Goal: Task Accomplishment & Management: Manage account settings

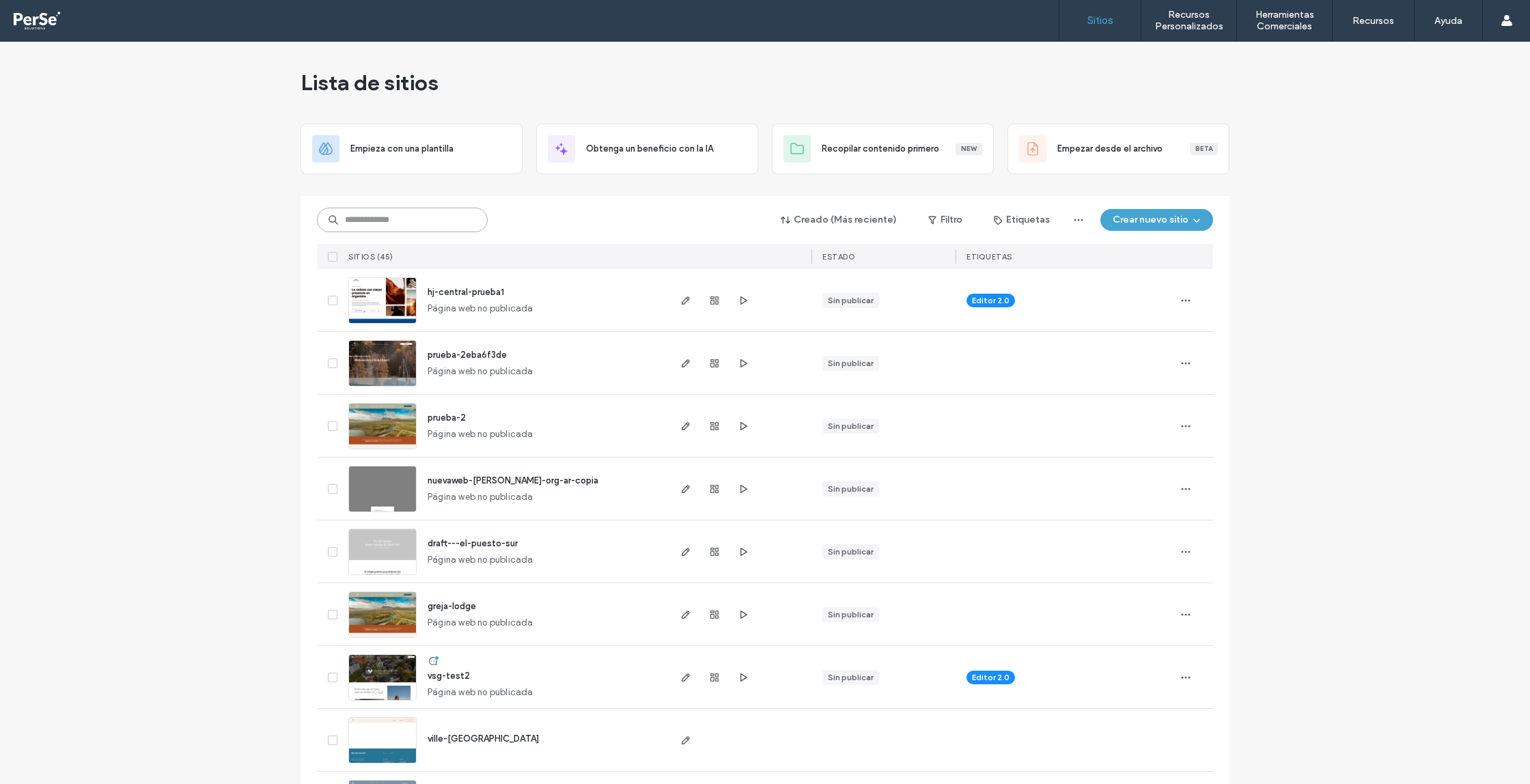
click at [433, 216] on input at bounding box center [402, 220] width 170 height 25
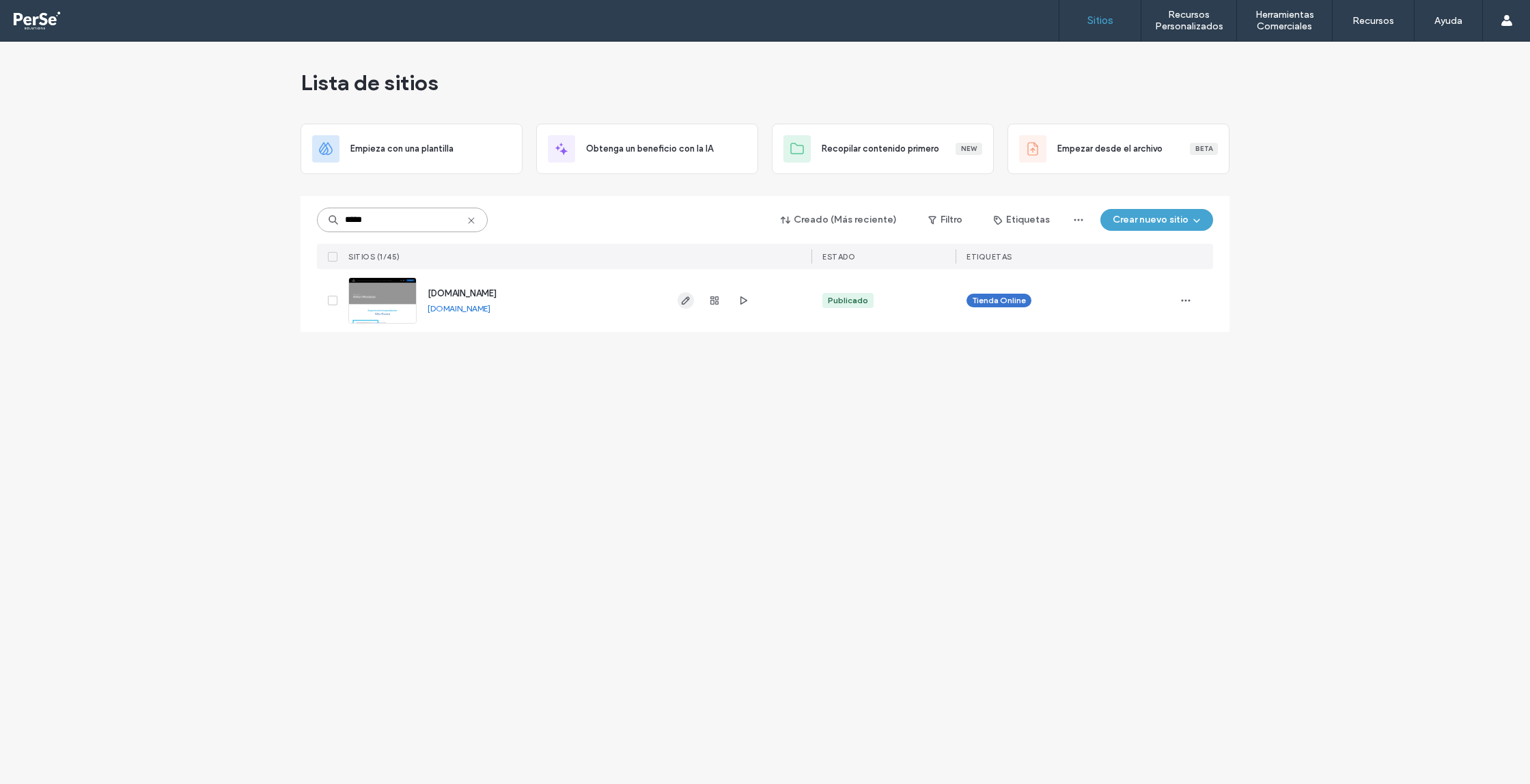
type input "*****"
click at [688, 305] on icon "button" at bounding box center [685, 300] width 11 height 11
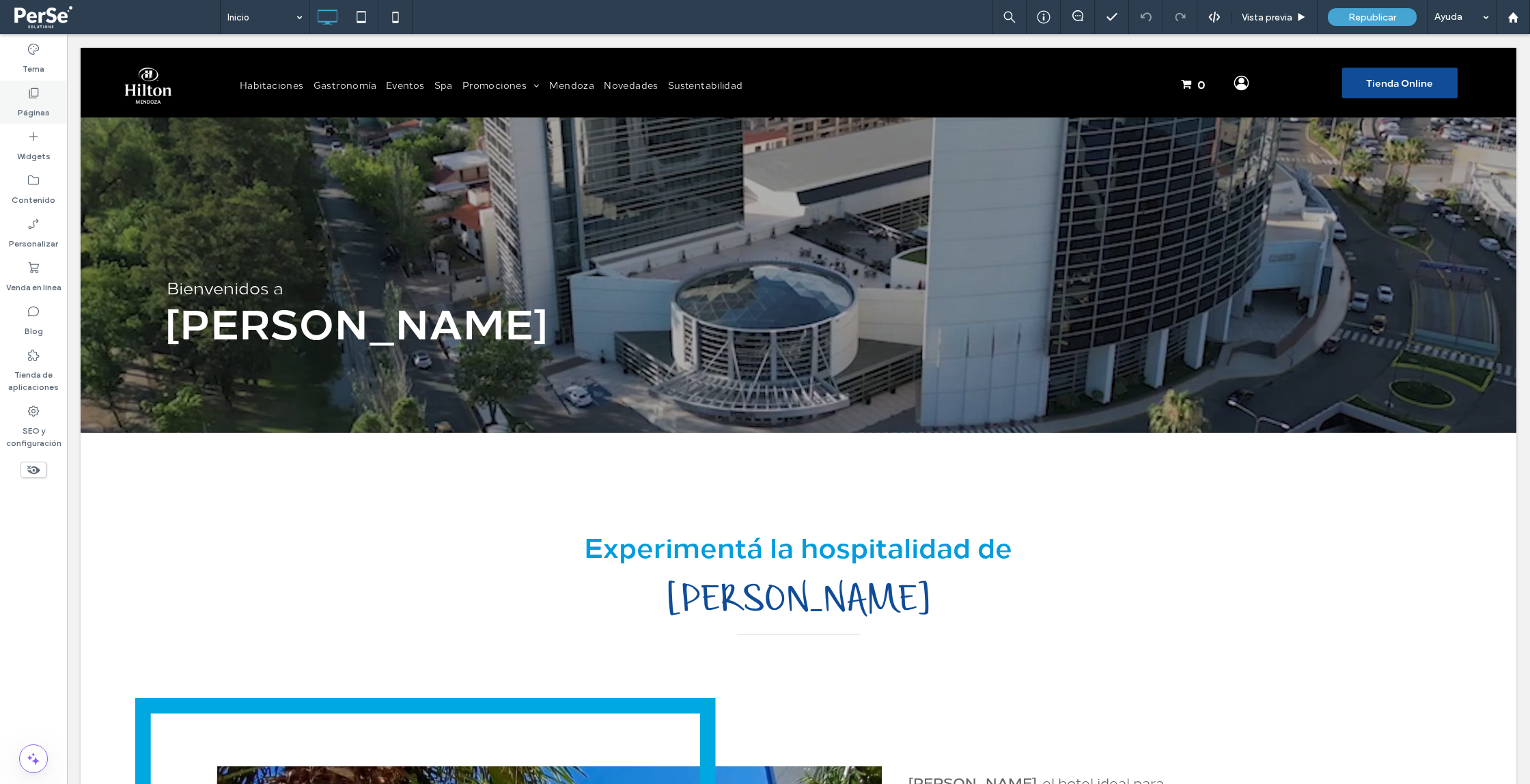
click at [30, 107] on label "Páginas" at bounding box center [34, 109] width 32 height 19
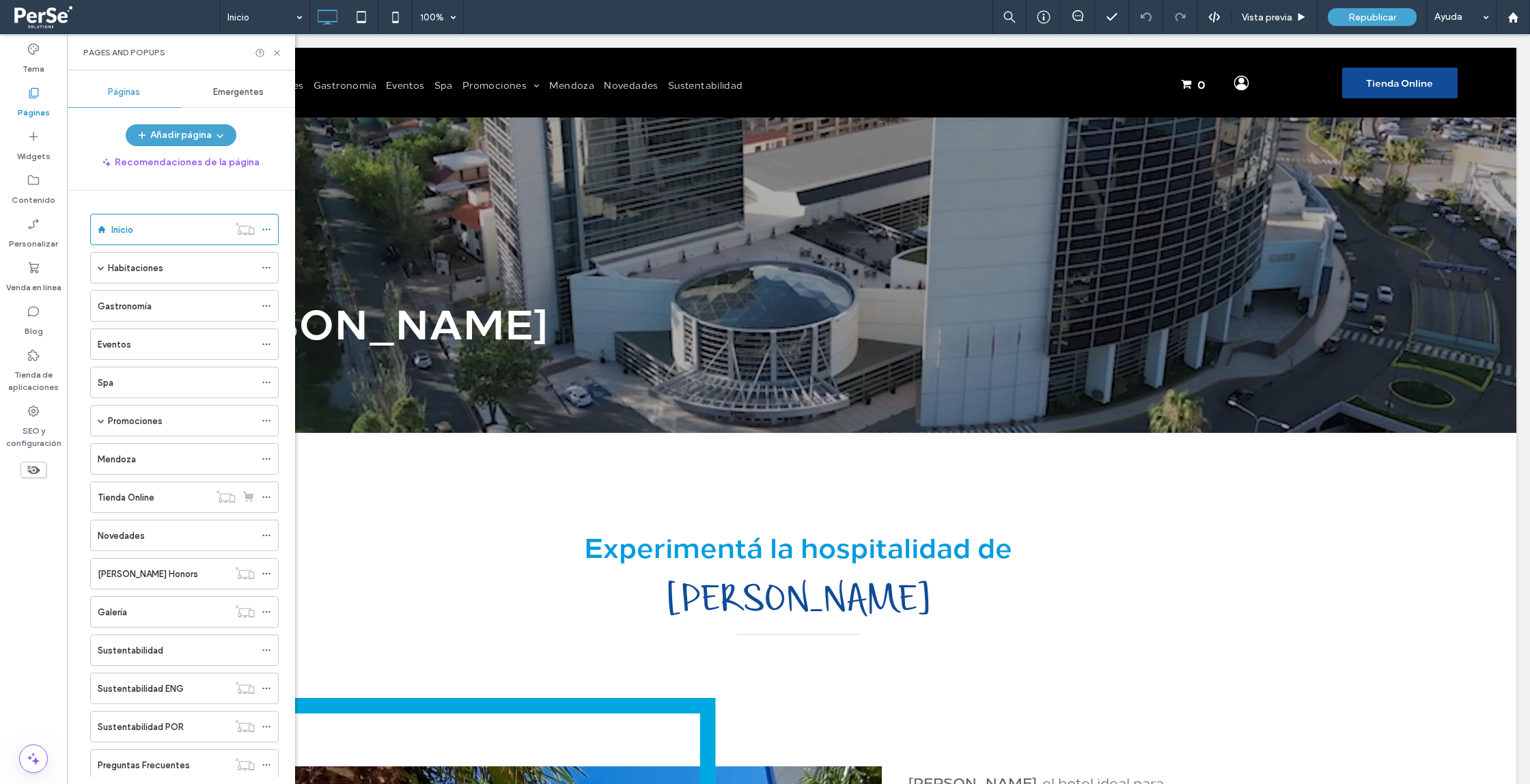
click at [214, 433] on div "Promociones" at bounding box center [181, 421] width 147 height 30
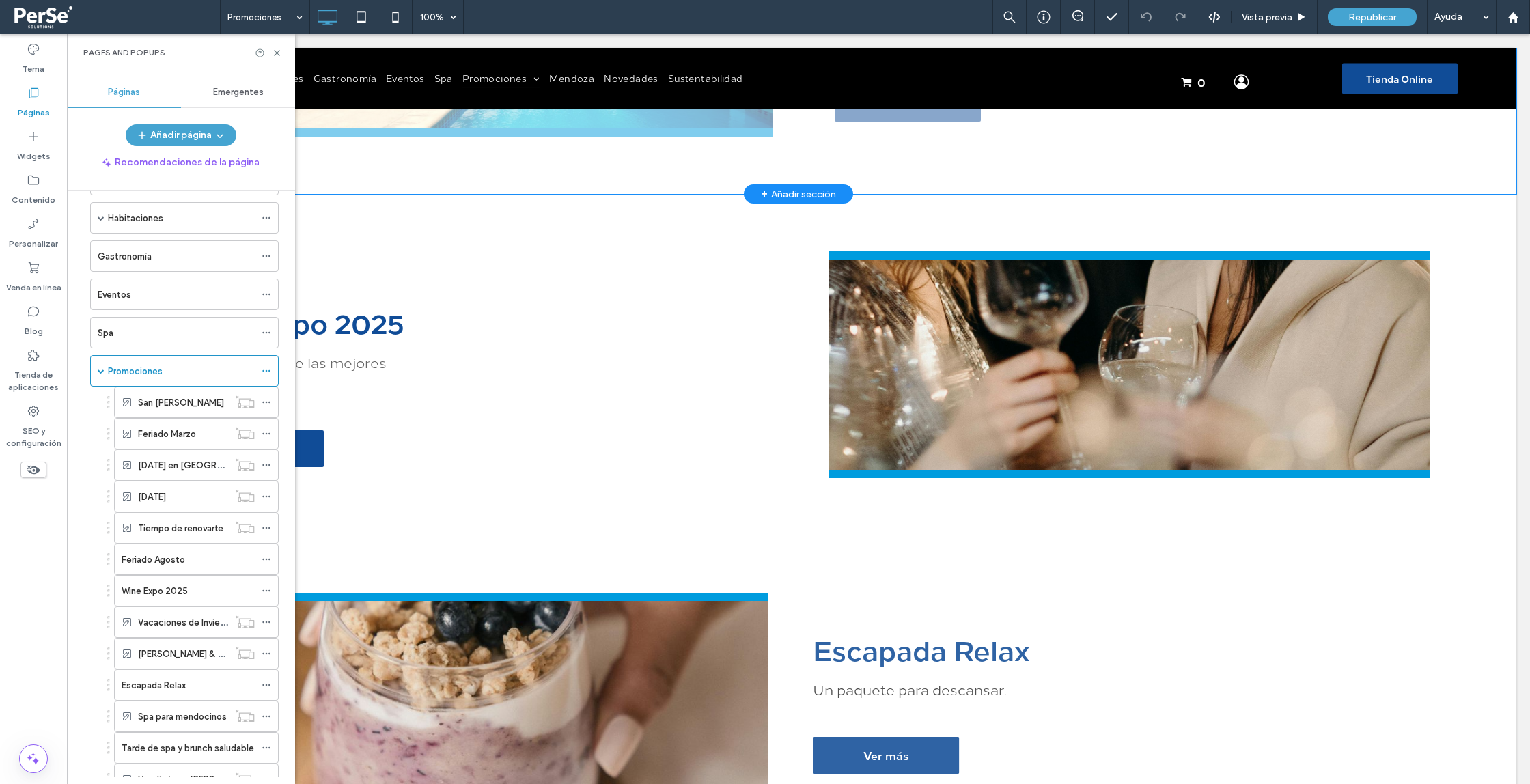
scroll to position [772, 0]
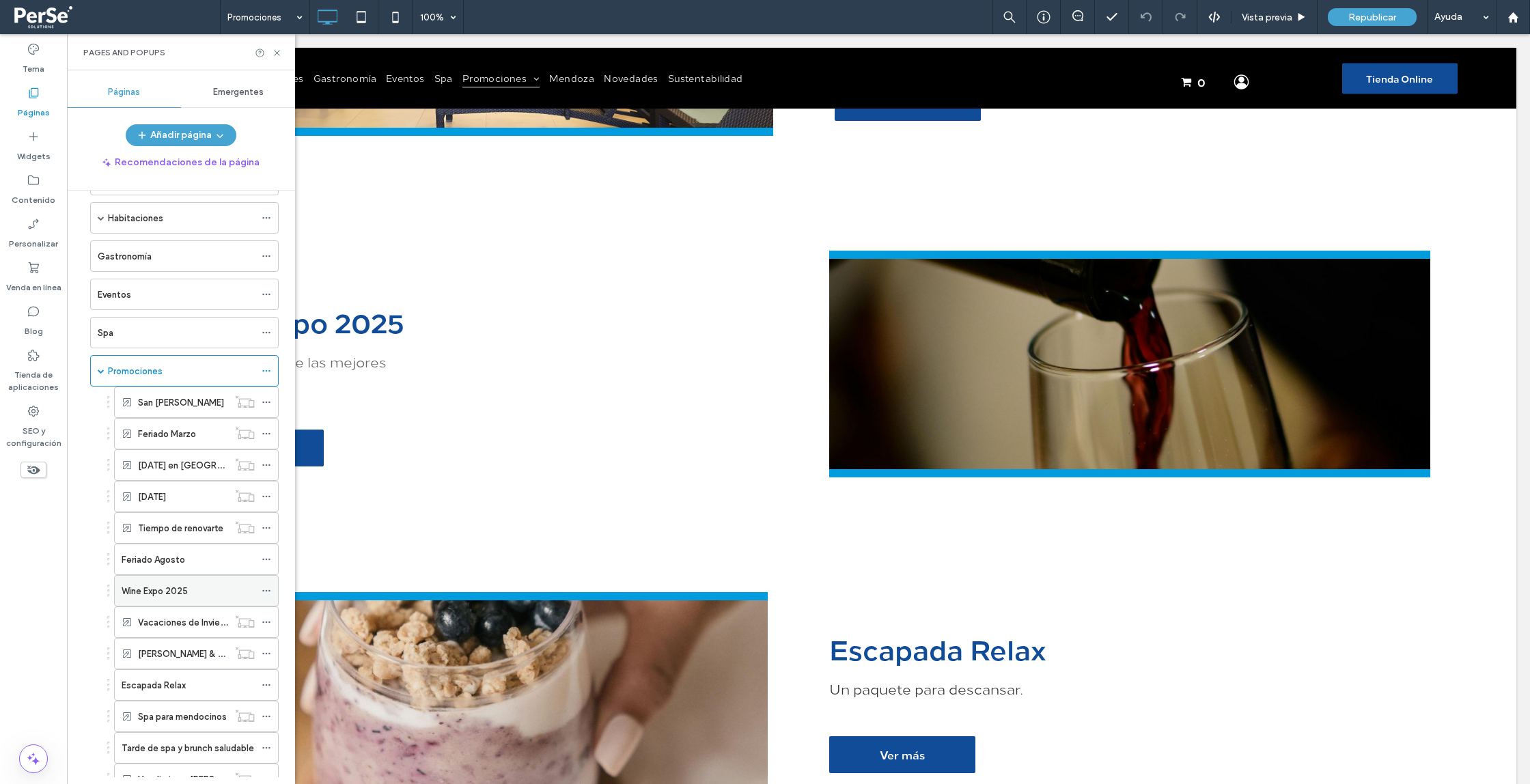
click at [268, 588] on icon at bounding box center [266, 591] width 10 height 10
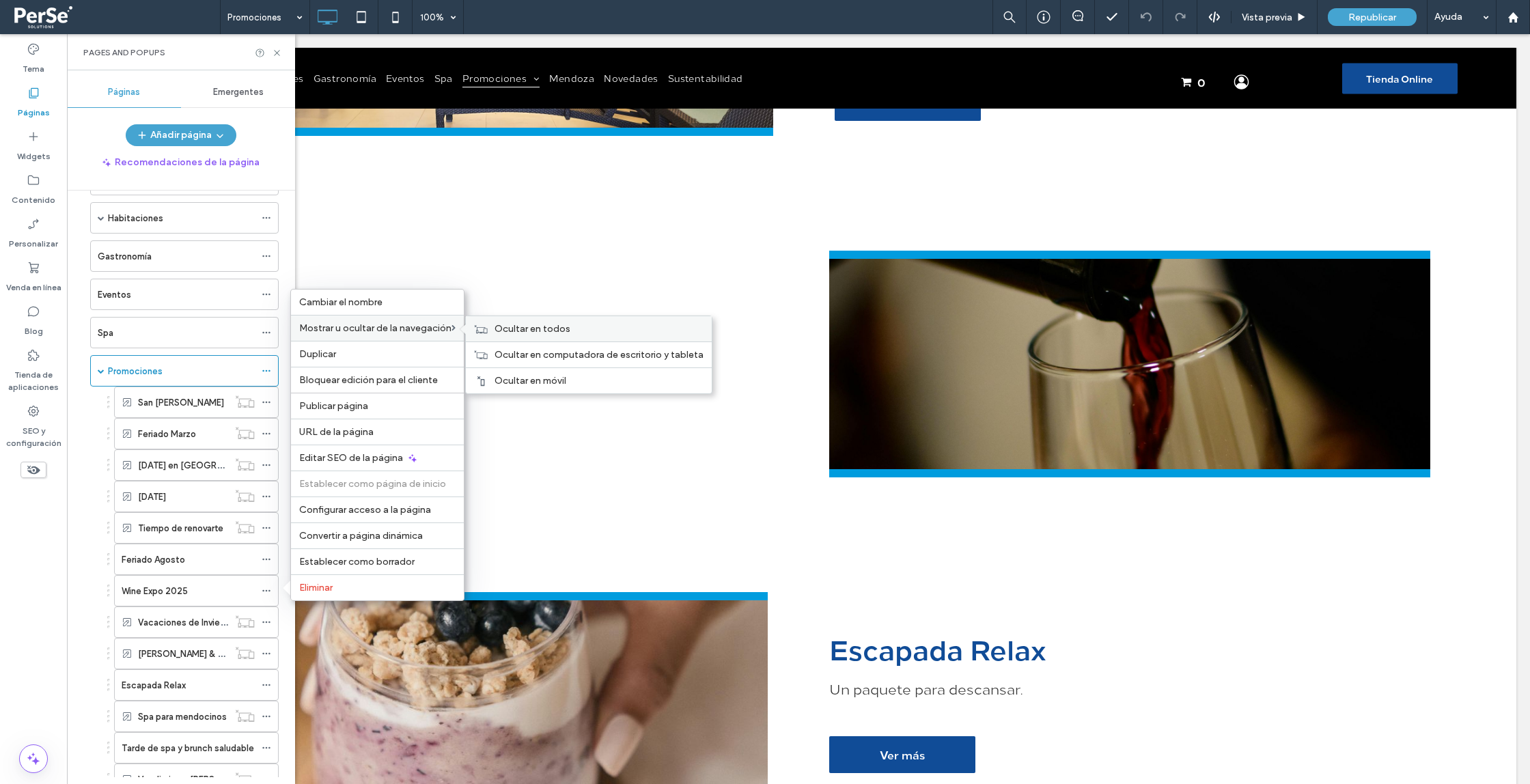
click at [484, 330] on icon at bounding box center [481, 330] width 14 height 10
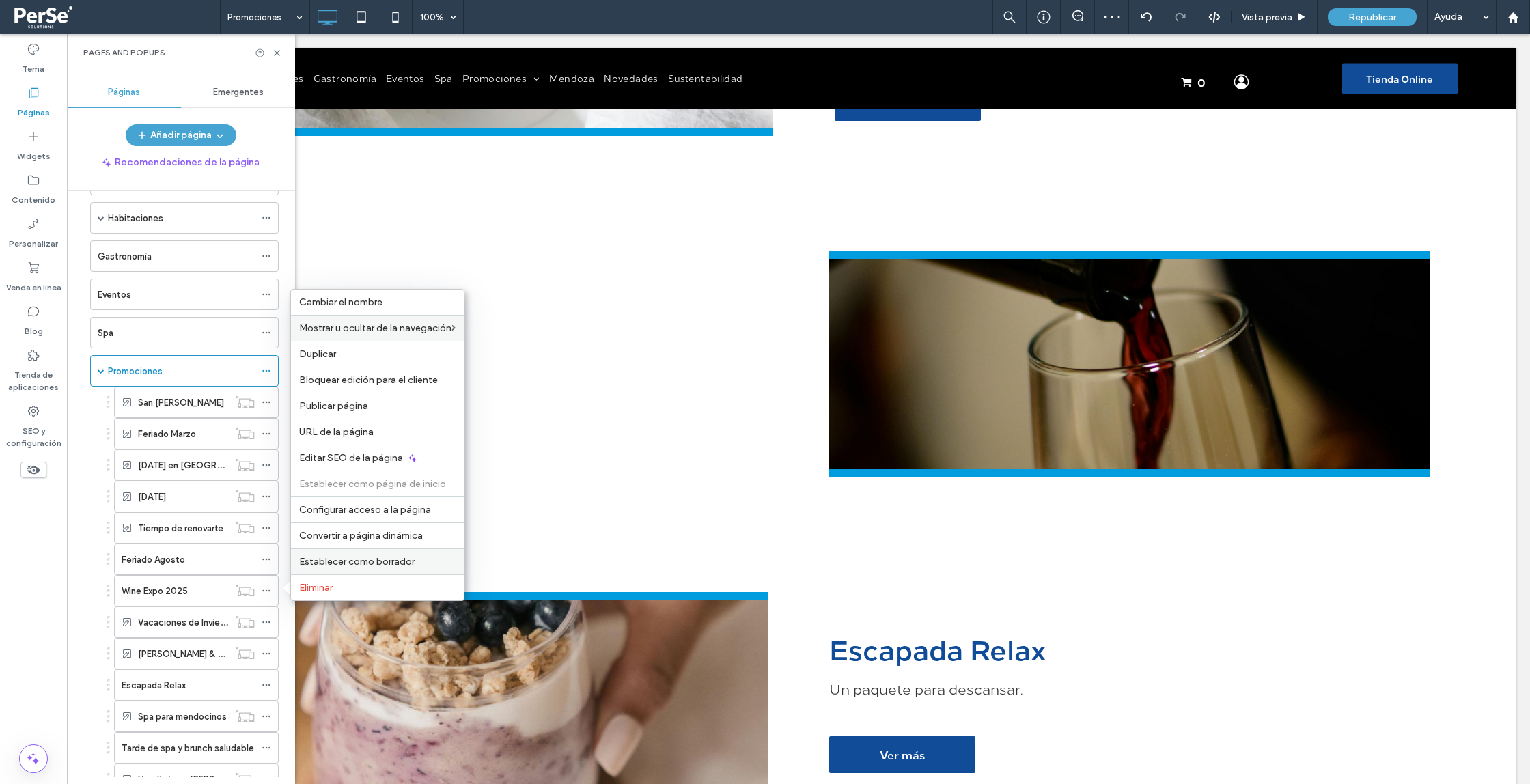
click at [307, 569] on div "Establecer como borrador" at bounding box center [377, 561] width 173 height 26
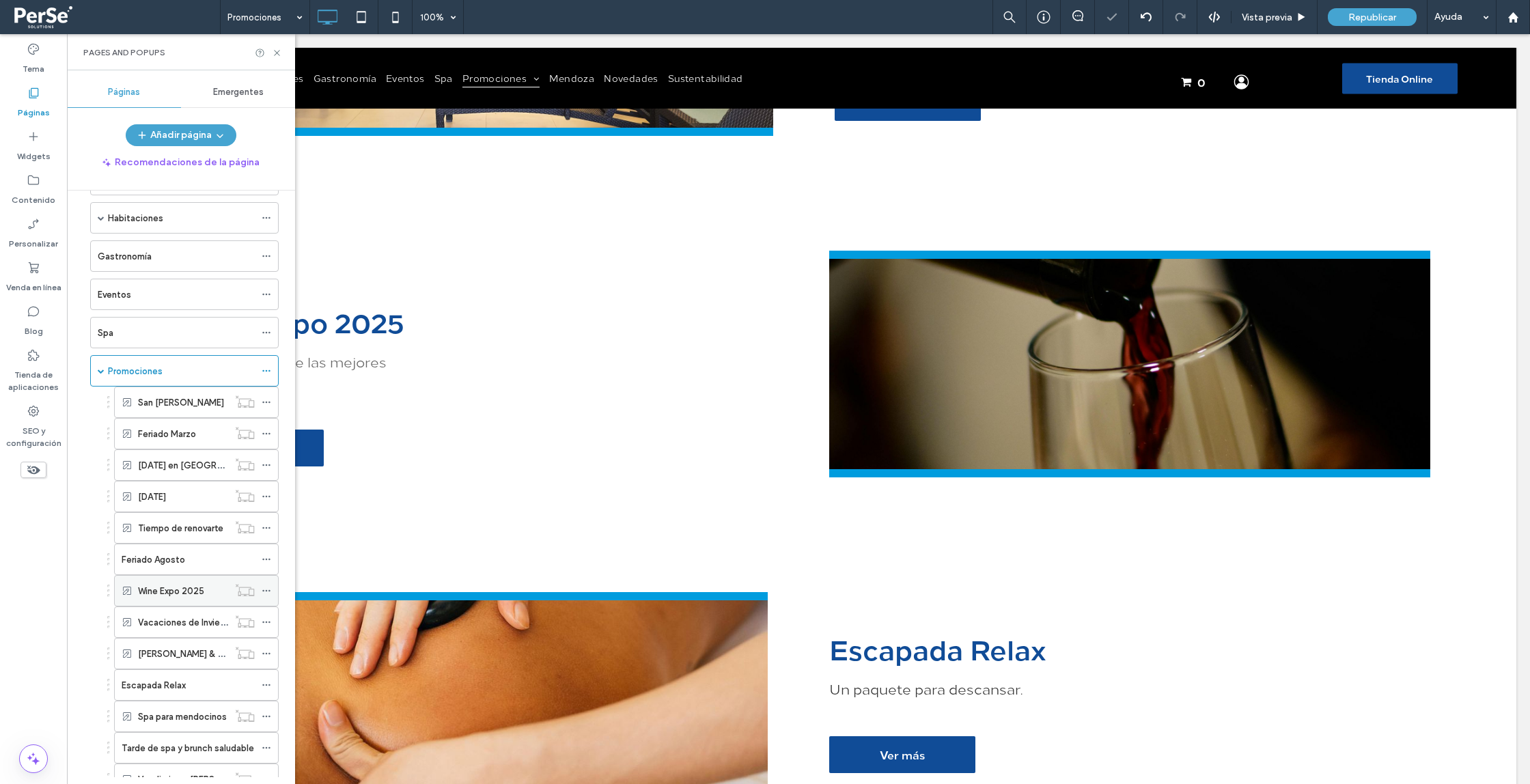
click at [265, 590] on use at bounding box center [266, 591] width 8 height 2
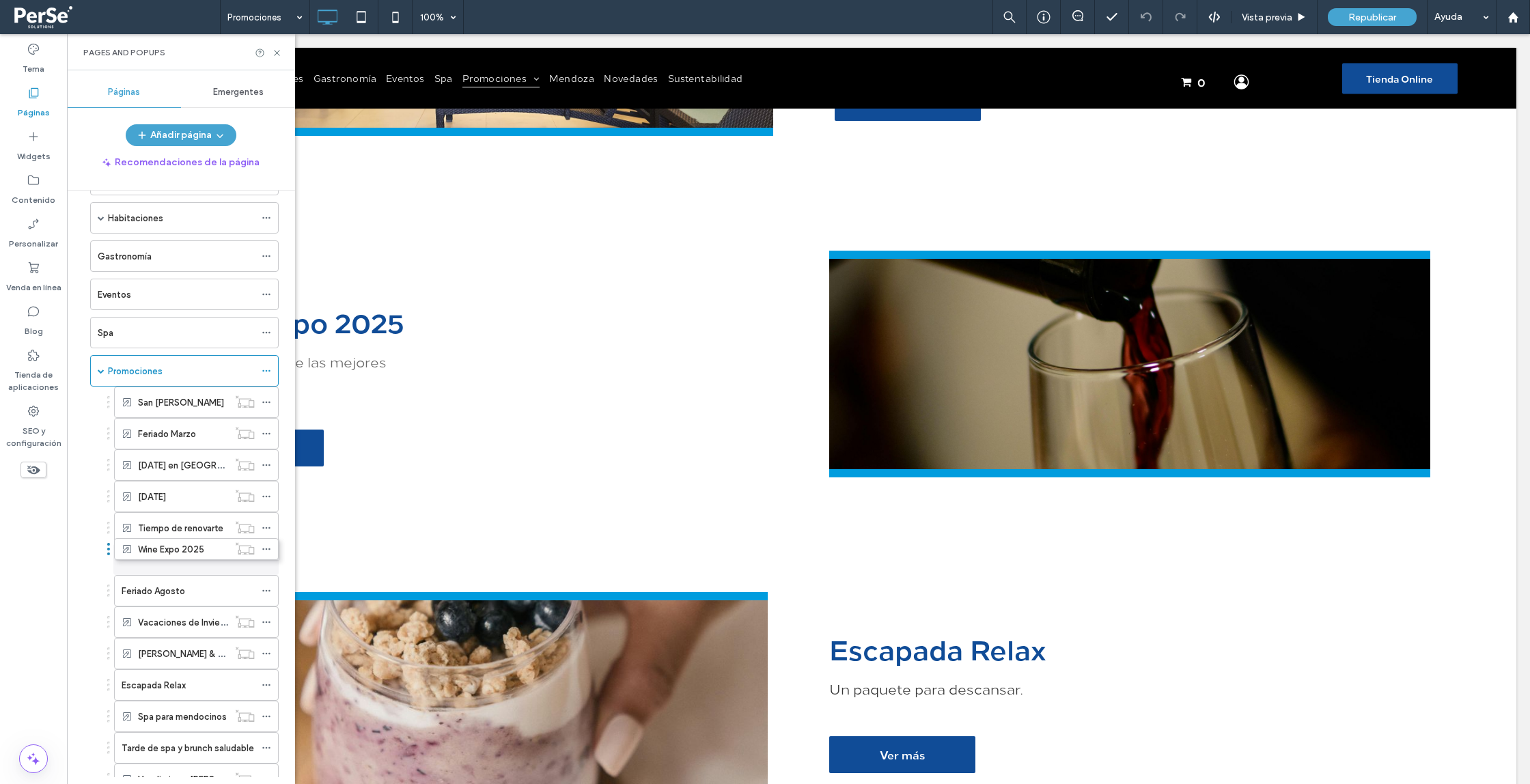
drag, startPoint x: 108, startPoint y: 594, endPoint x: 108, endPoint y: 554, distance: 40.0
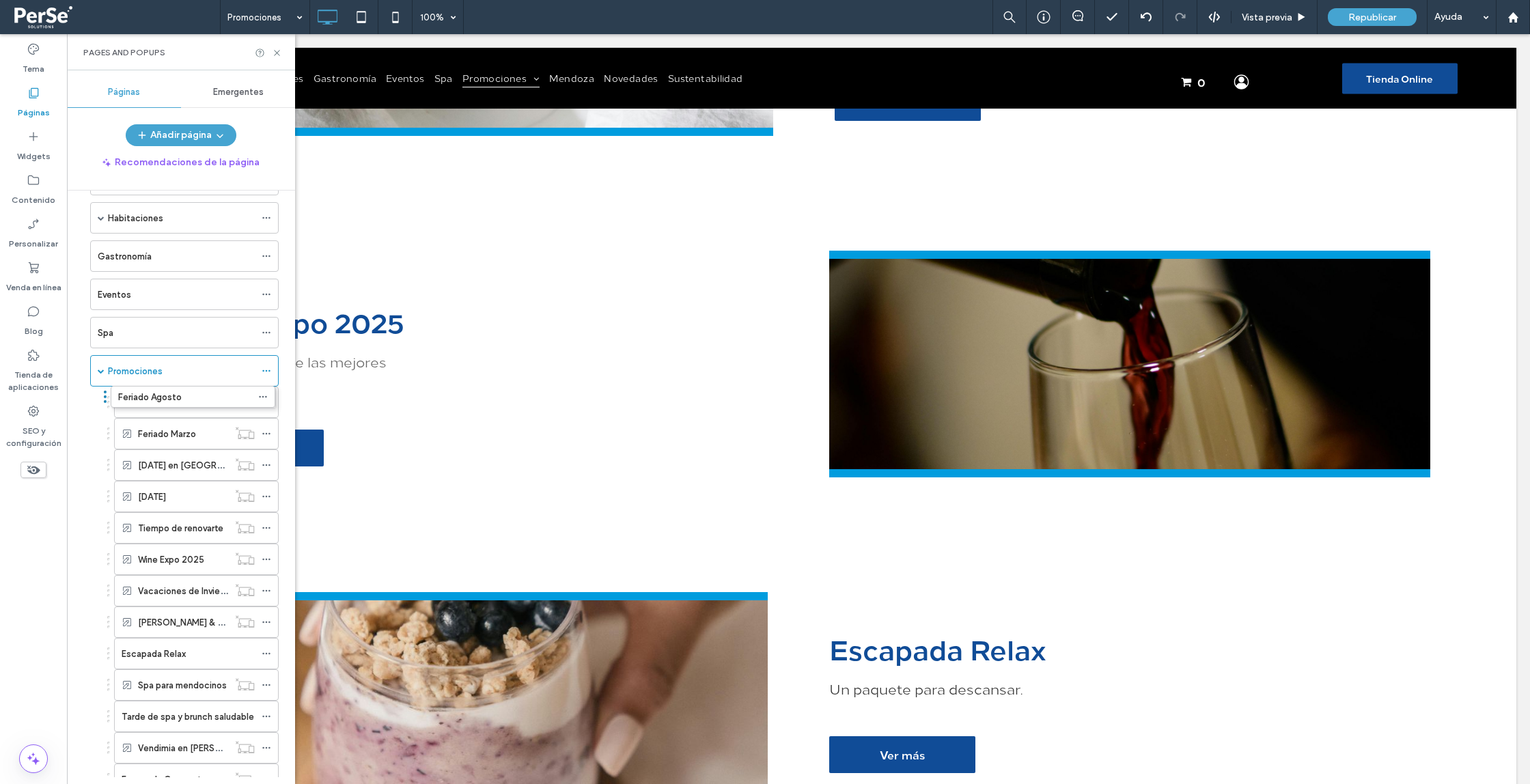
drag, startPoint x: 108, startPoint y: 594, endPoint x: 105, endPoint y: 398, distance: 196.0
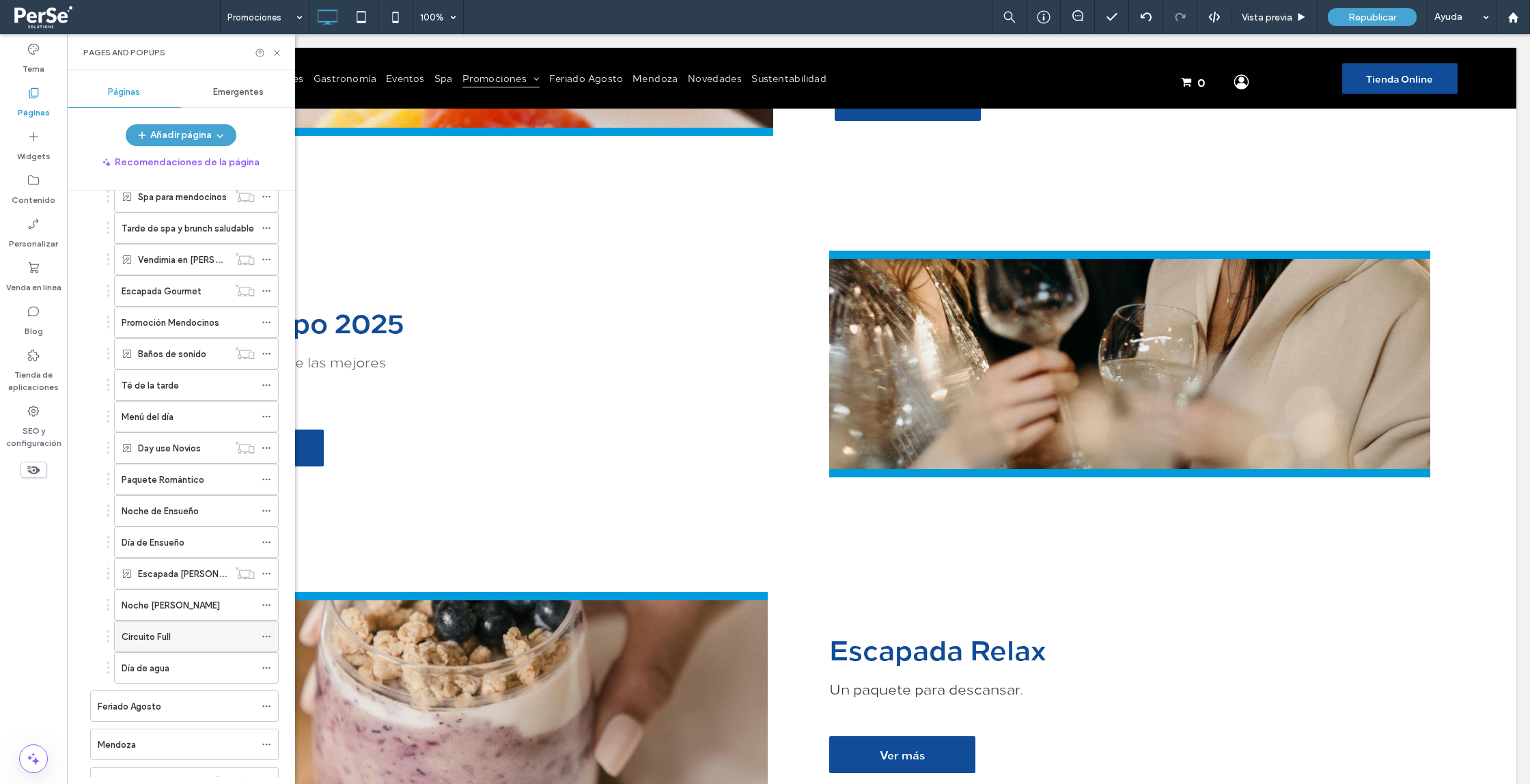
scroll to position [519, 0]
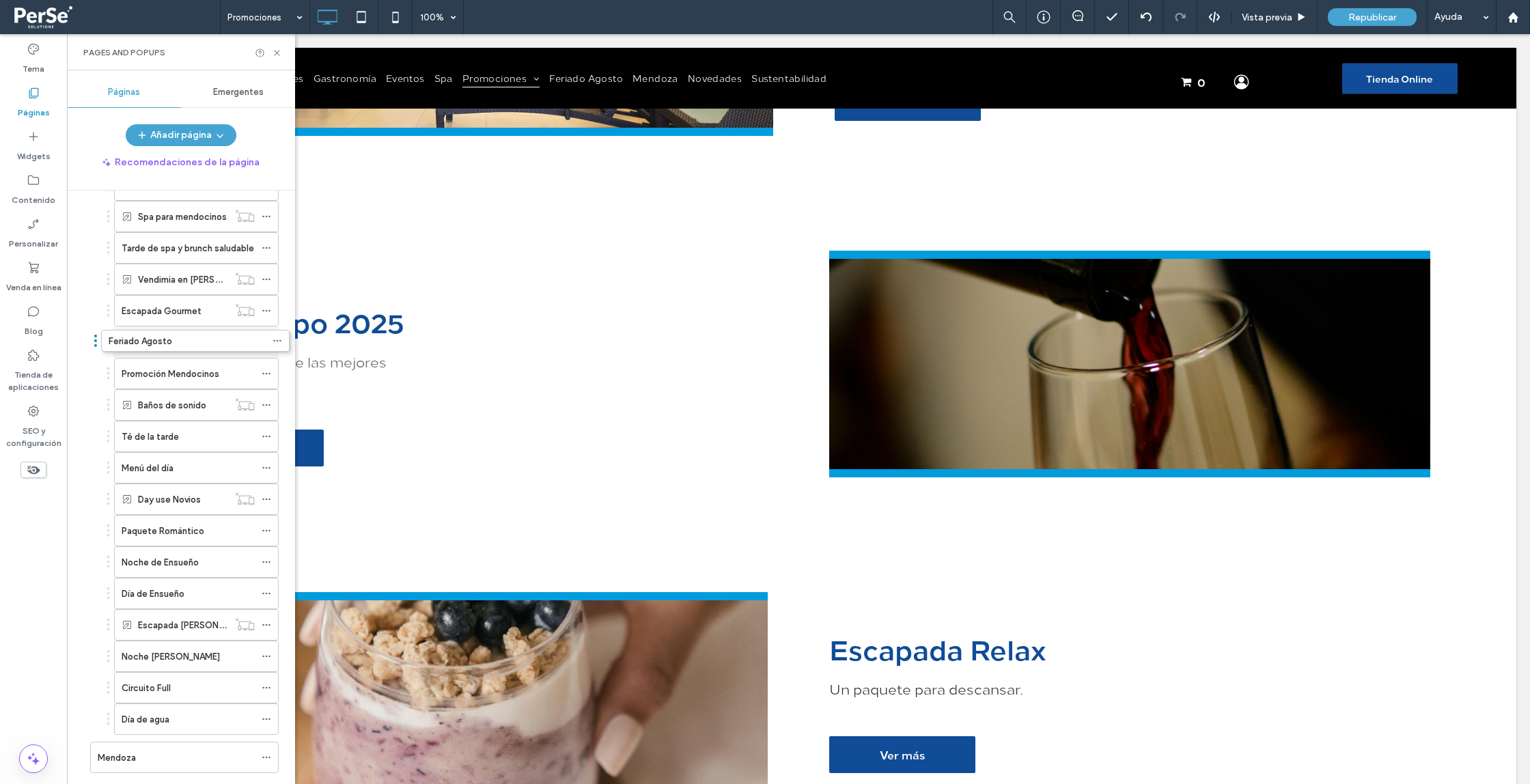
drag, startPoint x: 85, startPoint y: 724, endPoint x: 93, endPoint y: 346, distance: 378.1
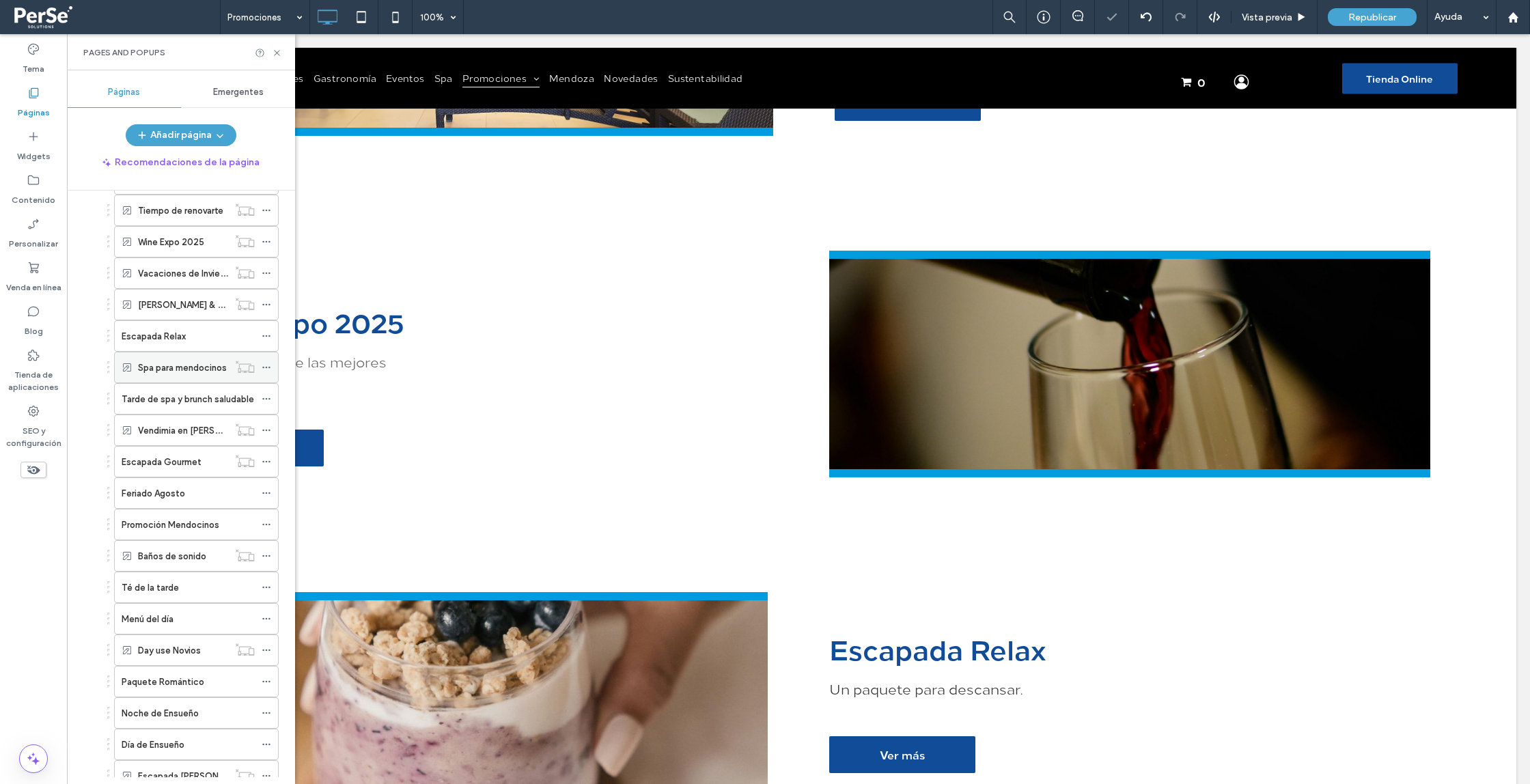
scroll to position [347, 0]
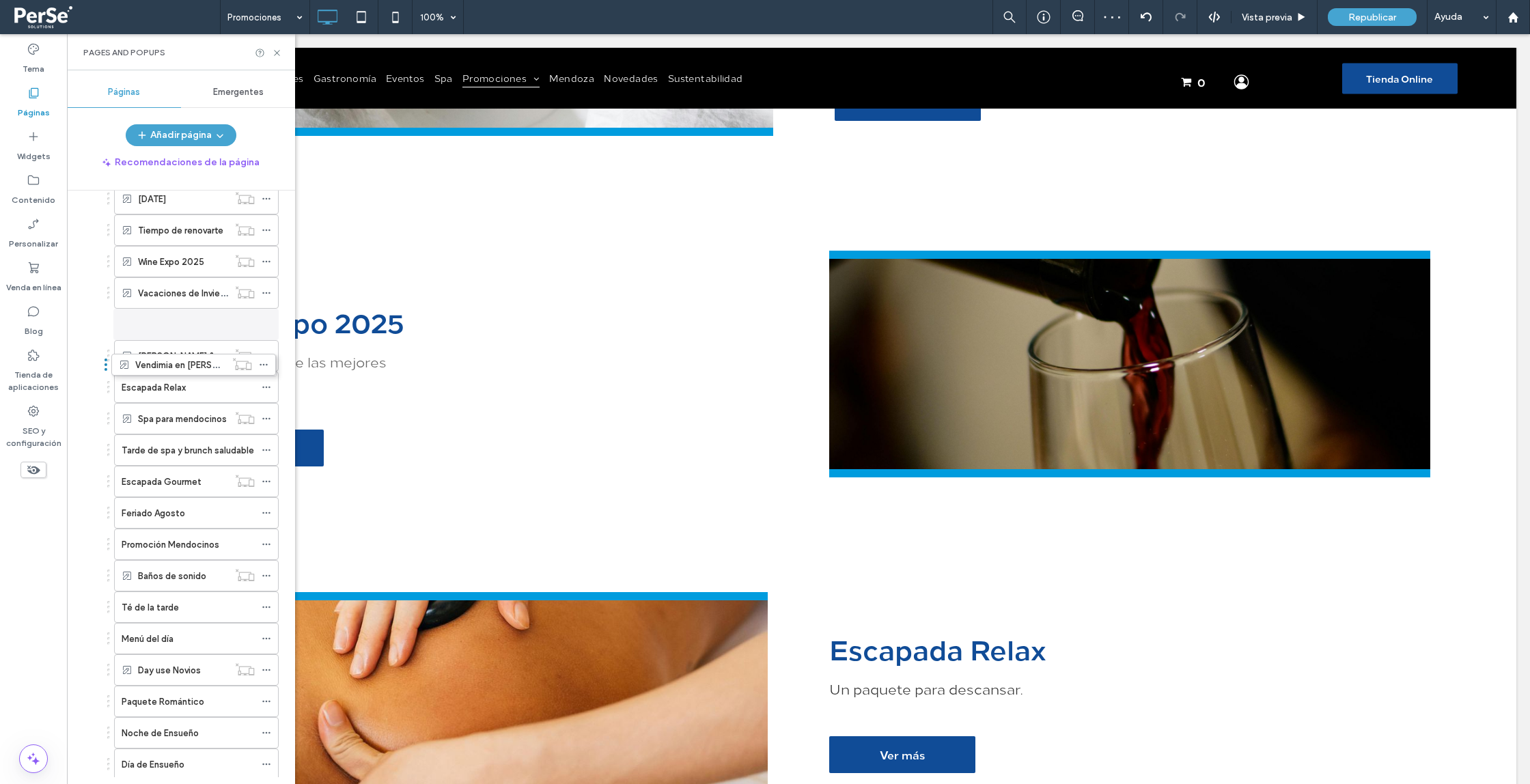
drag, startPoint x: 109, startPoint y: 453, endPoint x: 107, endPoint y: 366, distance: 87.0
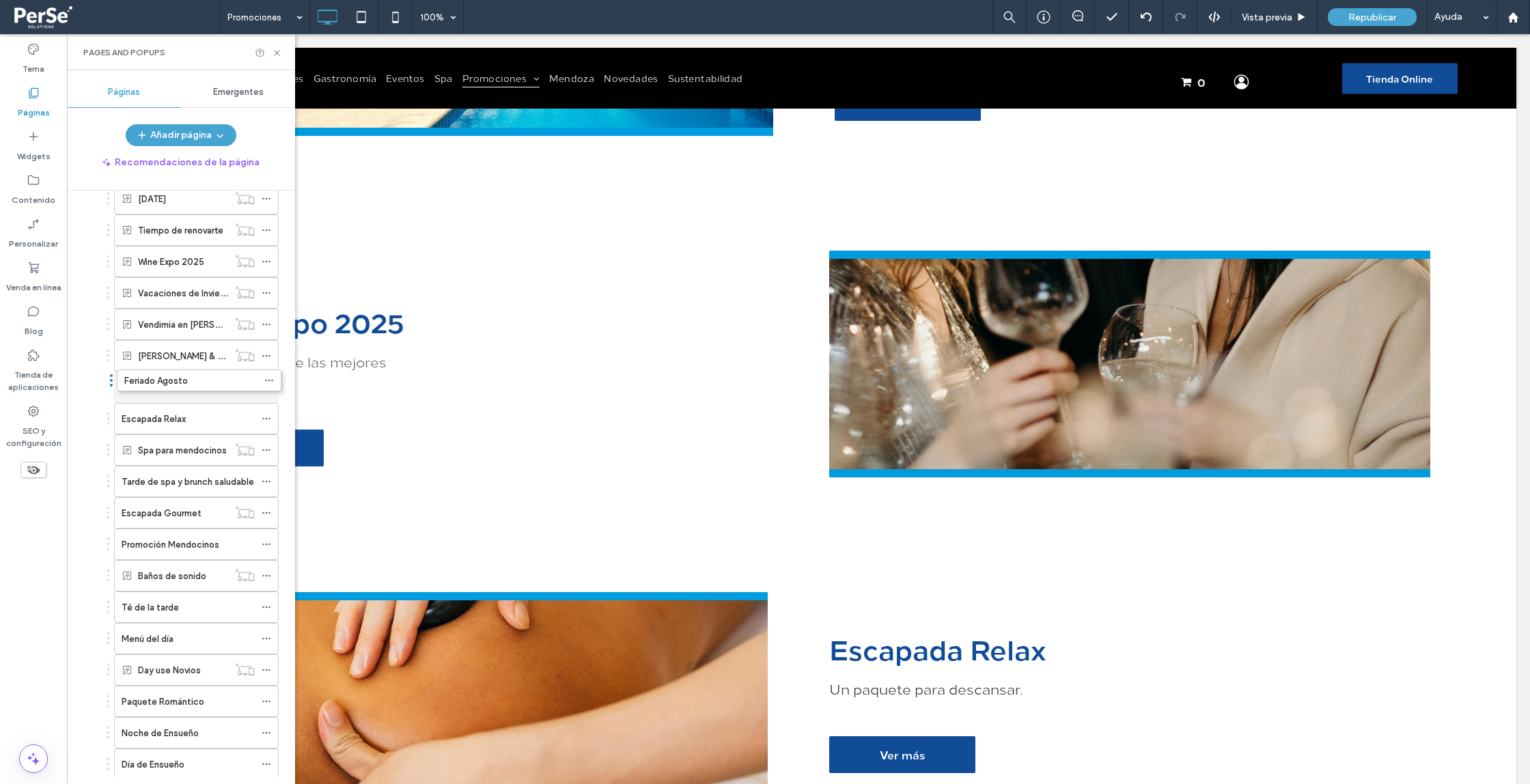
drag, startPoint x: 110, startPoint y: 479, endPoint x: 110, endPoint y: 384, distance: 95.0
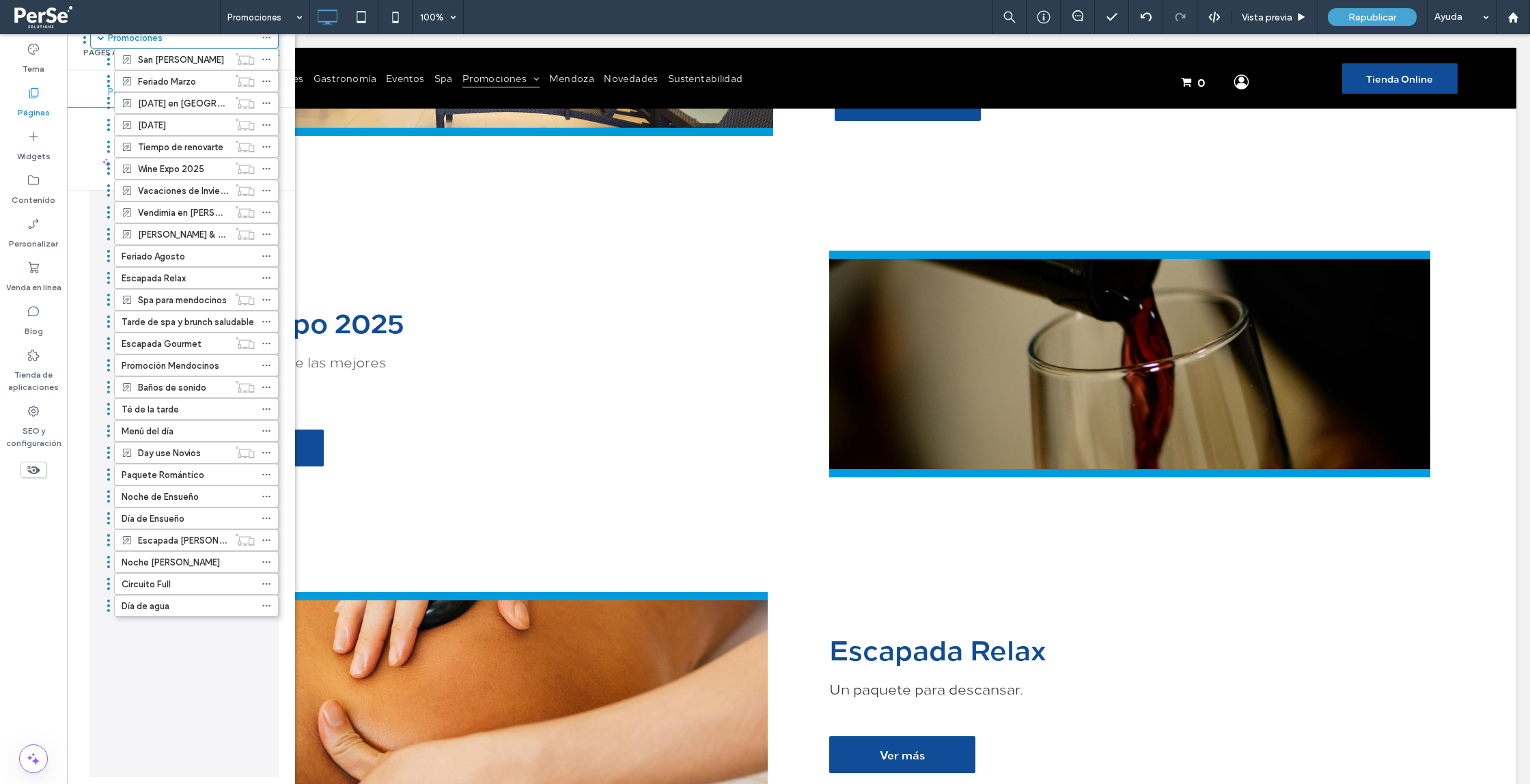
drag, startPoint x: 107, startPoint y: 545, endPoint x: 107, endPoint y: 515, distance: 30.0
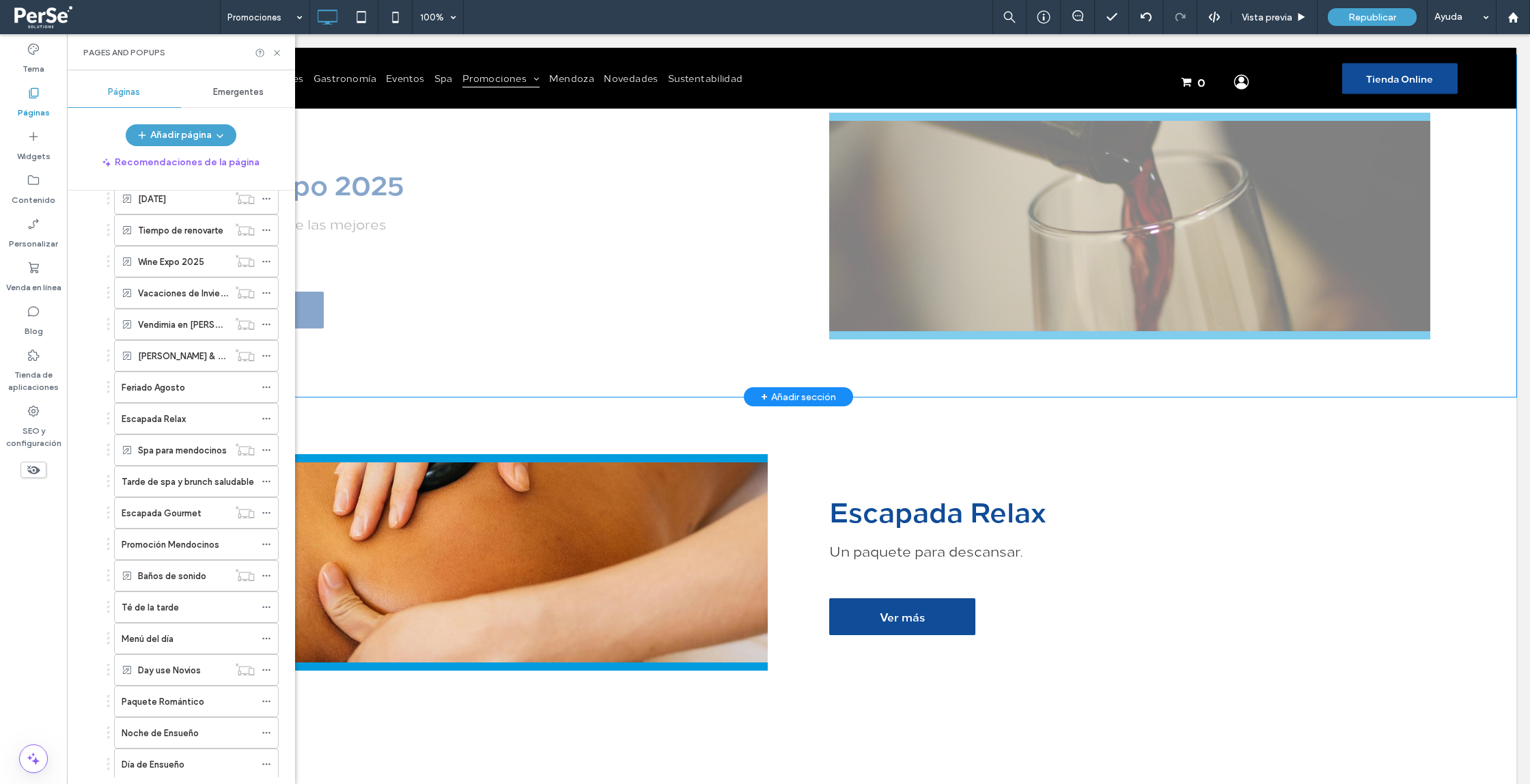
scroll to position [935, 0]
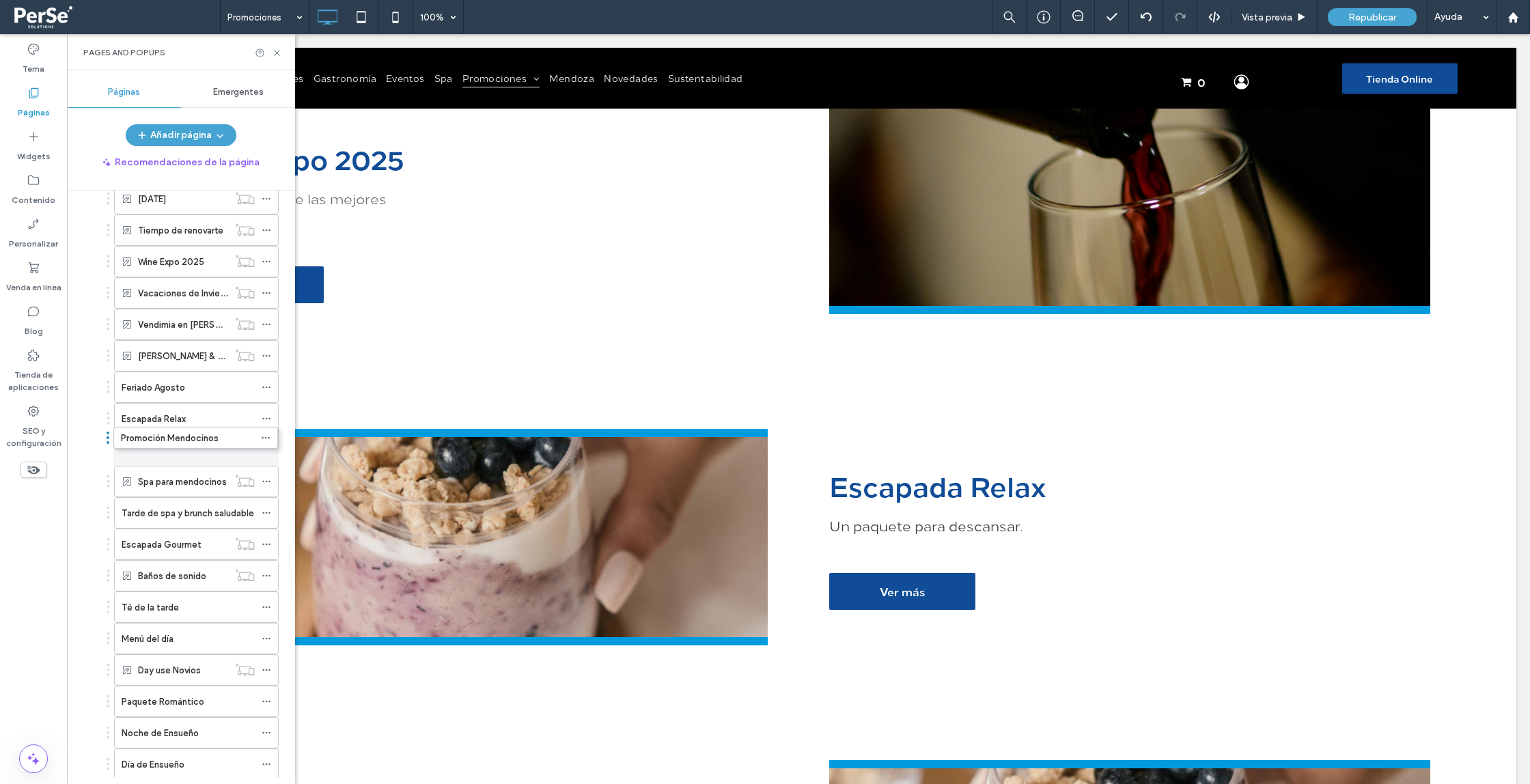
drag, startPoint x: 108, startPoint y: 545, endPoint x: 107, endPoint y: 438, distance: 107.0
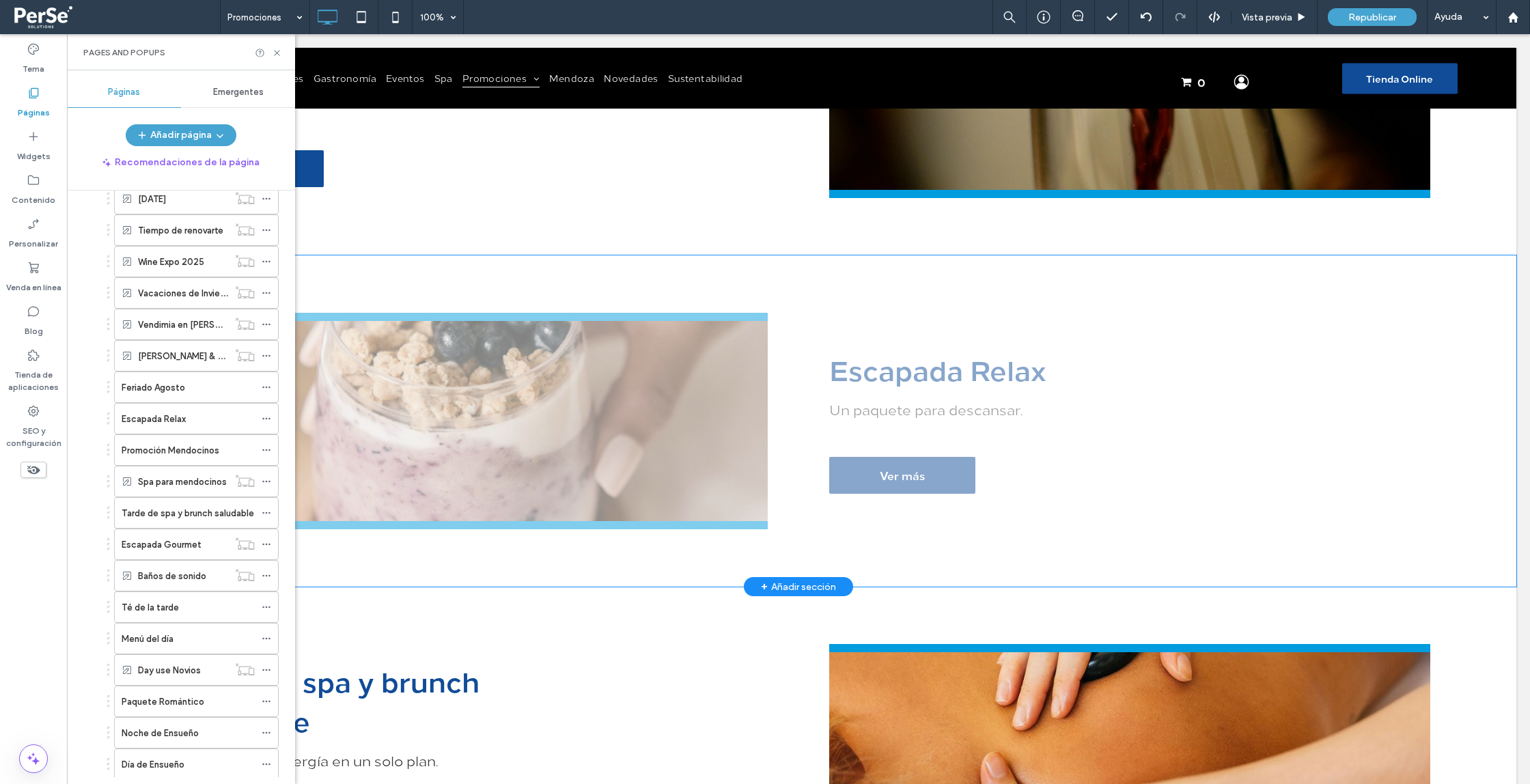
scroll to position [1049, 0]
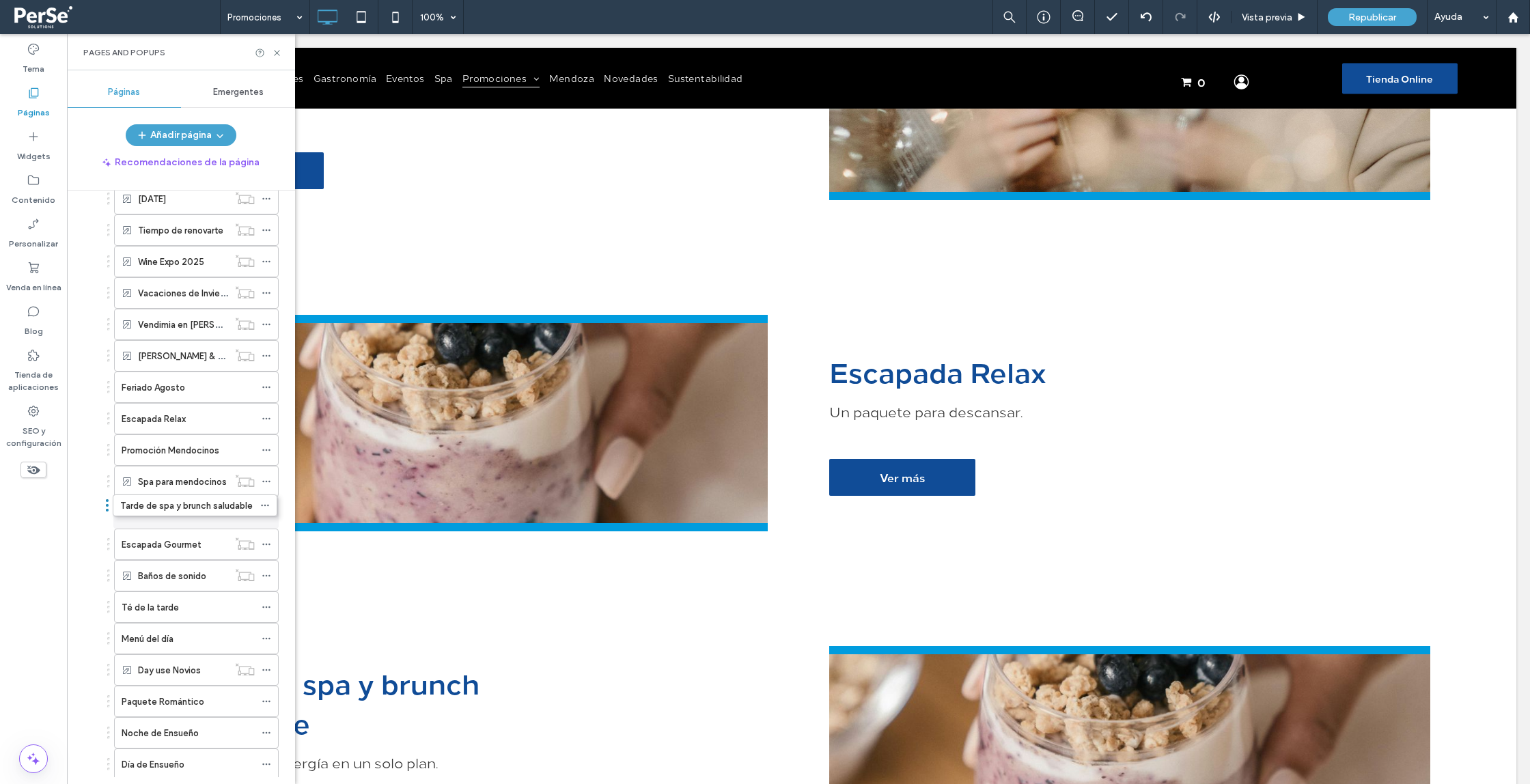
drag, startPoint x: 113, startPoint y: 515, endPoint x: 111, endPoint y: 506, distance: 9.2
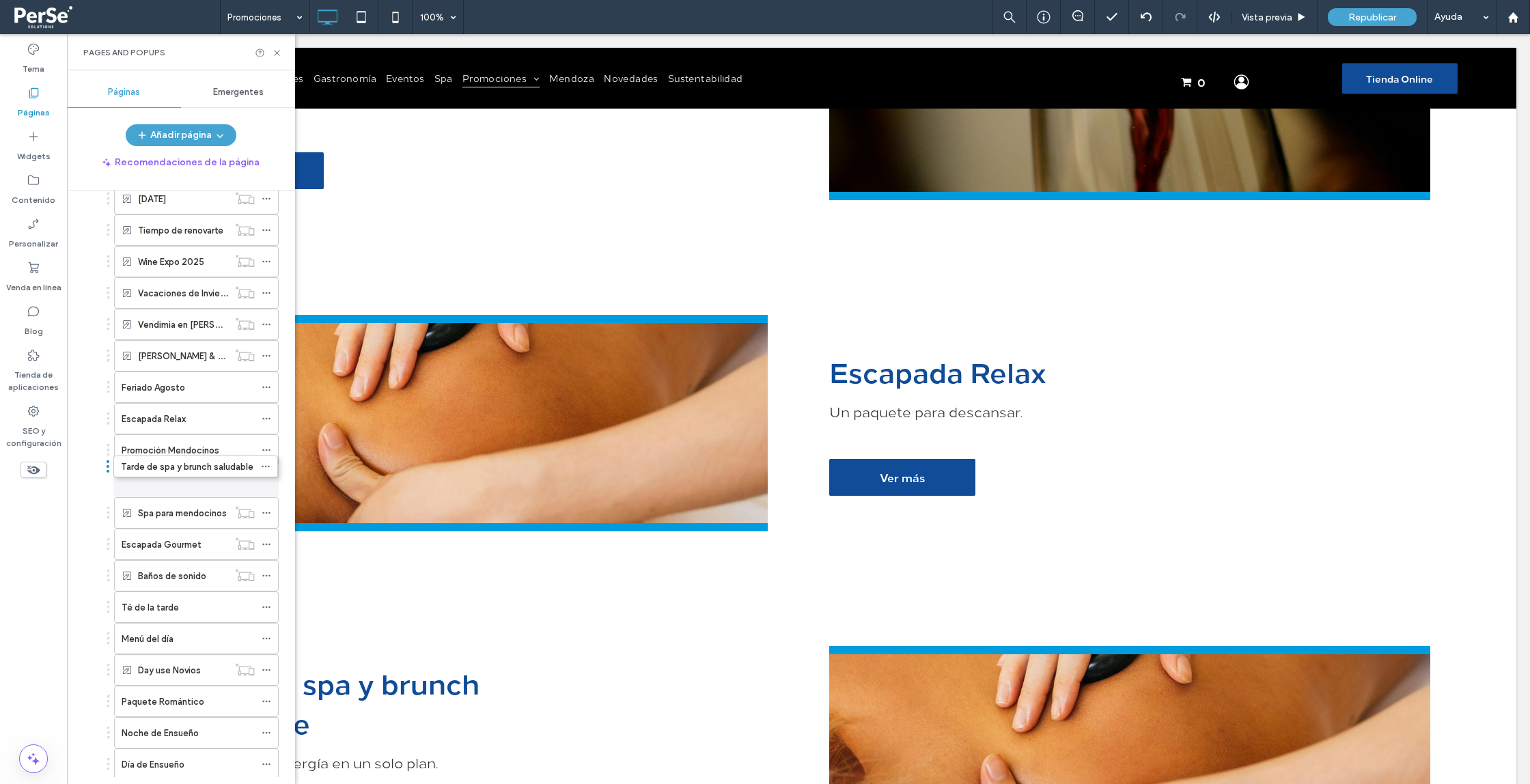
drag, startPoint x: 111, startPoint y: 510, endPoint x: 112, endPoint y: 469, distance: 41.0
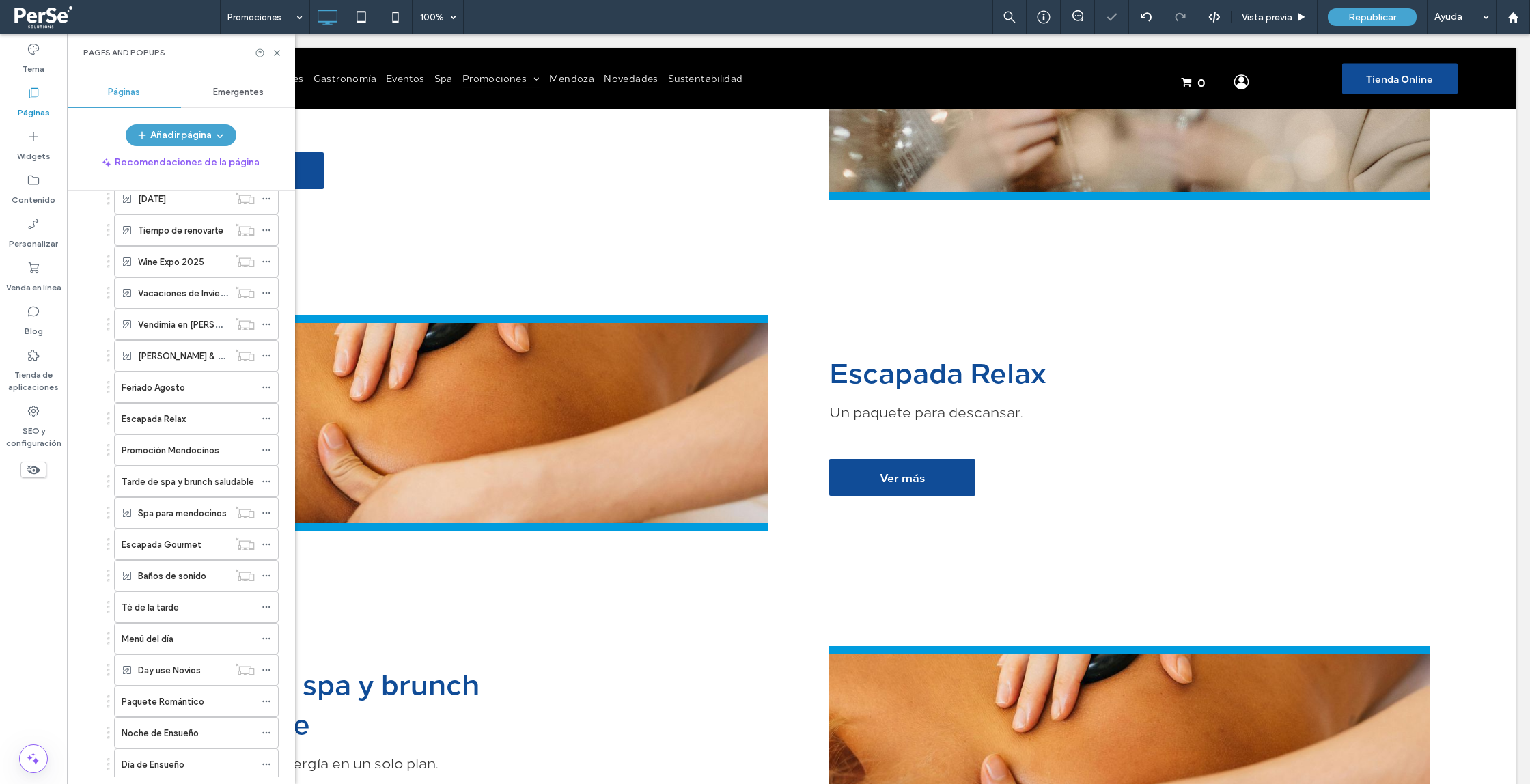
click at [109, 605] on div "Té de la tarde" at bounding box center [192, 607] width 171 height 32
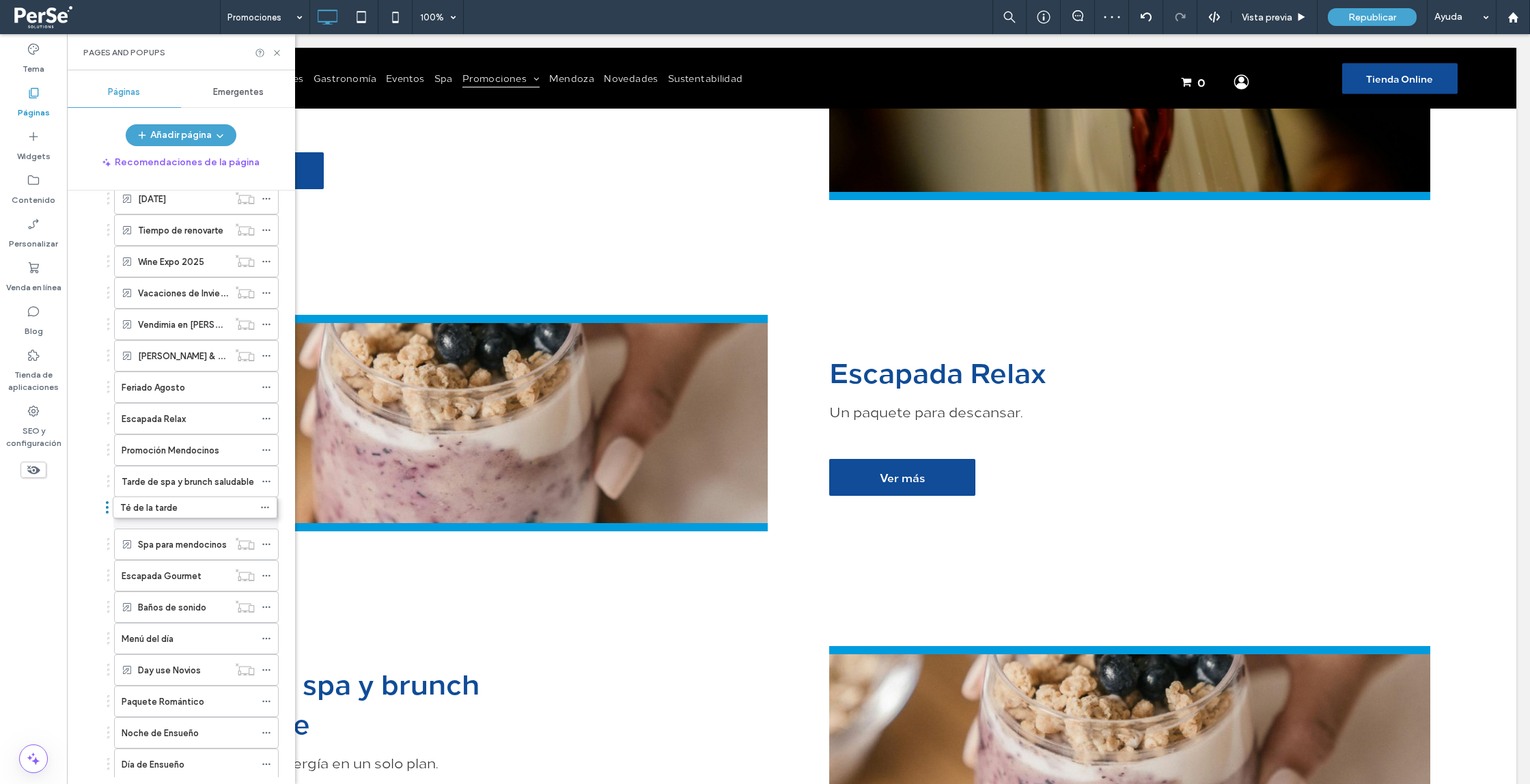
drag, startPoint x: 107, startPoint y: 607, endPoint x: 106, endPoint y: 506, distance: 101.0
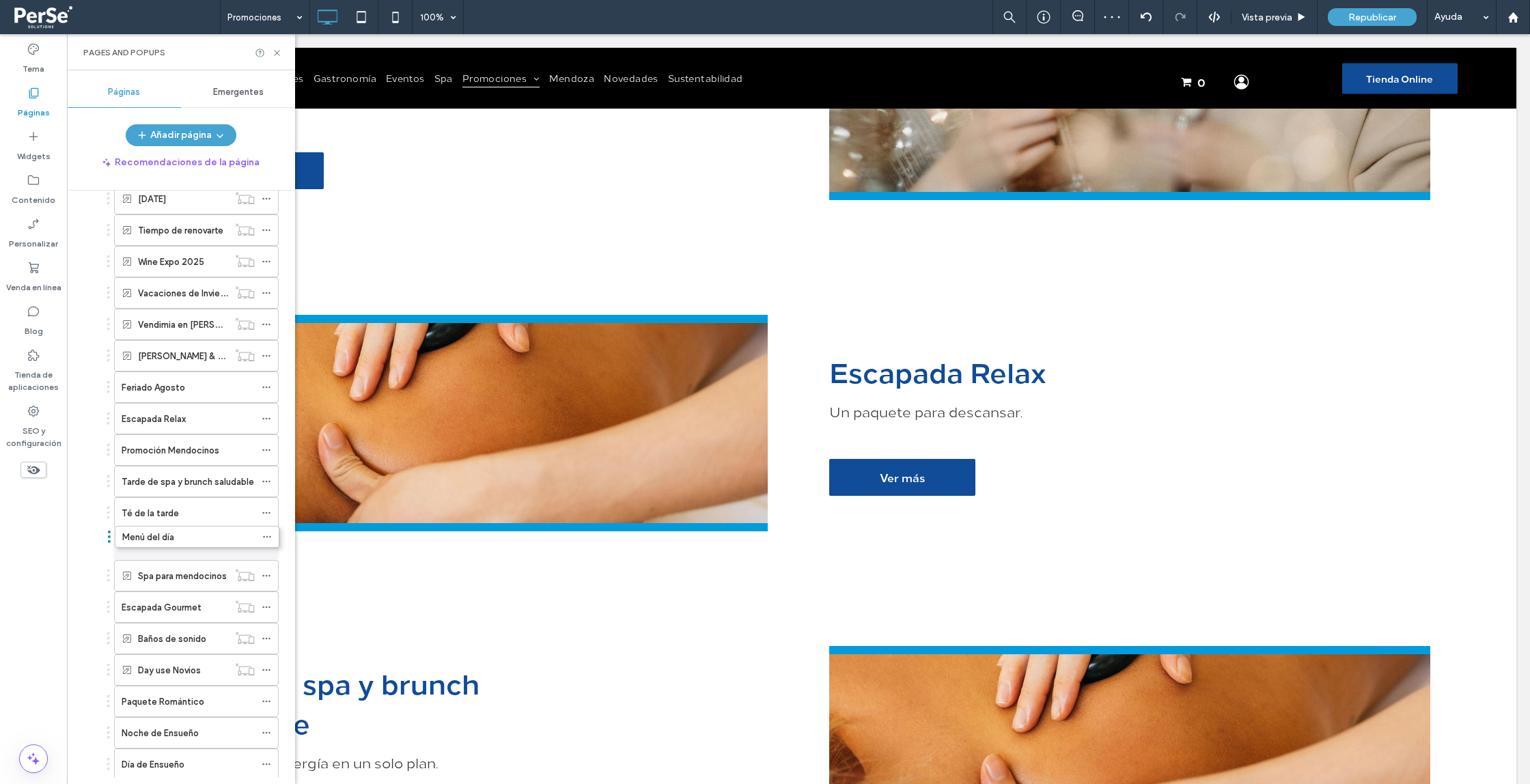
drag, startPoint x: 109, startPoint y: 637, endPoint x: 110, endPoint y: 539, distance: 98.0
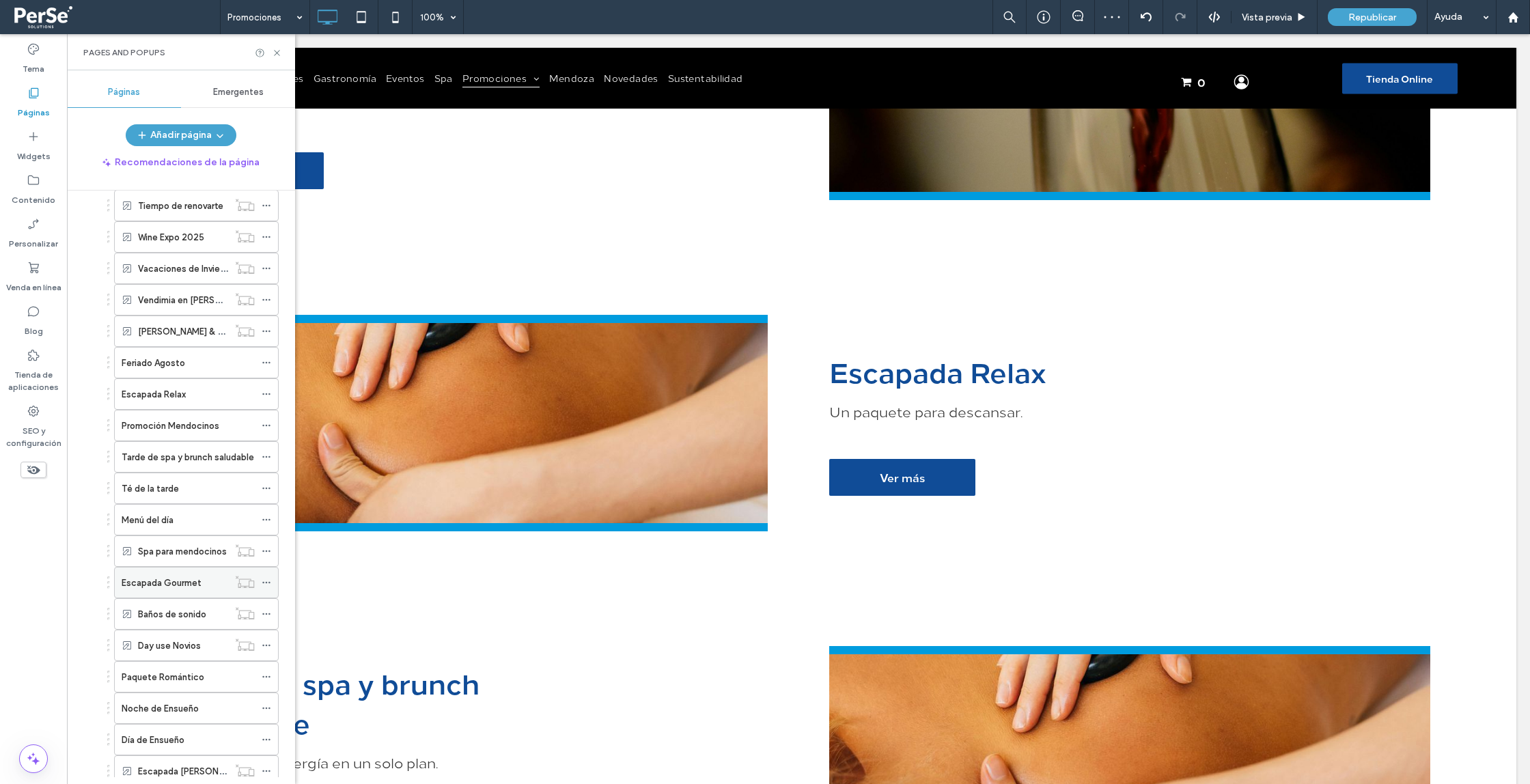
scroll to position [415, 0]
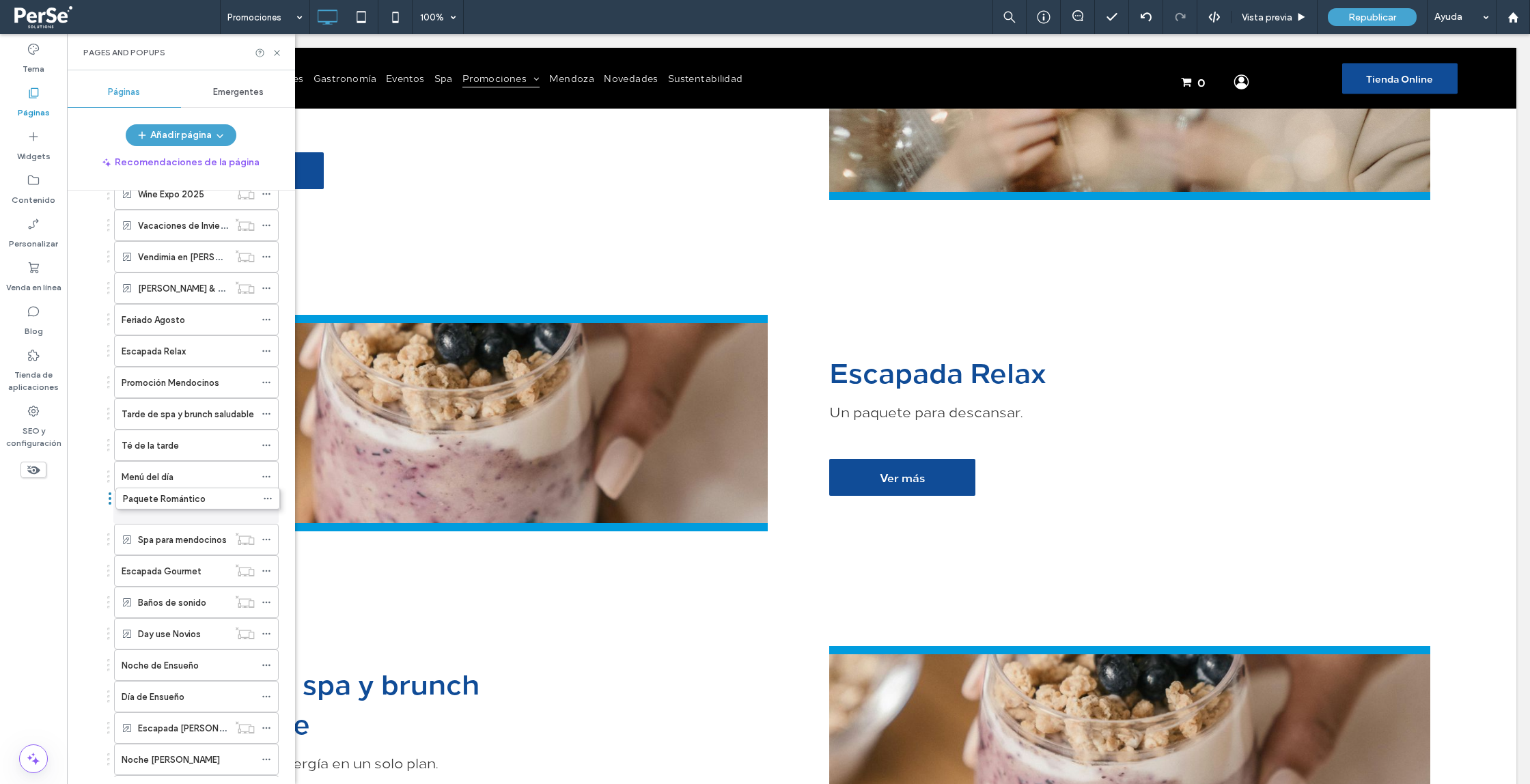
drag, startPoint x: 108, startPoint y: 635, endPoint x: 109, endPoint y: 503, distance: 132.0
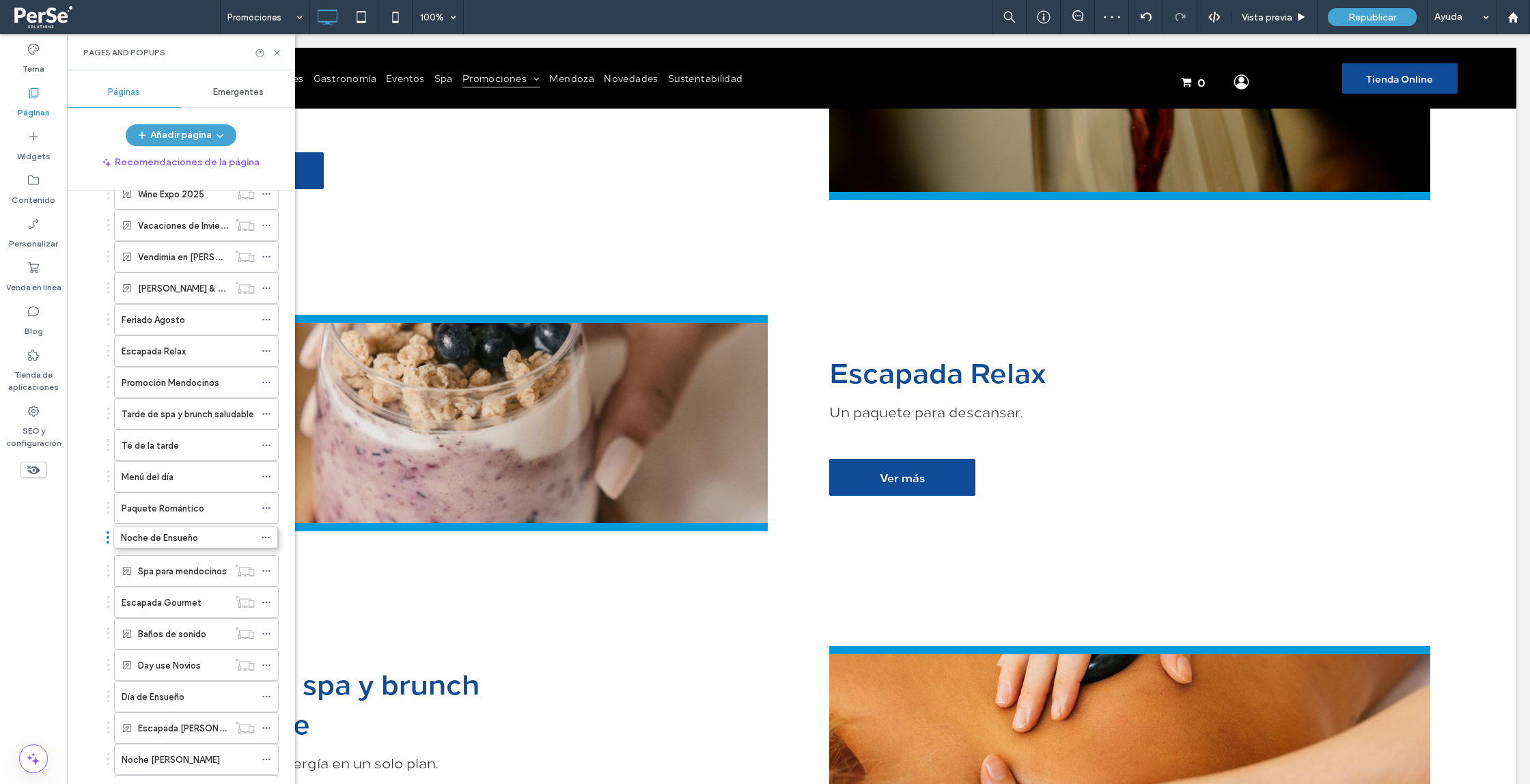
drag, startPoint x: 108, startPoint y: 670, endPoint x: 107, endPoint y: 540, distance: 130.0
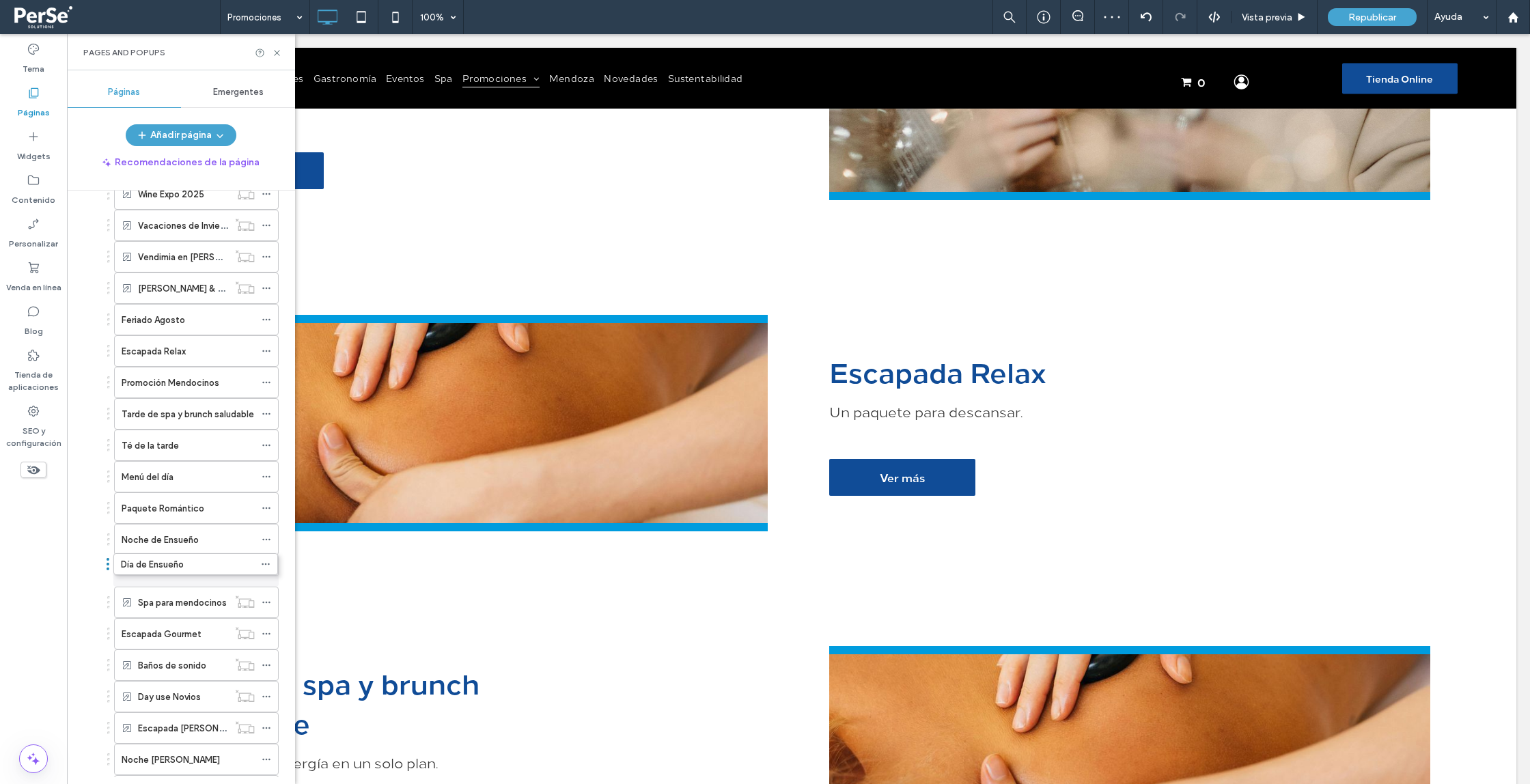
drag, startPoint x: 108, startPoint y: 700, endPoint x: 109, endPoint y: 574, distance: 126.0
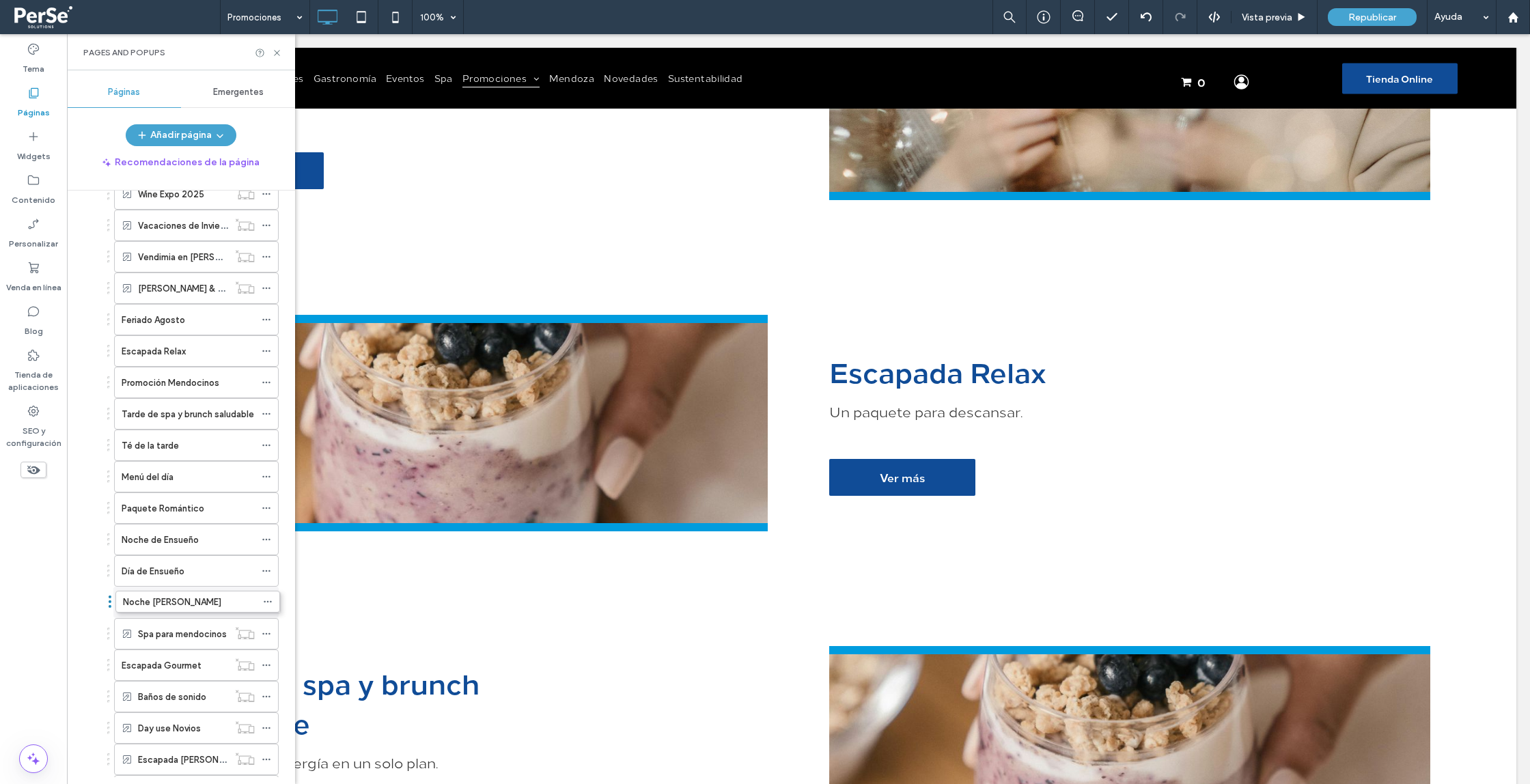
drag, startPoint x: 109, startPoint y: 758, endPoint x: 111, endPoint y: 598, distance: 160.0
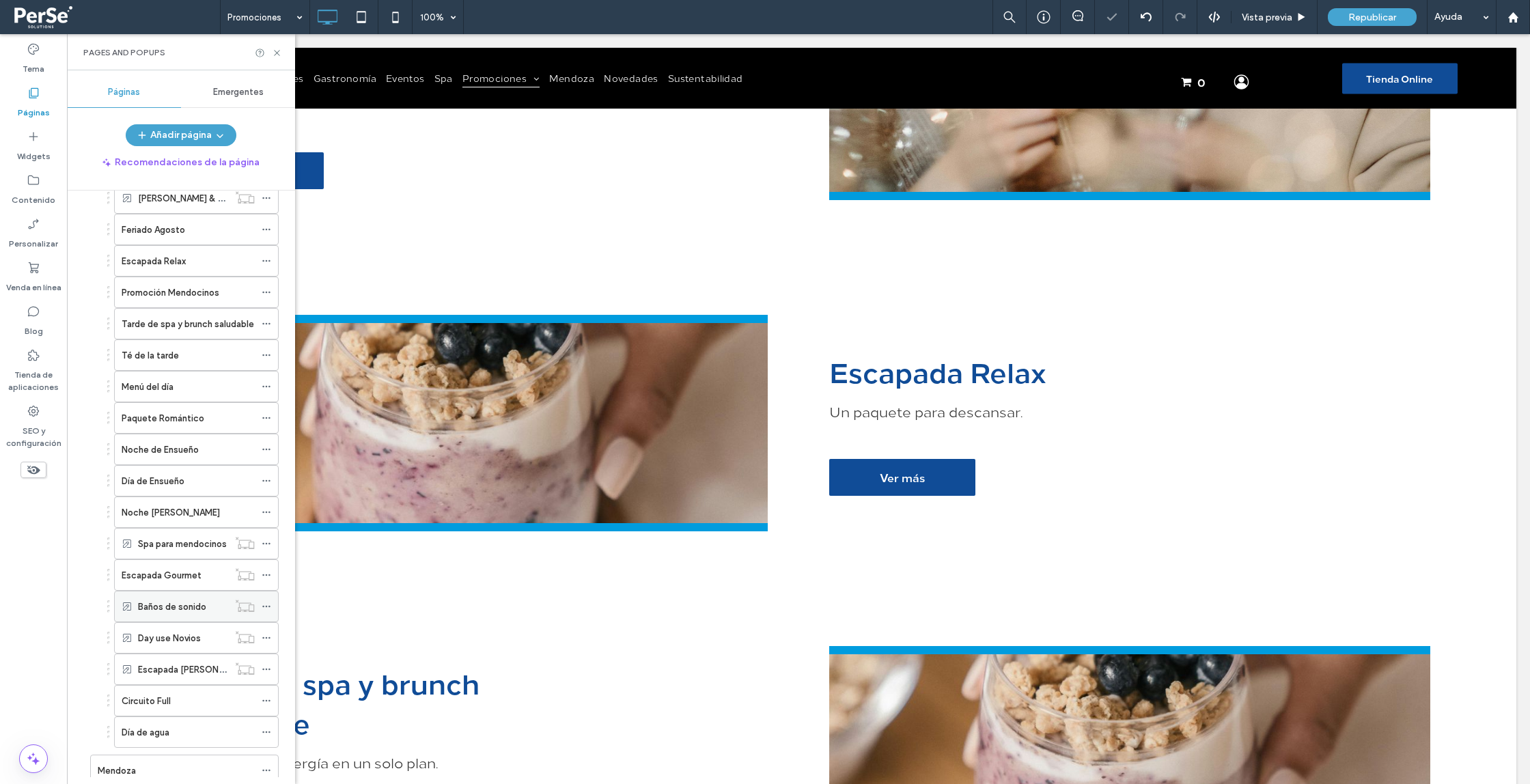
scroll to position [505, 0]
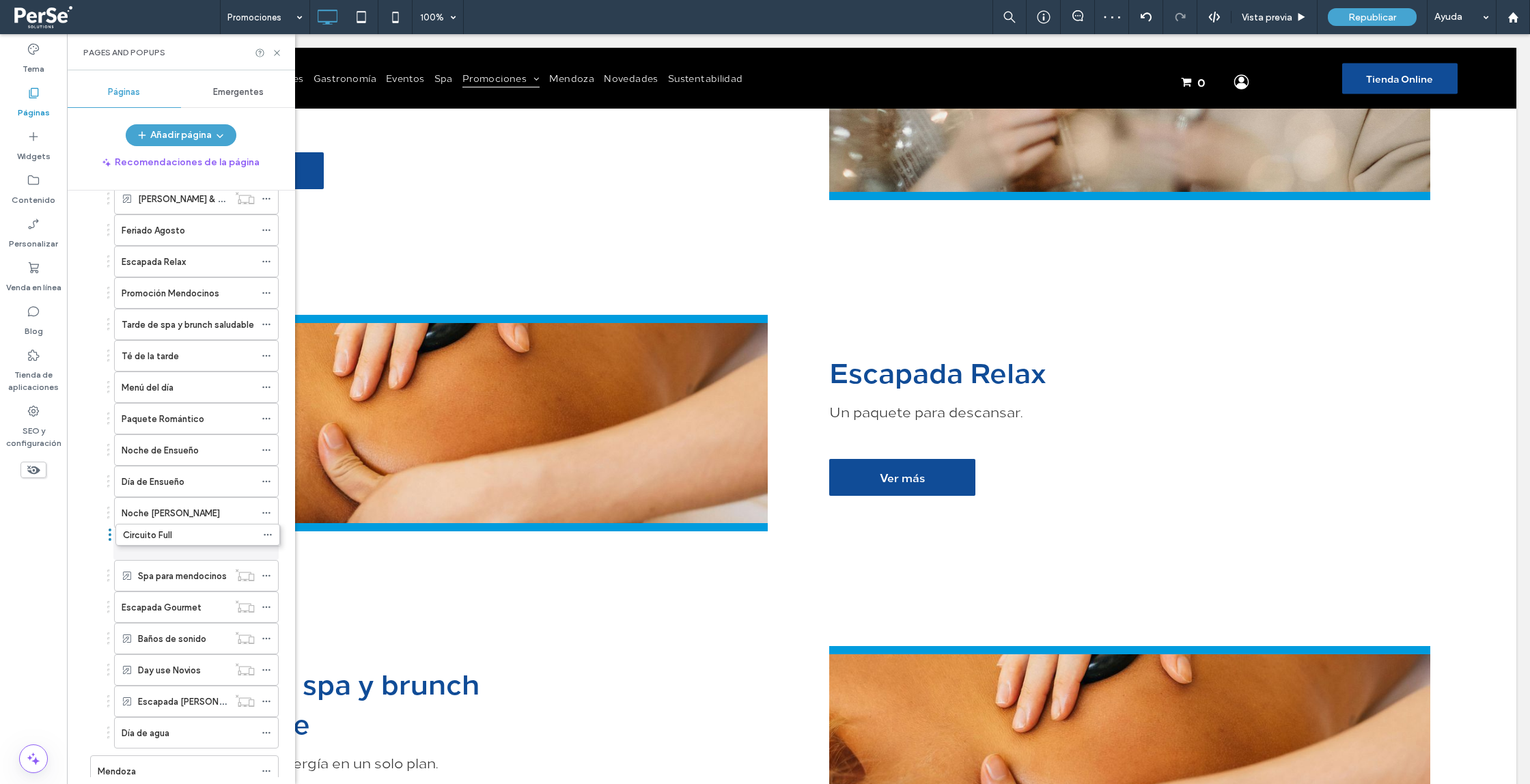
drag, startPoint x: 109, startPoint y: 661, endPoint x: 109, endPoint y: 542, distance: 119.0
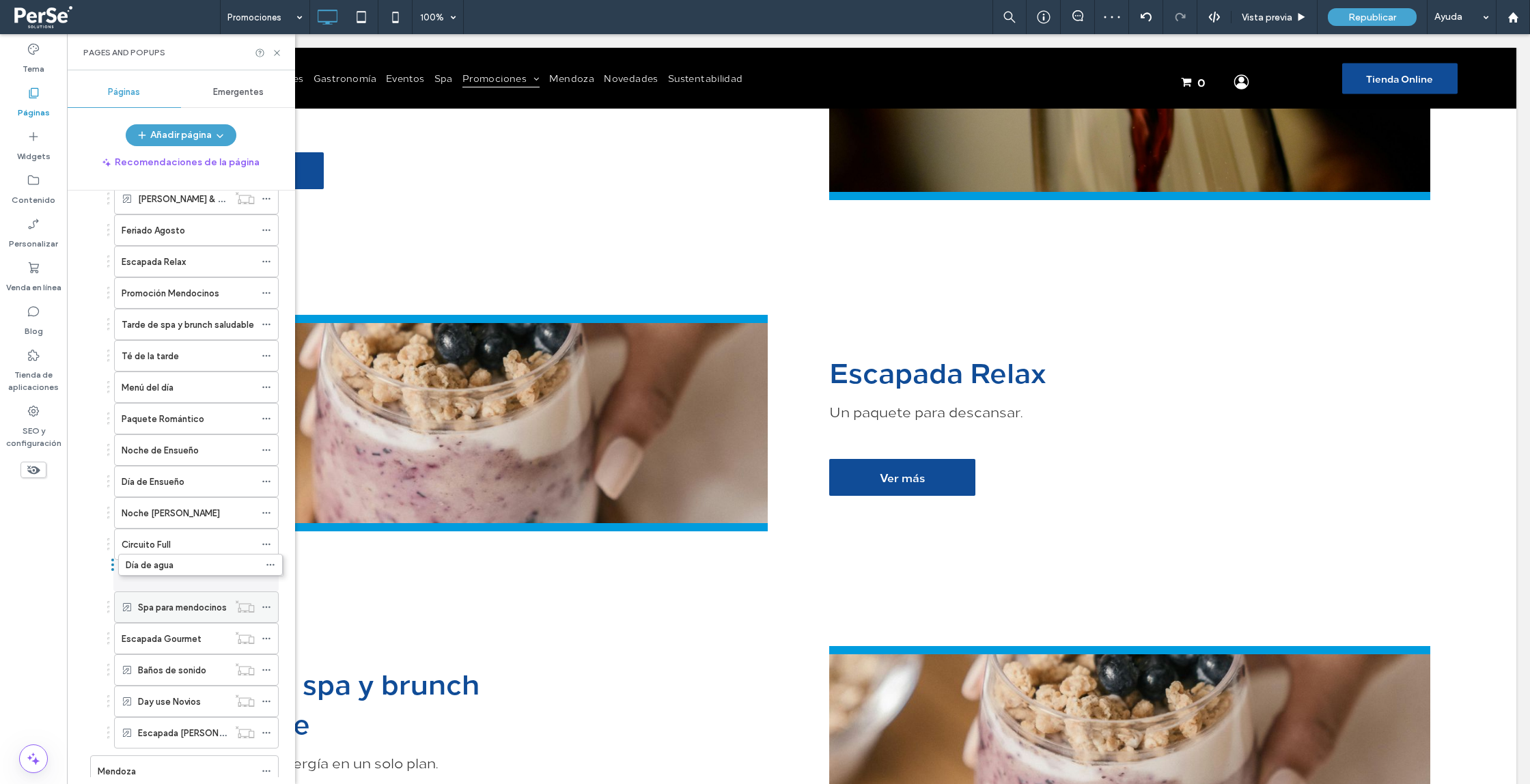
drag, startPoint x: 111, startPoint y: 717, endPoint x: 114, endPoint y: 572, distance: 145.0
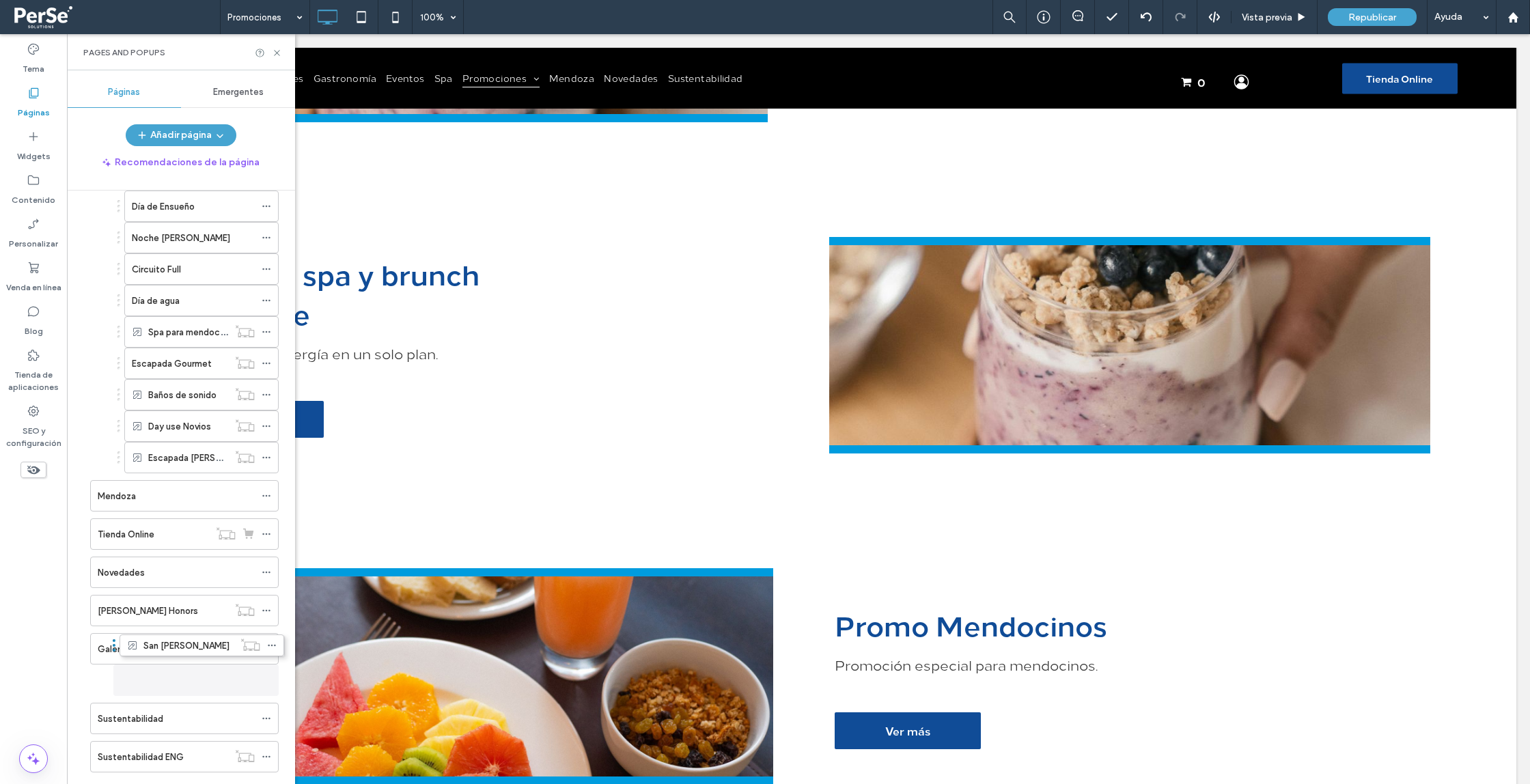
scroll to position [717, 0]
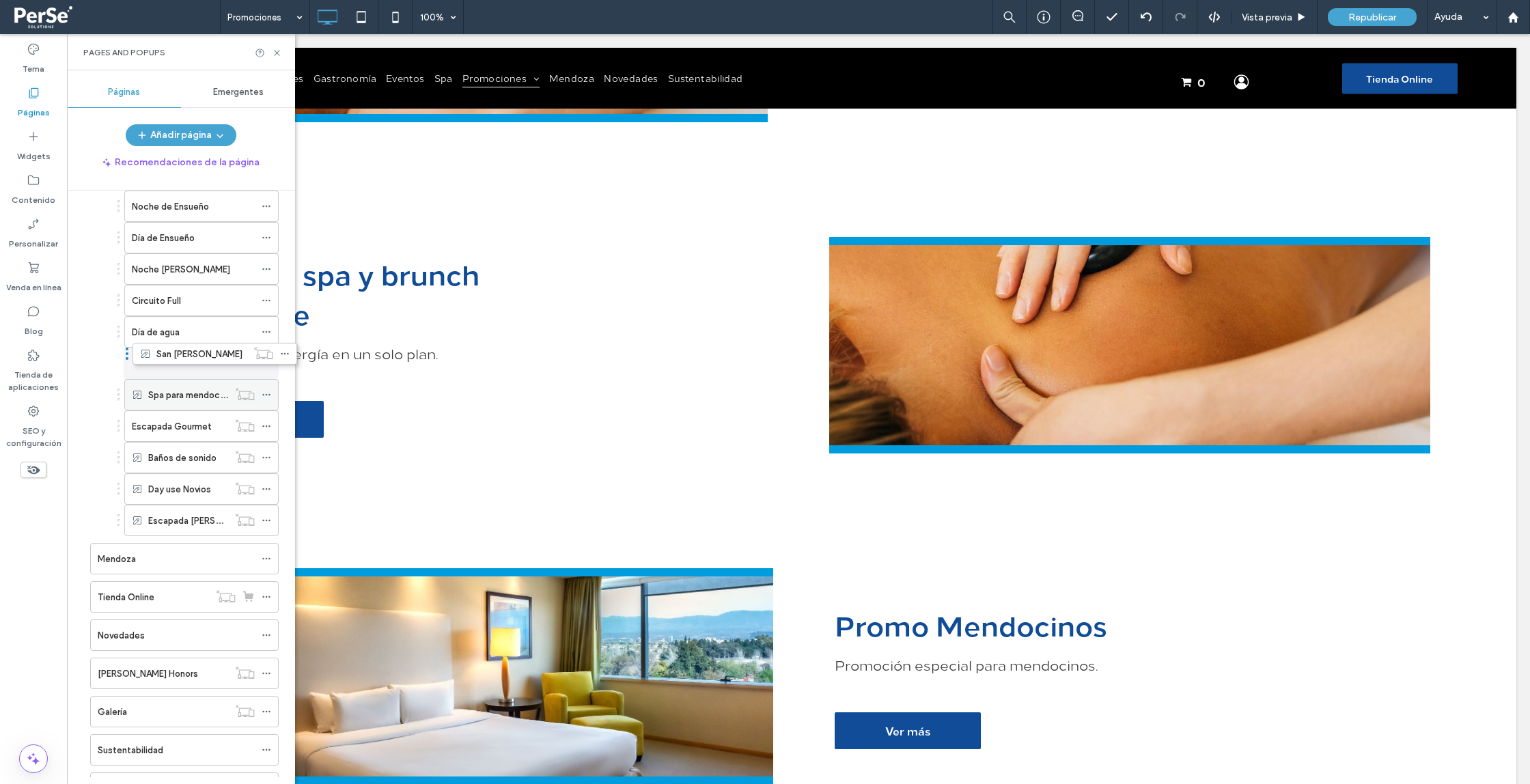
drag, startPoint x: 109, startPoint y: 318, endPoint x: 127, endPoint y: 351, distance: 37.6
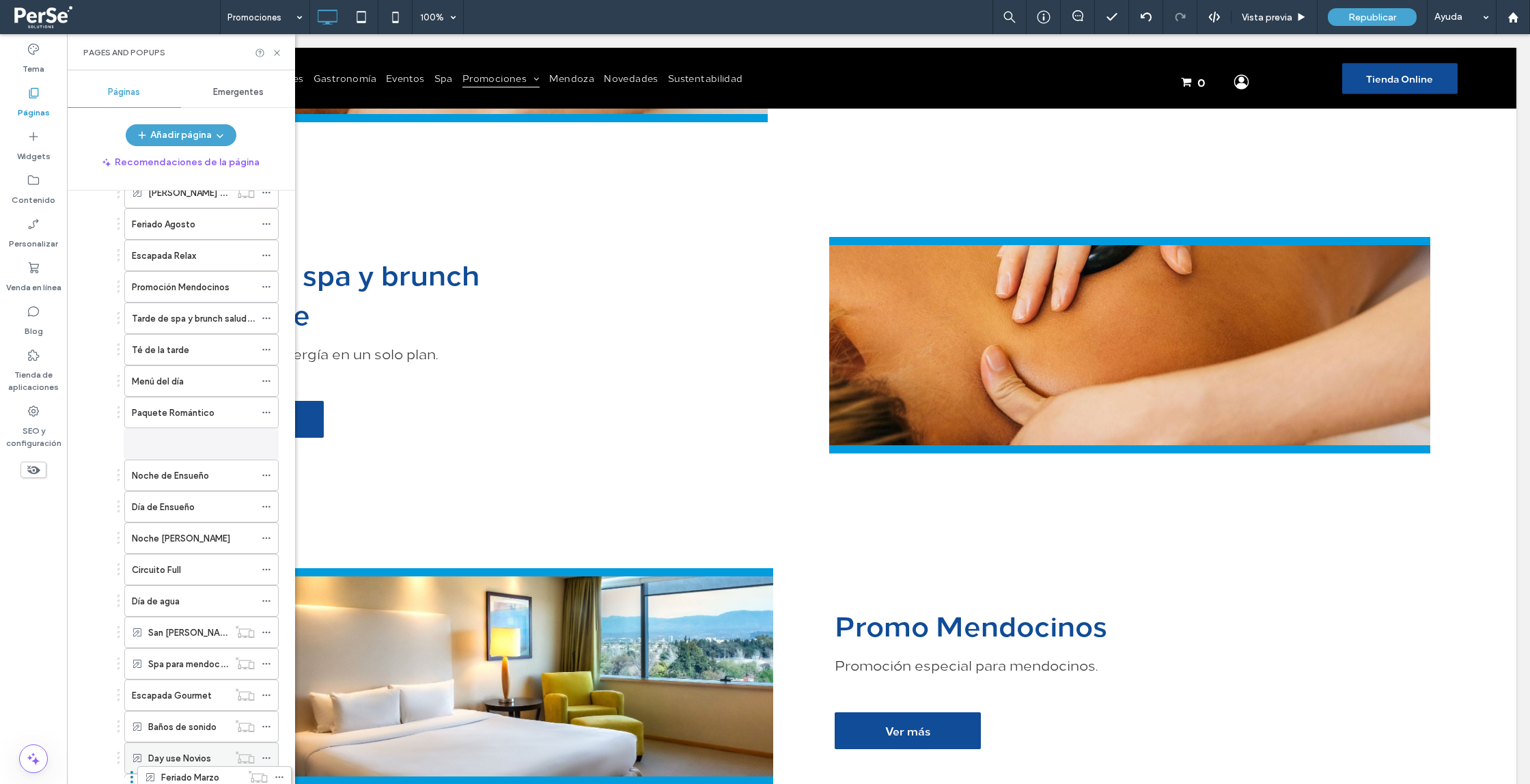
scroll to position [489, 0]
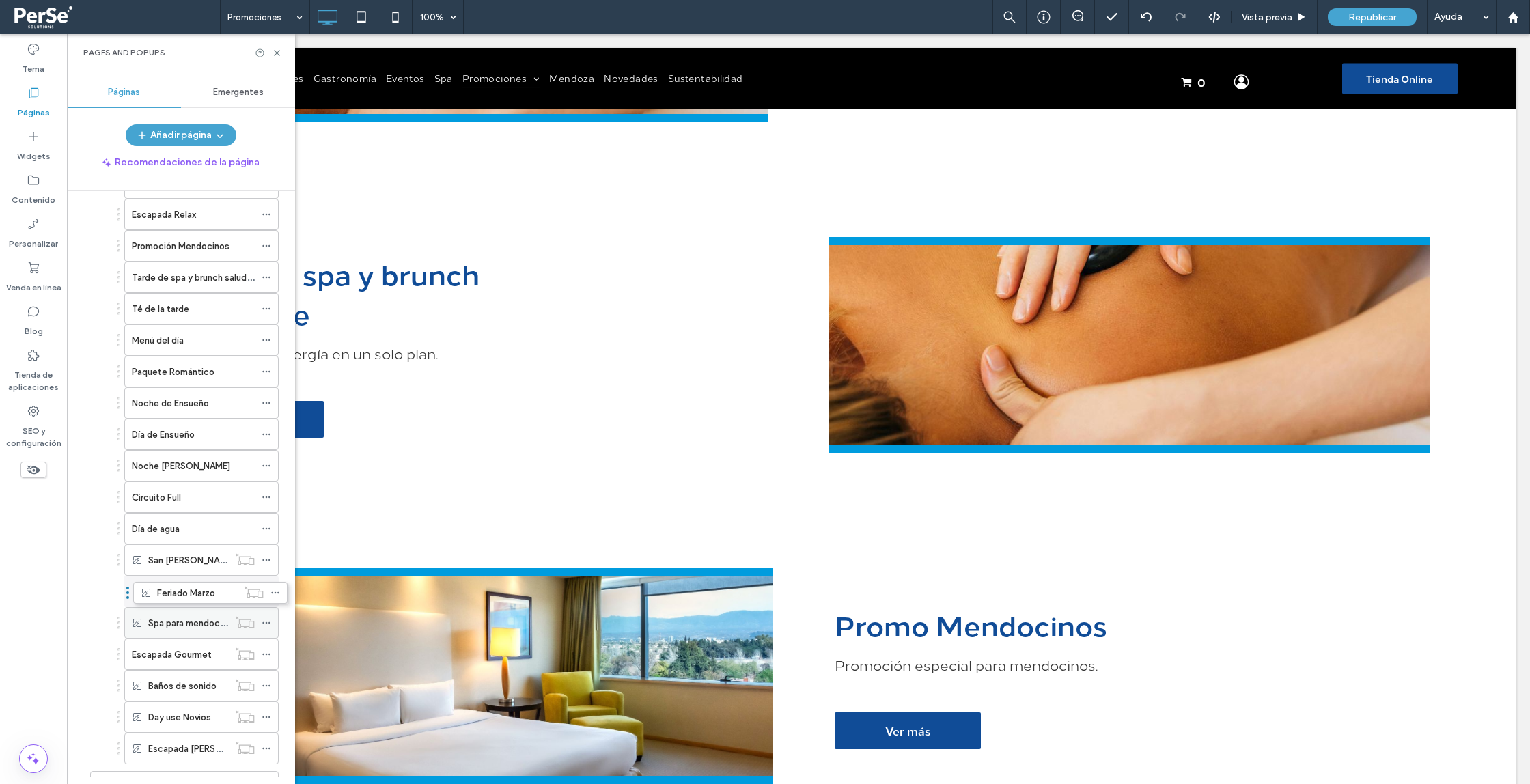
drag, startPoint x: 119, startPoint y: 344, endPoint x: 129, endPoint y: 589, distance: 245.2
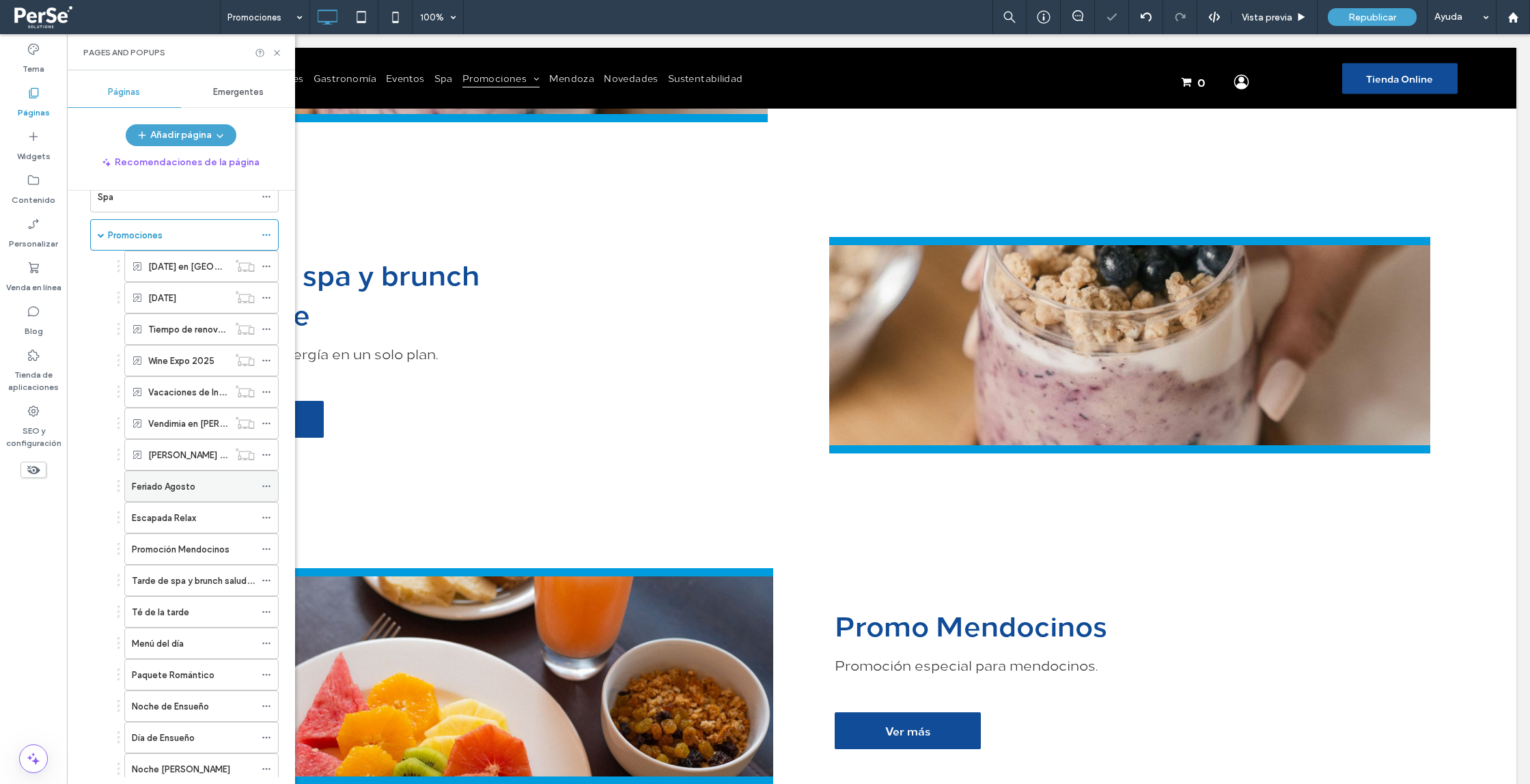
scroll to position [177, 0]
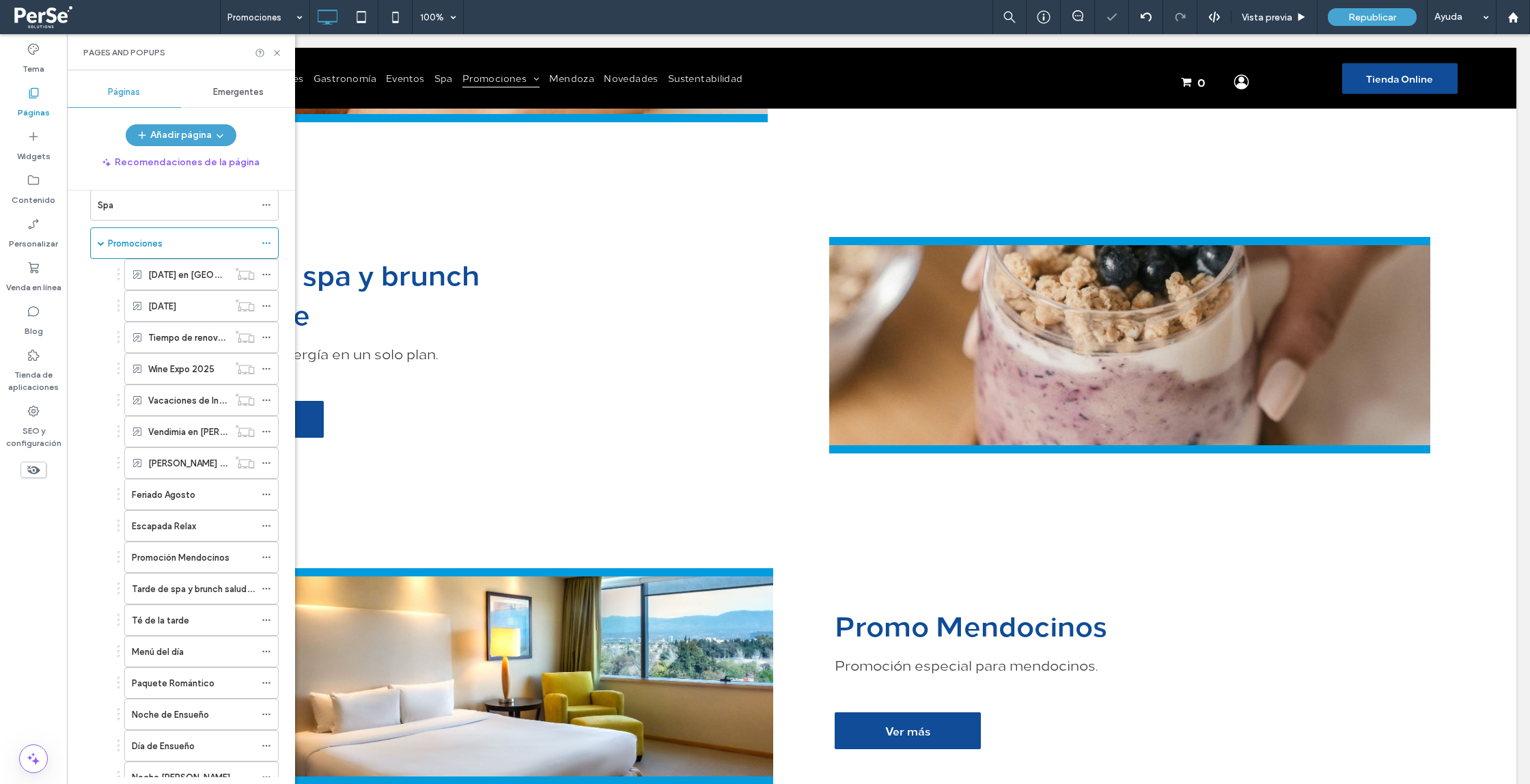
click at [121, 277] on div "Carnaval en Mendoza" at bounding box center [198, 274] width 161 height 32
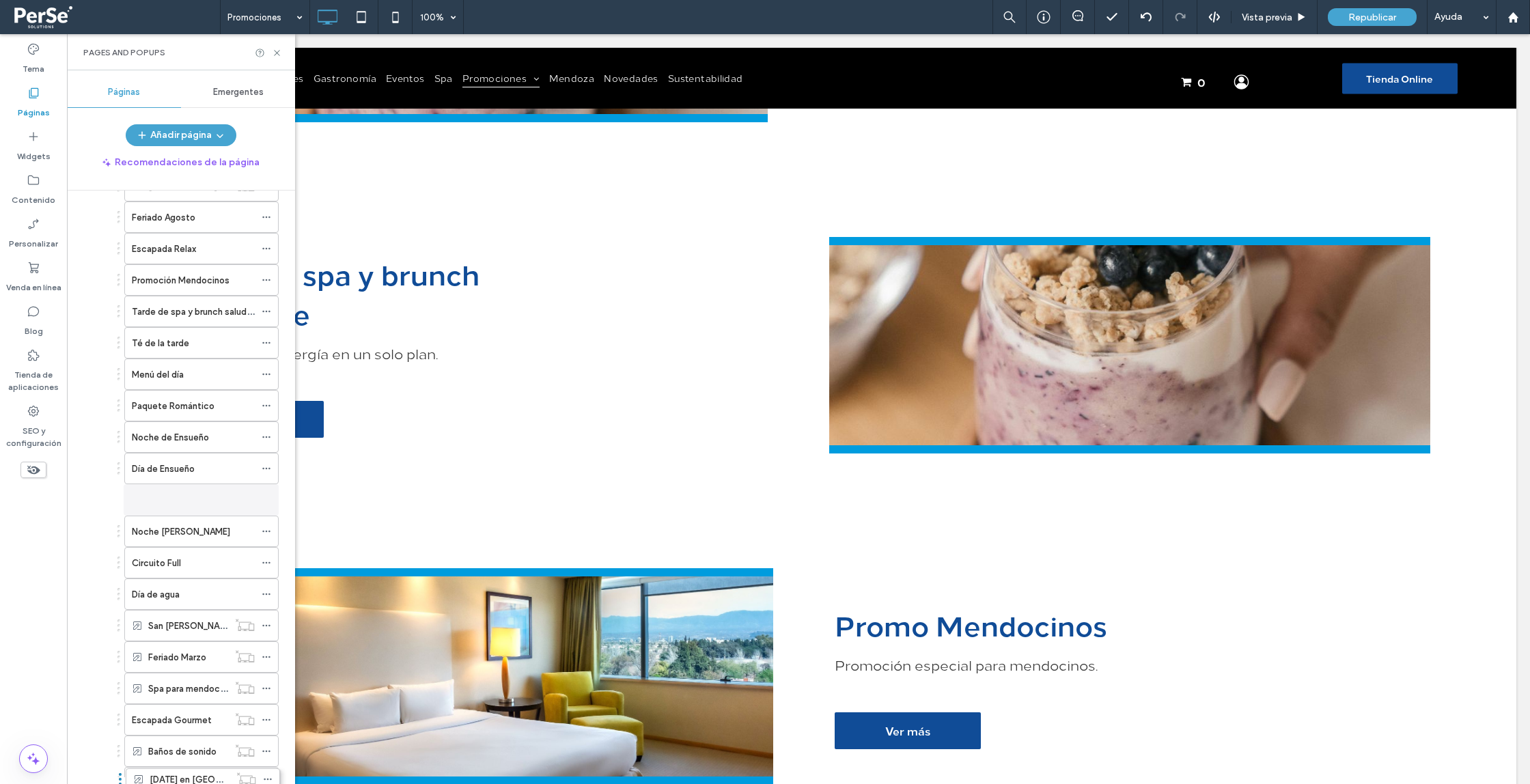
scroll to position [506, 0]
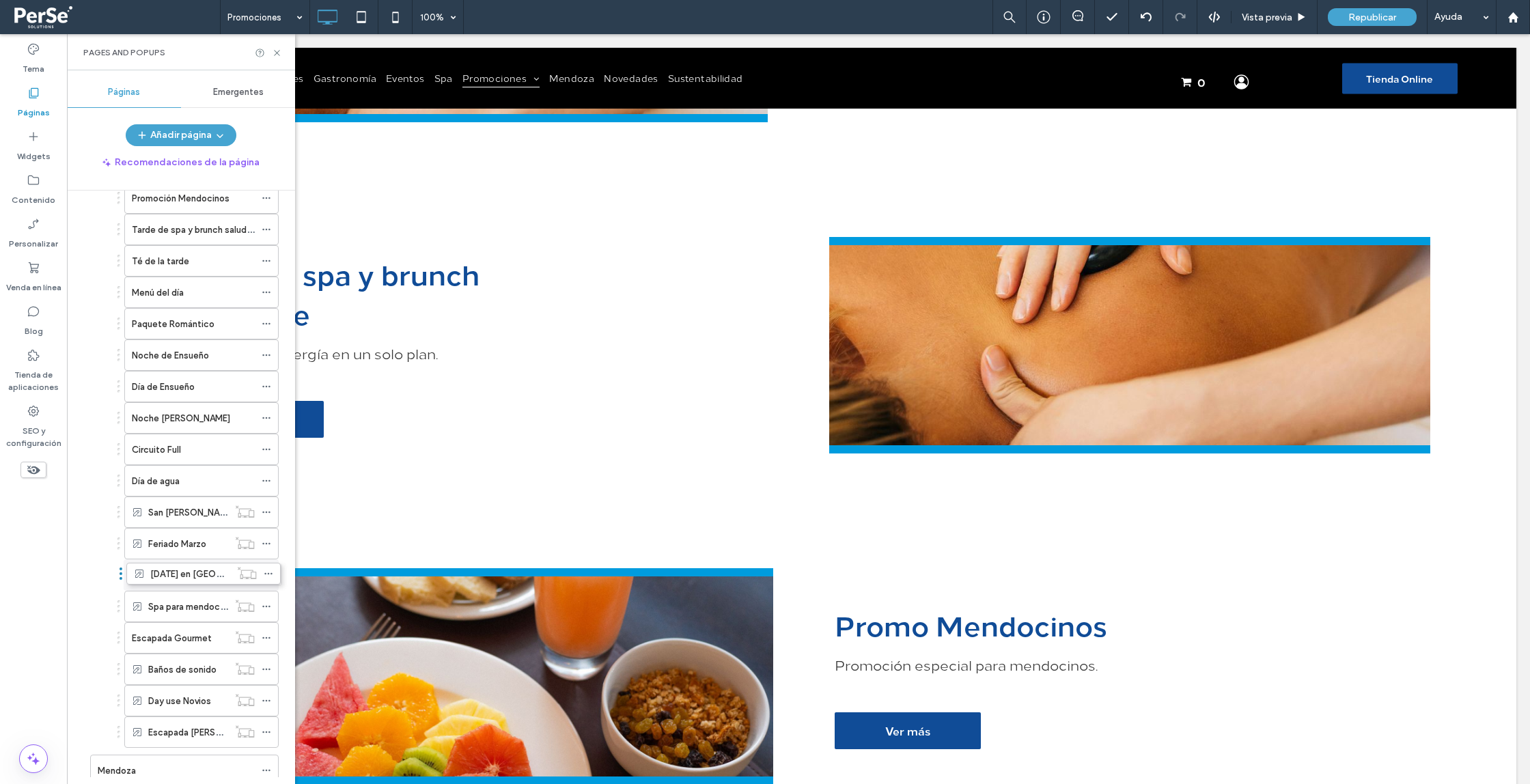
drag, startPoint x: 118, startPoint y: 281, endPoint x: 120, endPoint y: 574, distance: 293.0
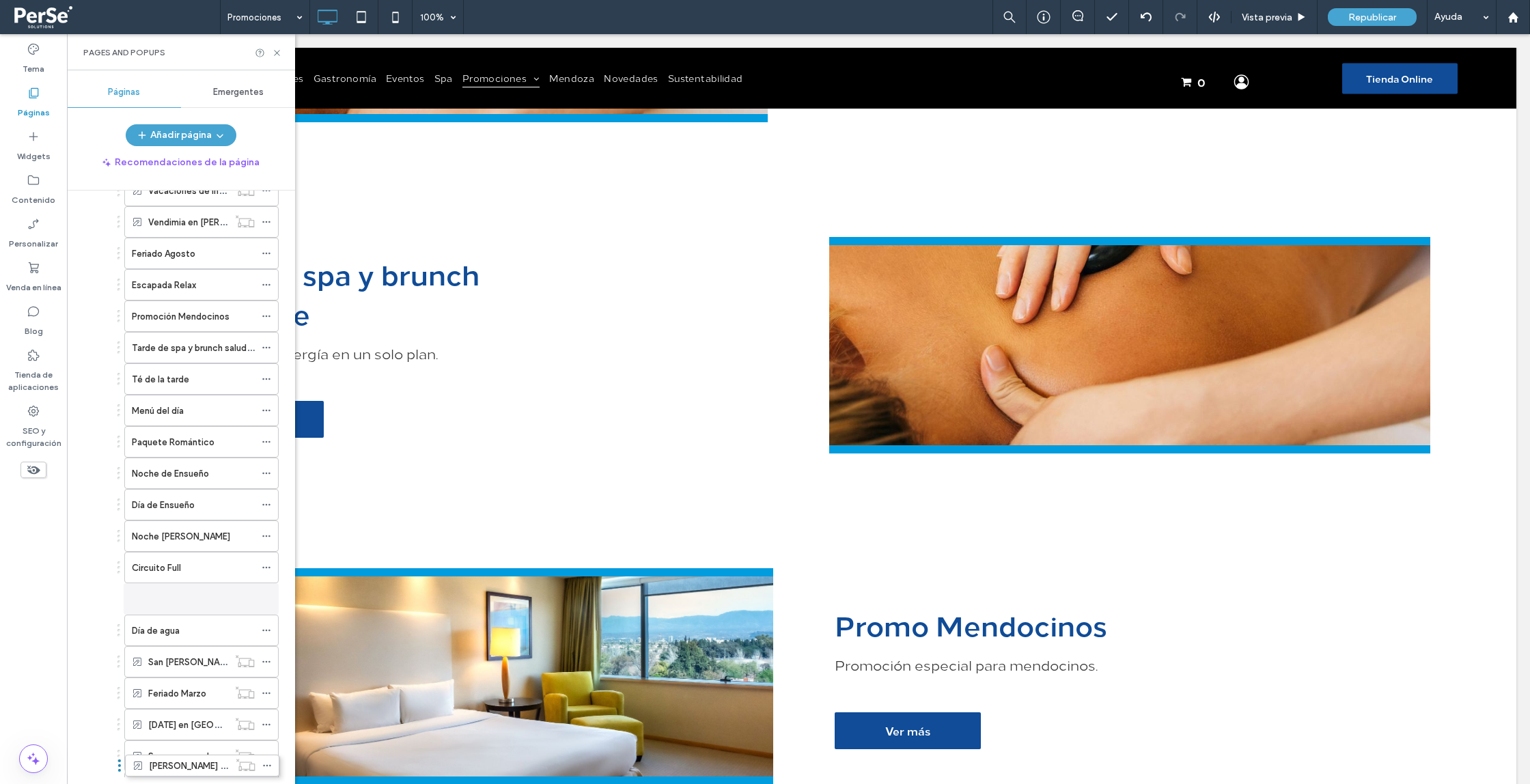
scroll to position [411, 0]
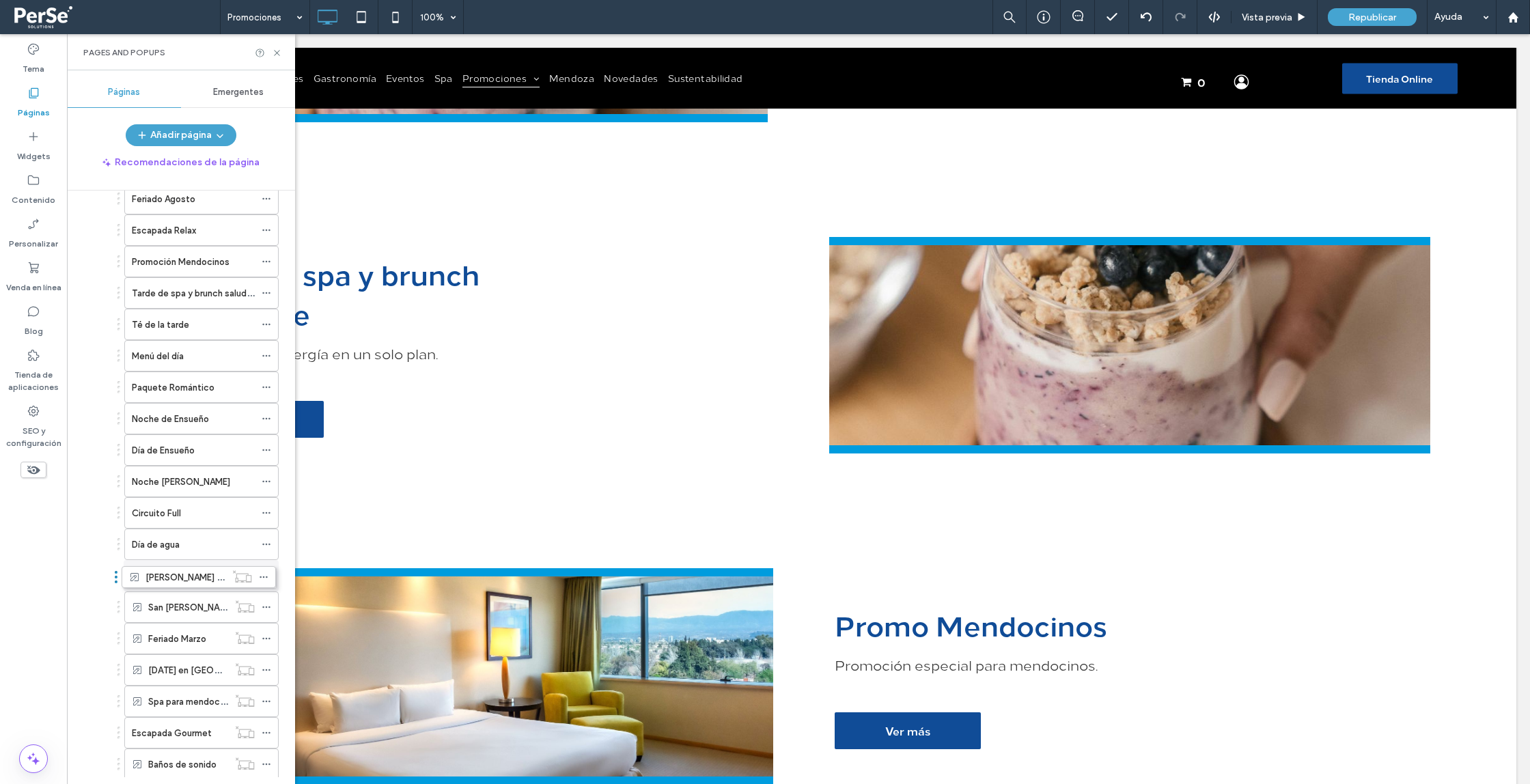
drag, startPoint x: 118, startPoint y: 388, endPoint x: 116, endPoint y: 573, distance: 185.0
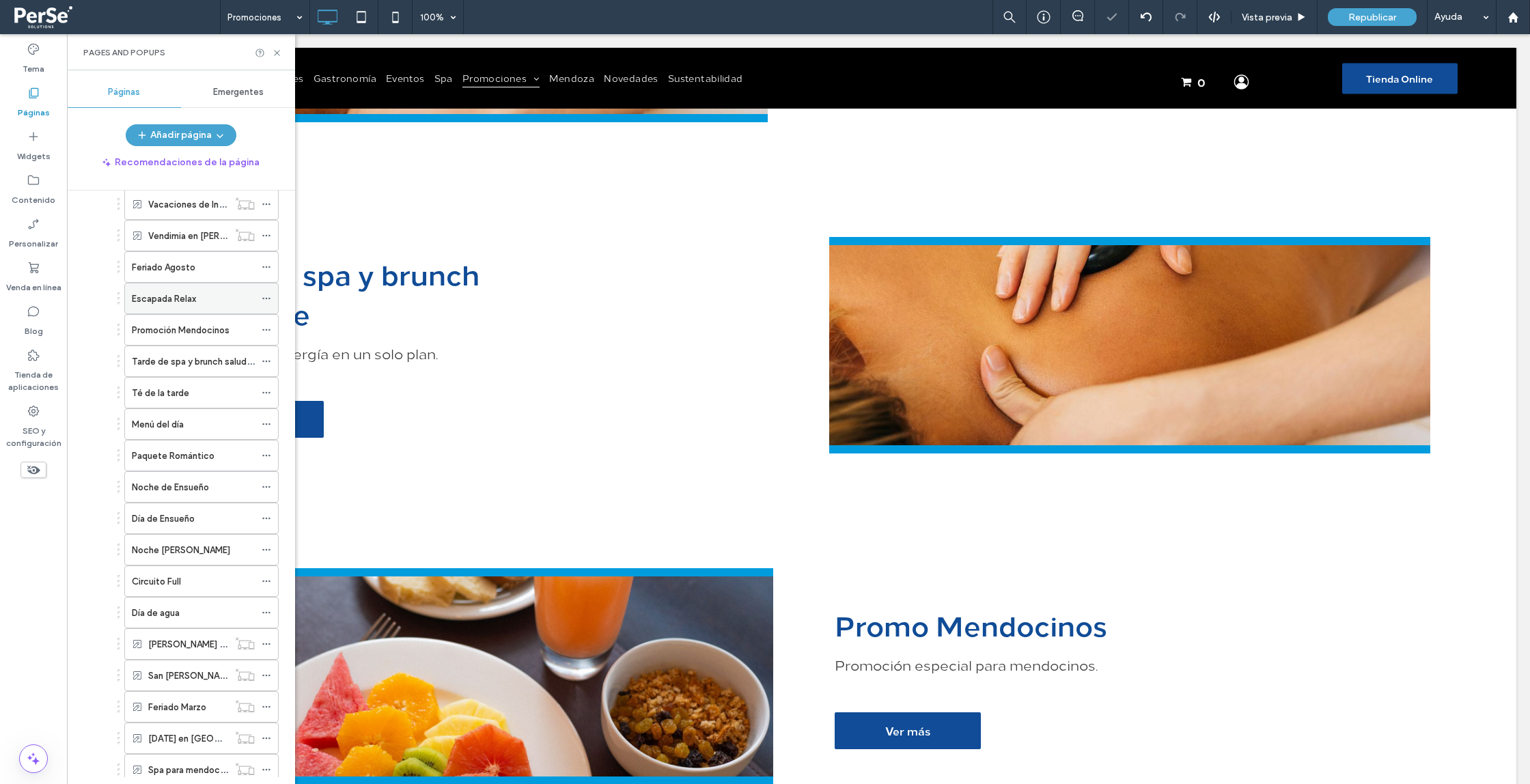
scroll to position [335, 0]
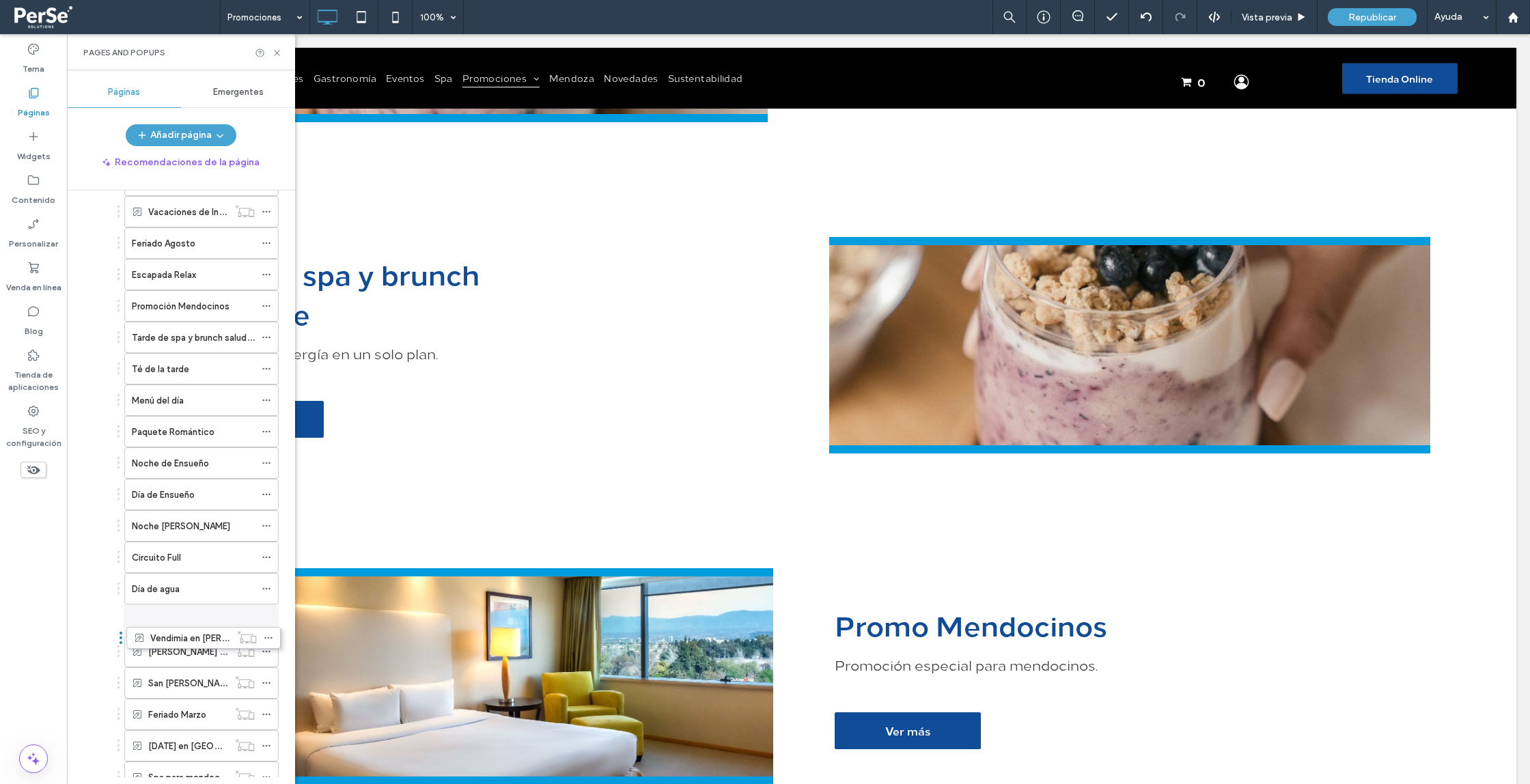
drag, startPoint x: 120, startPoint y: 244, endPoint x: 122, endPoint y: 637, distance: 393.0
drag, startPoint x: 120, startPoint y: 209, endPoint x: 130, endPoint y: 596, distance: 387.1
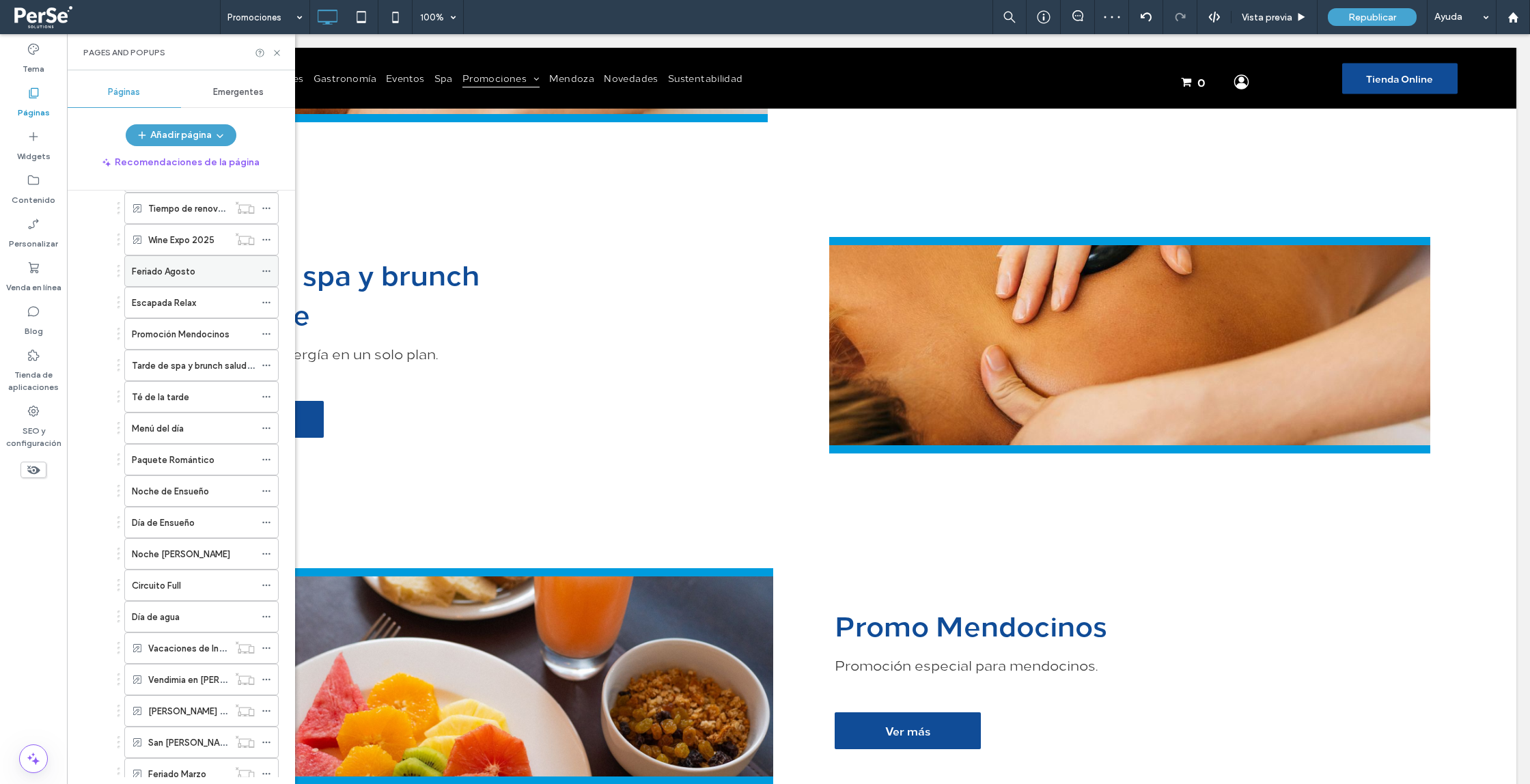
scroll to position [276, 0]
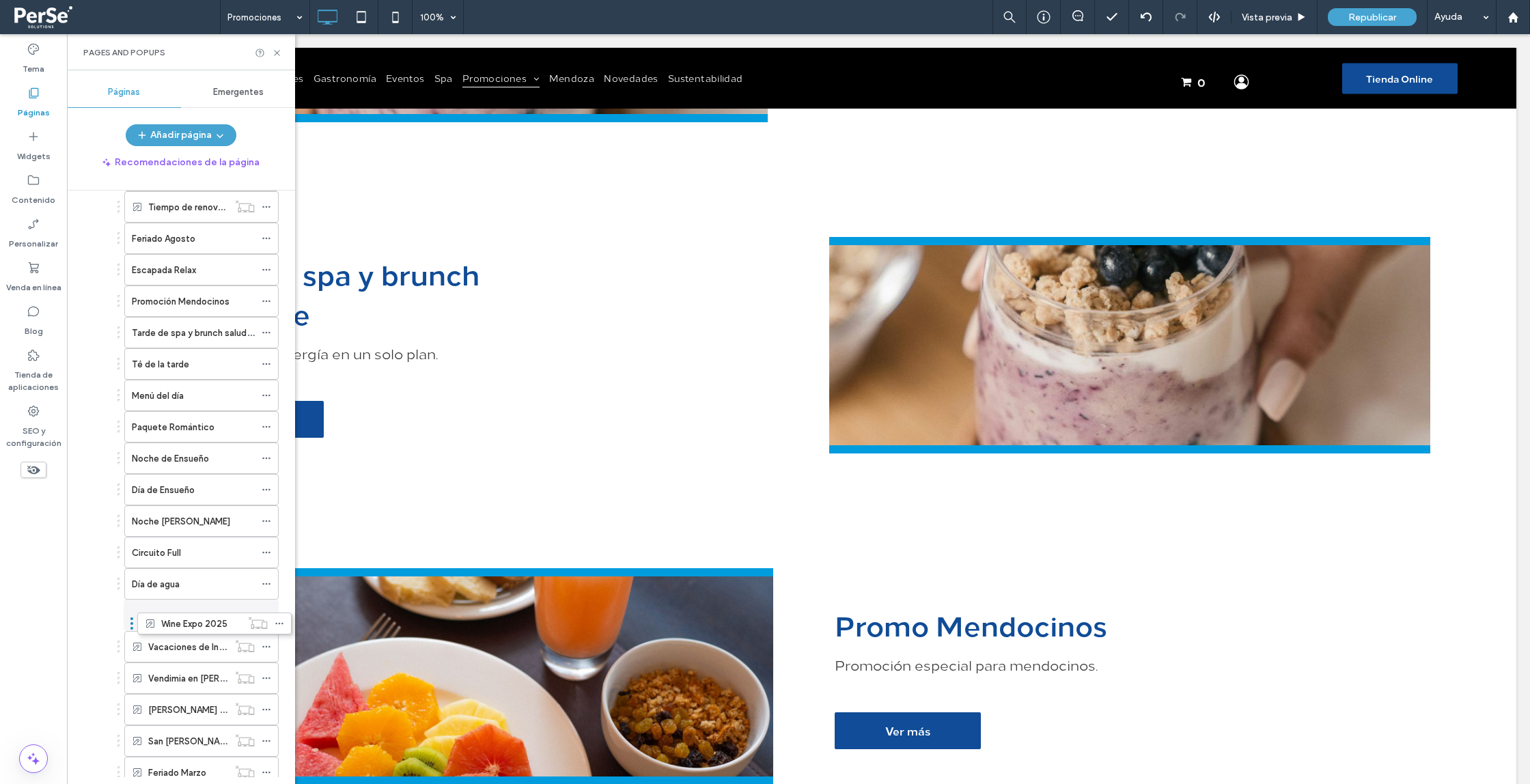
drag, startPoint x: 118, startPoint y: 239, endPoint x: 131, endPoint y: 622, distance: 383.2
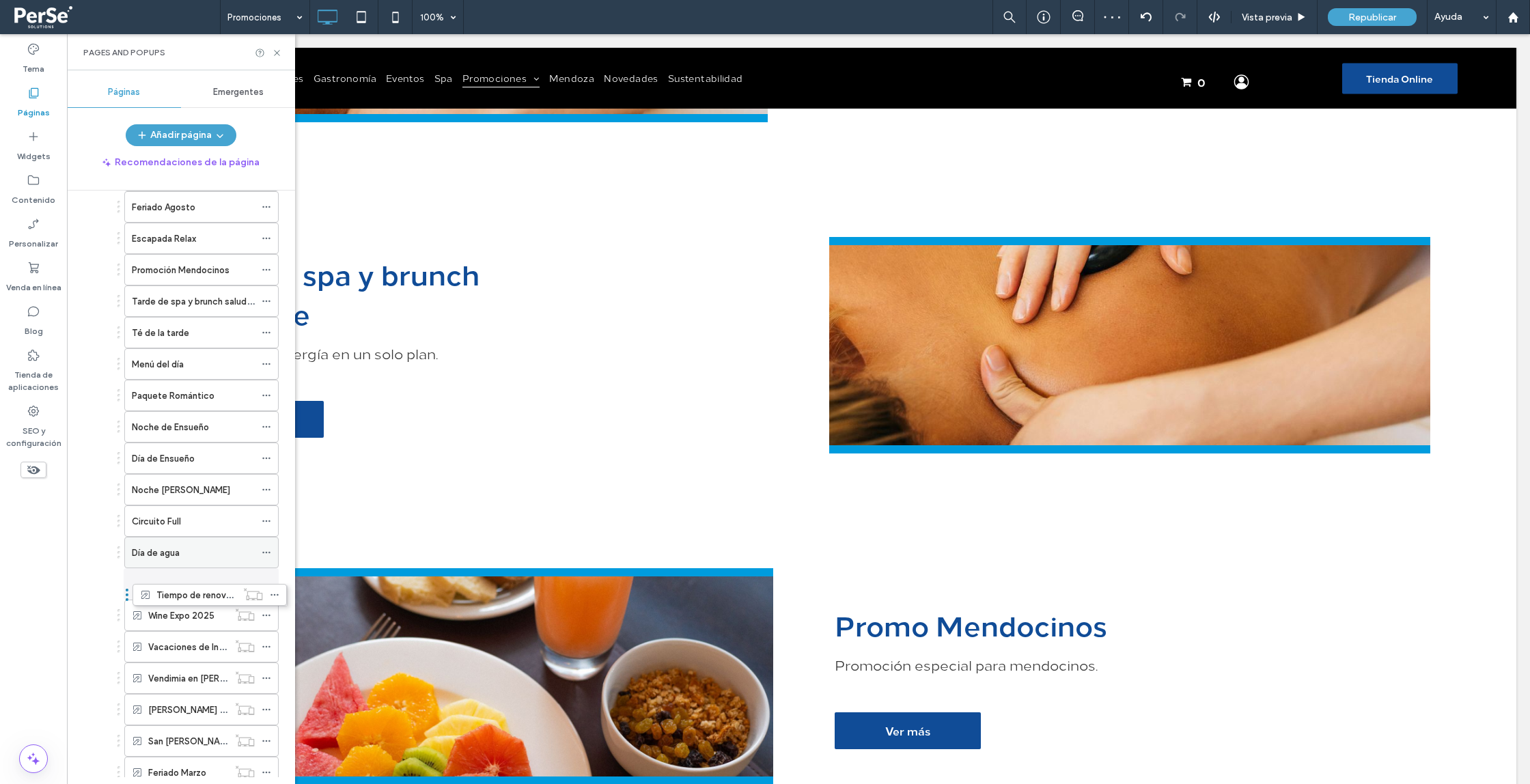
drag, startPoint x: 119, startPoint y: 207, endPoint x: 127, endPoint y: 593, distance: 386.1
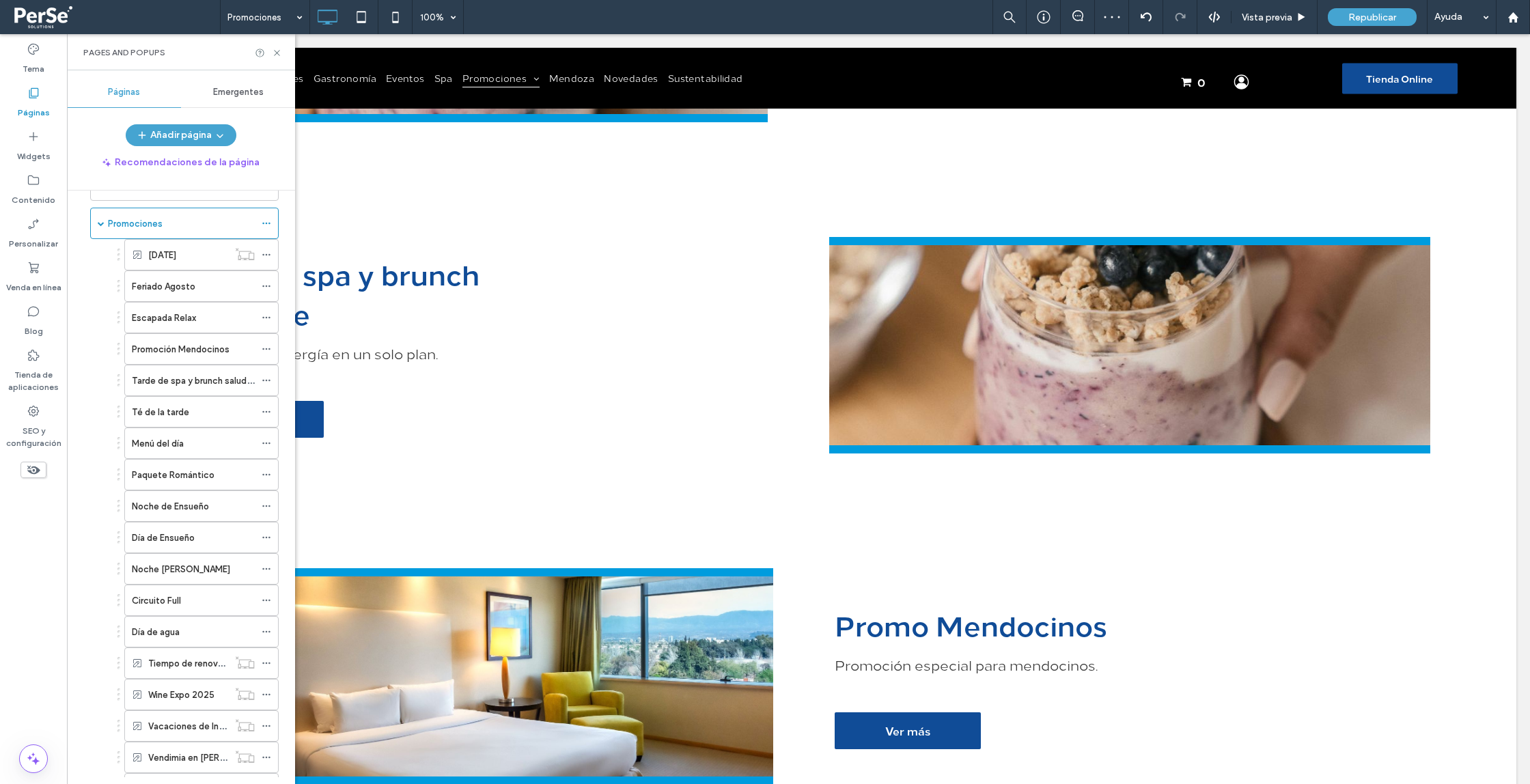
scroll to position [199, 0]
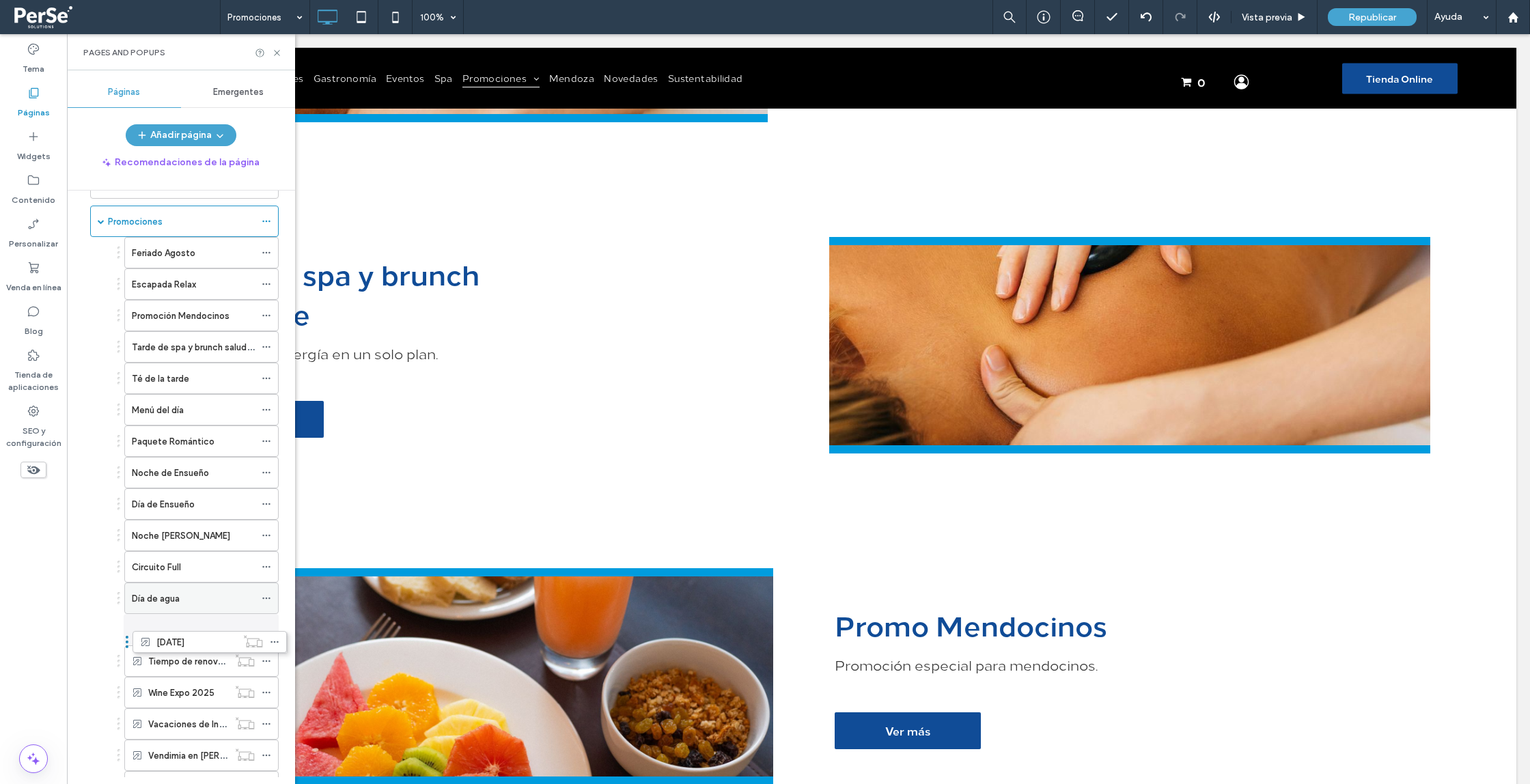
drag, startPoint x: 119, startPoint y: 251, endPoint x: 127, endPoint y: 636, distance: 385.1
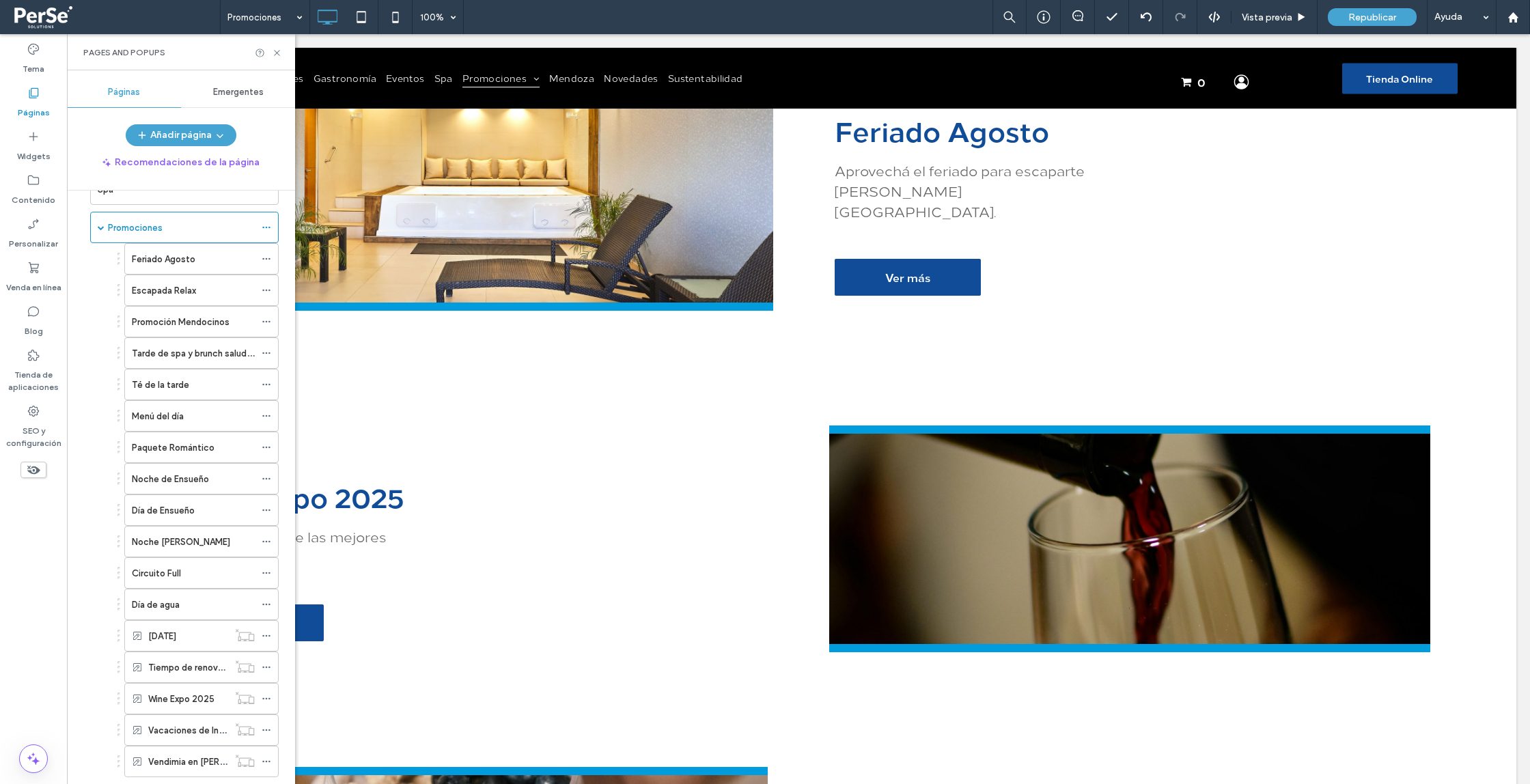
scroll to position [603, 0]
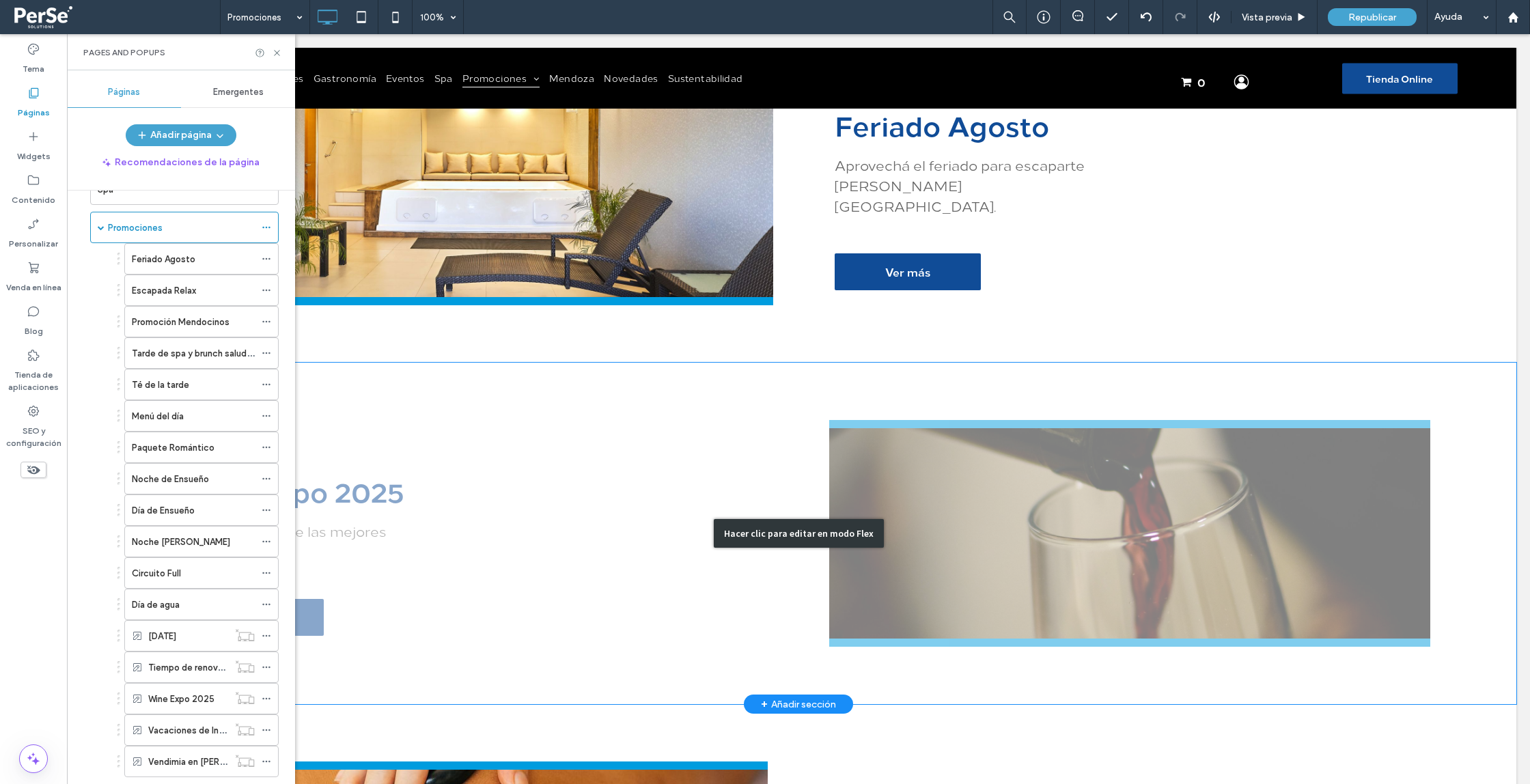
click at [432, 432] on div "Hacer clic para editar en modo Flex" at bounding box center [798, 533] width 1436 height 342
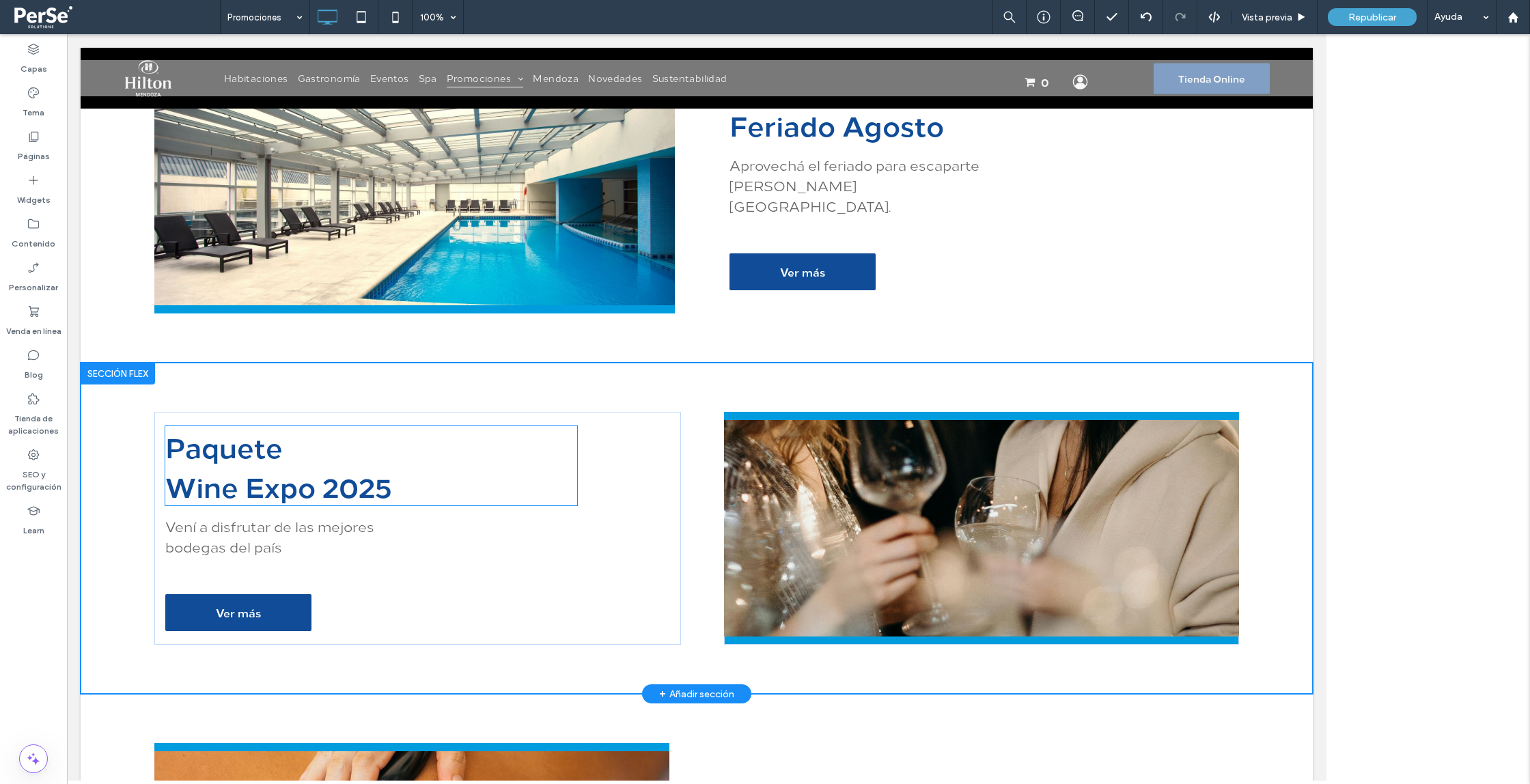
scroll to position [578, 0]
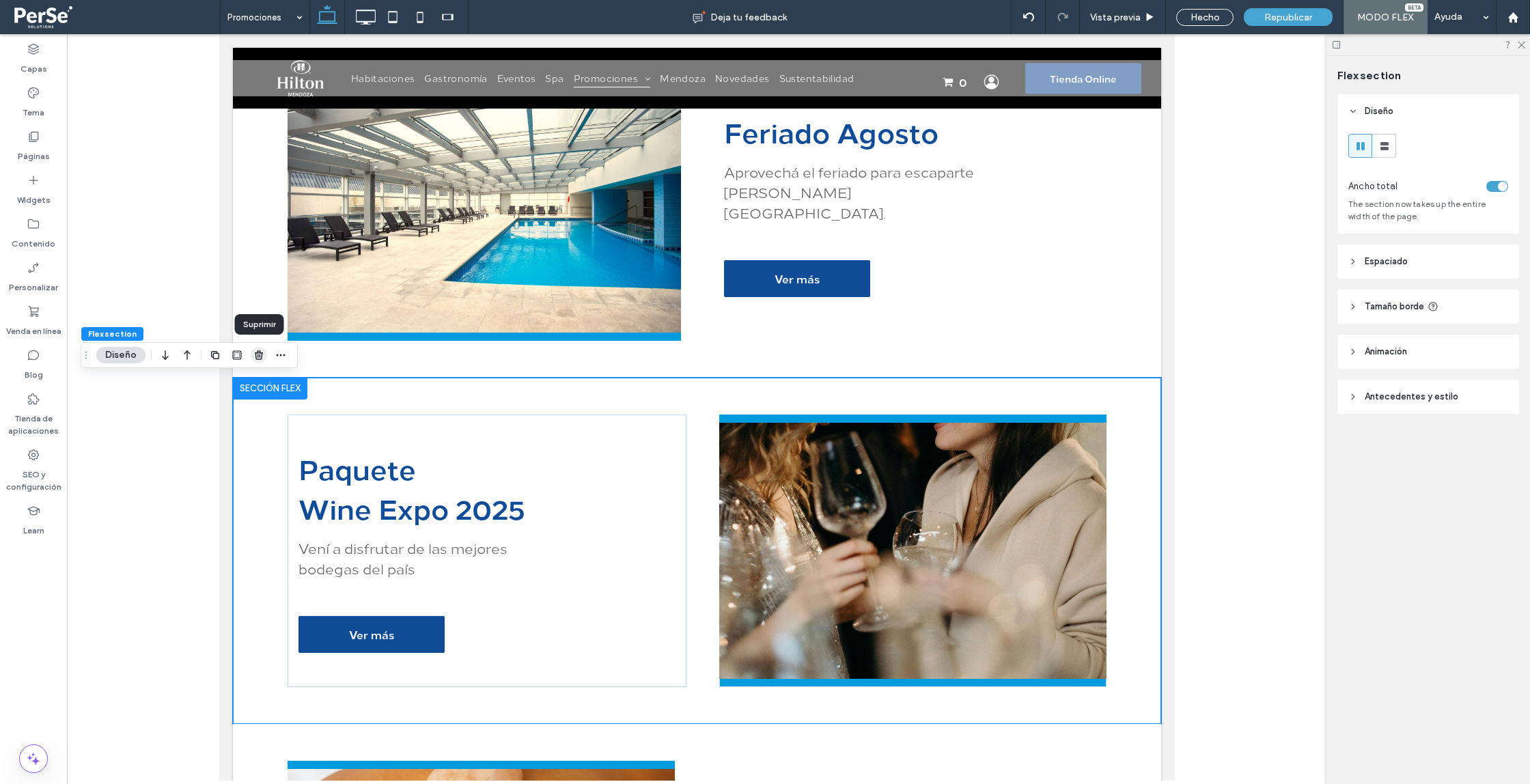
click at [253, 355] on span "button" at bounding box center [258, 354] width 17 height 17
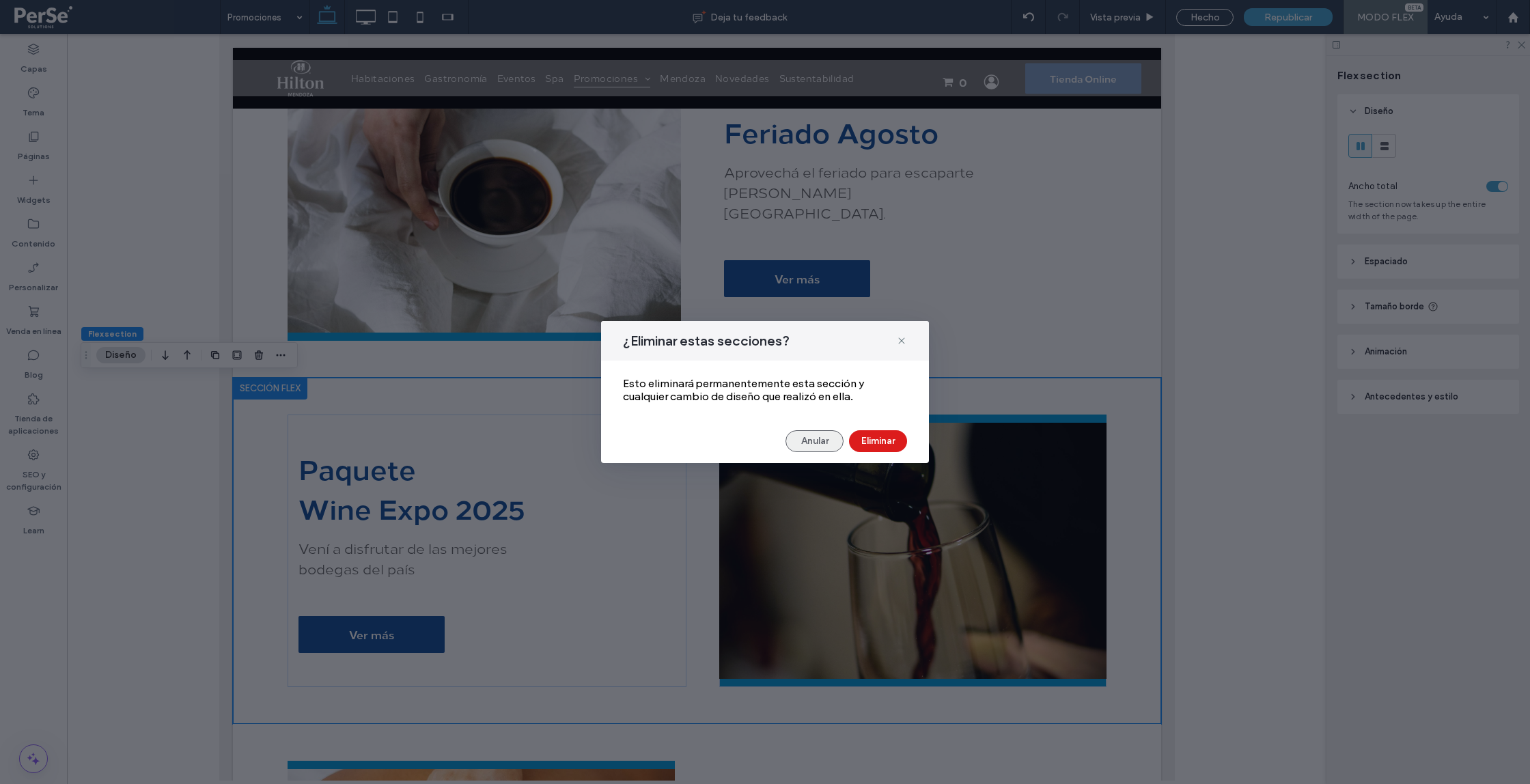
click at [819, 436] on button "Anular" at bounding box center [814, 441] width 58 height 22
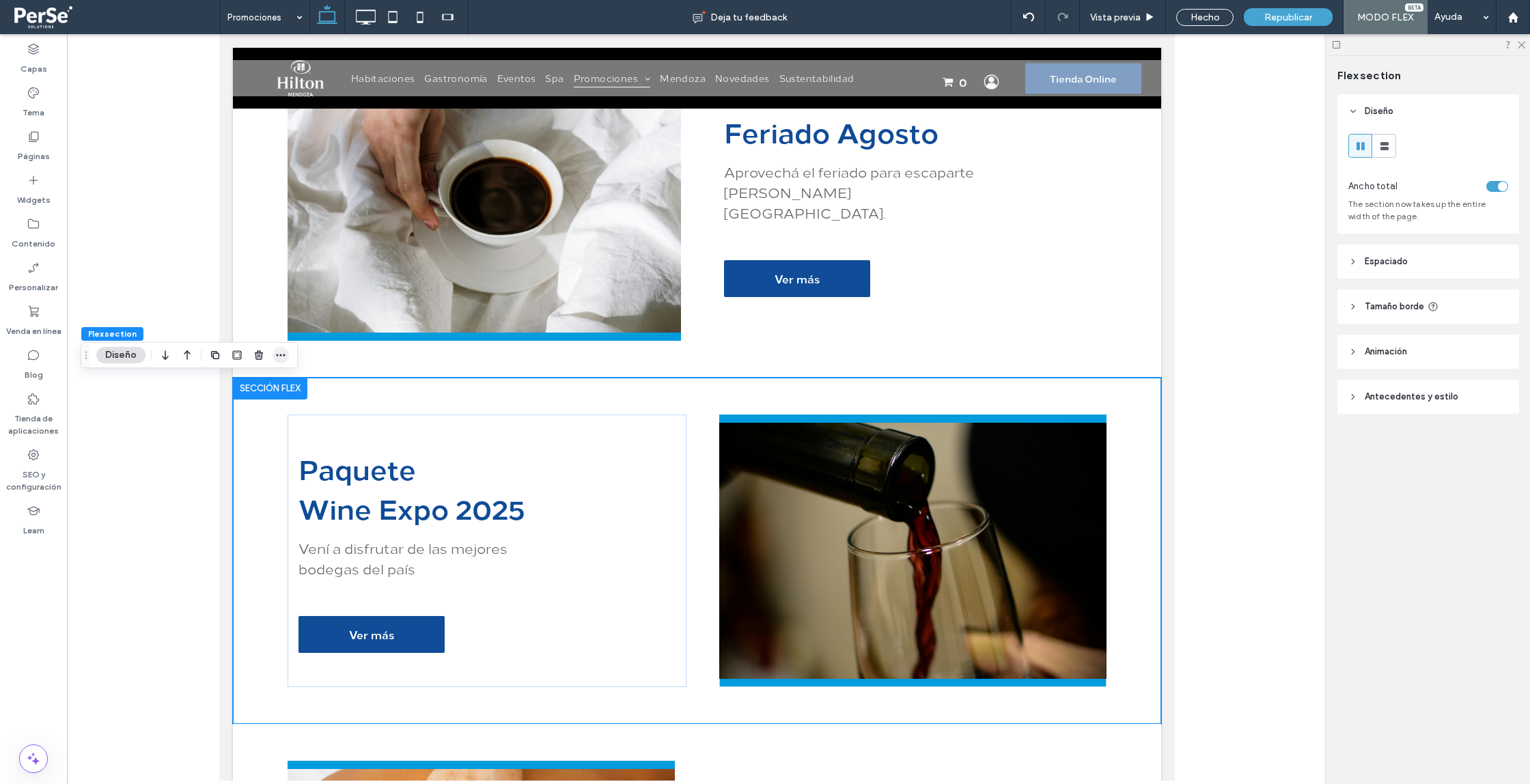
click at [274, 354] on span "button" at bounding box center [280, 354] width 17 height 17
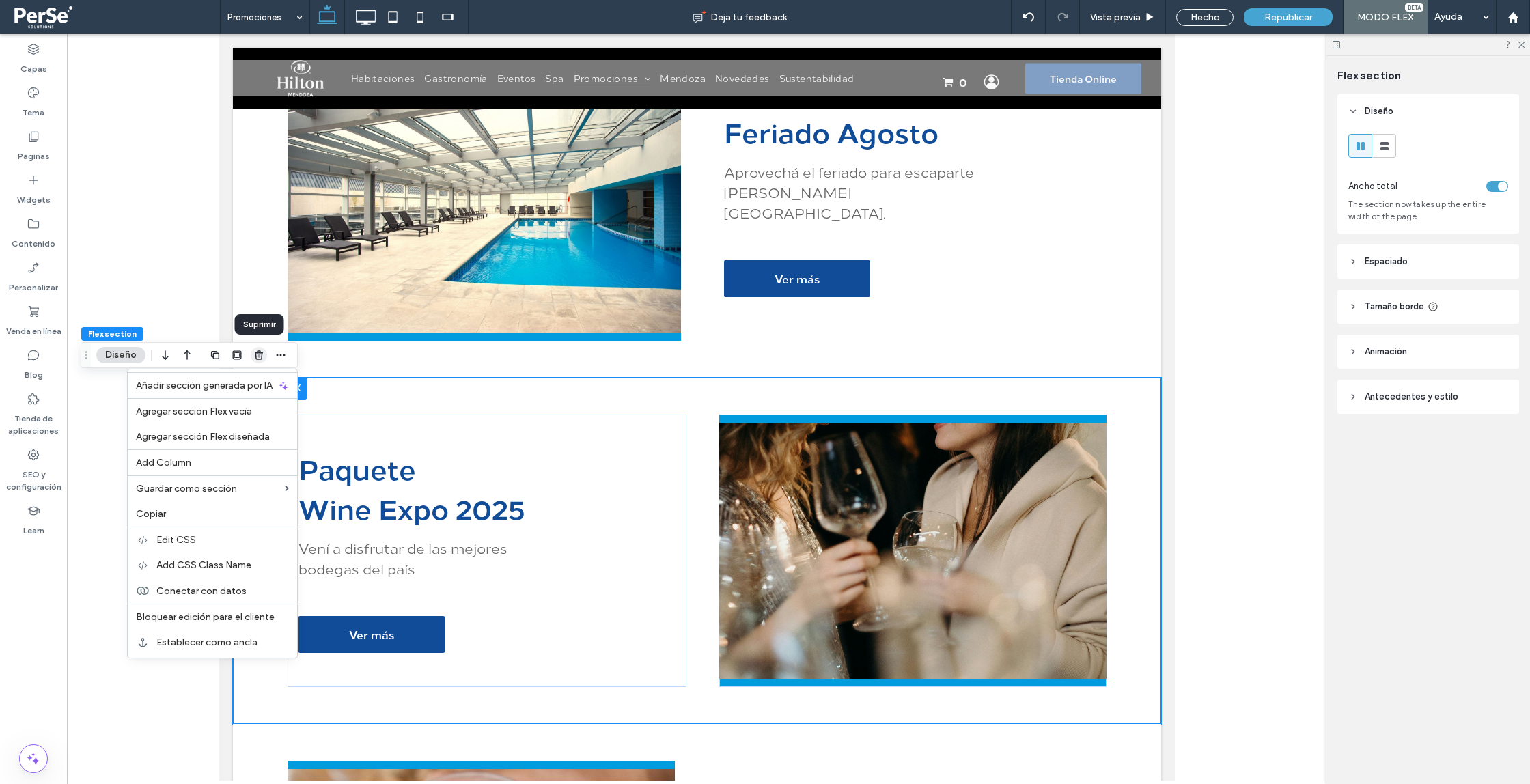
click at [263, 356] on icon "button" at bounding box center [258, 354] width 11 height 11
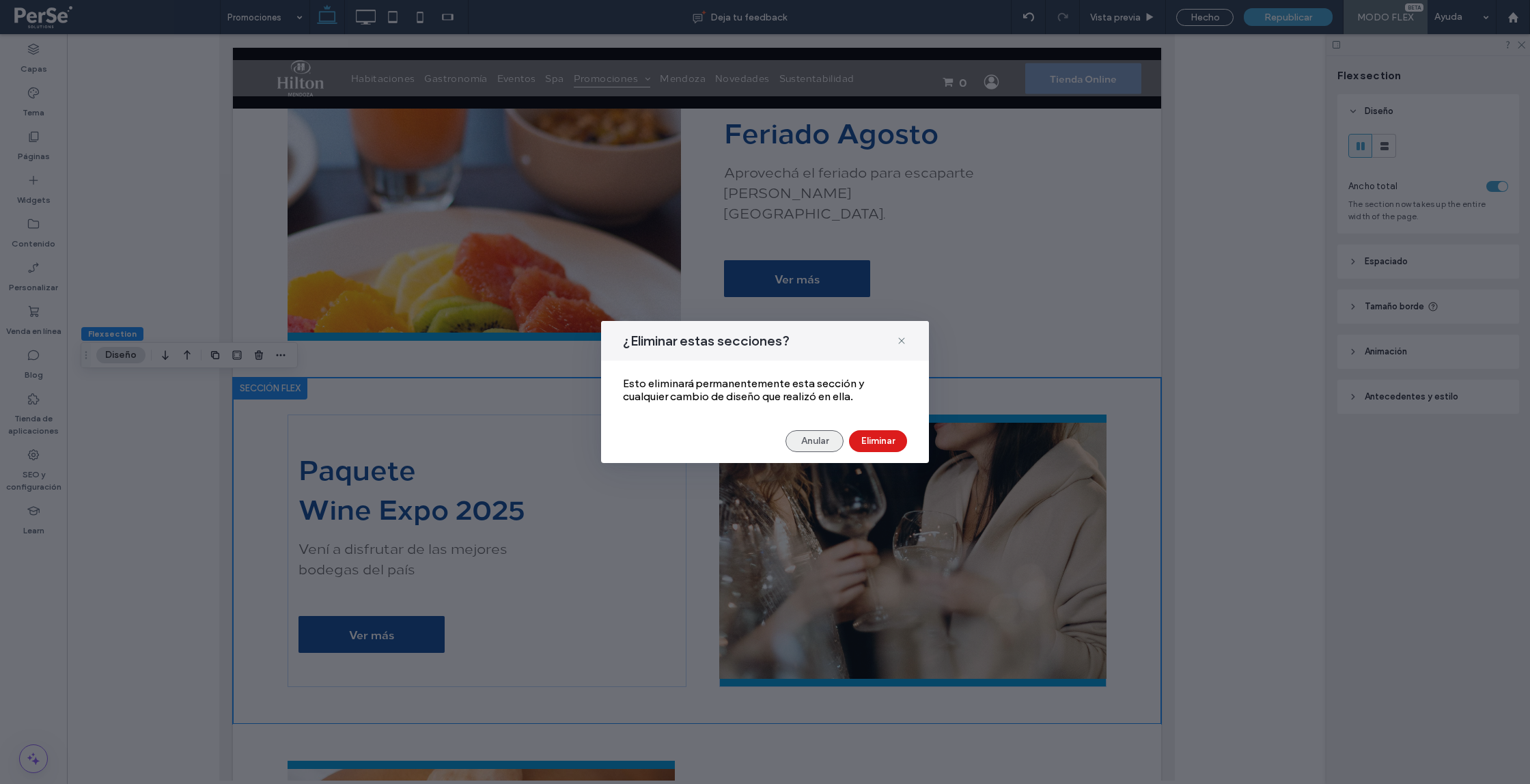
drag, startPoint x: 827, startPoint y: 440, endPoint x: 821, endPoint y: 440, distance: 6.0
click at [821, 440] on button "Anular" at bounding box center [814, 441] width 58 height 22
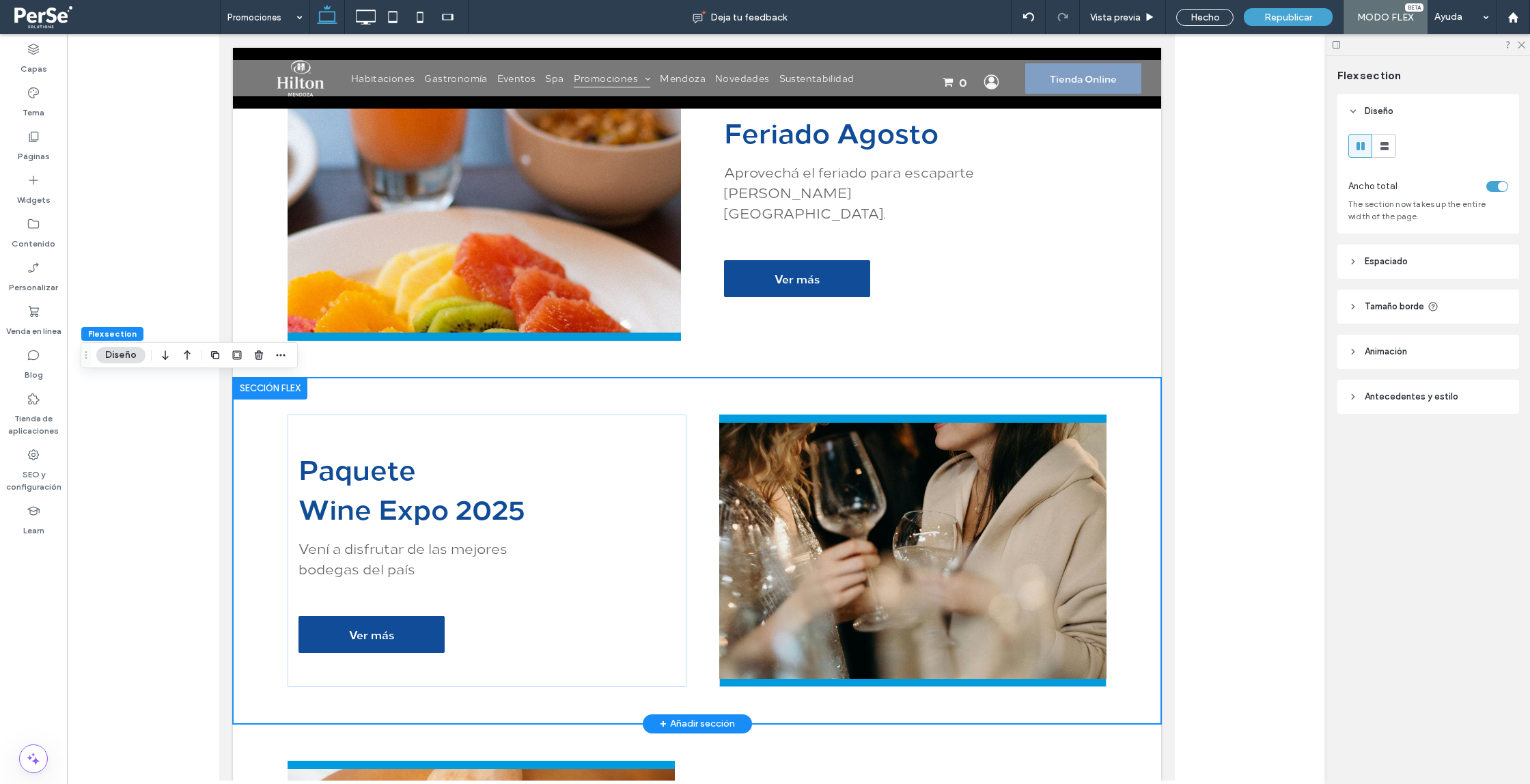
click at [249, 460] on div "Paquete ﻿ Wine Expo 2025 Vení a disfrutar de las mejores bodegas del país Ver m…" at bounding box center [697, 551] width 929 height 346
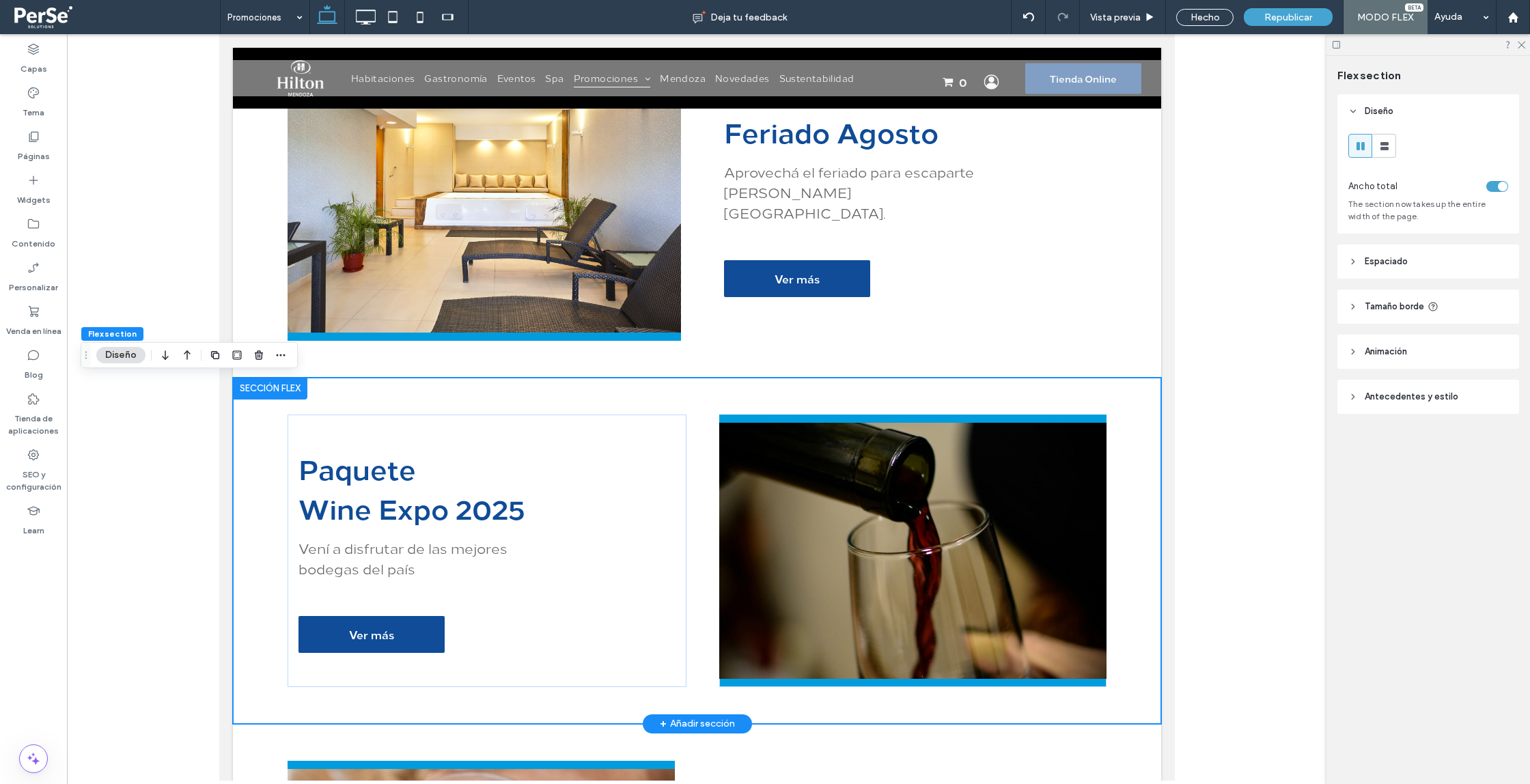
click at [244, 390] on div at bounding box center [269, 389] width 74 height 22
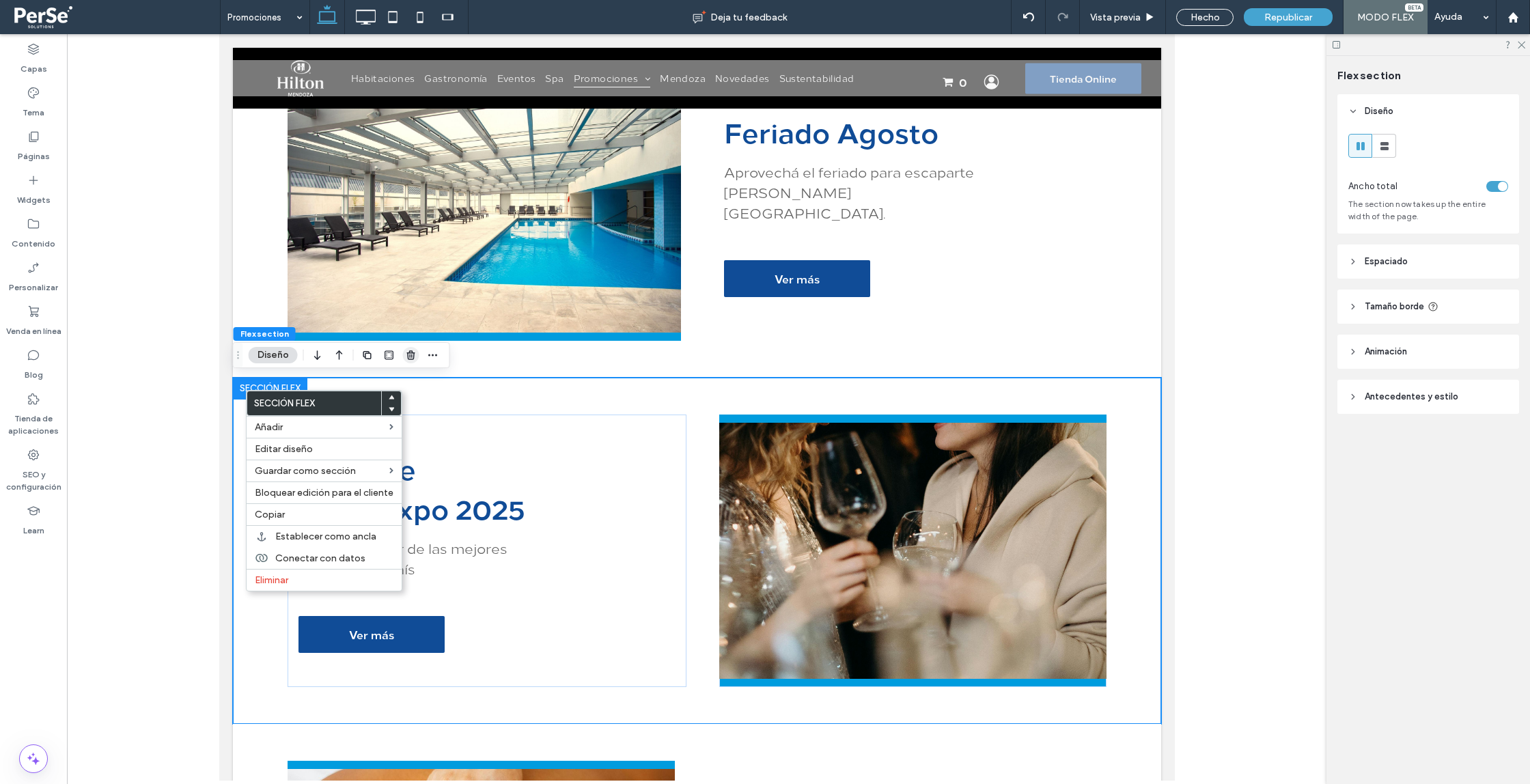
click at [406, 353] on icon "button" at bounding box center [411, 354] width 11 height 11
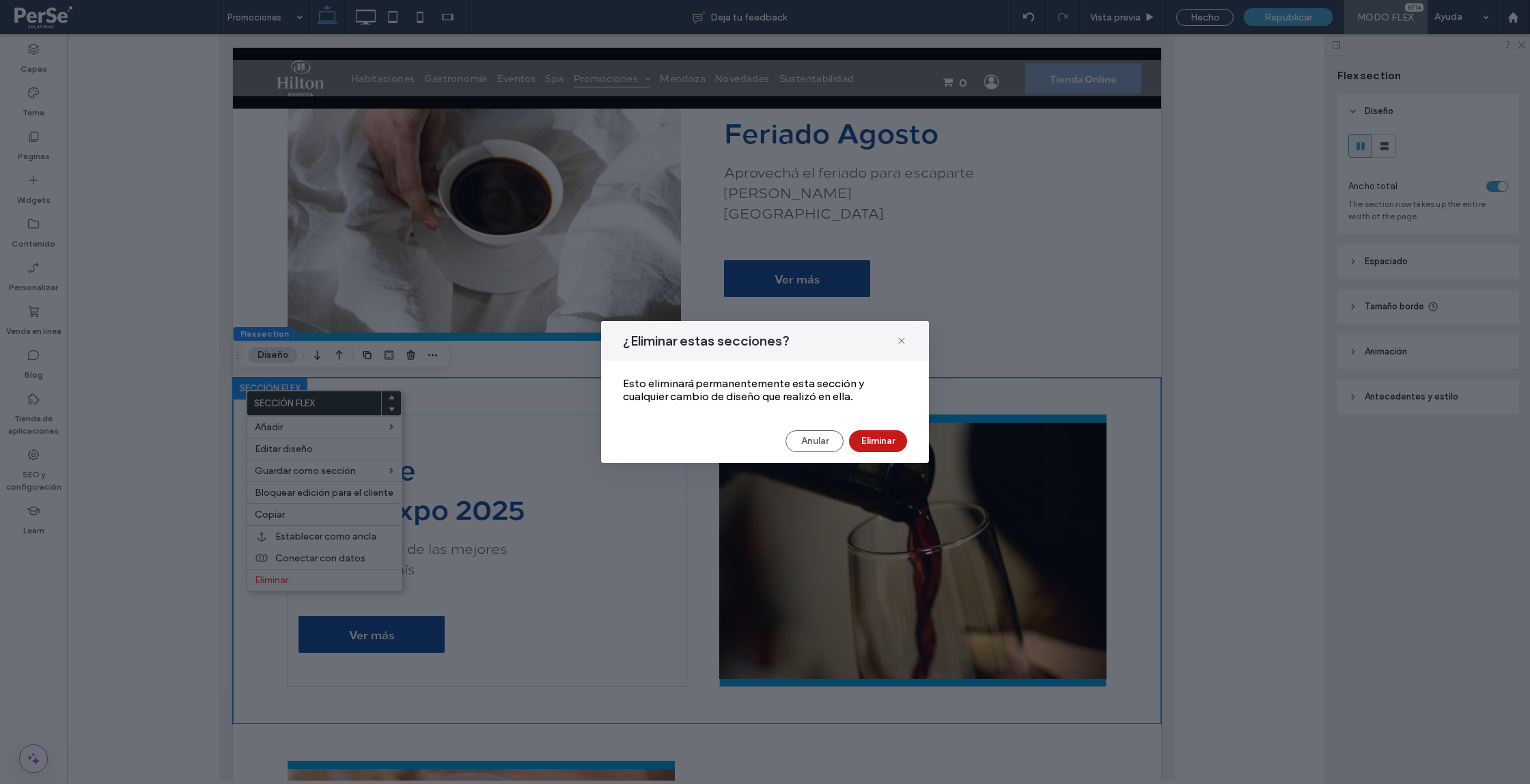
drag, startPoint x: 891, startPoint y: 448, endPoint x: 817, endPoint y: 413, distance: 81.9
click at [891, 448] on button "Eliminar" at bounding box center [878, 441] width 58 height 22
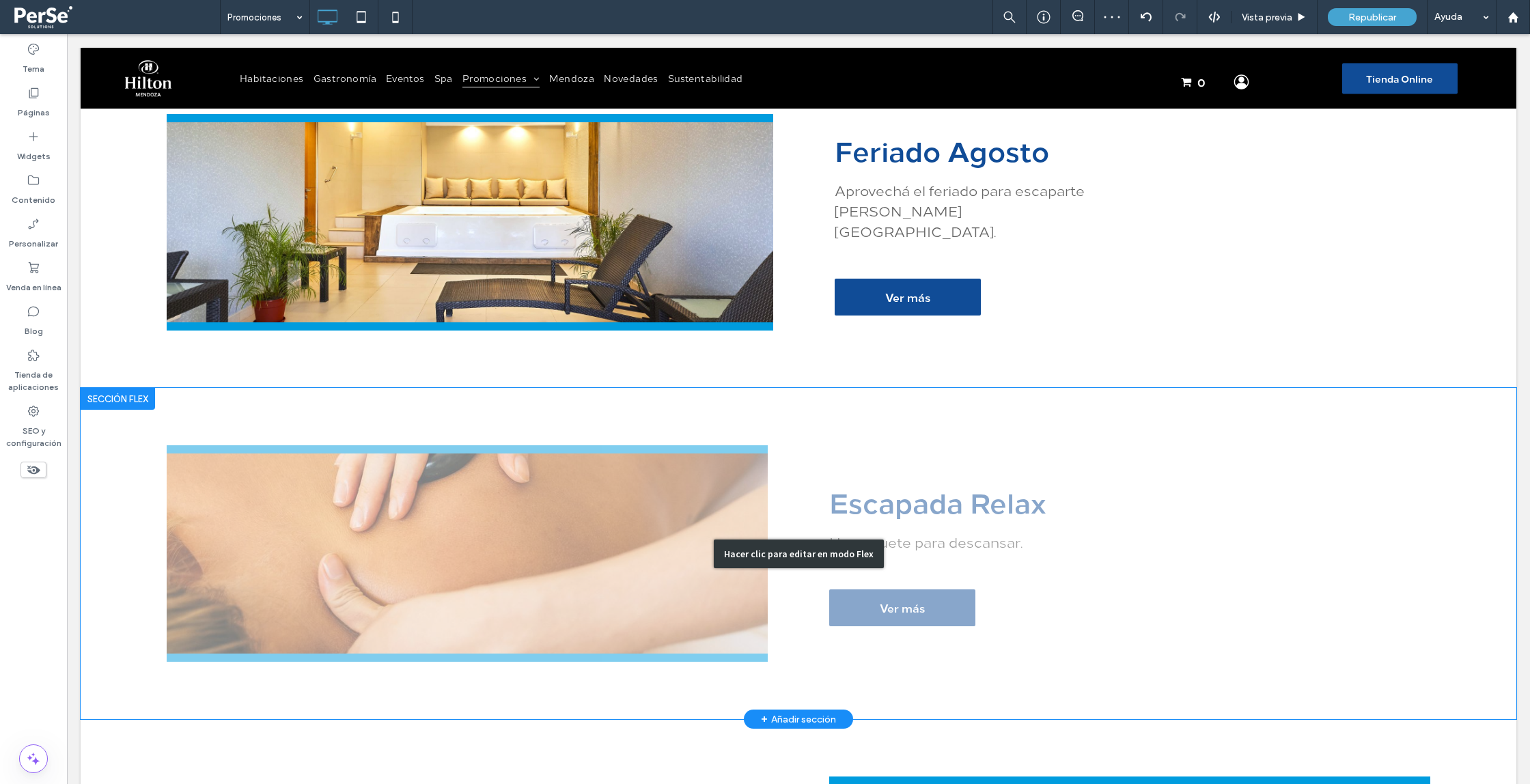
click at [877, 445] on div "Hacer clic para editar en modo Flex" at bounding box center [798, 553] width 1436 height 332
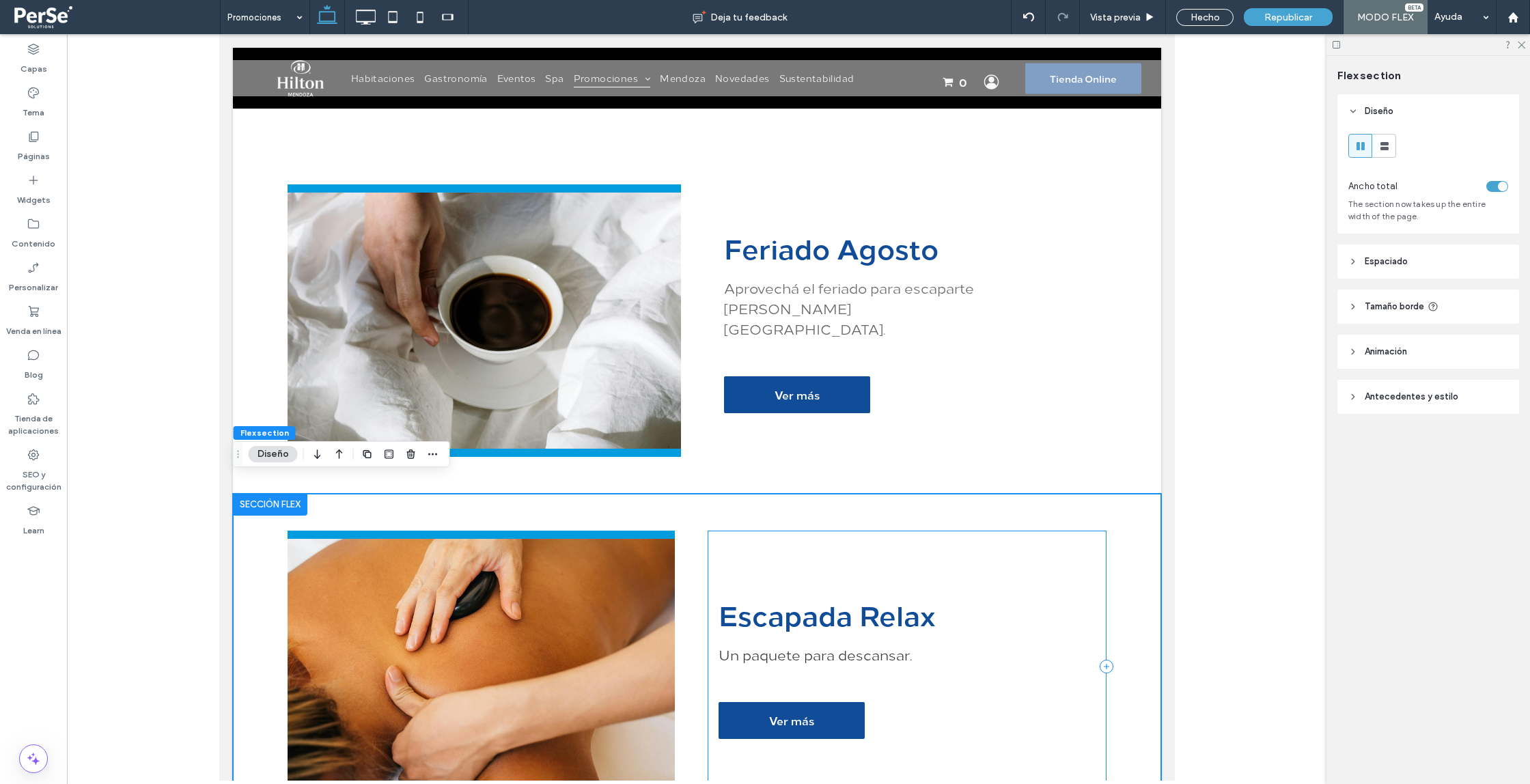
scroll to position [603, 0]
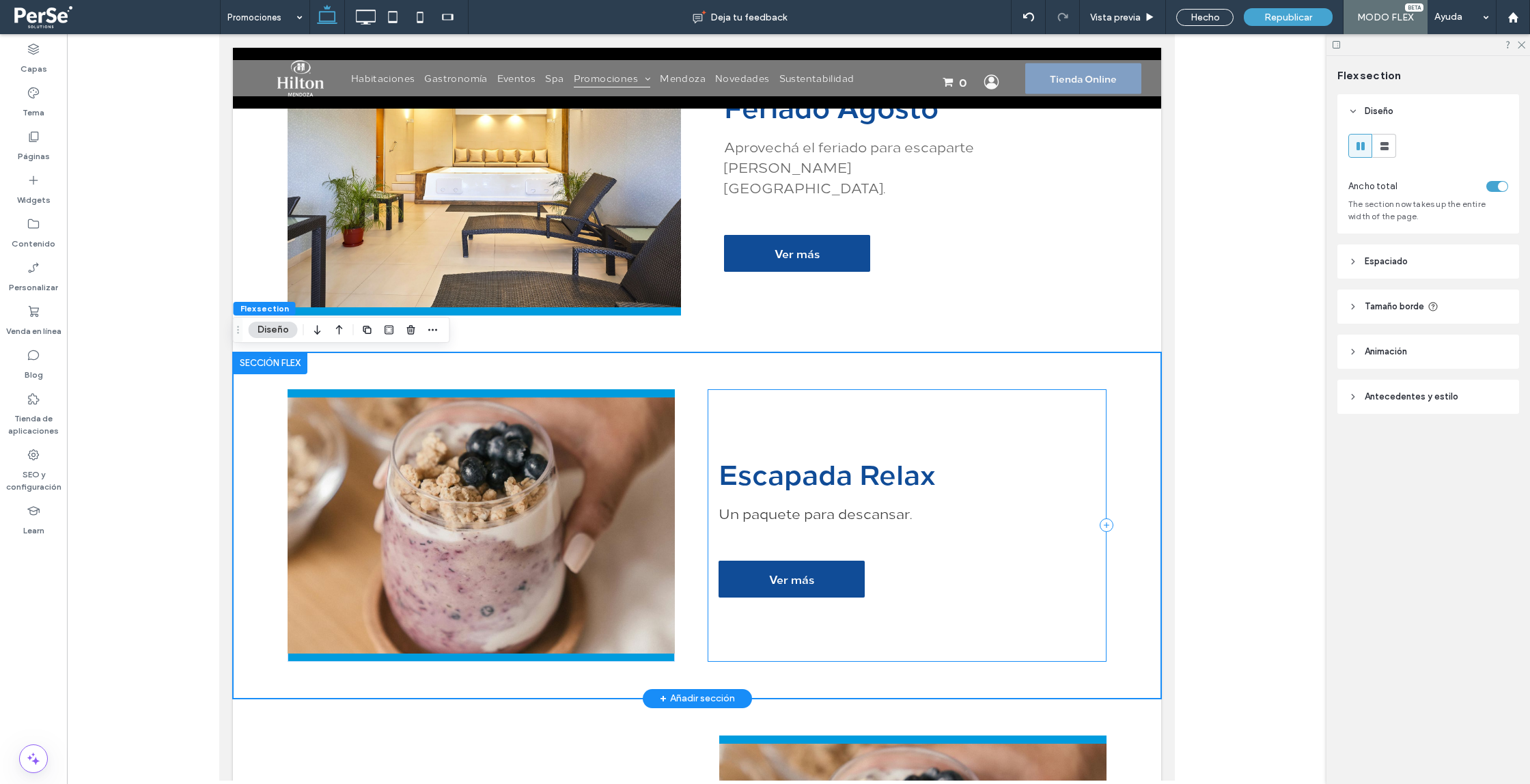
click at [865, 402] on div "Escapada Relax Un paquete para descansar. Ver más" at bounding box center [906, 525] width 399 height 272
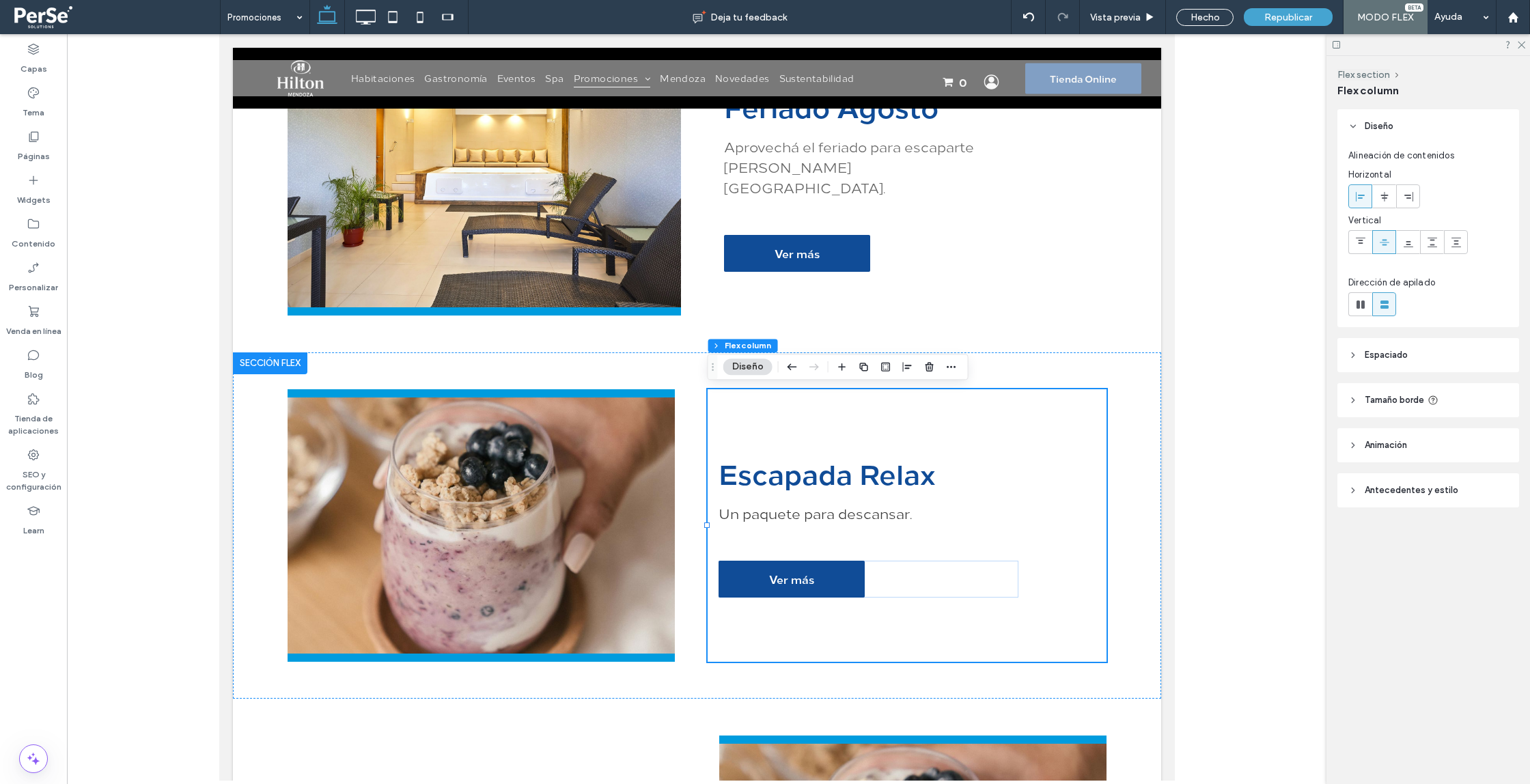
click at [793, 366] on use "button" at bounding box center [792, 367] width 10 height 6
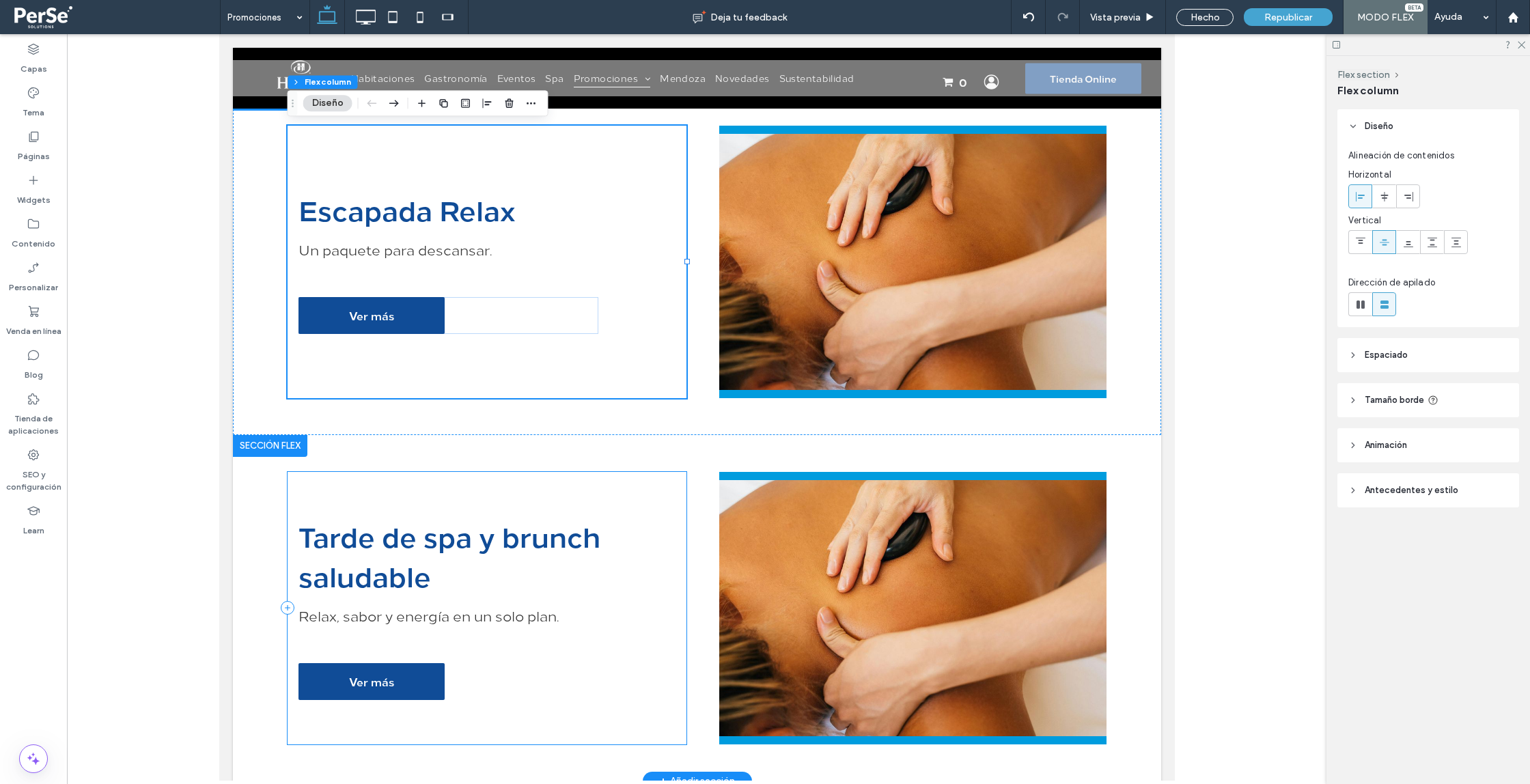
click at [685, 484] on div "Tarde de spa y brunch saludable Relax, sabor y energía en un solo plan. Ver más" at bounding box center [486, 608] width 399 height 272
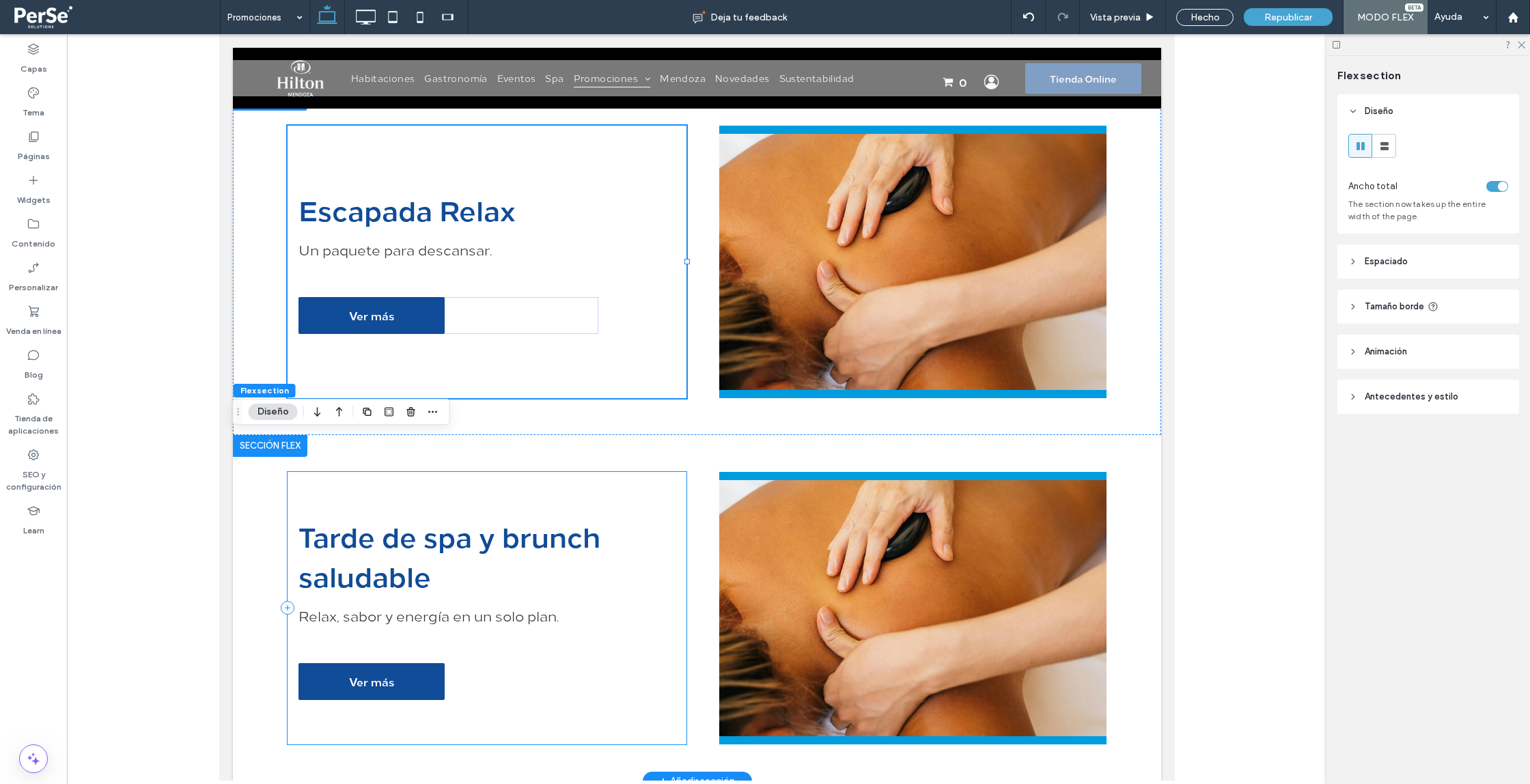
scroll to position [867, 0]
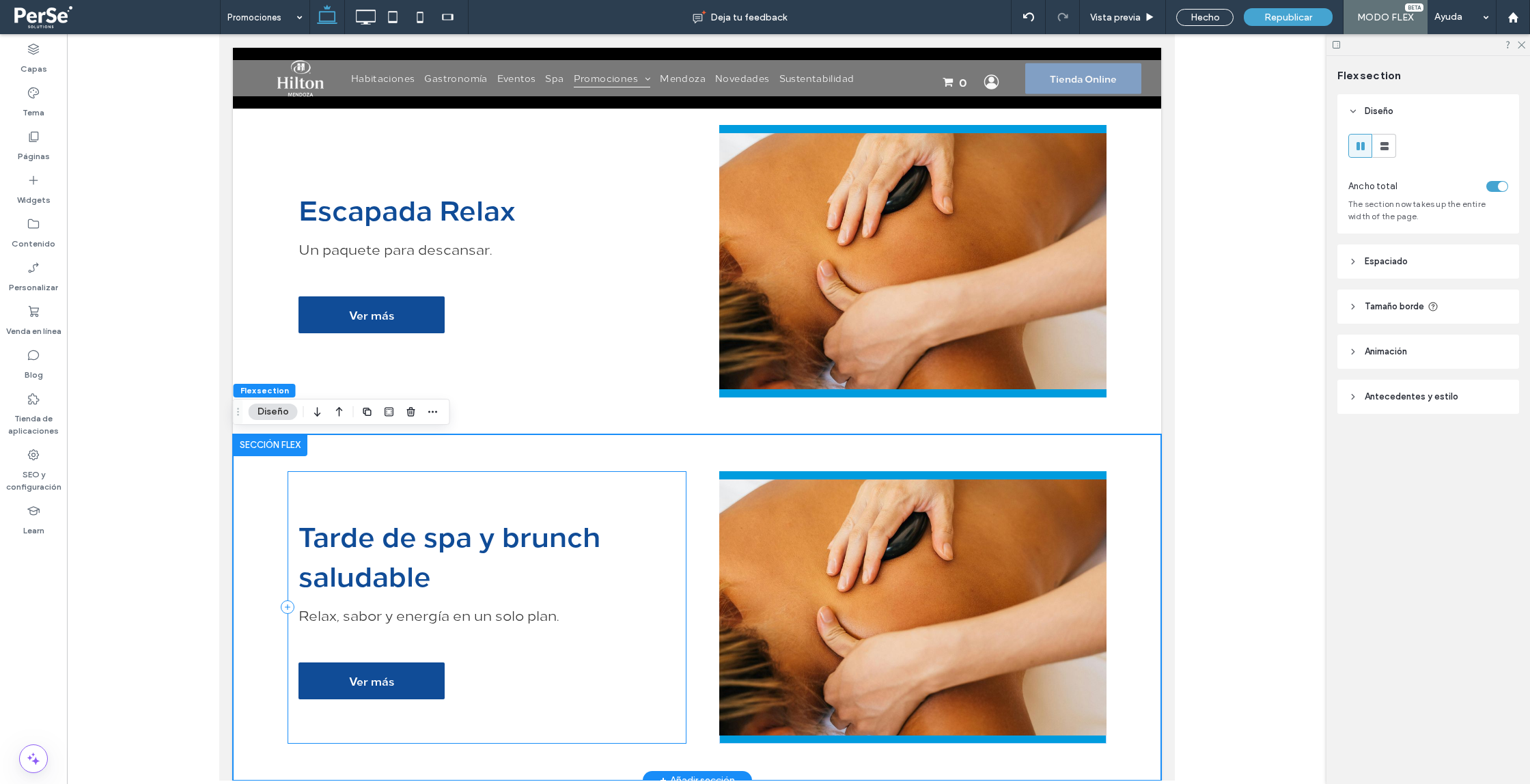
click at [442, 482] on div "Tarde de spa y brunch saludable Relax, sabor y energía en un solo plan. Ver más" at bounding box center [486, 607] width 399 height 272
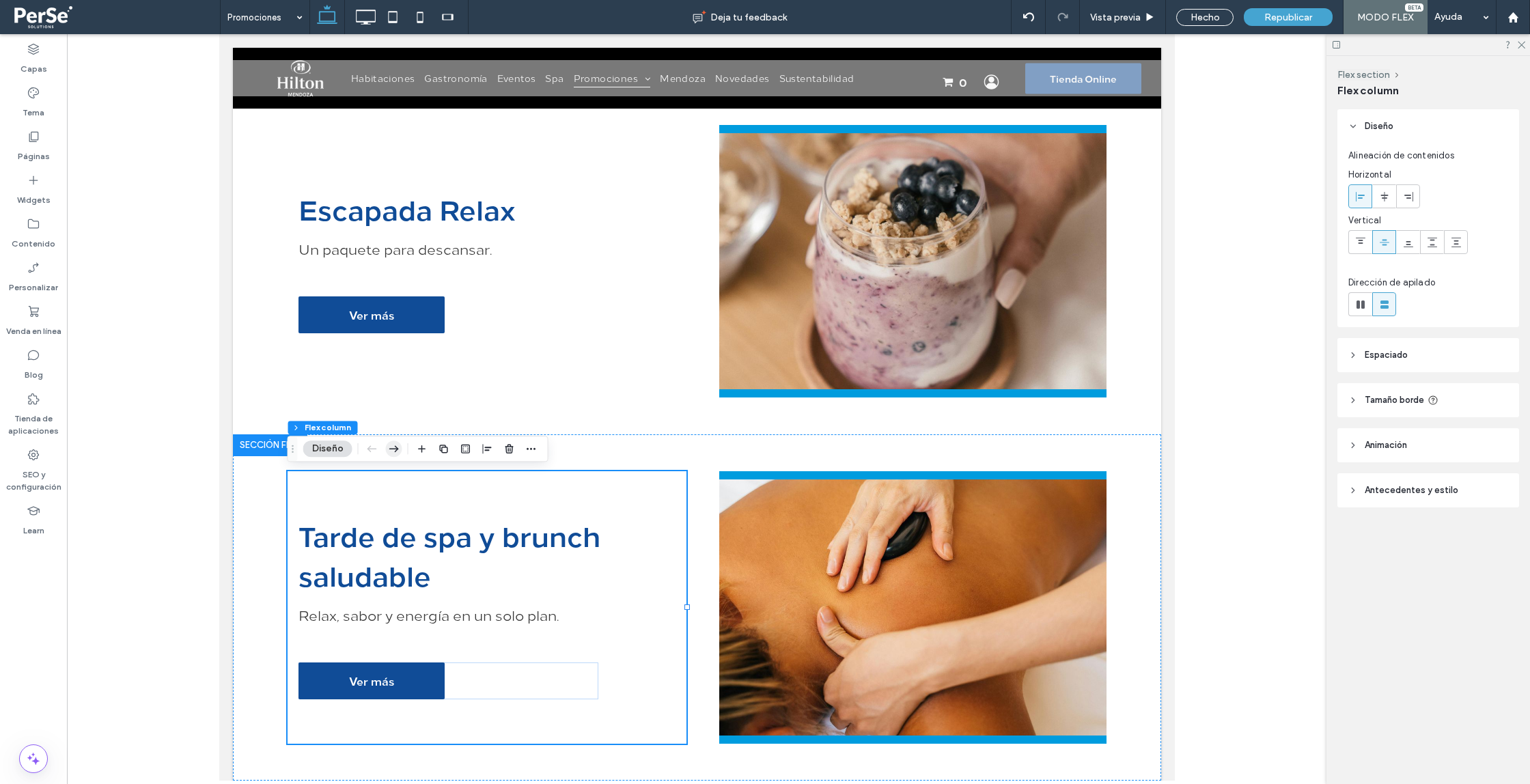
click at [399, 451] on icon "button" at bounding box center [394, 448] width 17 height 25
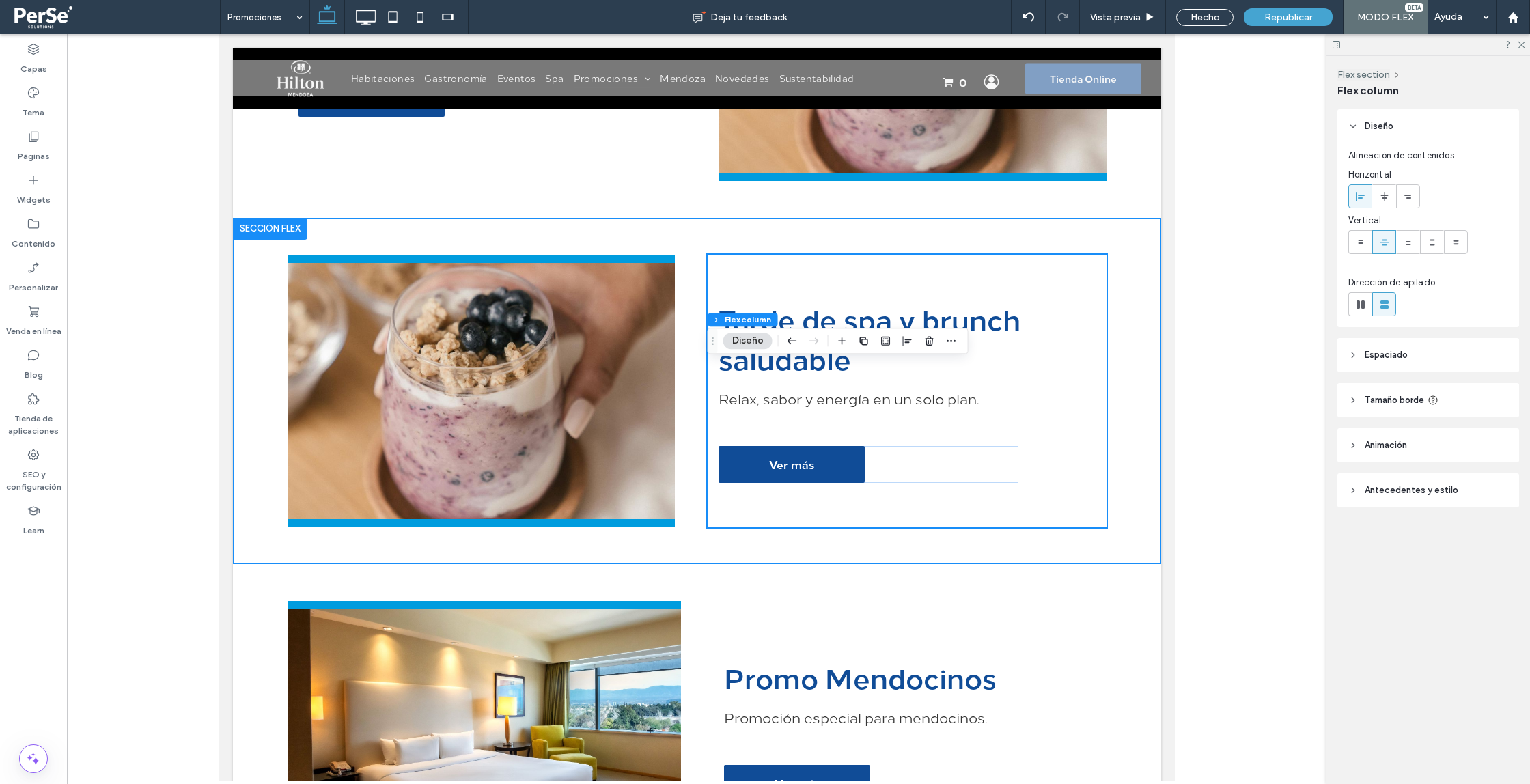
scroll to position [1158, 0]
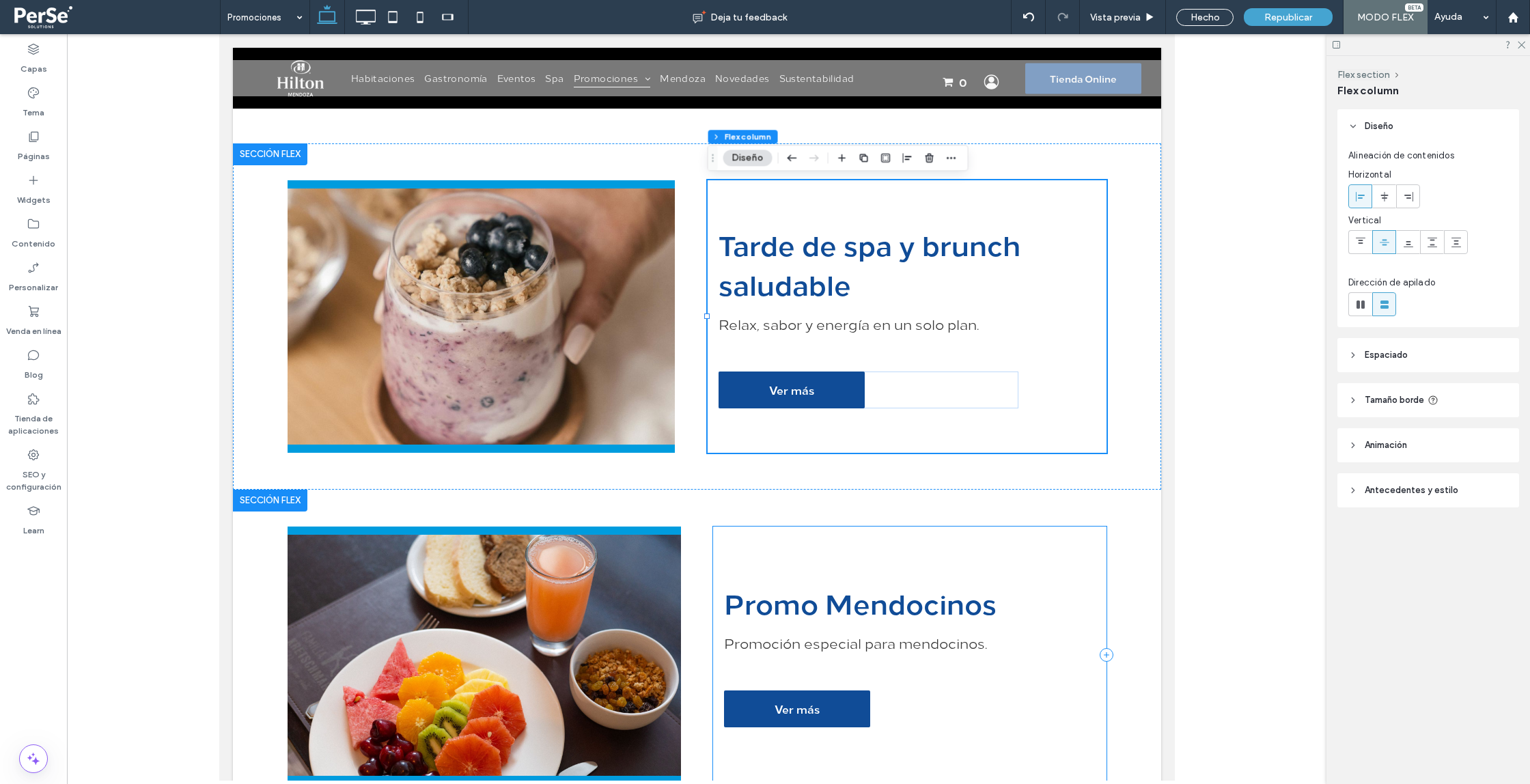
click at [752, 547] on div "Promo Mendocinos Promoción especial para mendocinos. Ver más" at bounding box center [909, 654] width 393 height 256
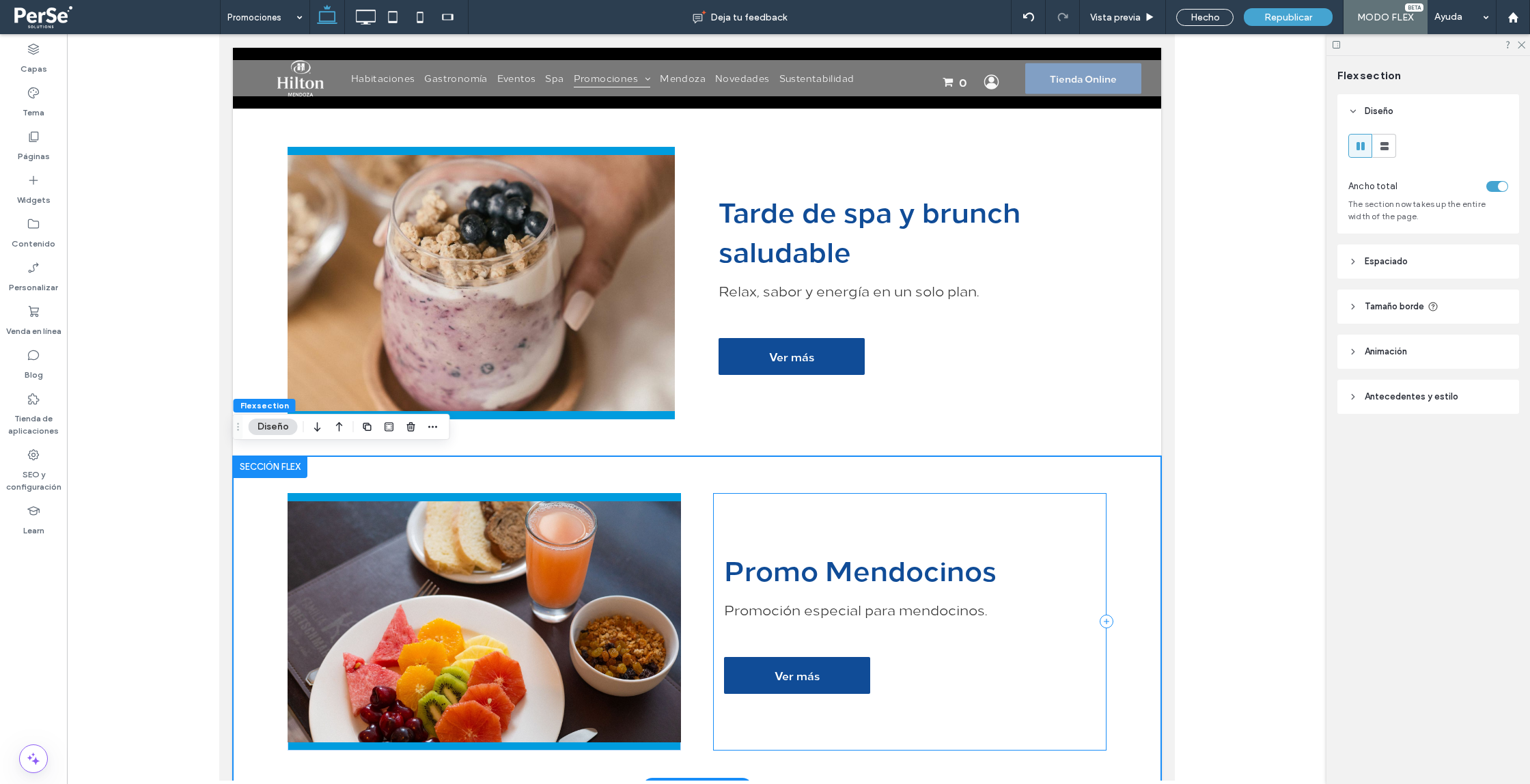
scroll to position [1199, 0]
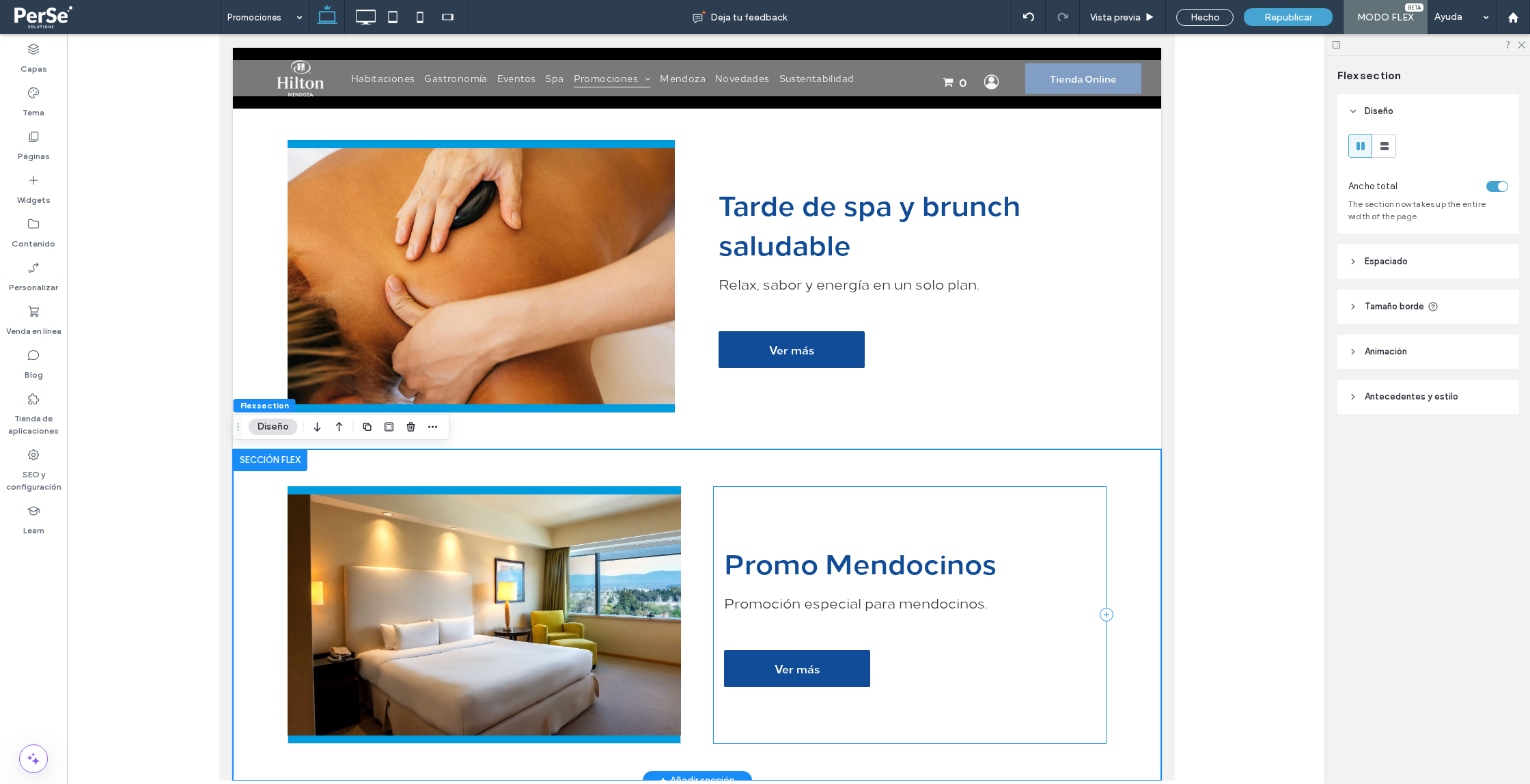
click at [759, 498] on div "Promo Mendocinos Promoción especial para mendocinos. Ver más" at bounding box center [909, 614] width 393 height 256
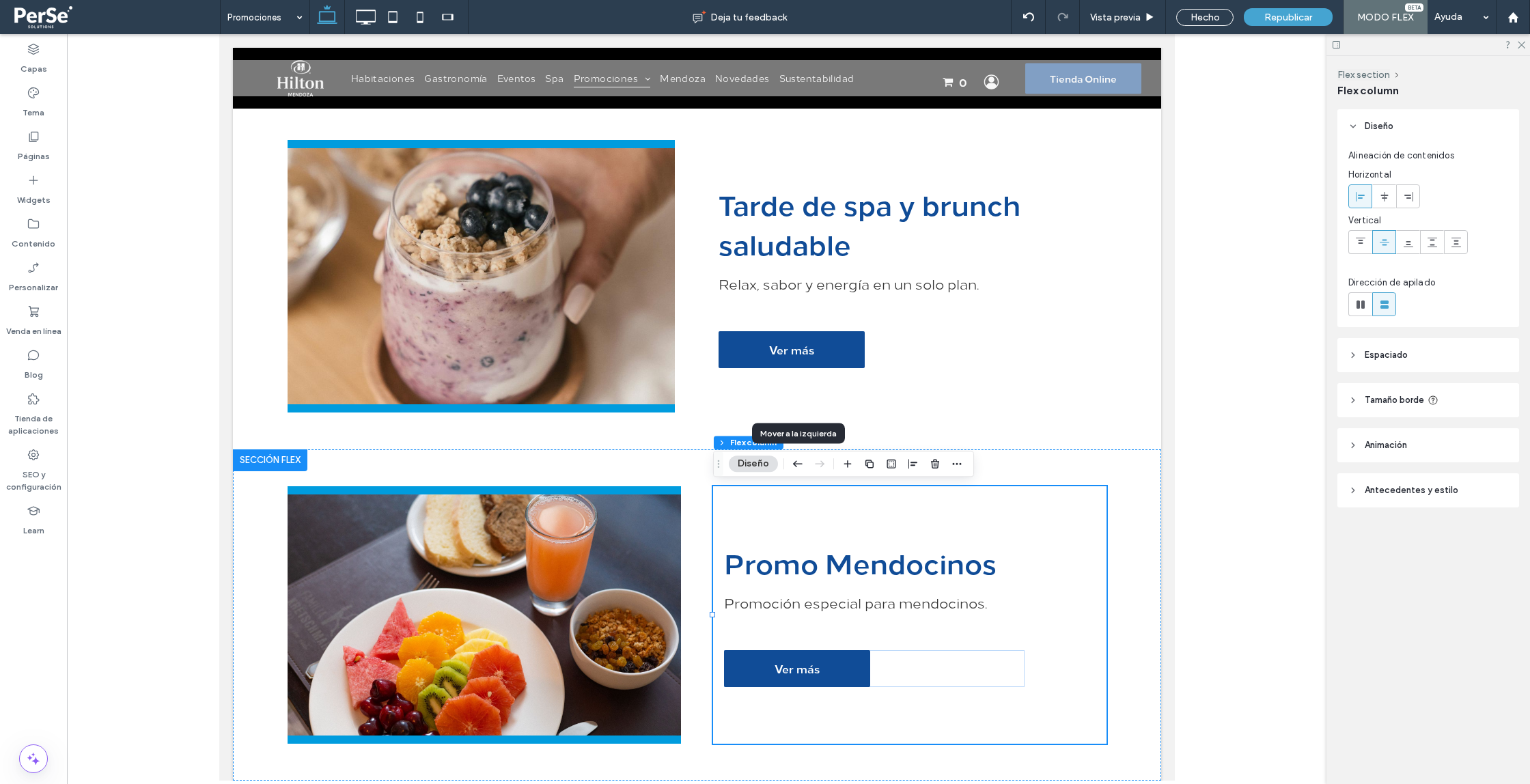
click at [794, 465] on icon "button" at bounding box center [798, 463] width 17 height 25
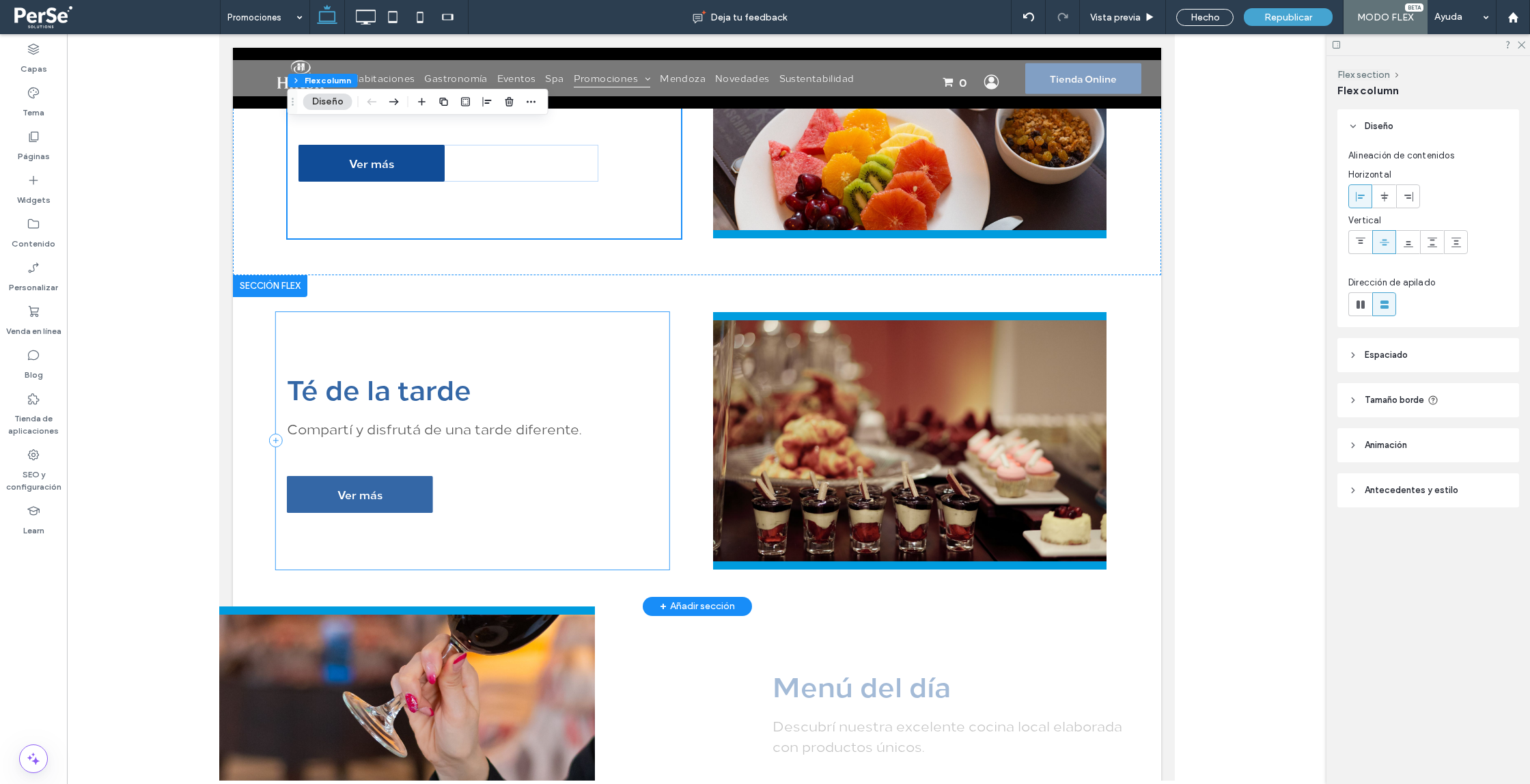
scroll to position [1716, 0]
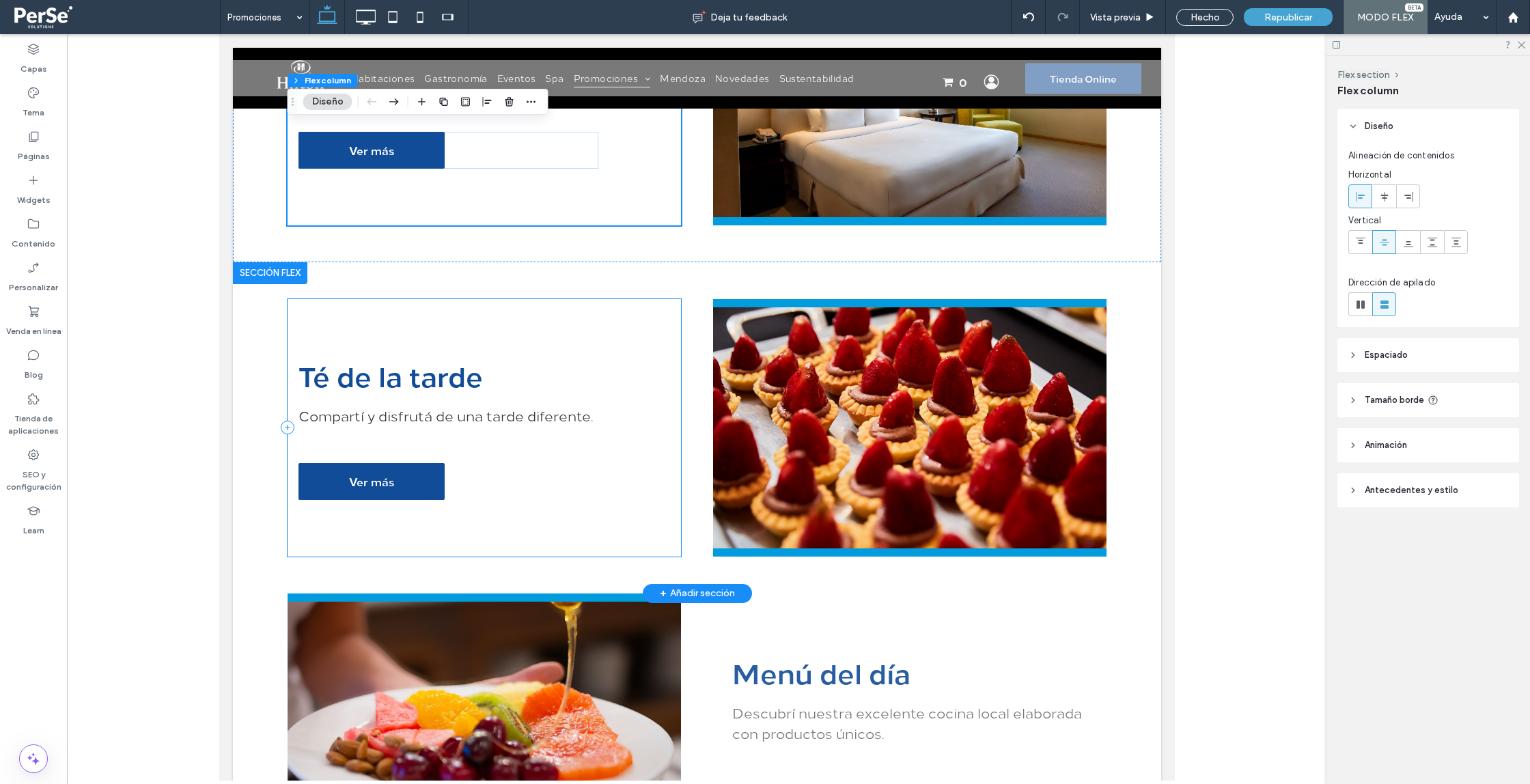
click at [636, 314] on div "Té de la tarde Compartí y disfrutá de una tarde diferente. Ver más" at bounding box center [483, 427] width 393 height 256
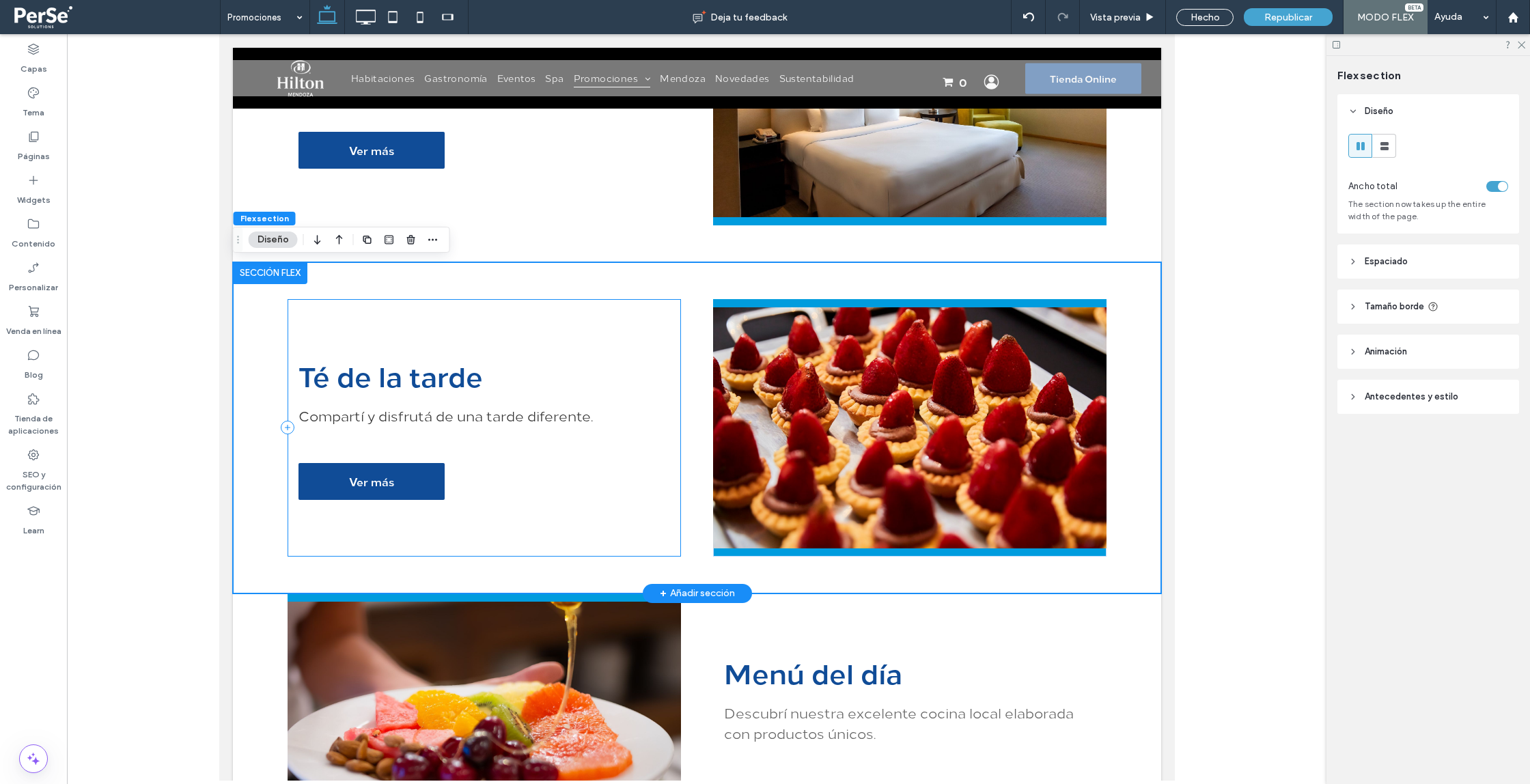
click at [626, 314] on div "Té de la tarde Compartí y disfrutá de una tarde diferente. Ver más" at bounding box center [483, 427] width 393 height 256
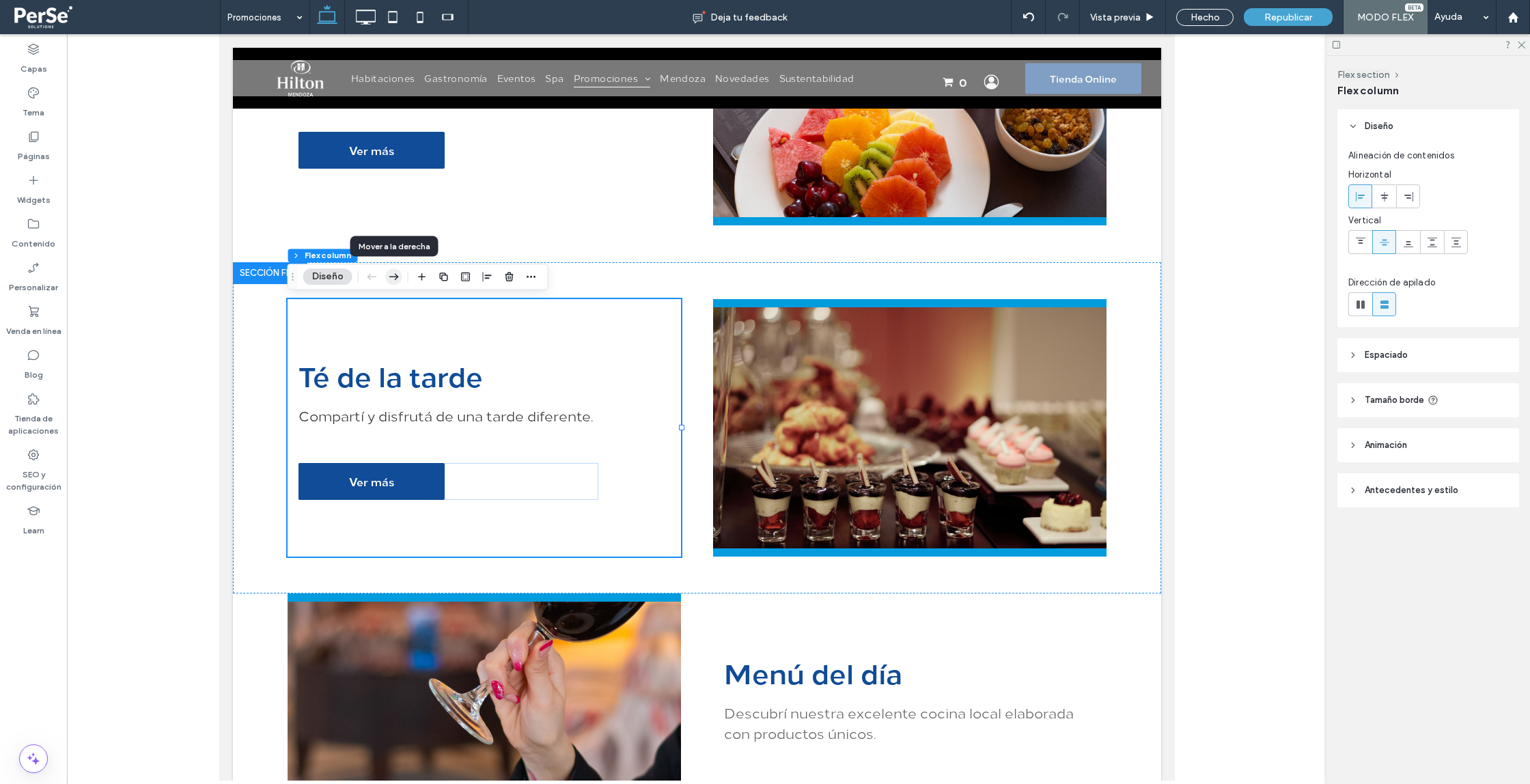
click at [394, 275] on icon "button" at bounding box center [394, 276] width 17 height 25
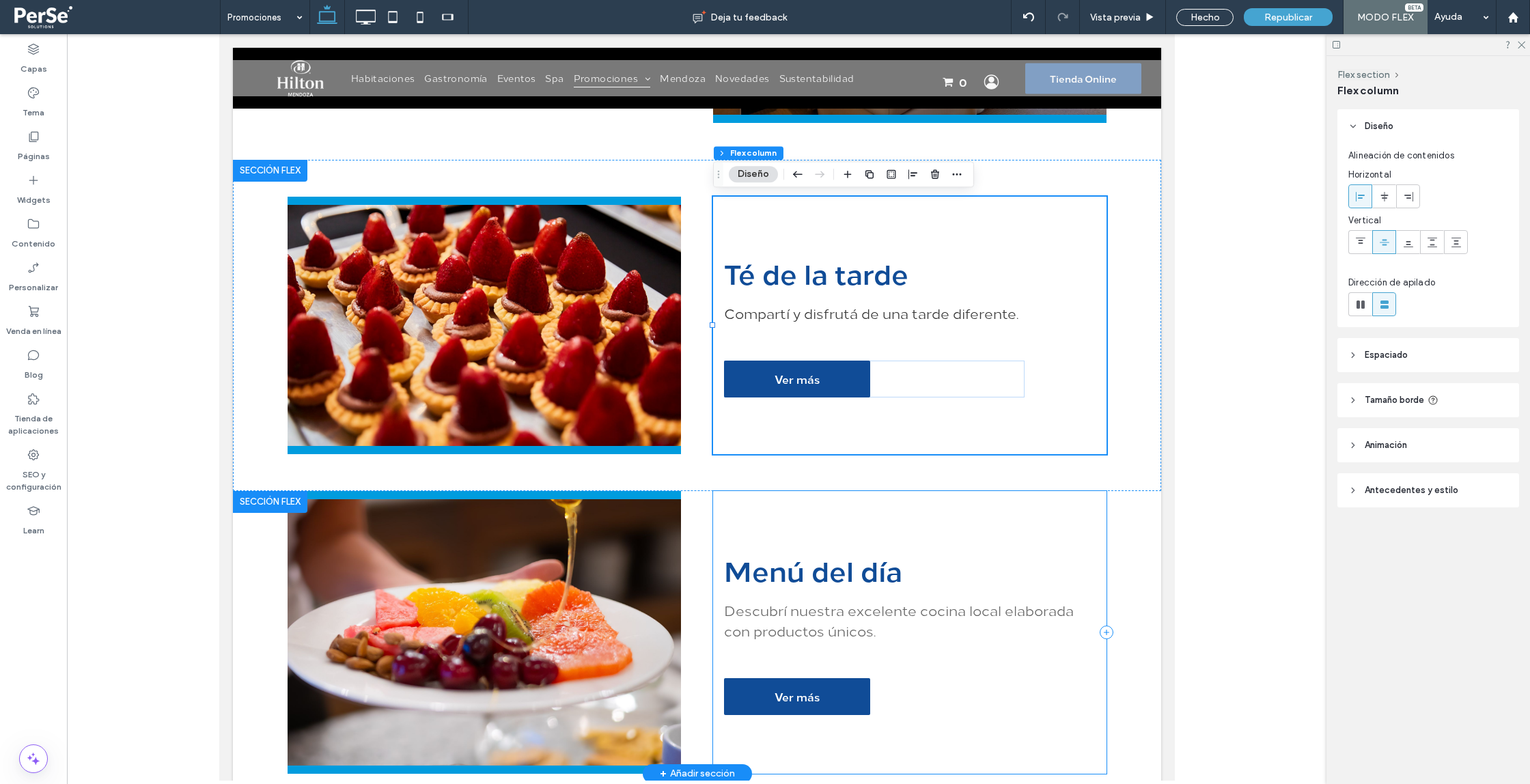
click at [744, 514] on div "Menú del día Descubrí nuestra excelente cocina local elaborada con productos ún…" at bounding box center [909, 633] width 393 height 283
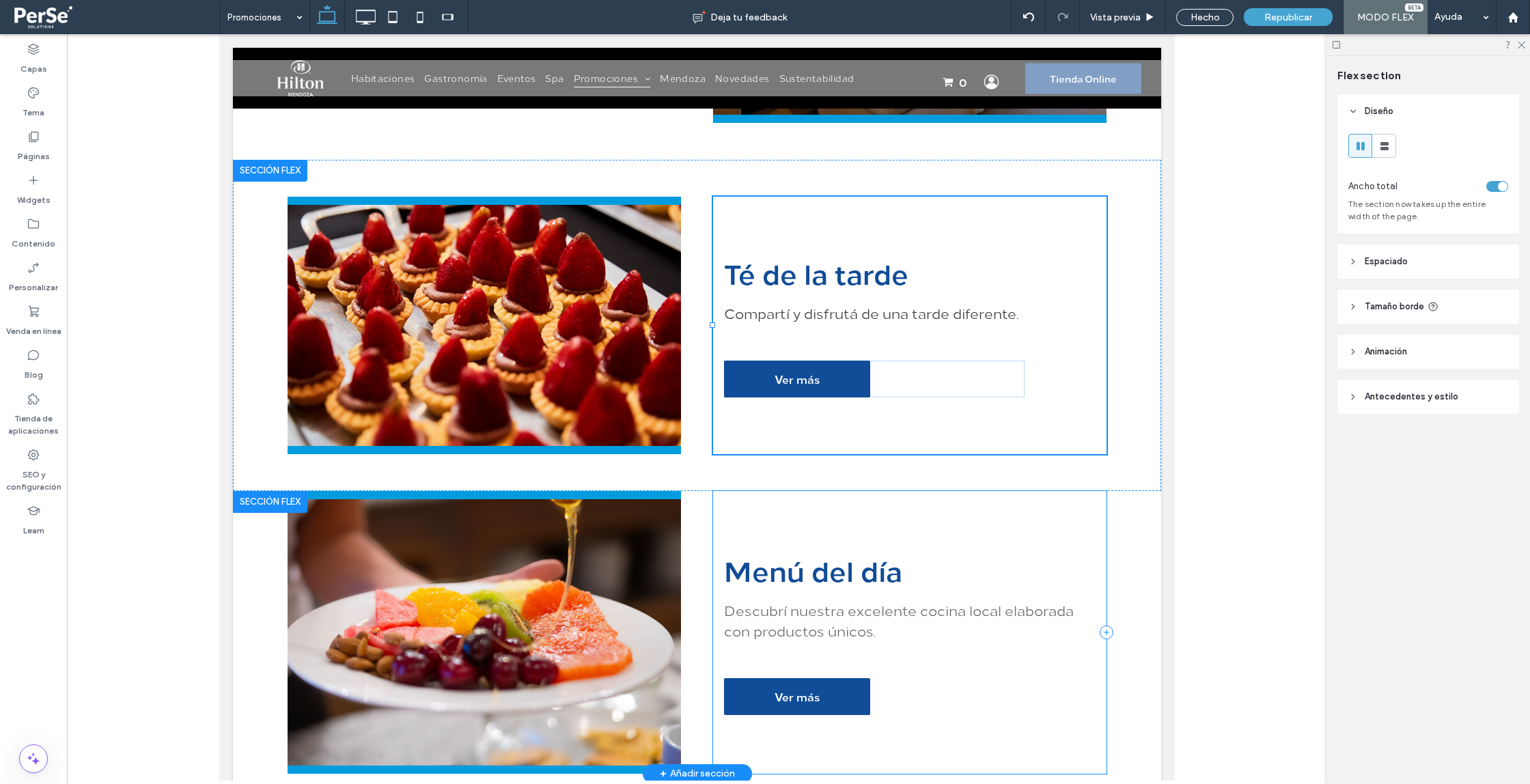
scroll to position [1818, 0]
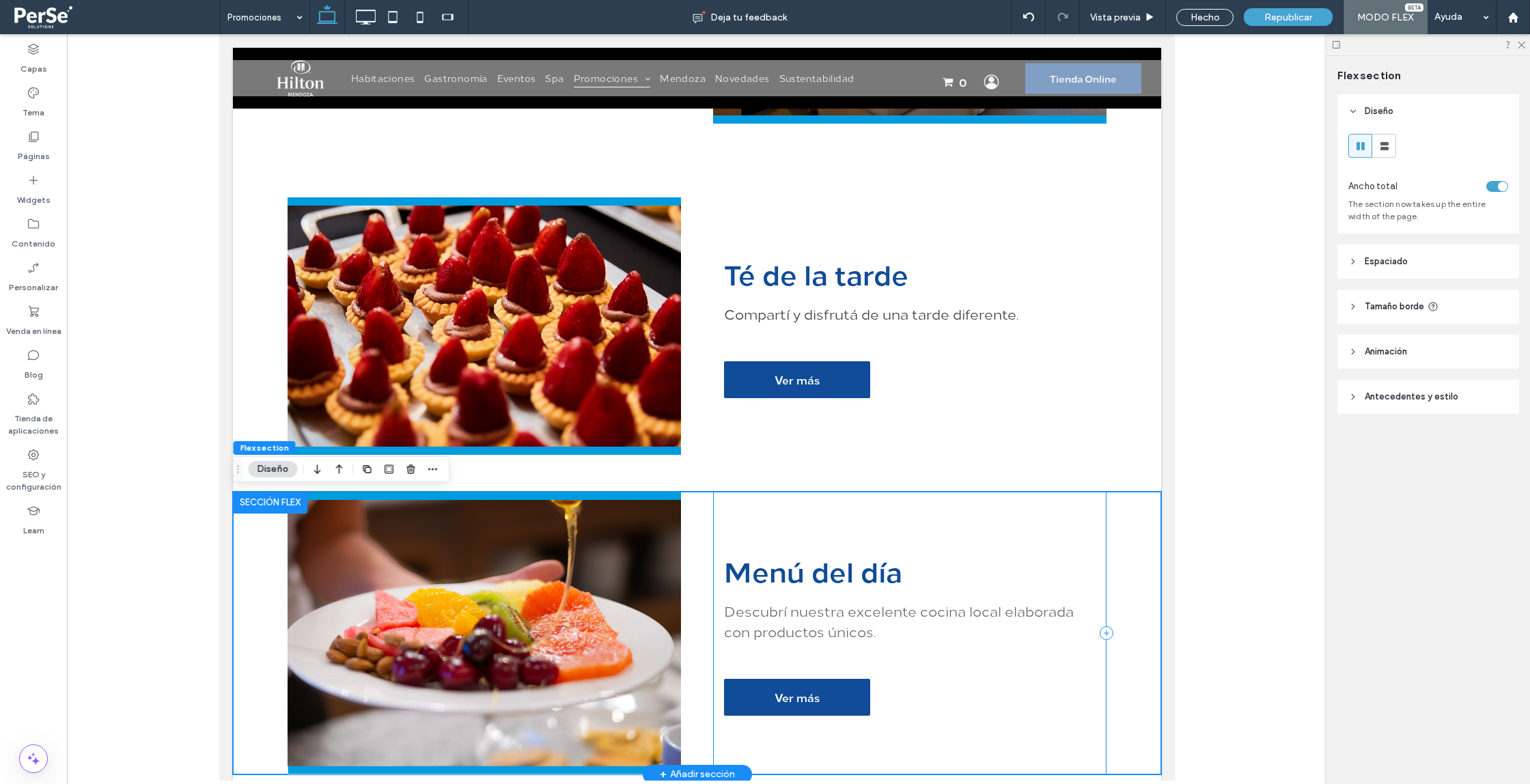
click at [752, 505] on div "Menú del día Descubrí nuestra excelente cocina local elaborada con productos ún…" at bounding box center [909, 634] width 393 height 283
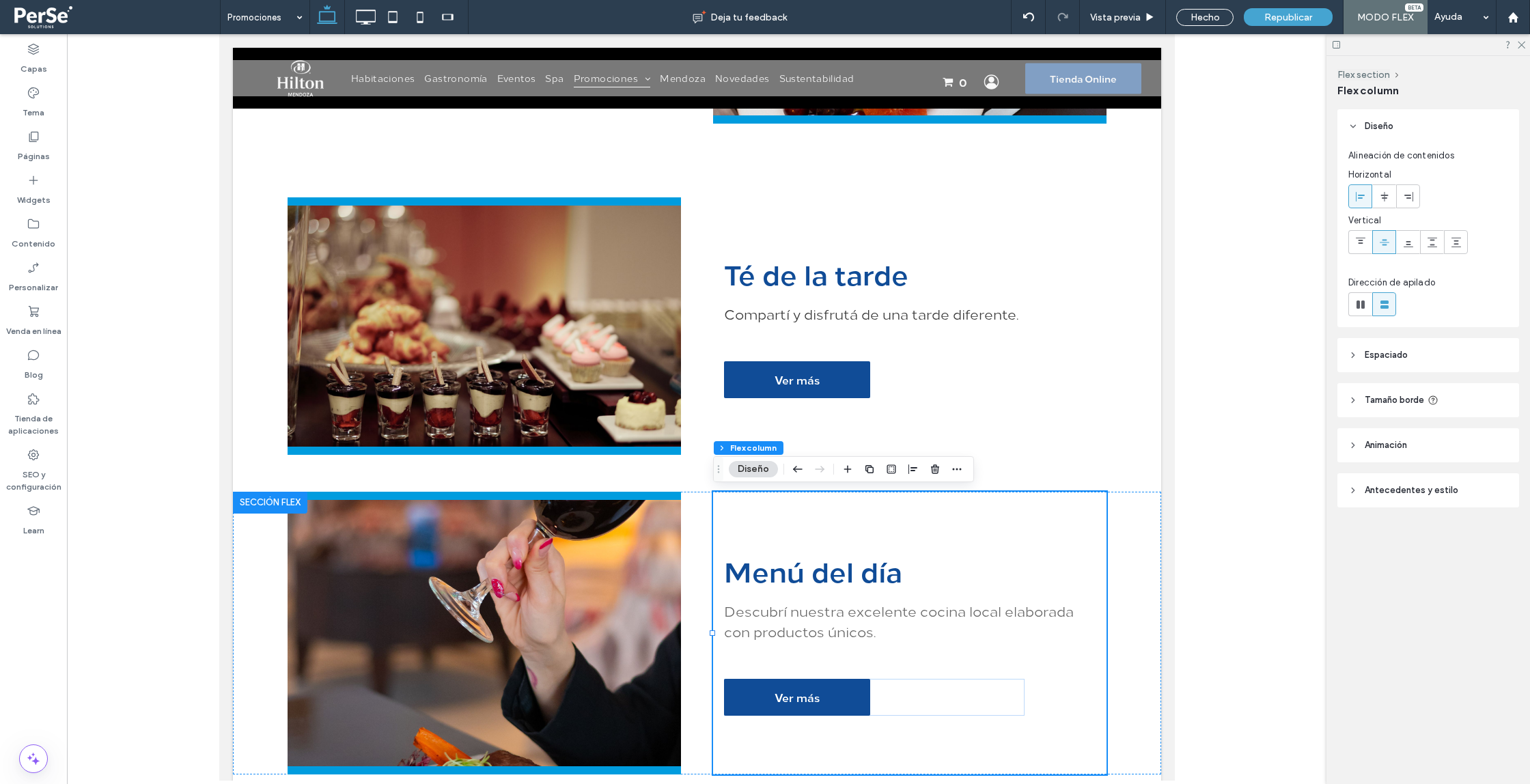
click at [793, 470] on icon "button" at bounding box center [798, 469] width 17 height 25
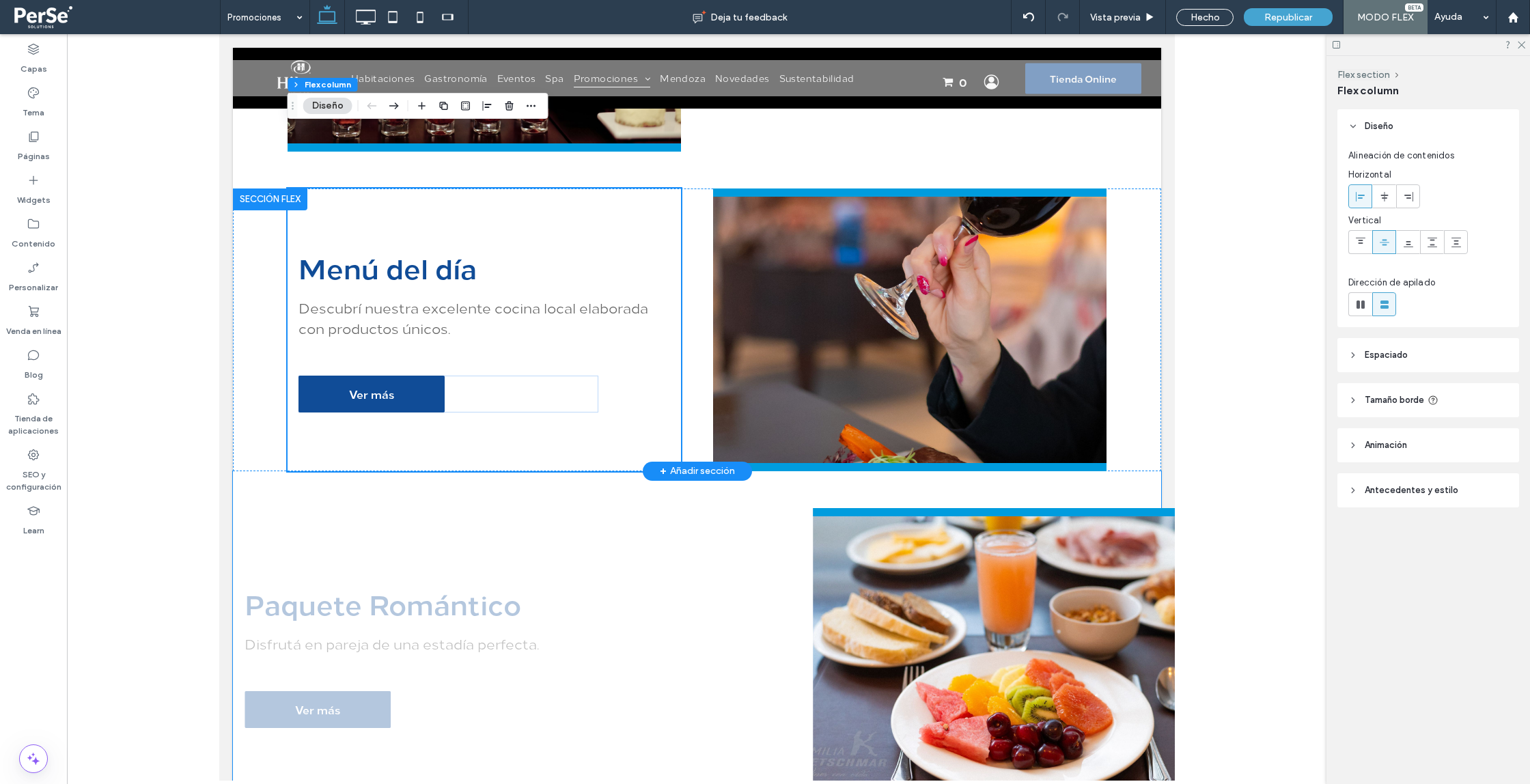
scroll to position [2182, 0]
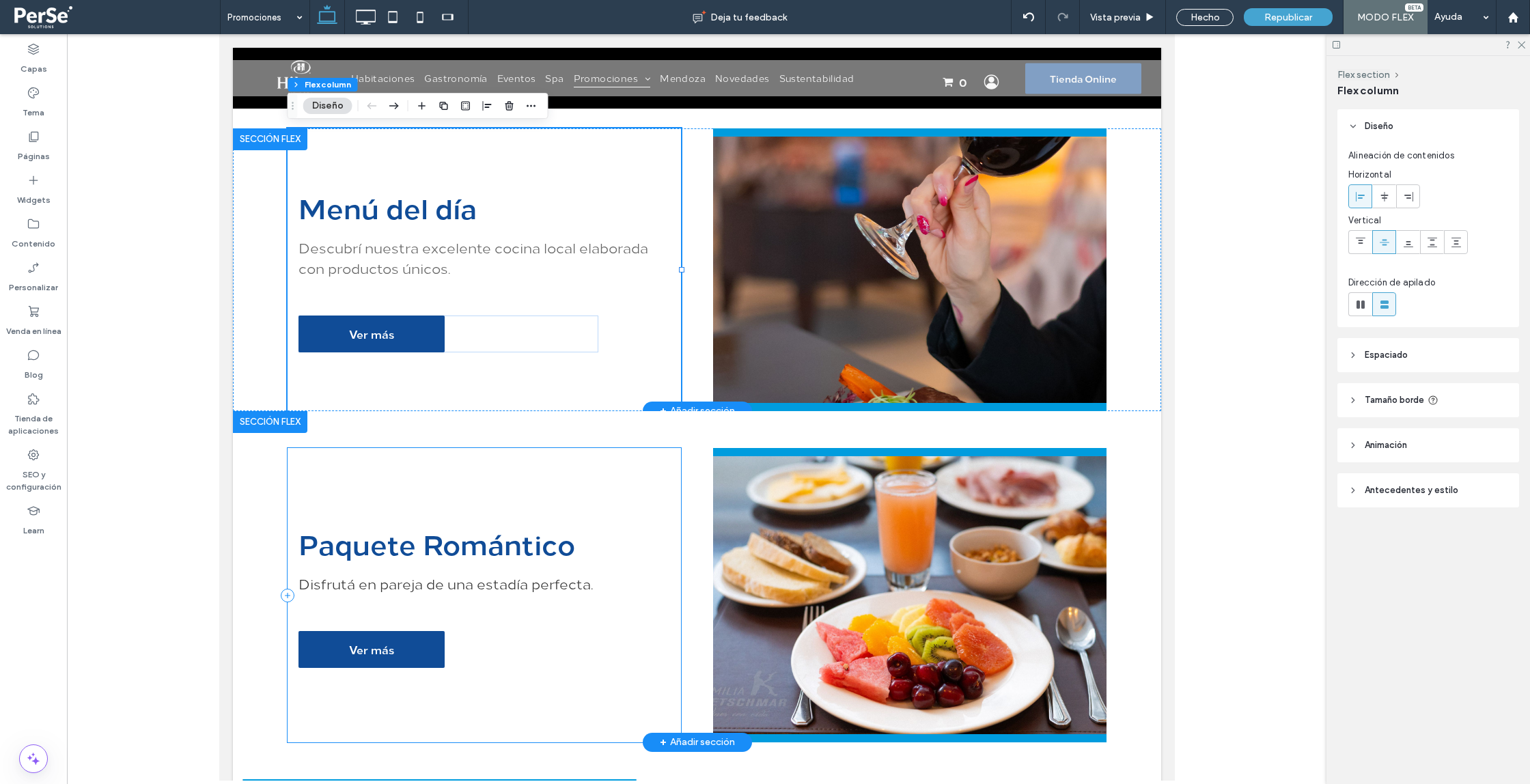
click at [521, 448] on div "Paquete Romántico Disfrutá en pareja de una estadía perfecta. Ver más" at bounding box center [483, 595] width 393 height 294
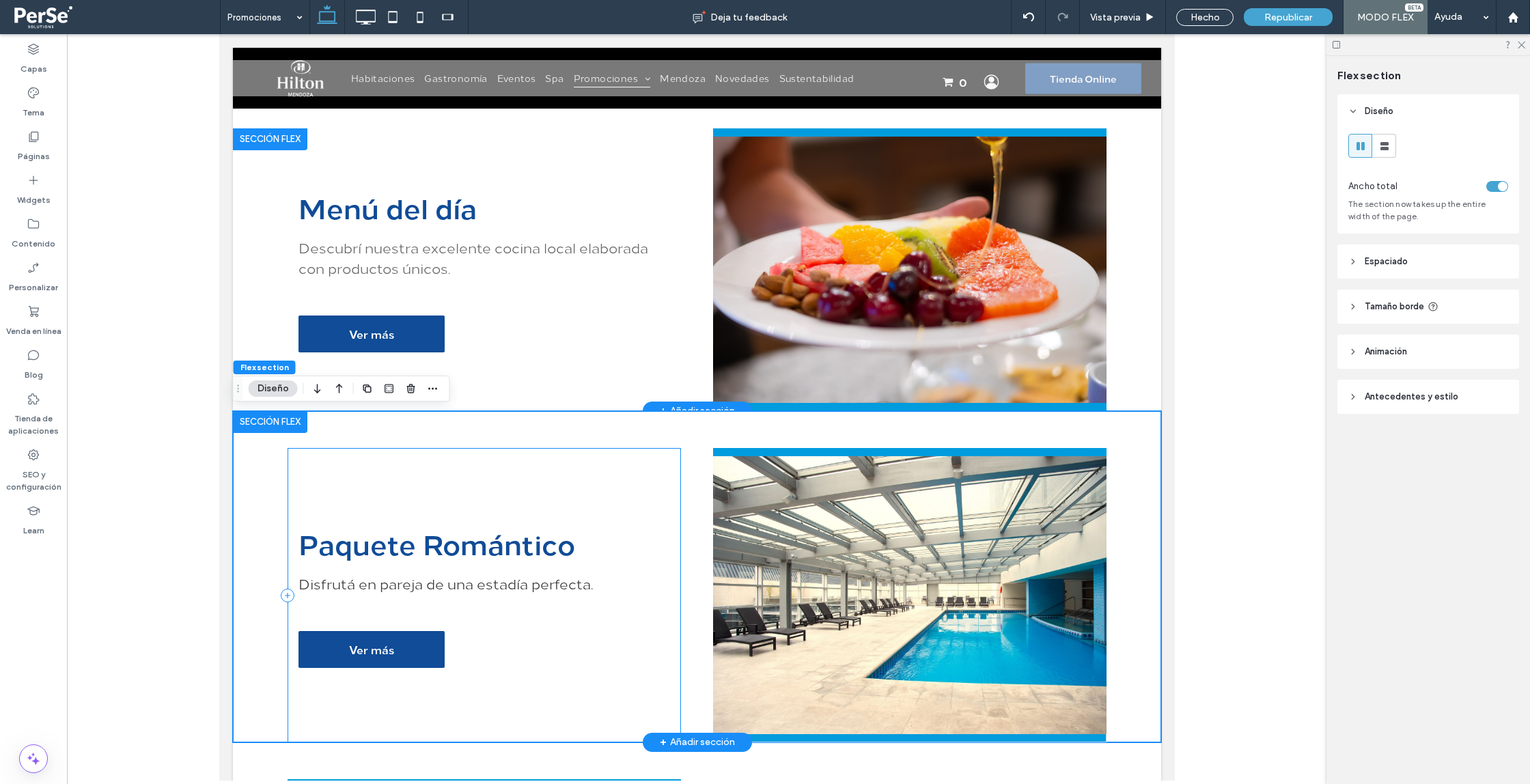
click at [535, 455] on div "Paquete Romántico Disfrutá en pareja de una estadía perfecta. Ver más" at bounding box center [483, 595] width 393 height 294
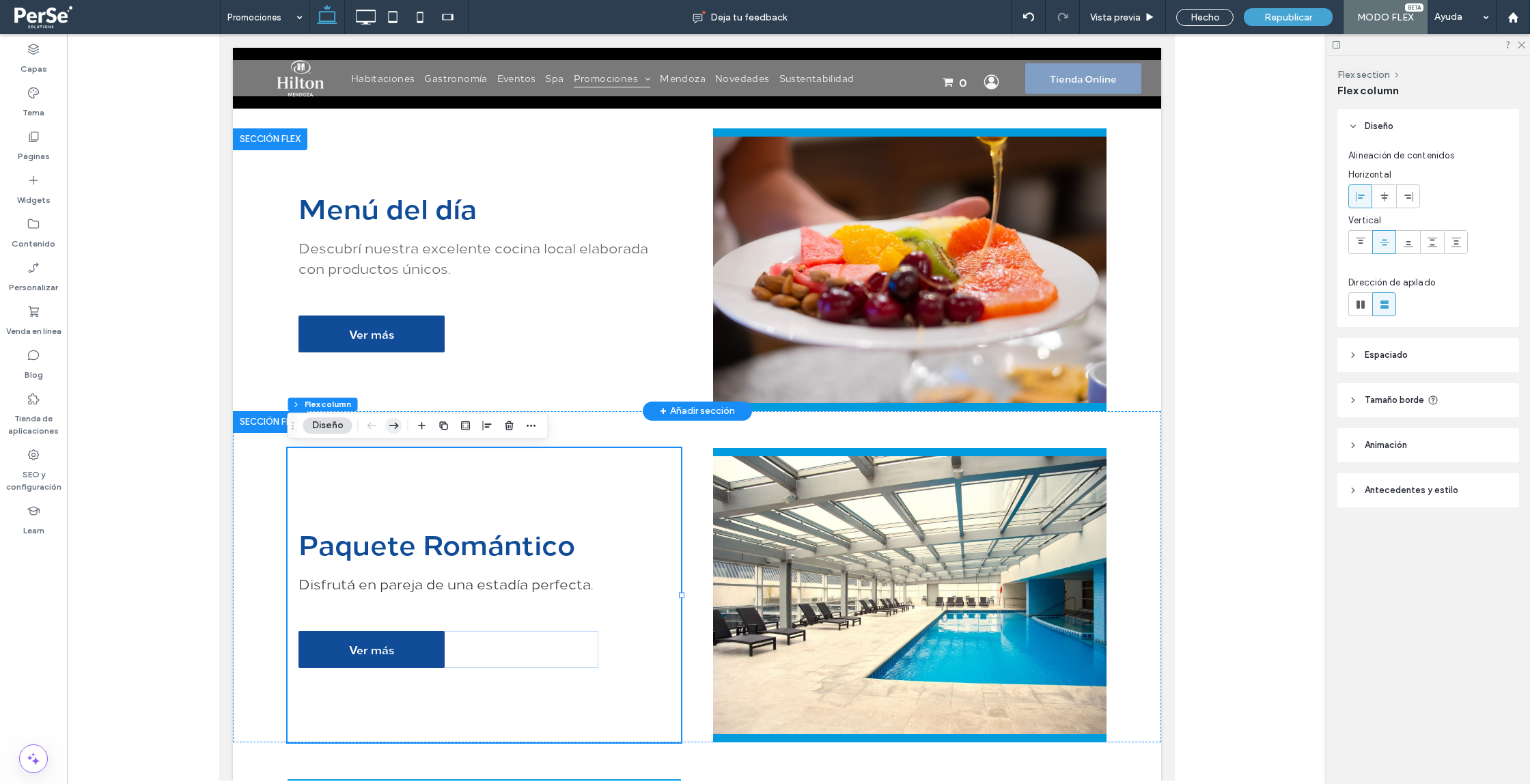
click at [398, 429] on icon "button" at bounding box center [394, 425] width 17 height 25
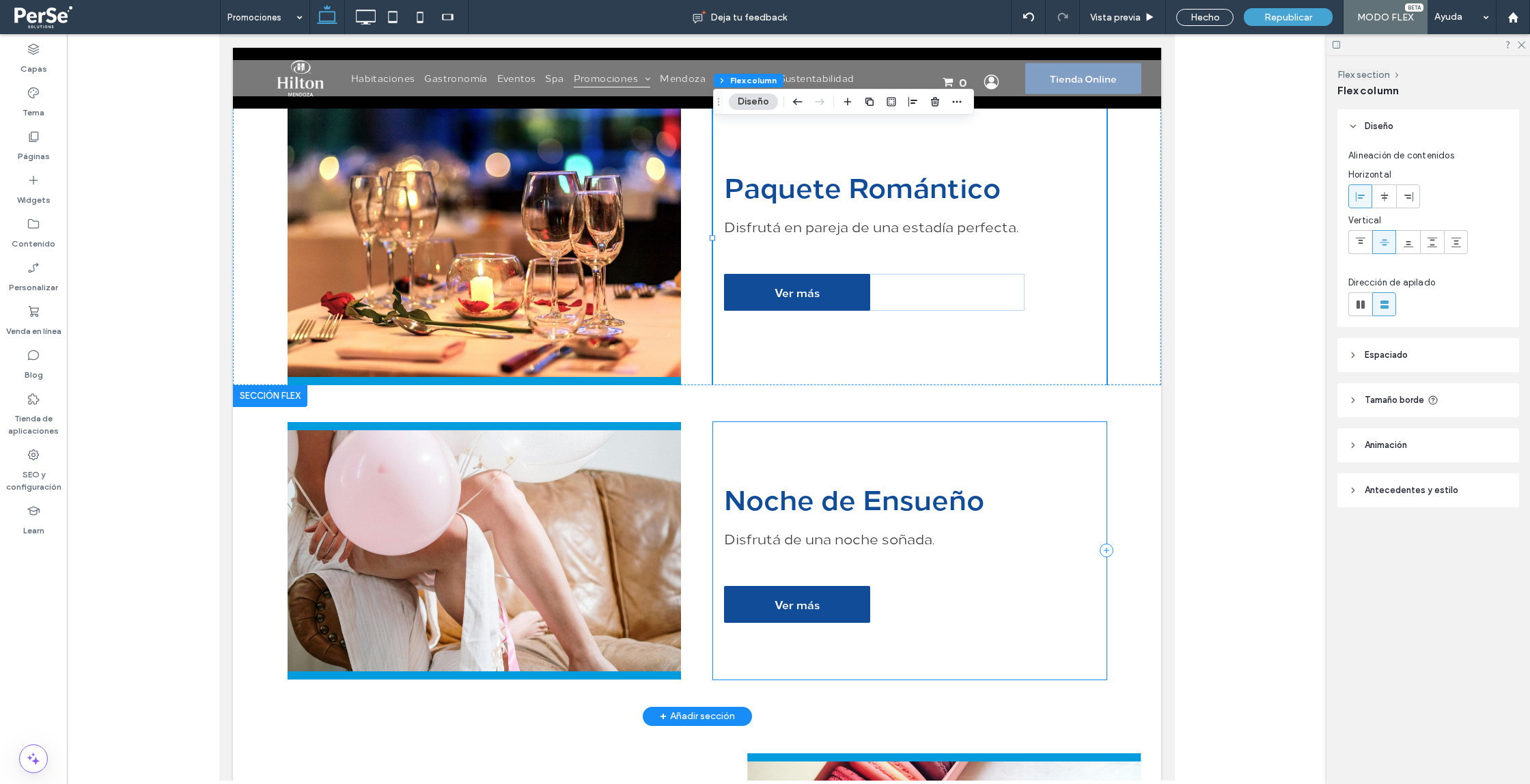
click at [749, 451] on div "Noche de Ensueño Disfrutá de una noche soñada. Ver más" at bounding box center [909, 549] width 393 height 256
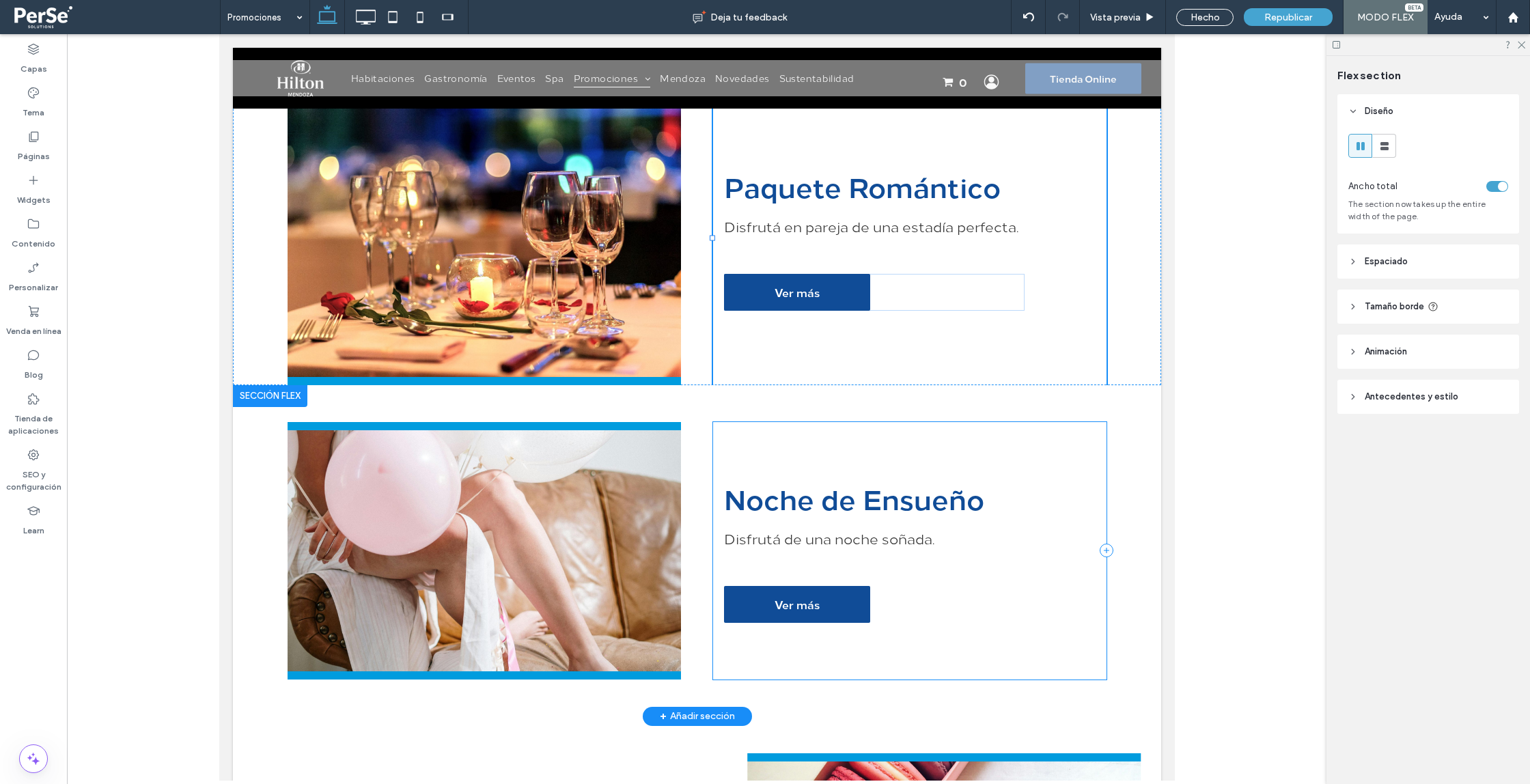
scroll to position [2538, 0]
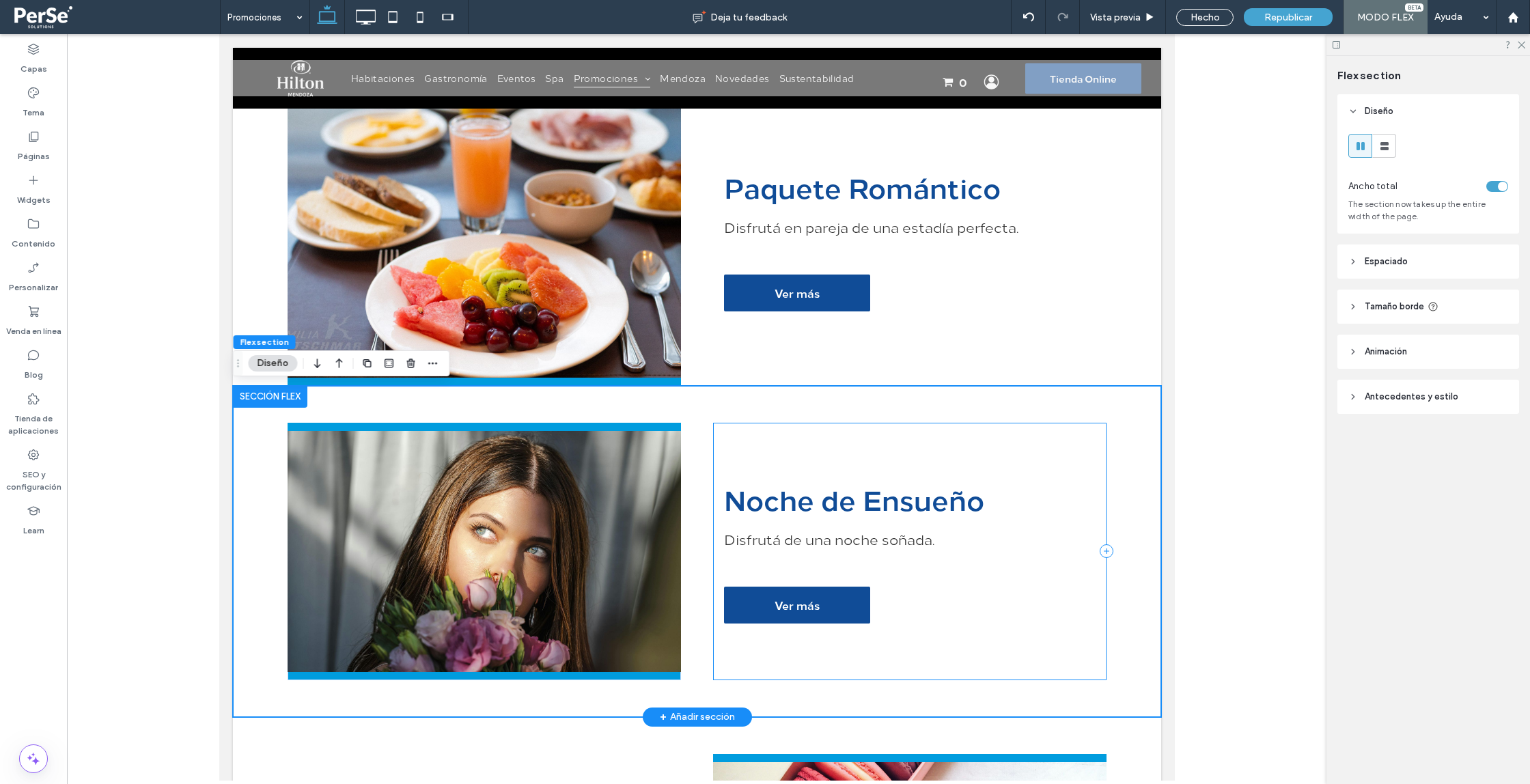
click at [739, 443] on div "Noche de Ensueño Disfrutá de una noche soñada. Ver más" at bounding box center [909, 550] width 393 height 256
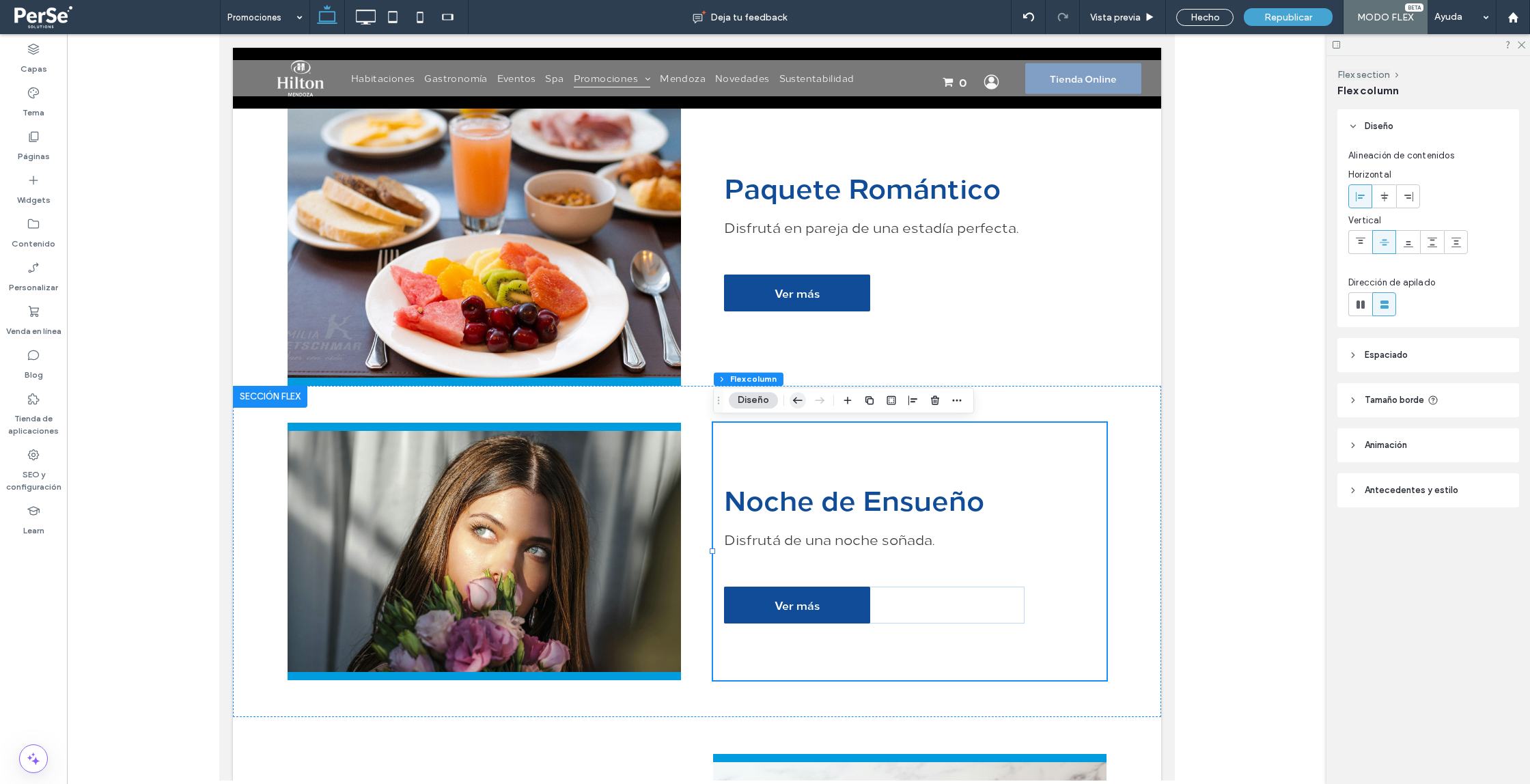
click at [796, 400] on use "button" at bounding box center [798, 401] width 10 height 6
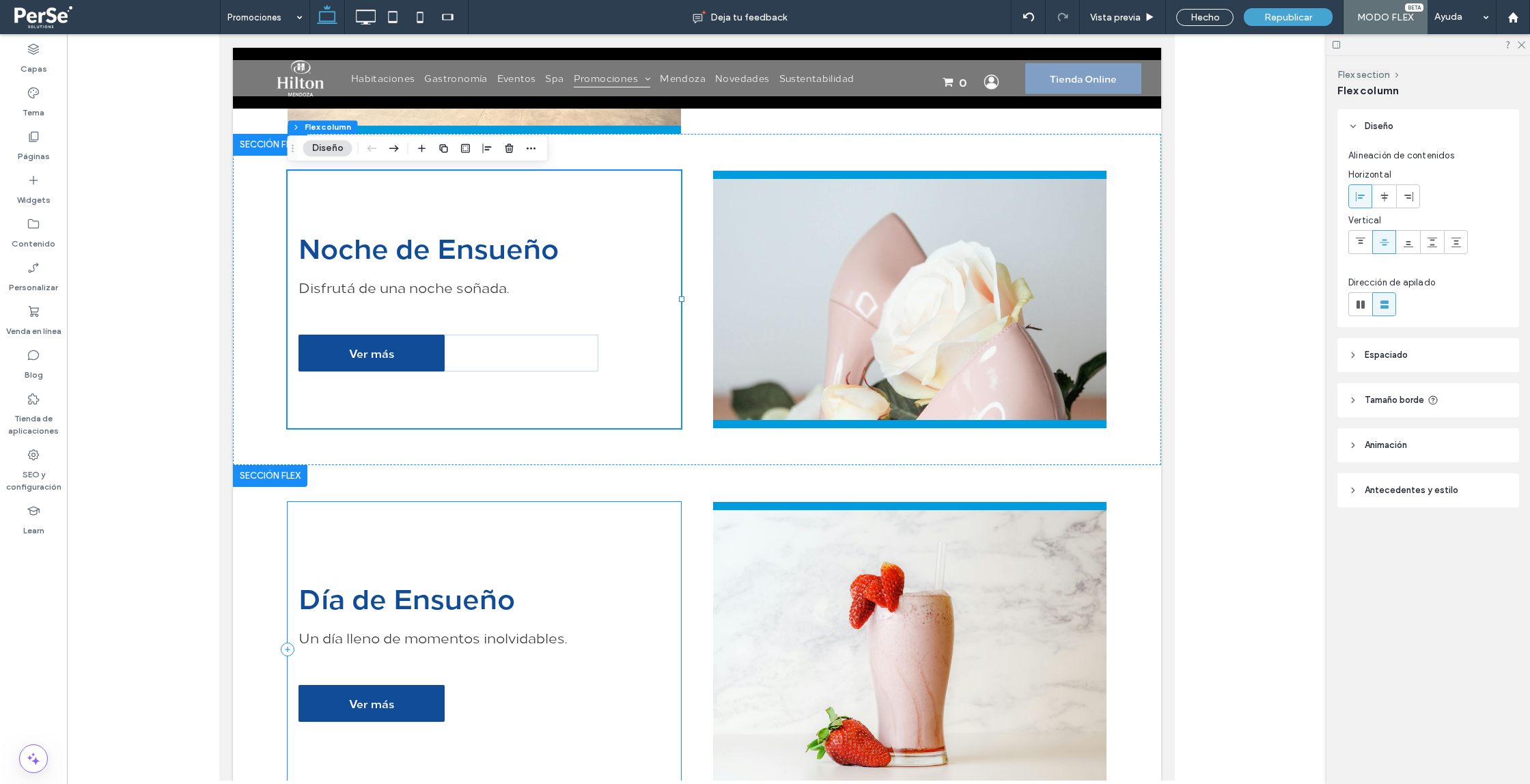
click at [535, 554] on div "Día de Ensueño Un día lleno de momentos inolvidables. Ver más" at bounding box center [483, 648] width 393 height 294
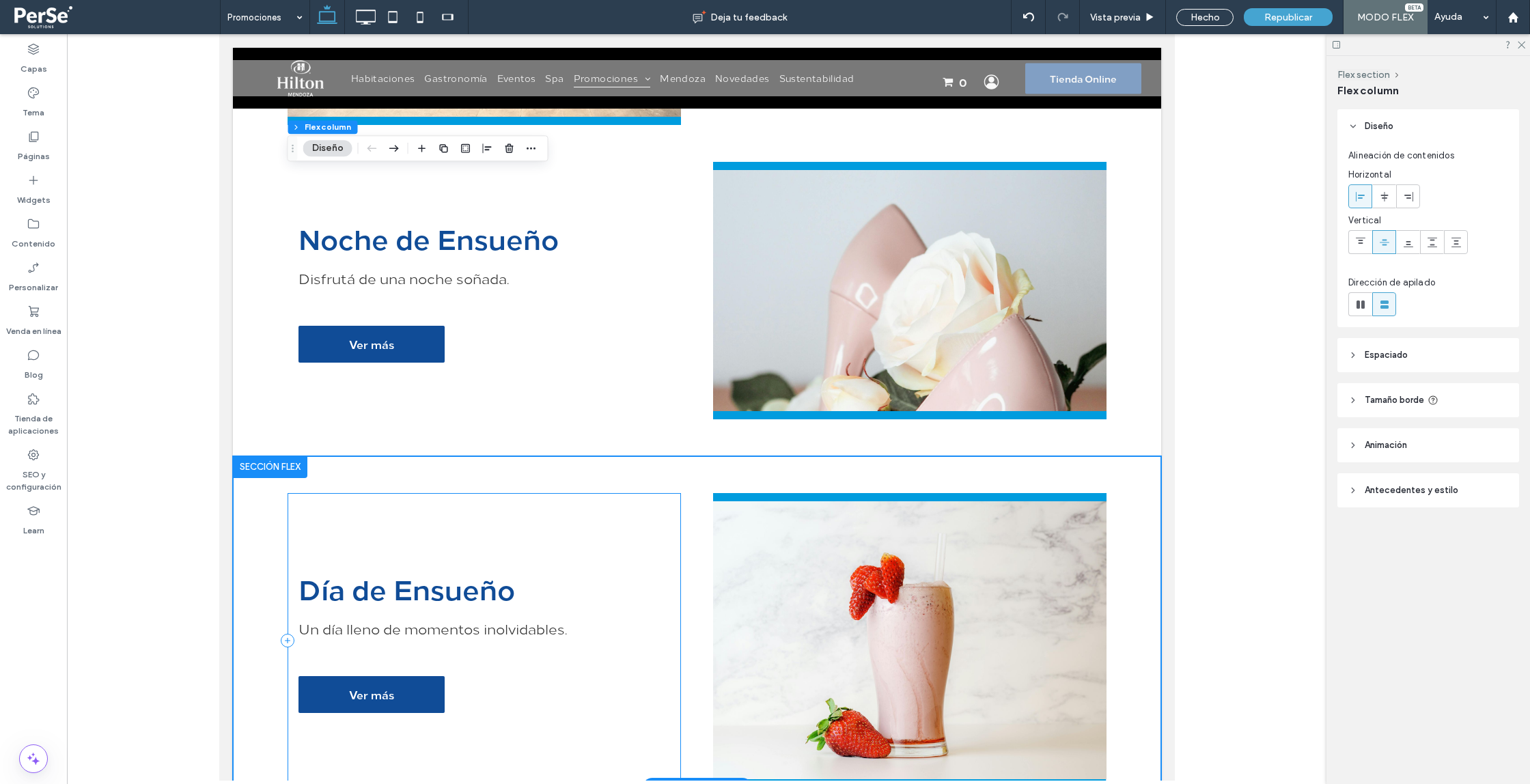
scroll to position [2806, 0]
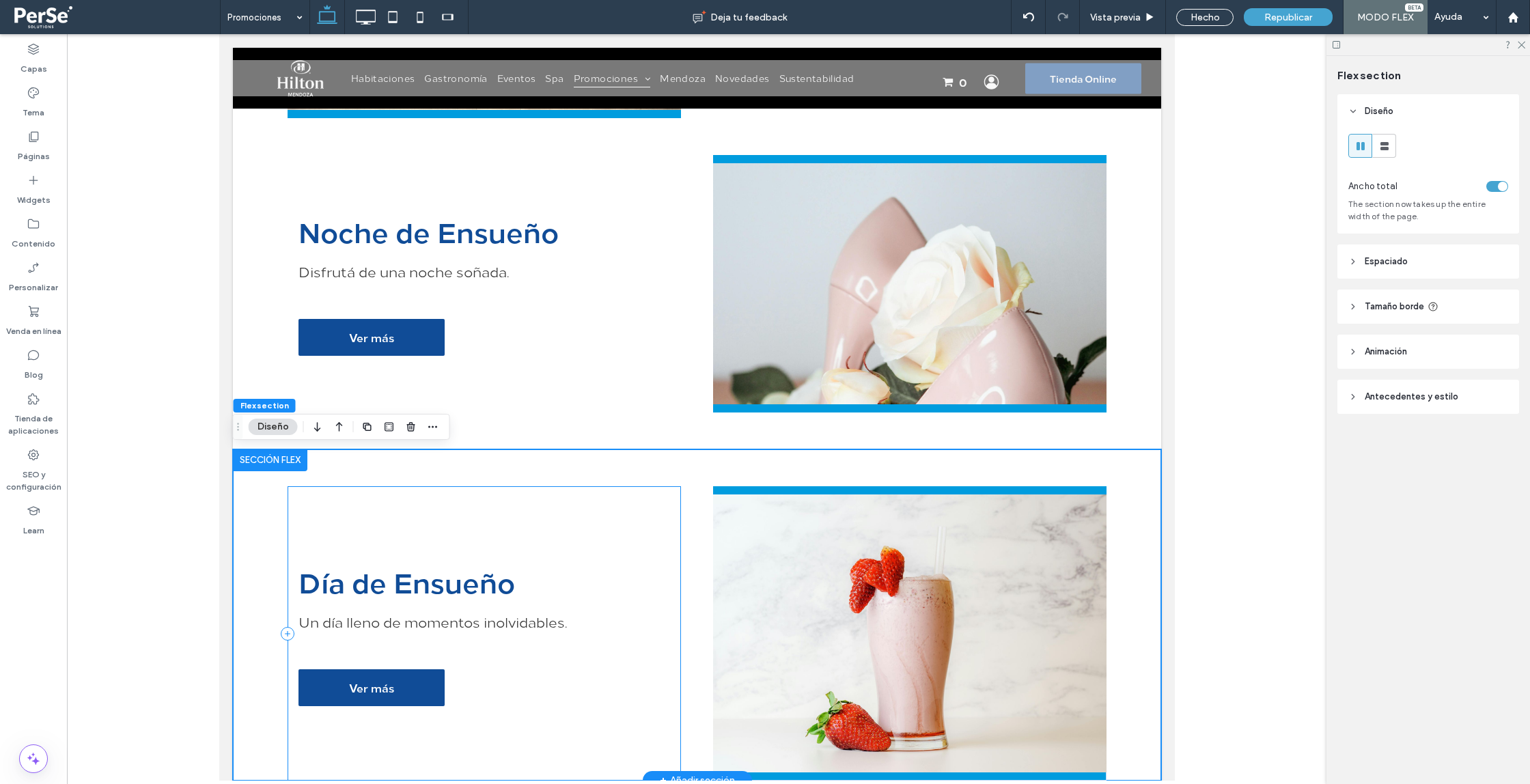
click at [565, 534] on div "Día de Ensueño Un día lleno de momentos inolvidables. Ver más" at bounding box center [483, 633] width 393 height 294
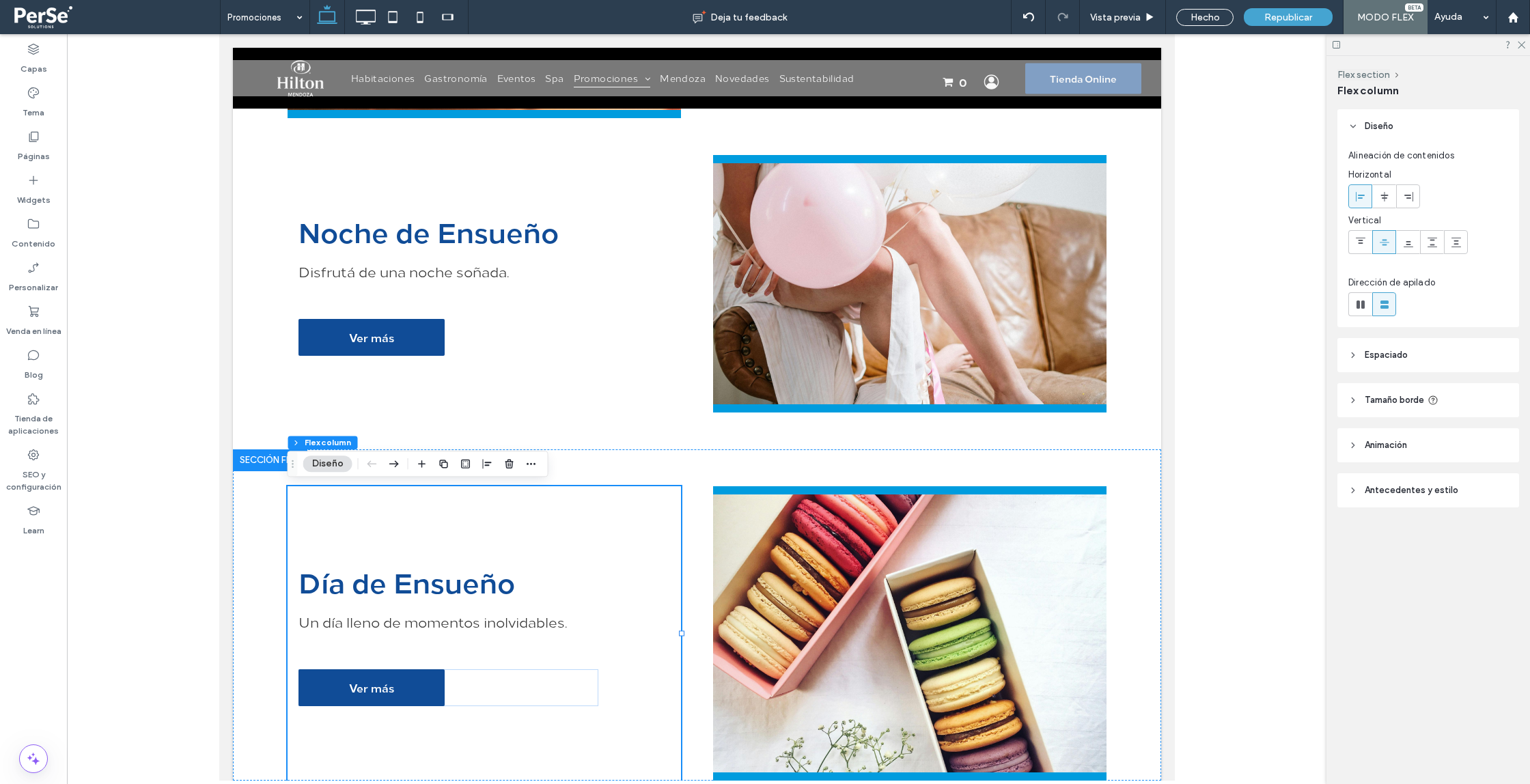
click at [382, 468] on div at bounding box center [383, 463] width 39 height 25
click at [389, 468] on icon "button" at bounding box center [394, 463] width 17 height 25
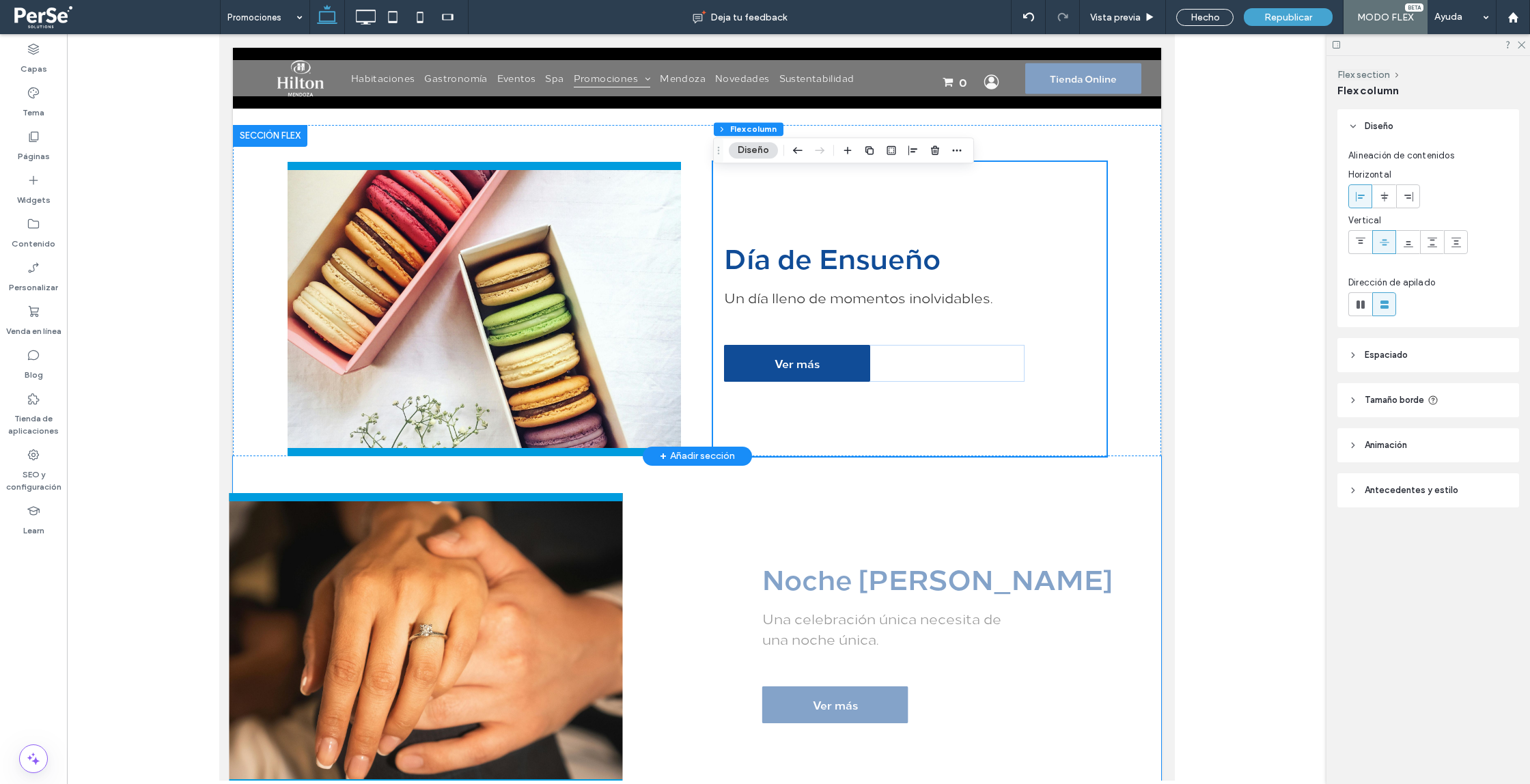
scroll to position [3152, 0]
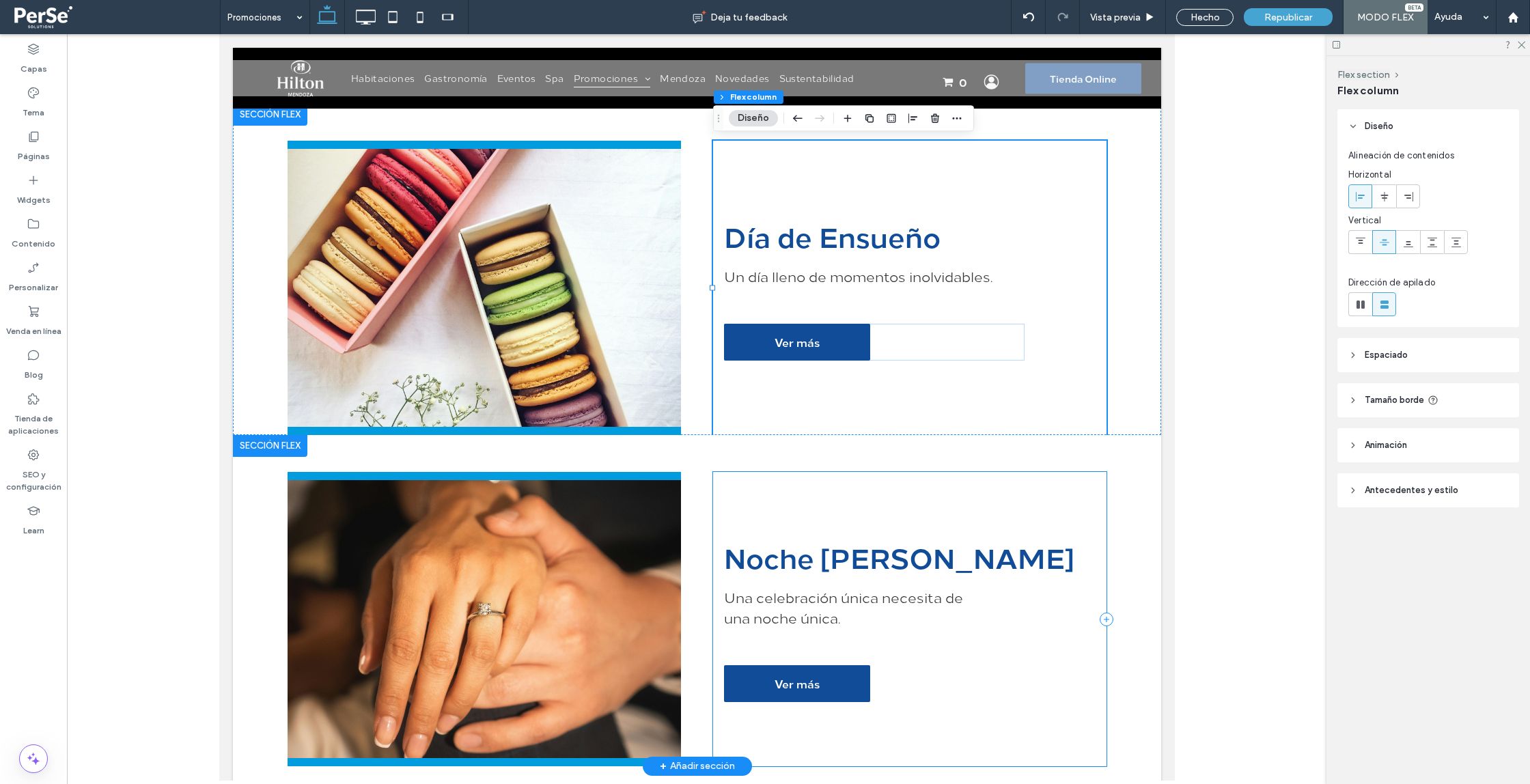
click at [775, 531] on div "Noche de Bodas Una celebración única necesita de una noche única. Ver más" at bounding box center [909, 619] width 393 height 294
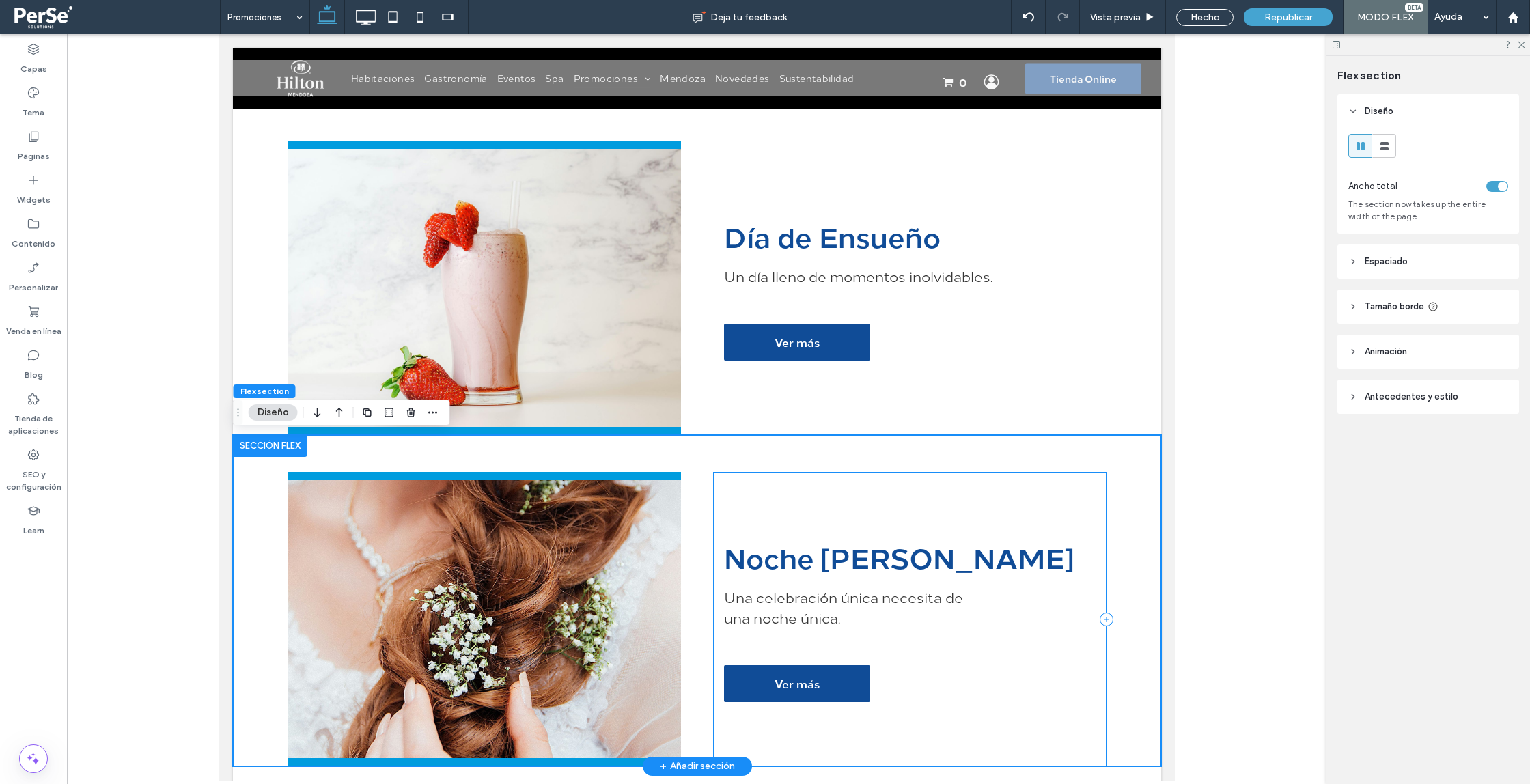
click at [743, 503] on div "Noche de Bodas Una celebración única necesita de una noche única. Ver más" at bounding box center [909, 619] width 393 height 294
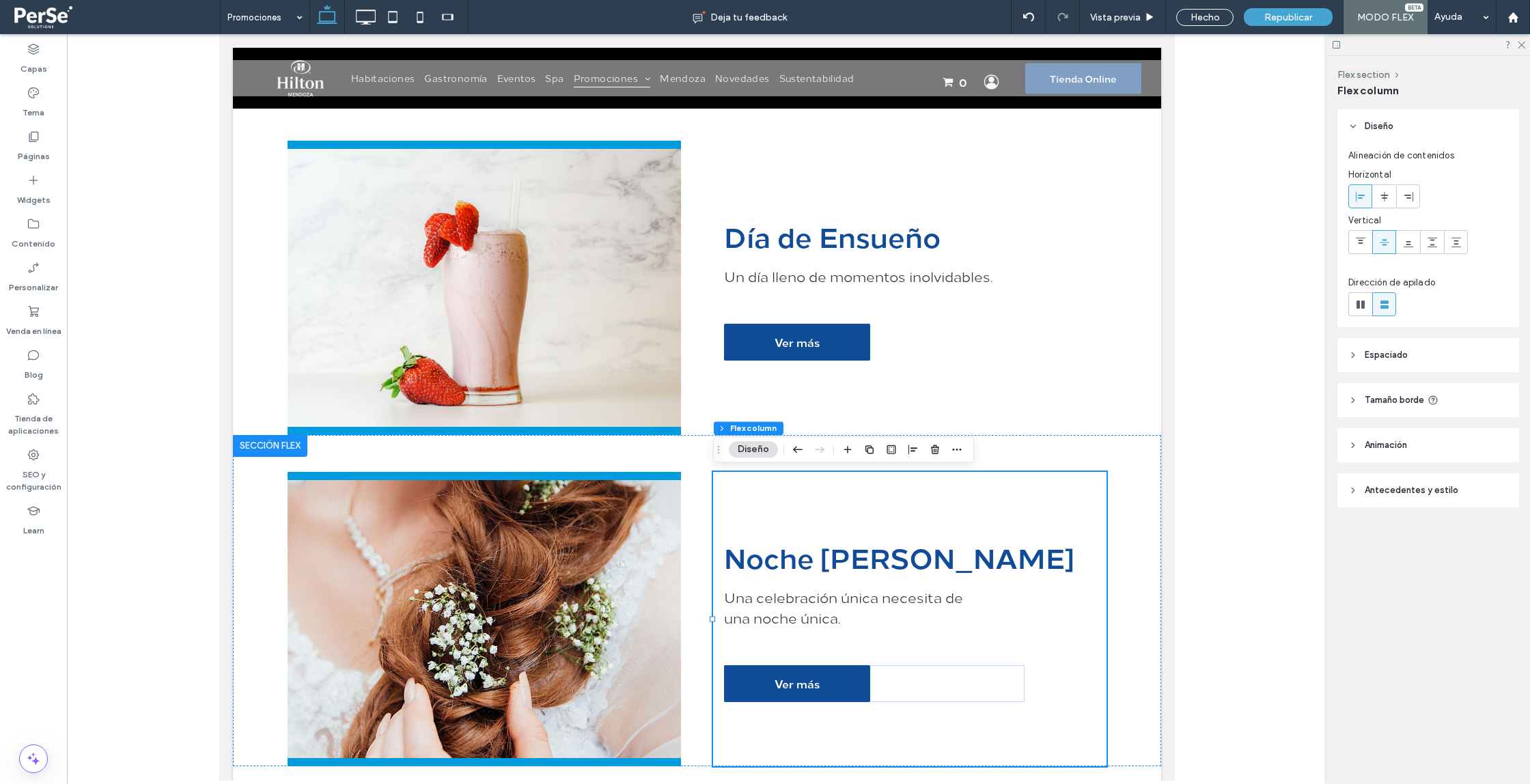
click at [793, 452] on icon "button" at bounding box center [798, 449] width 17 height 25
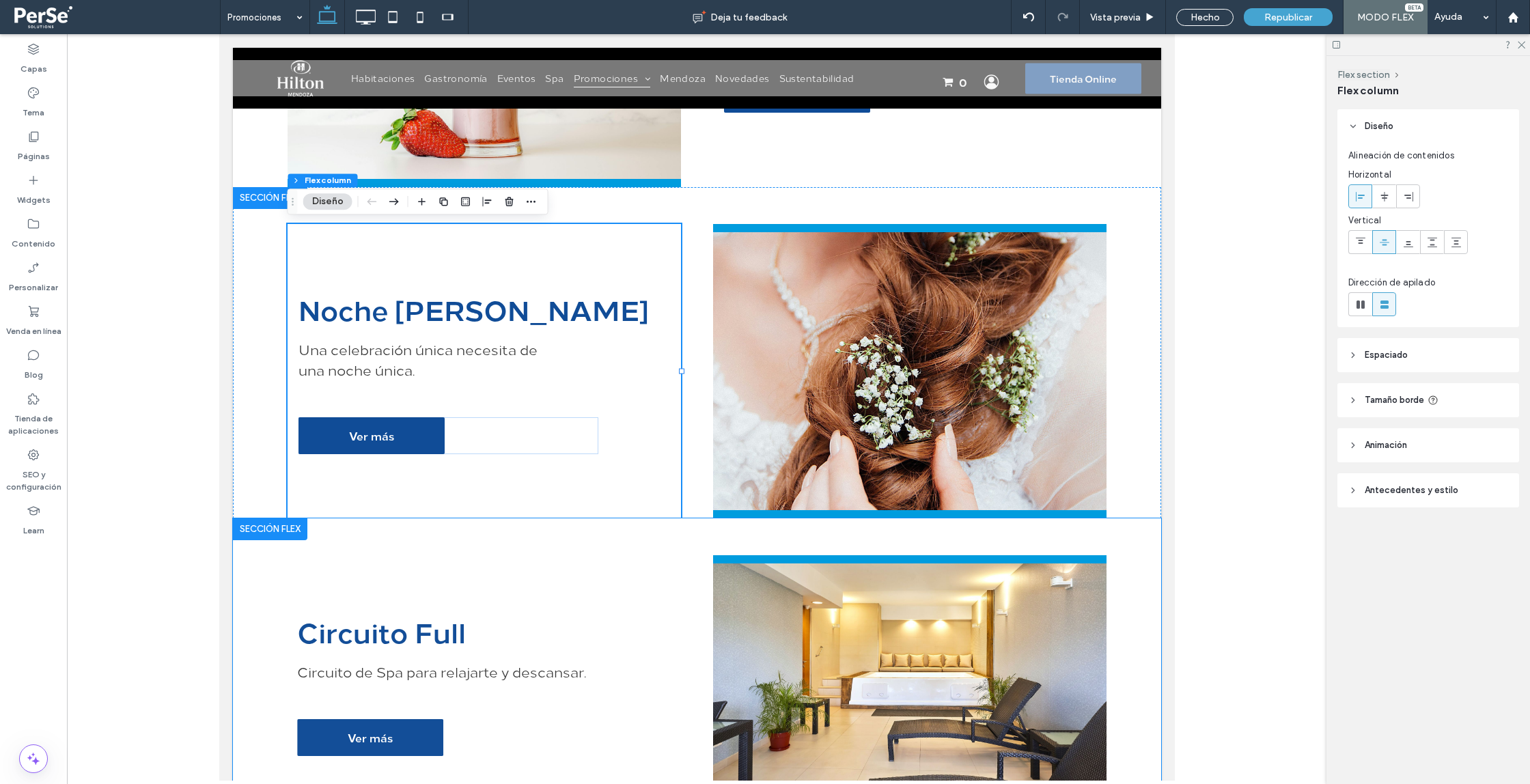
click at [481, 554] on div "Circuito Full Circuito de Spa para relajarte y descansar. Ver más" at bounding box center [697, 684] width 929 height 332
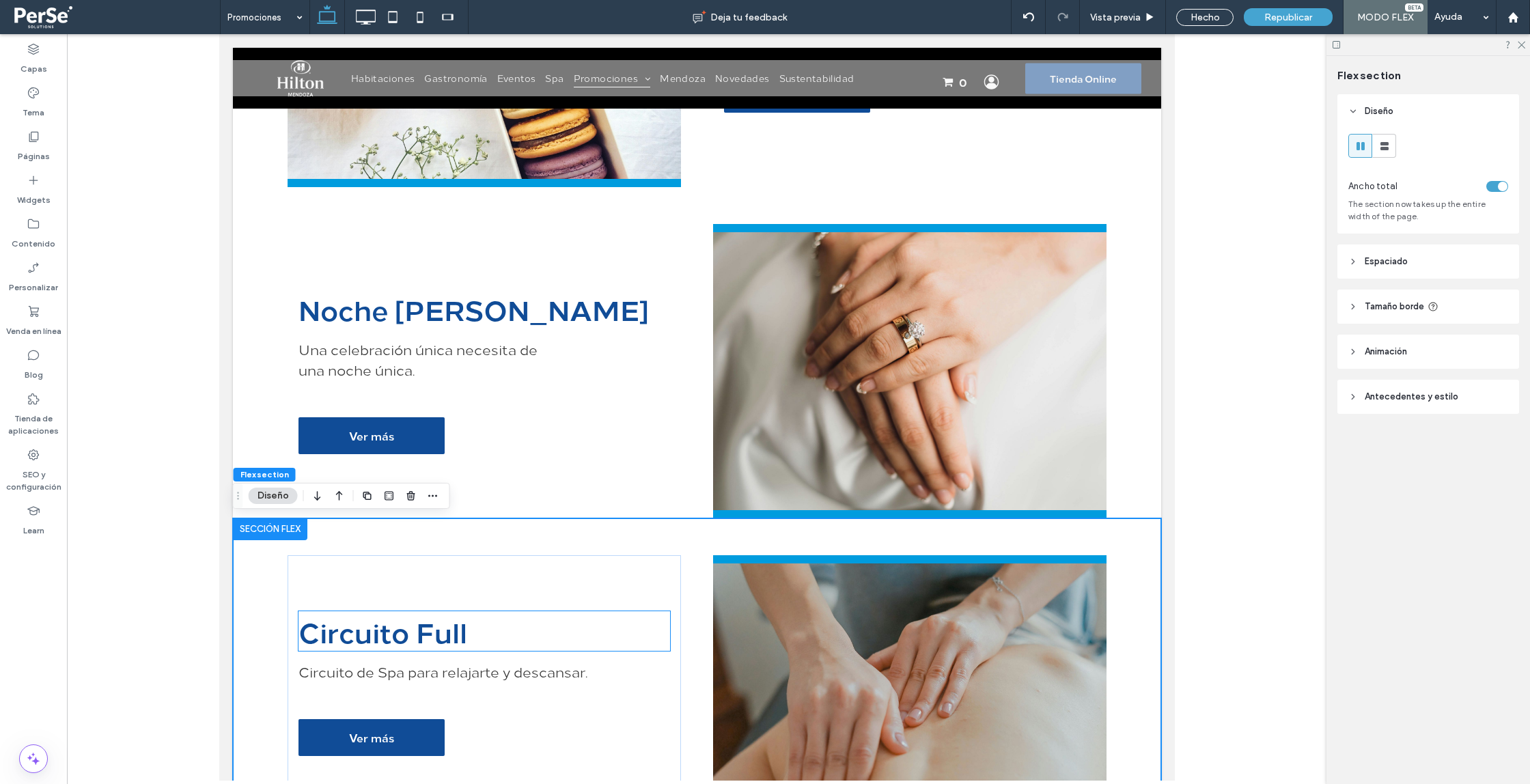
scroll to position [3469, 0]
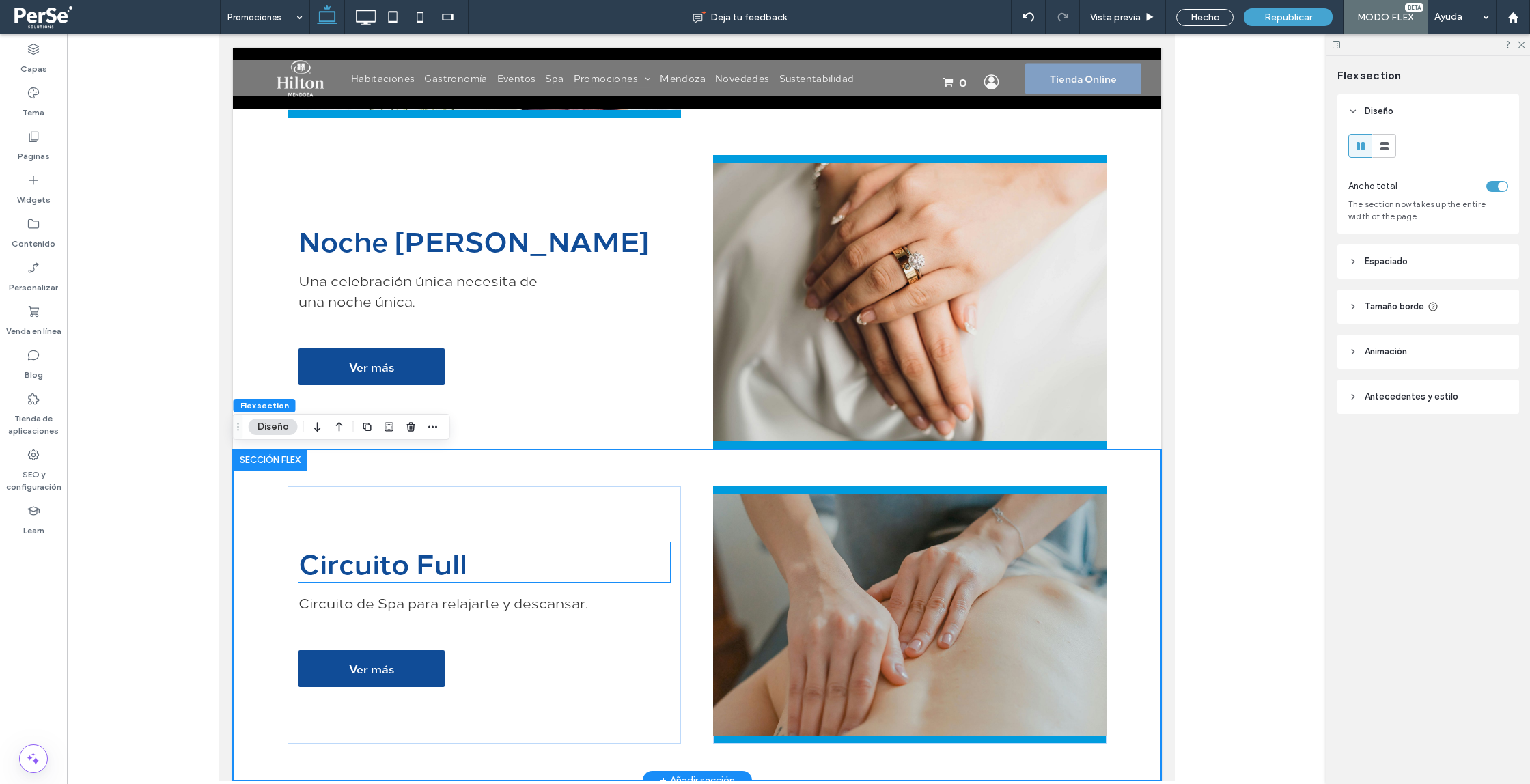
click at [519, 571] on h2 "Circuito Full" at bounding box center [483, 562] width 371 height 40
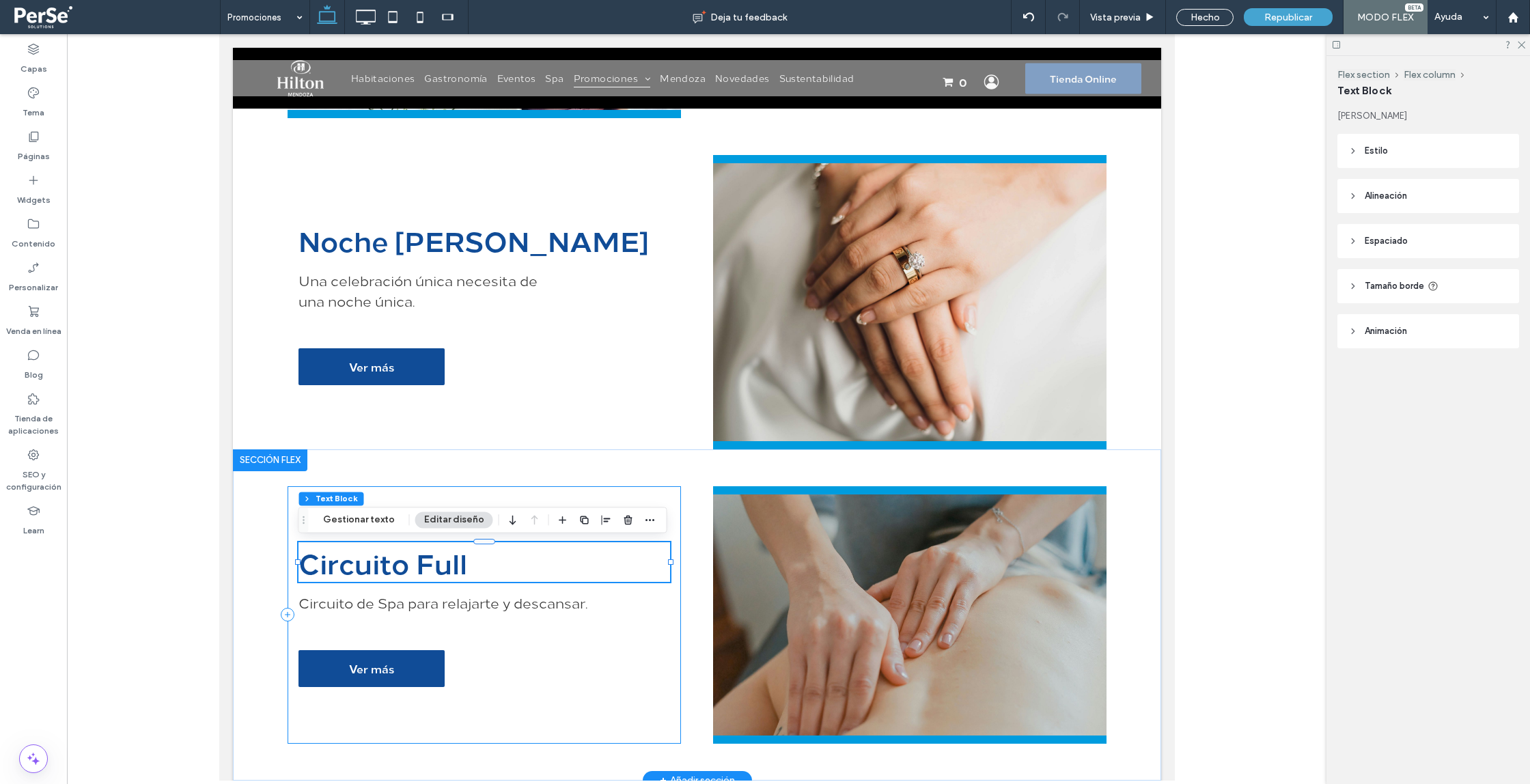
click at [512, 499] on div "Circuito Full Circuito de Spa para relajarte y descansar. Ver más" at bounding box center [483, 614] width 393 height 256
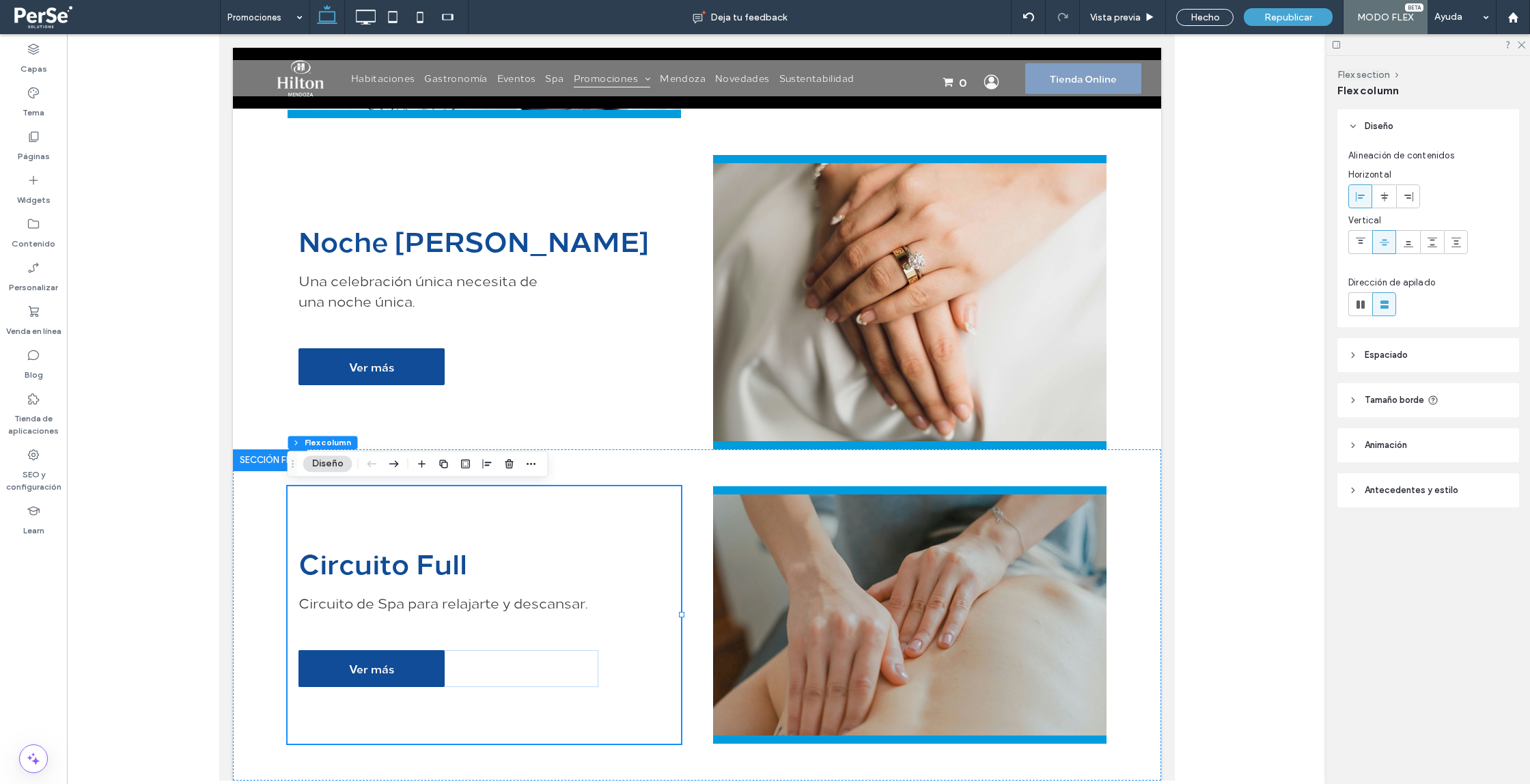
click at [392, 471] on icon "button" at bounding box center [394, 463] width 17 height 25
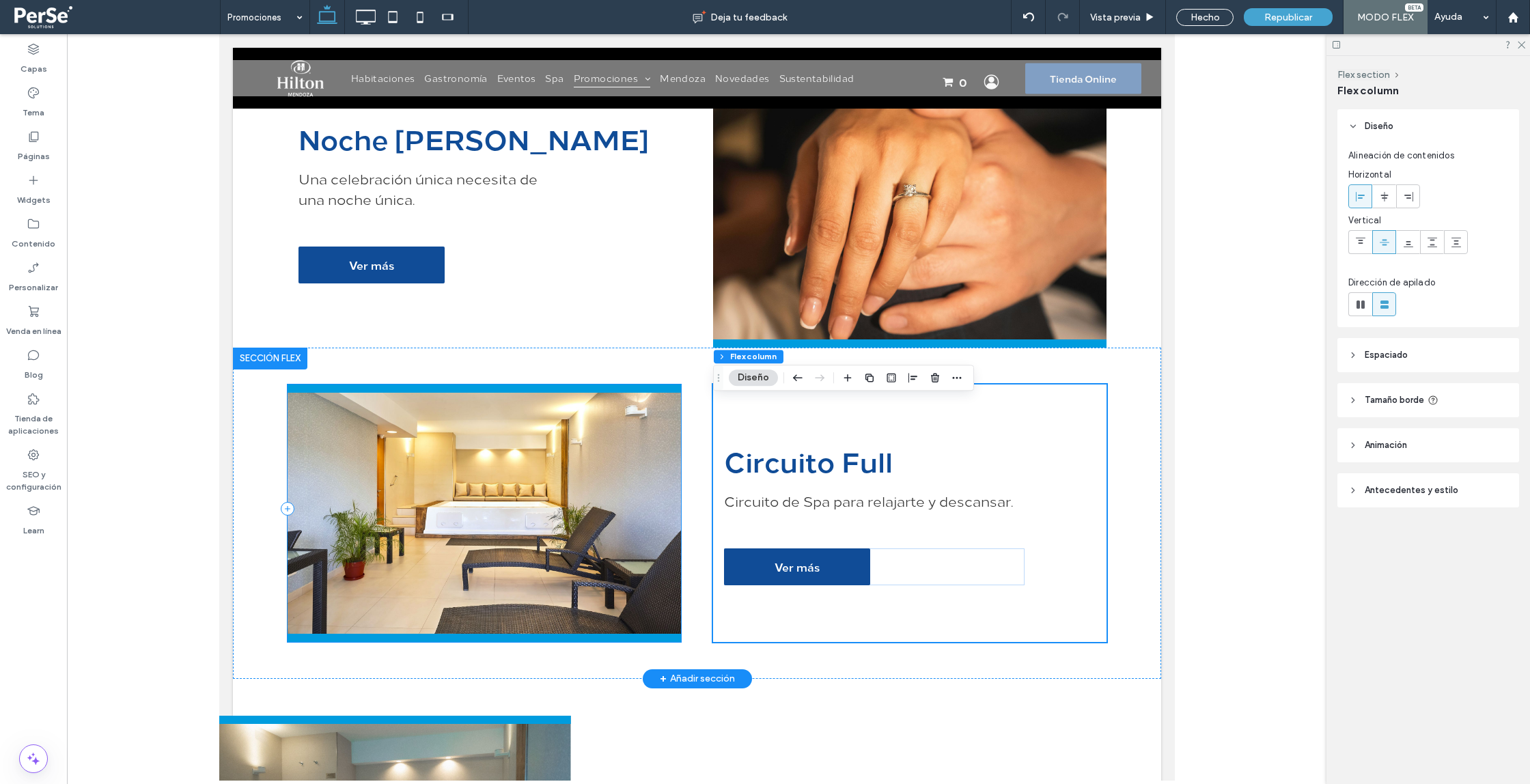
scroll to position [3842, 0]
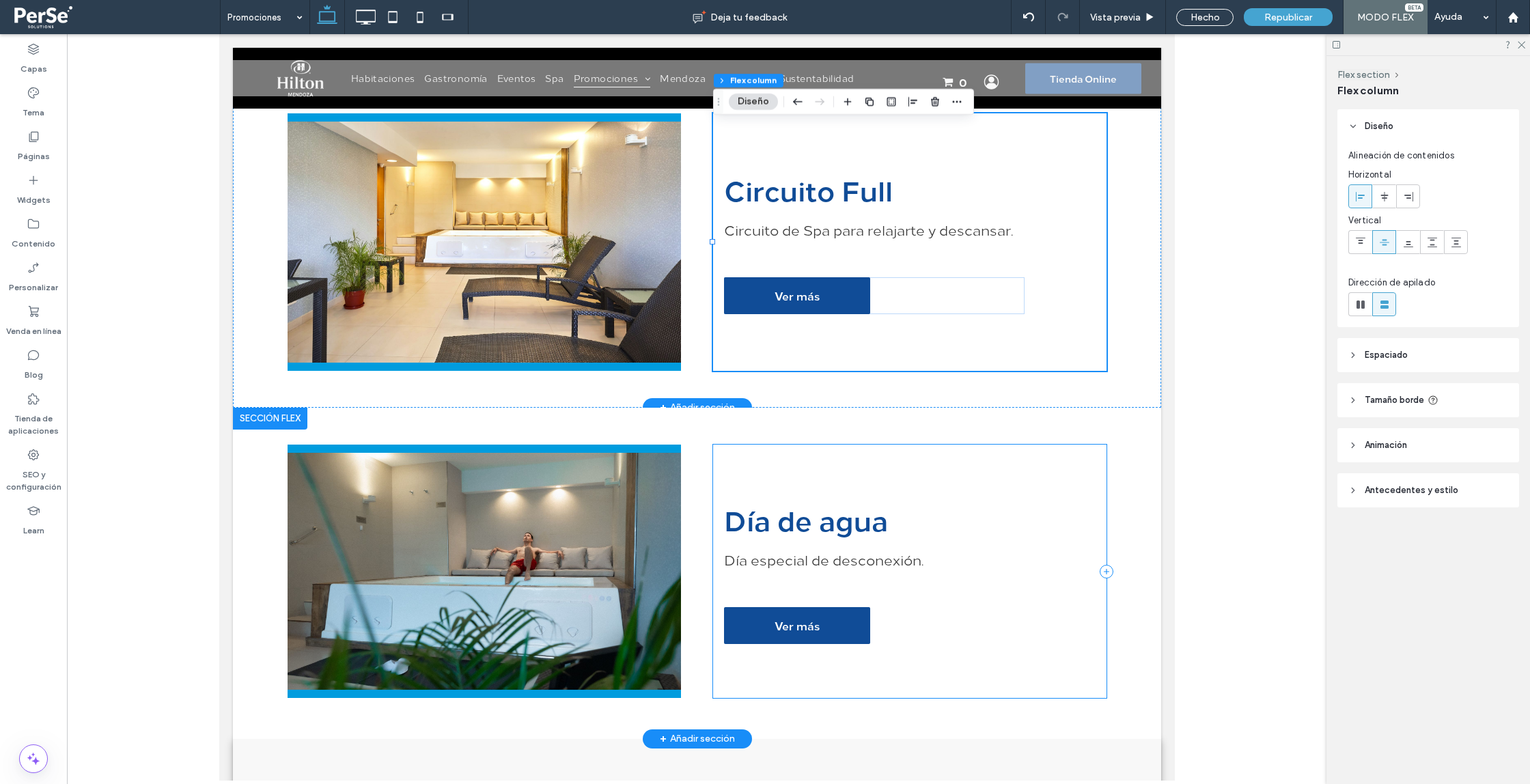
click at [786, 458] on div "Día de agua Día especial de desconexión. Ver más" at bounding box center [909, 571] width 393 height 253
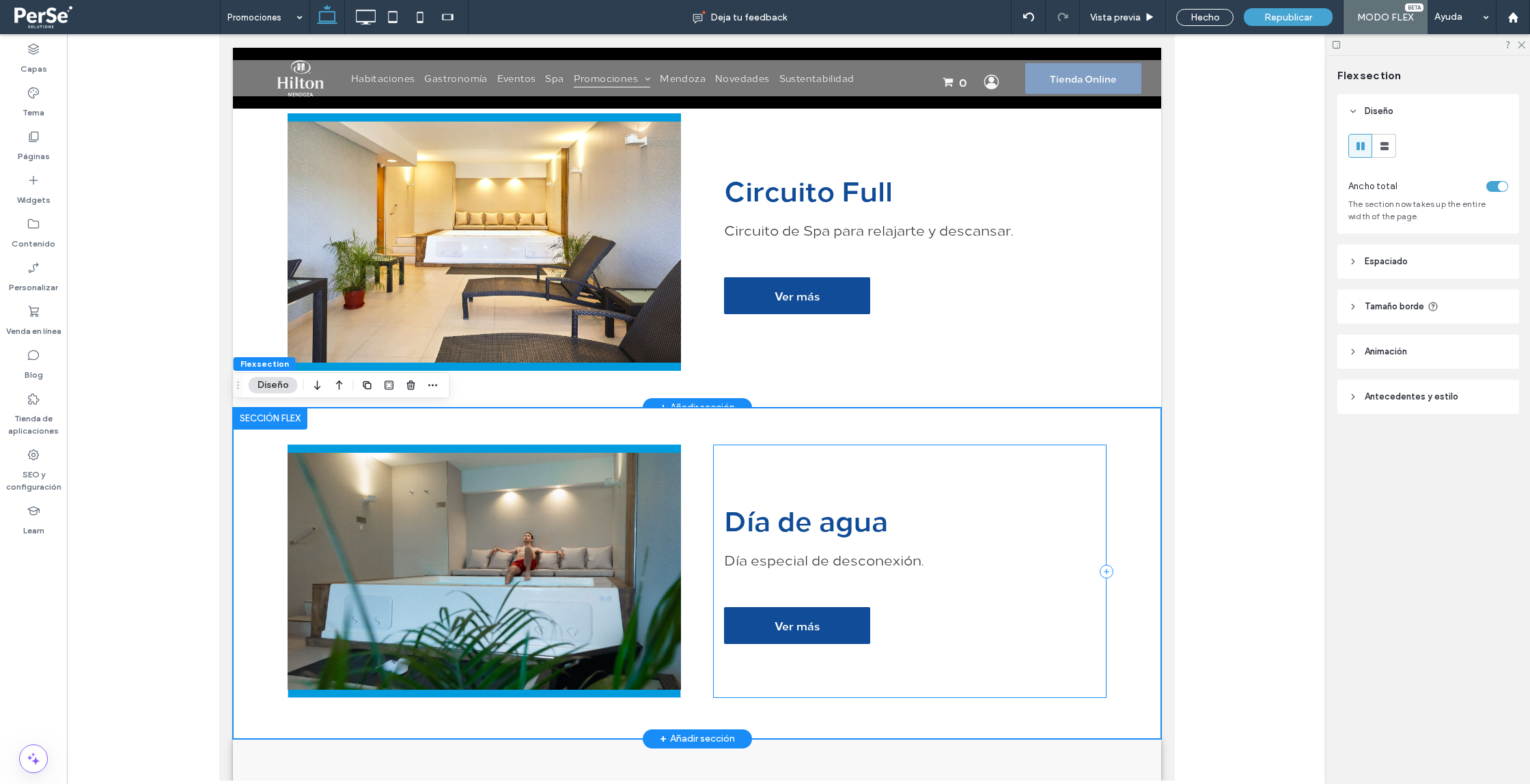
click at [737, 465] on div "Día de agua Día especial de desconexión. Ver más" at bounding box center [909, 571] width 393 height 253
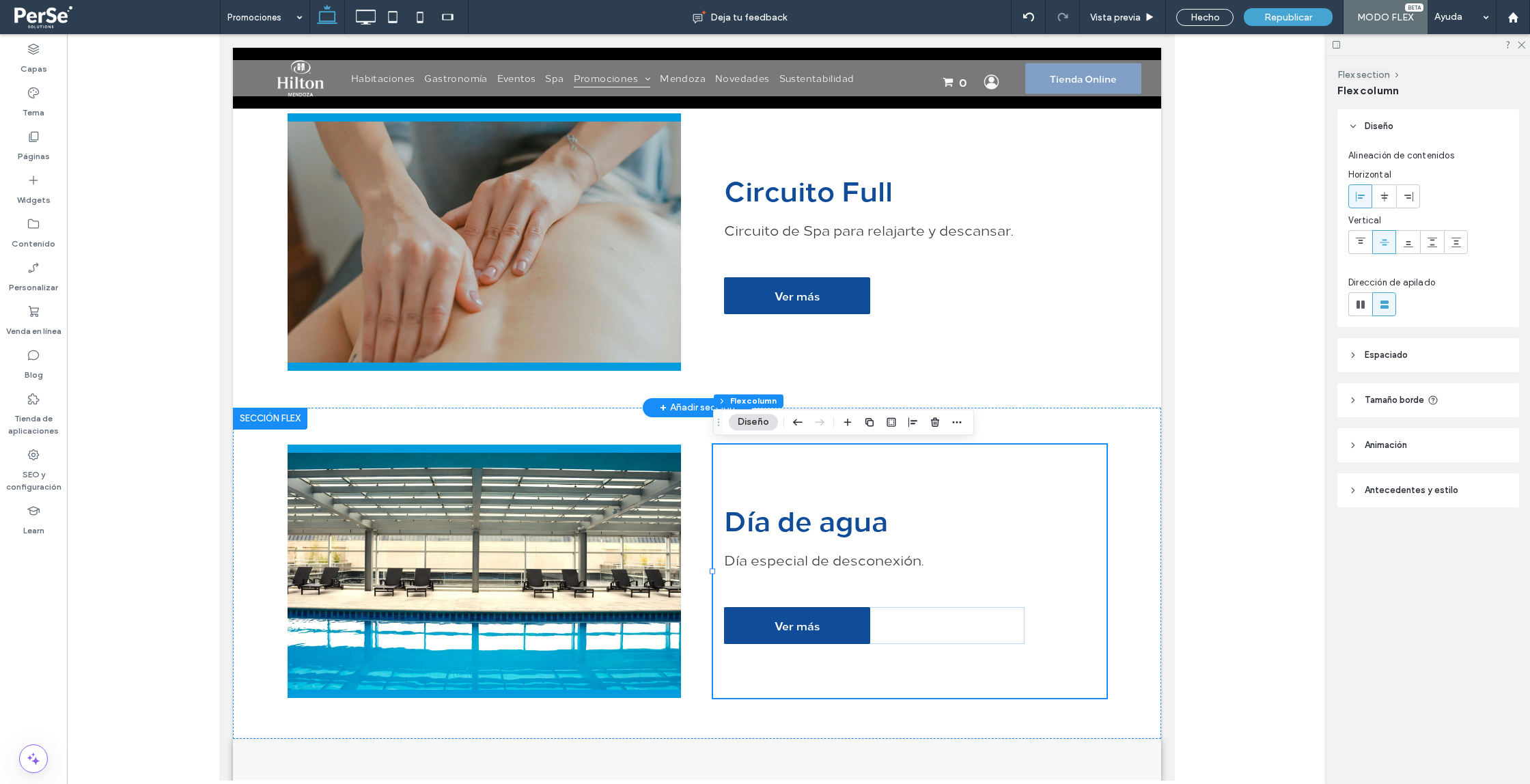
click at [794, 420] on icon "button" at bounding box center [798, 422] width 17 height 25
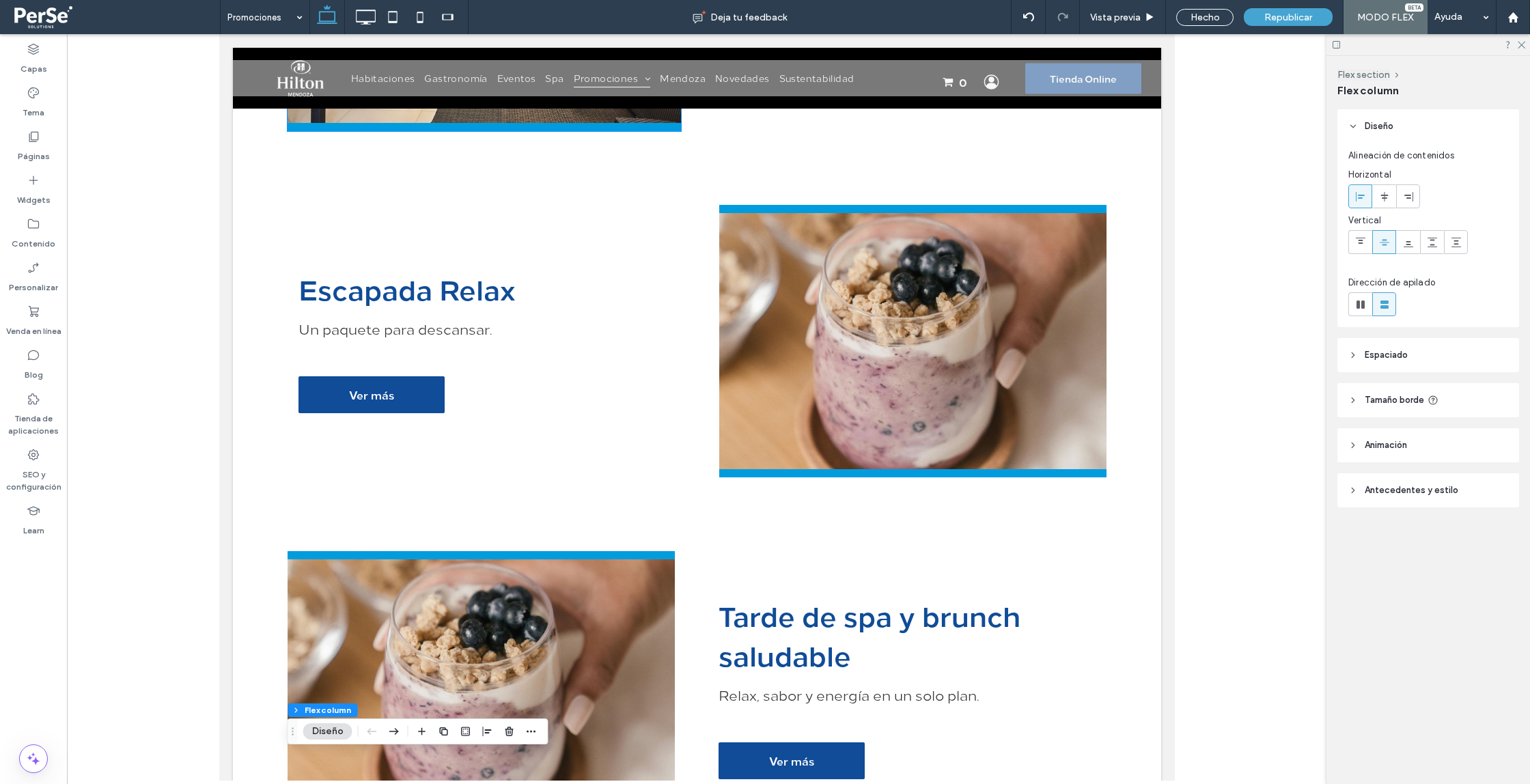
scroll to position [790, 0]
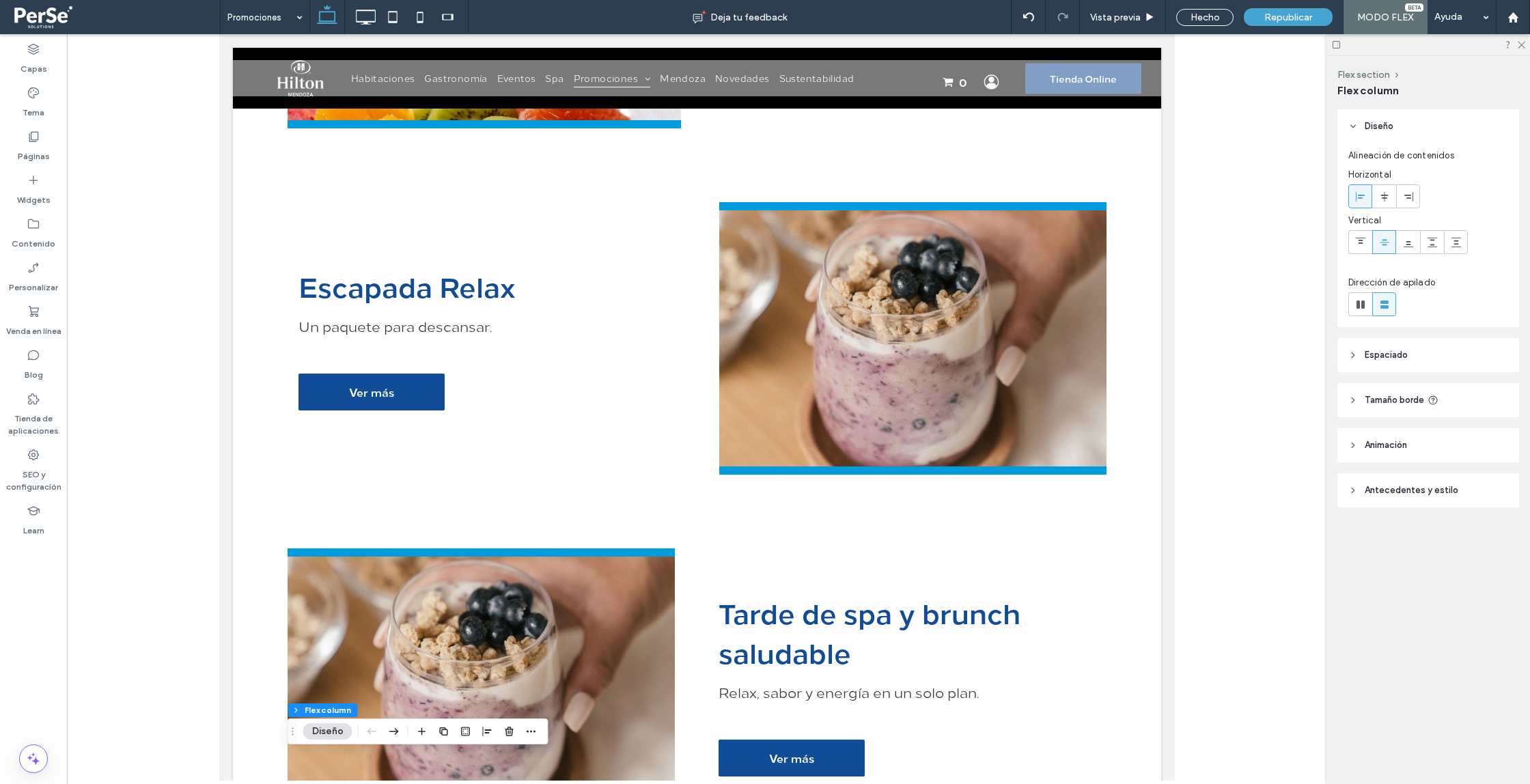
click at [1184, 355] on div at bounding box center [697, 407] width 1260 height 746
click at [1160, 355] on div "Escapada Relax Un paquete para descansar. Ver más" at bounding box center [697, 339] width 929 height 346
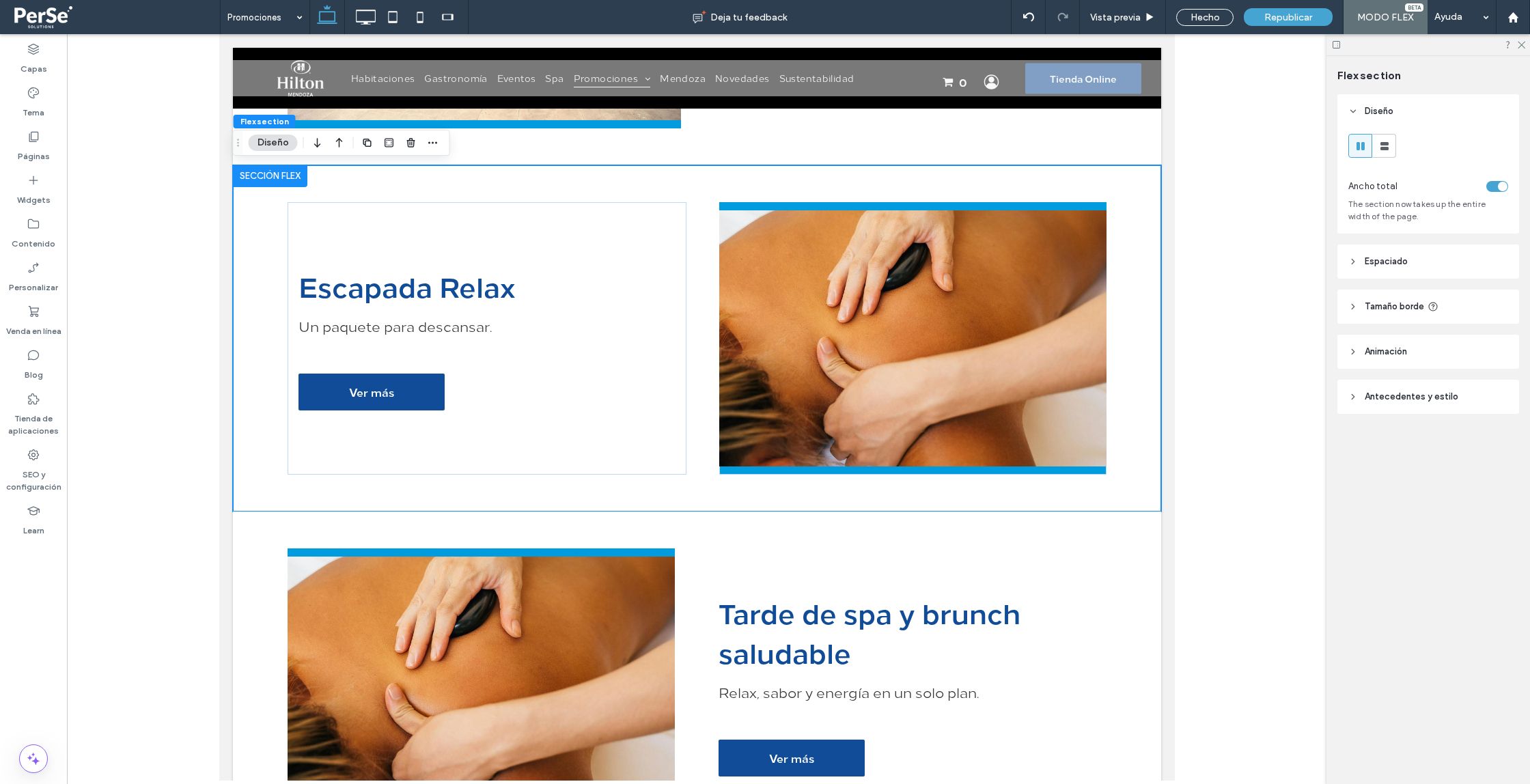
click at [1186, 303] on div at bounding box center [697, 407] width 1260 height 746
click at [1186, 304] on div at bounding box center [697, 407] width 1260 height 746
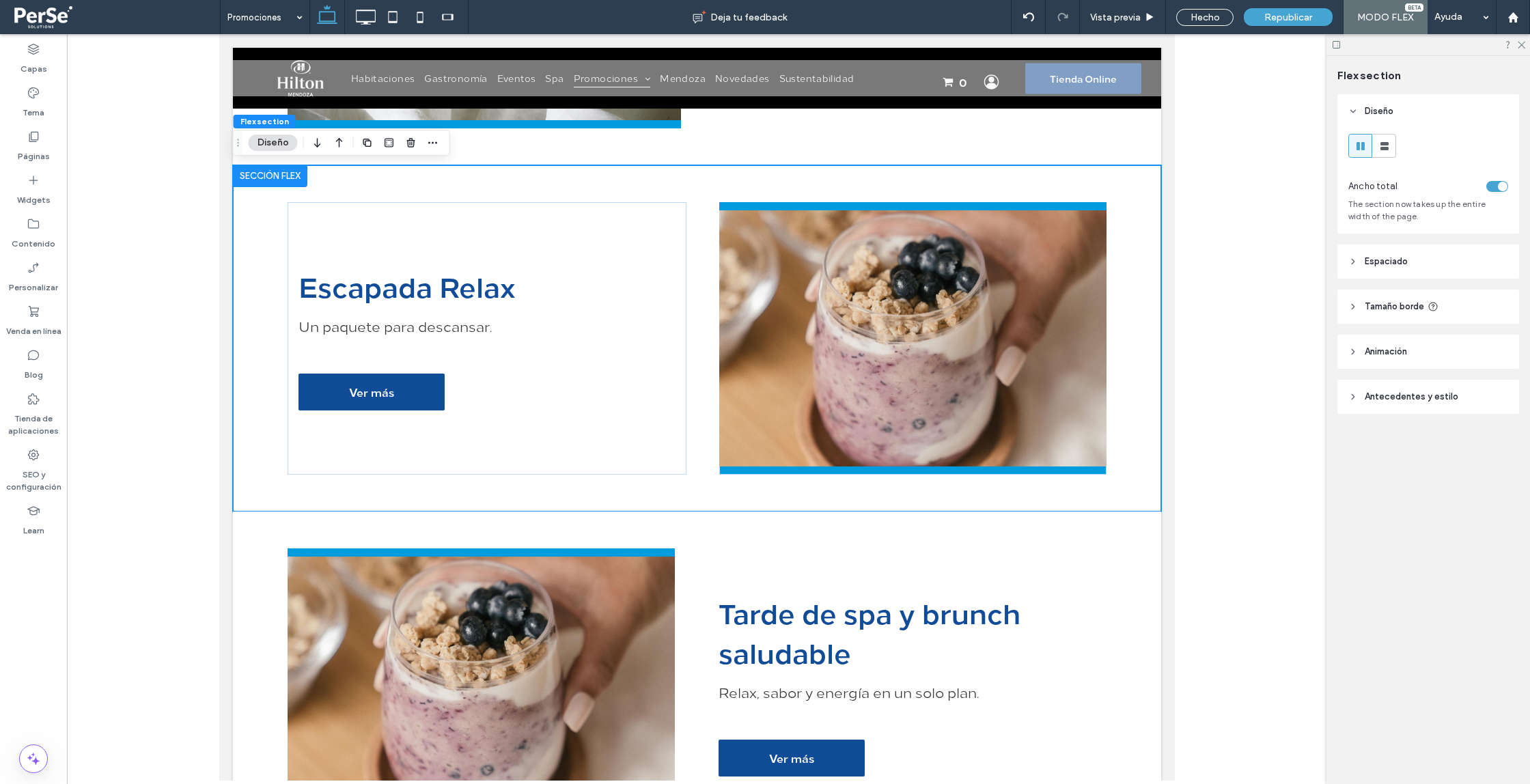
click at [188, 343] on div at bounding box center [697, 407] width 1260 height 746
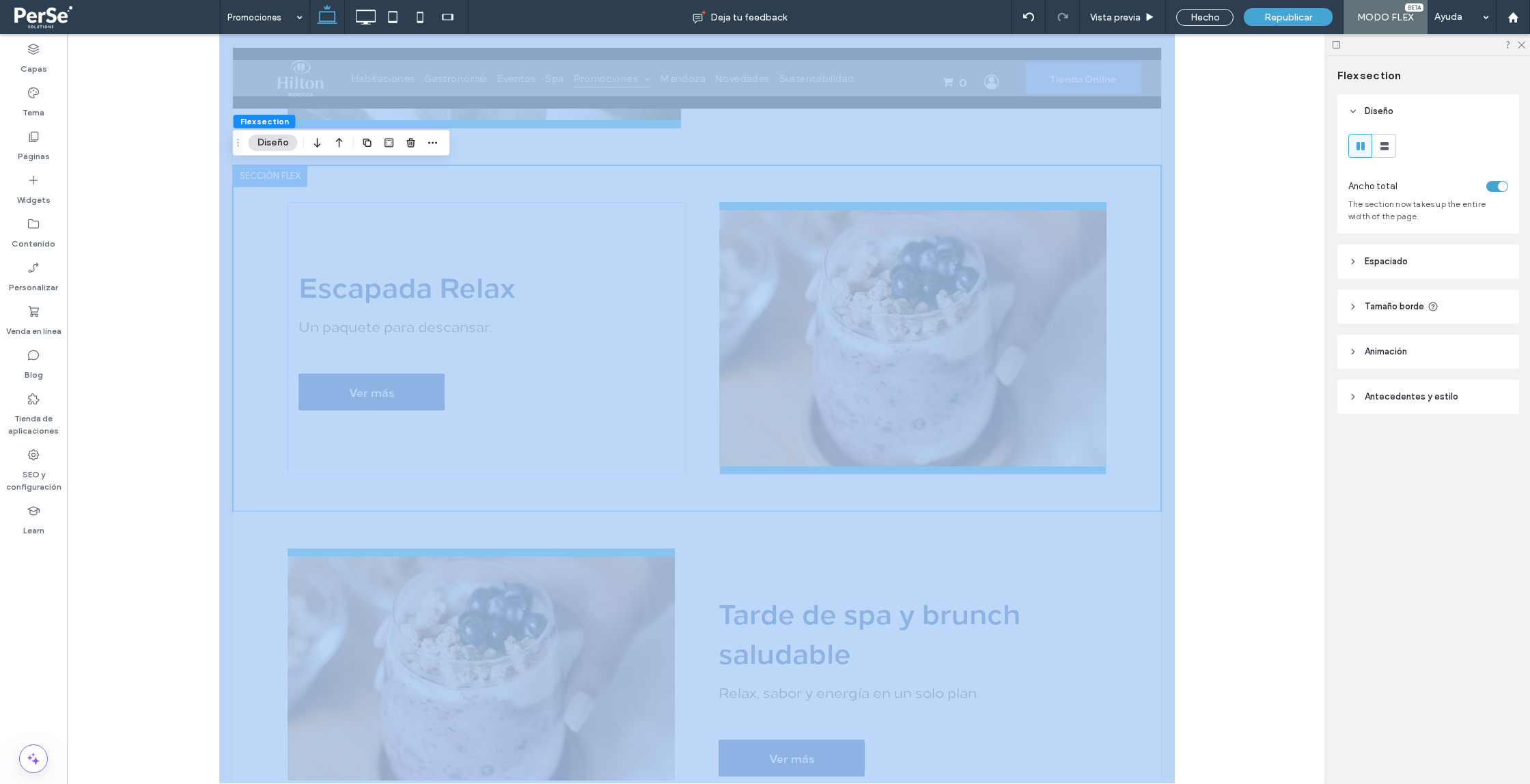
click at [188, 343] on div at bounding box center [697, 407] width 1260 height 746
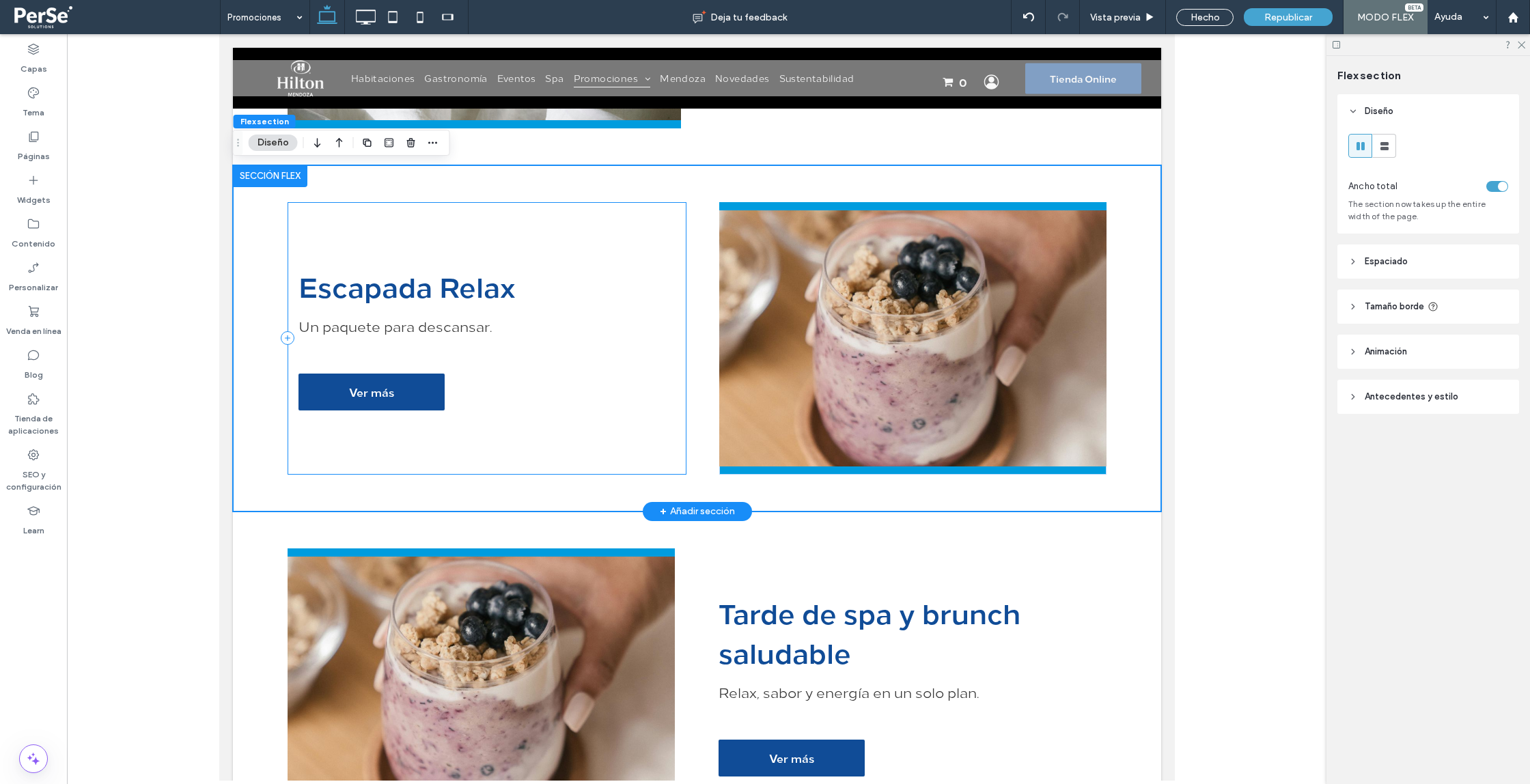
click at [501, 211] on div "Escapada Relax Un paquete para descansar. Ver más" at bounding box center [486, 338] width 399 height 272
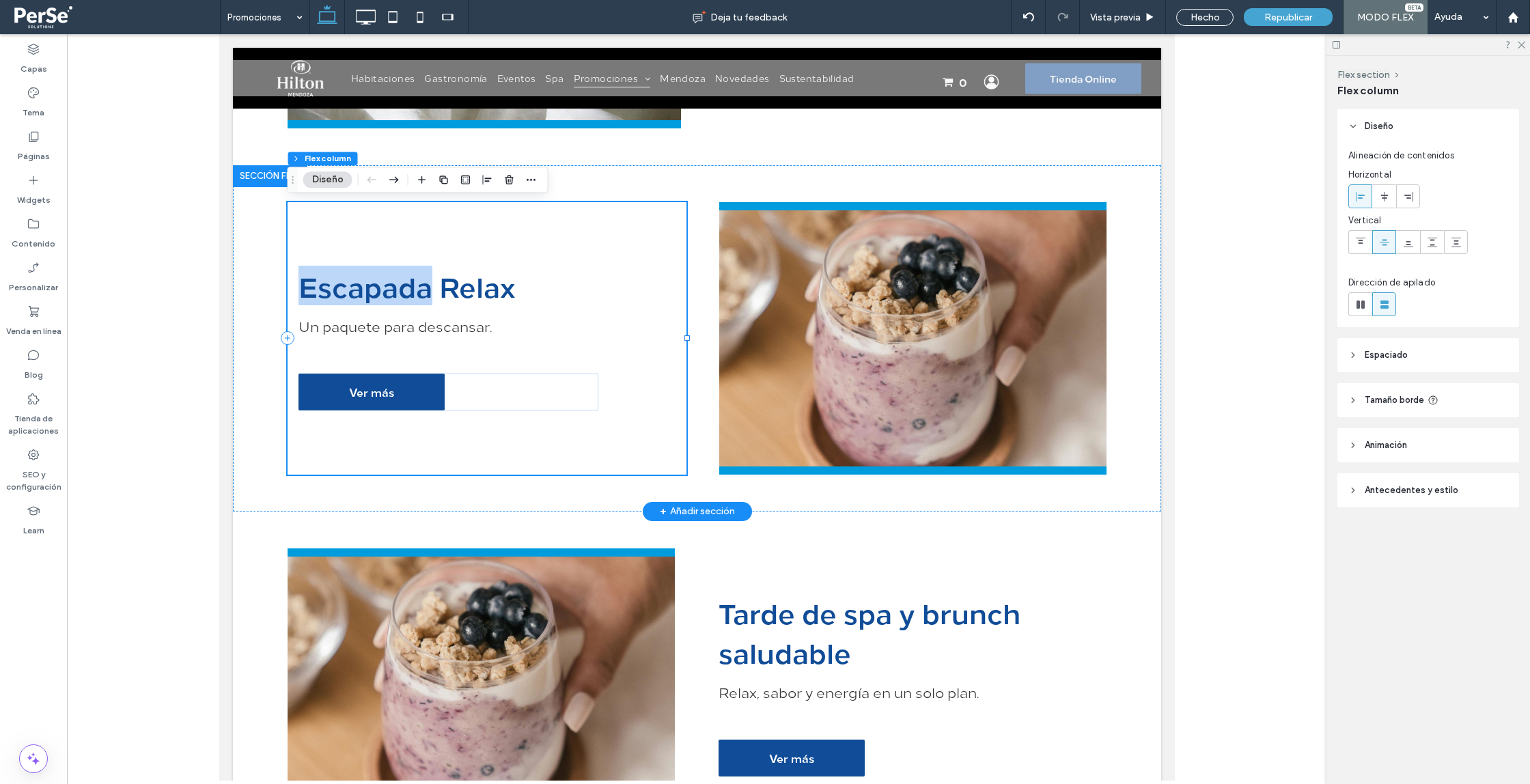
click at [501, 211] on div "Escapada Relax Un paquete para descansar. Ver más" at bounding box center [486, 338] width 399 height 272
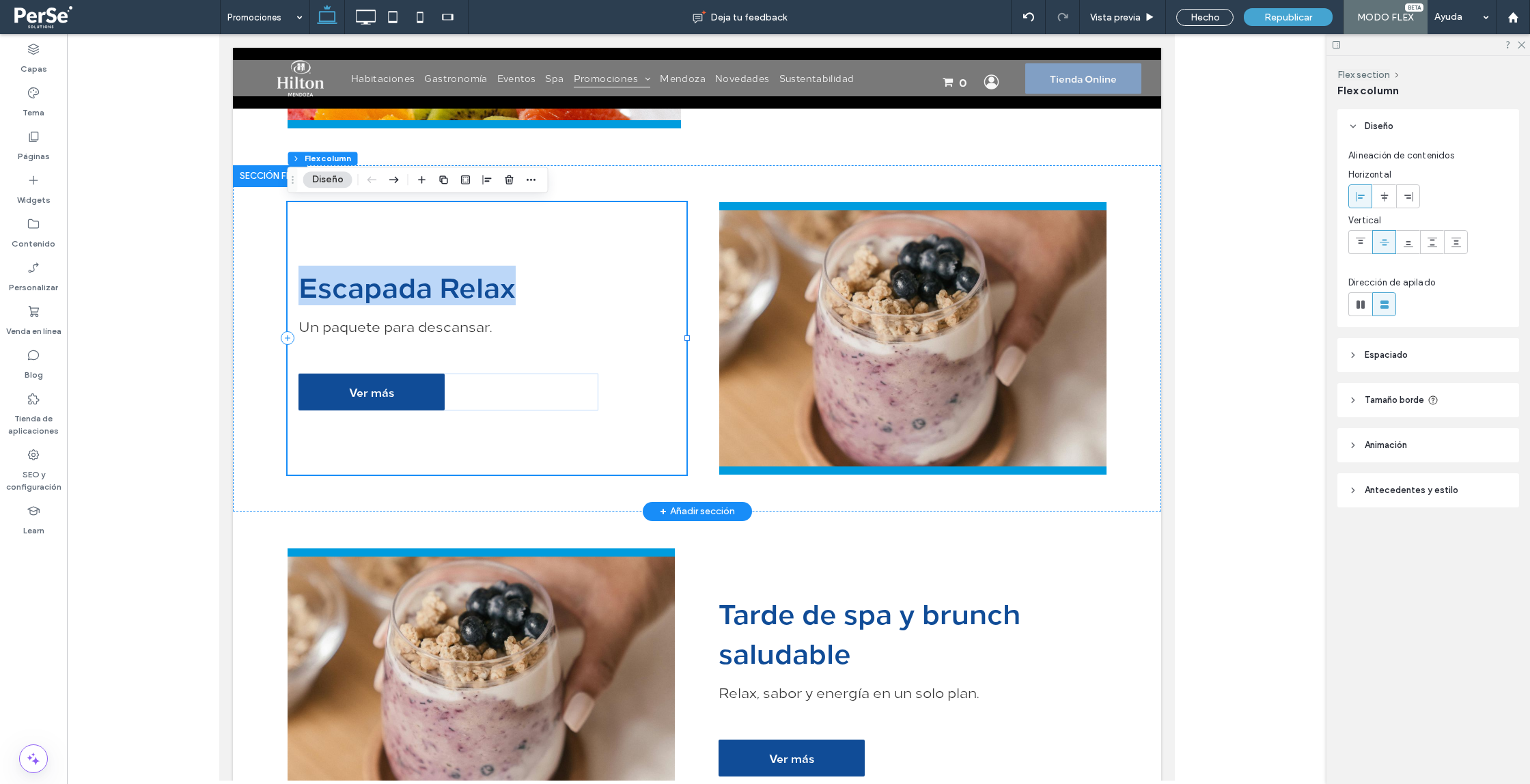
click at [501, 211] on div "Escapada Relax Un paquete para descansar. Ver más" at bounding box center [486, 338] width 399 height 272
click at [609, 181] on div "Escapada Relax Un paquete para descansar. Ver más" at bounding box center [697, 339] width 929 height 346
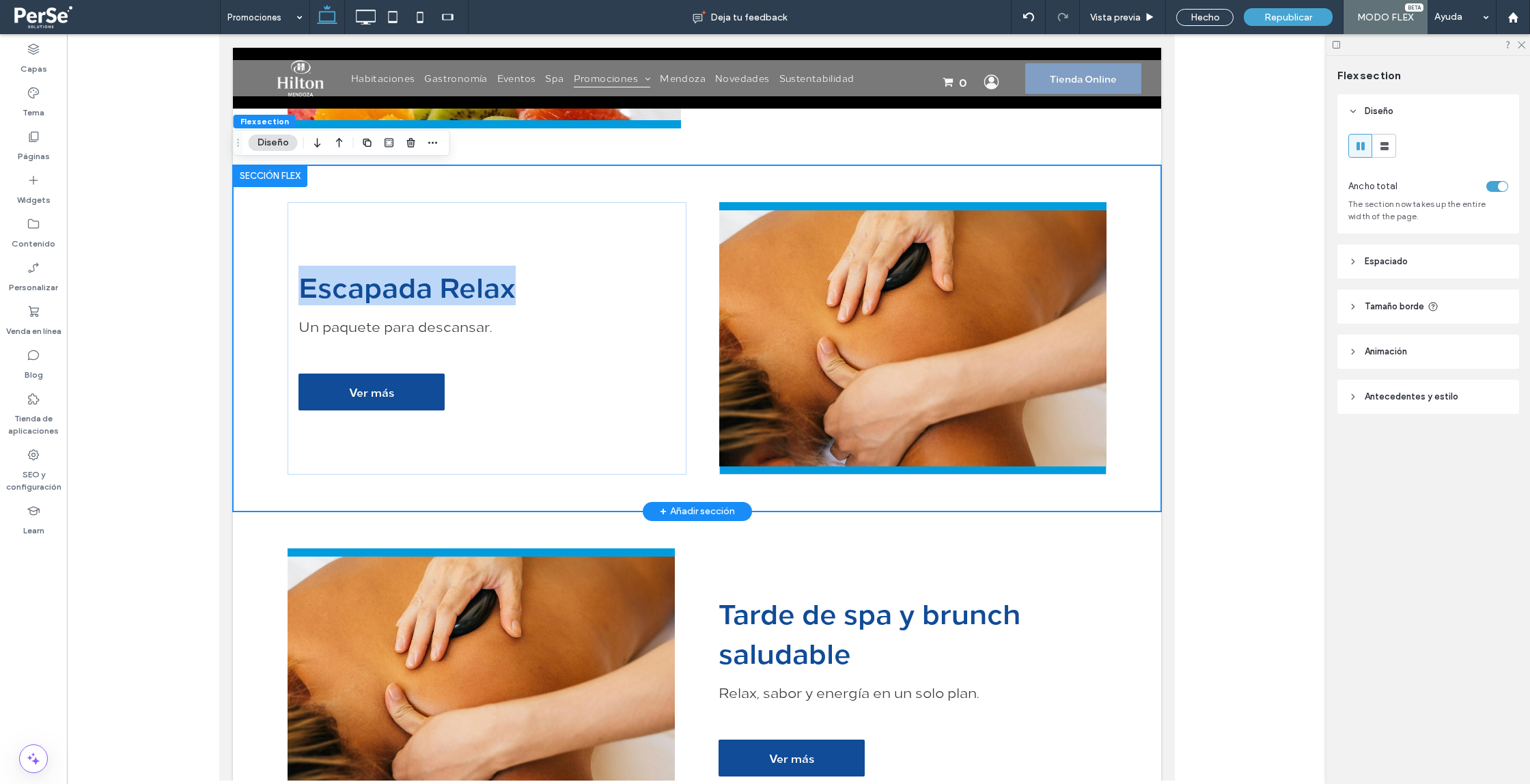
click at [609, 181] on div "Escapada Relax Un paquete para descansar. Ver más" at bounding box center [697, 339] width 929 height 346
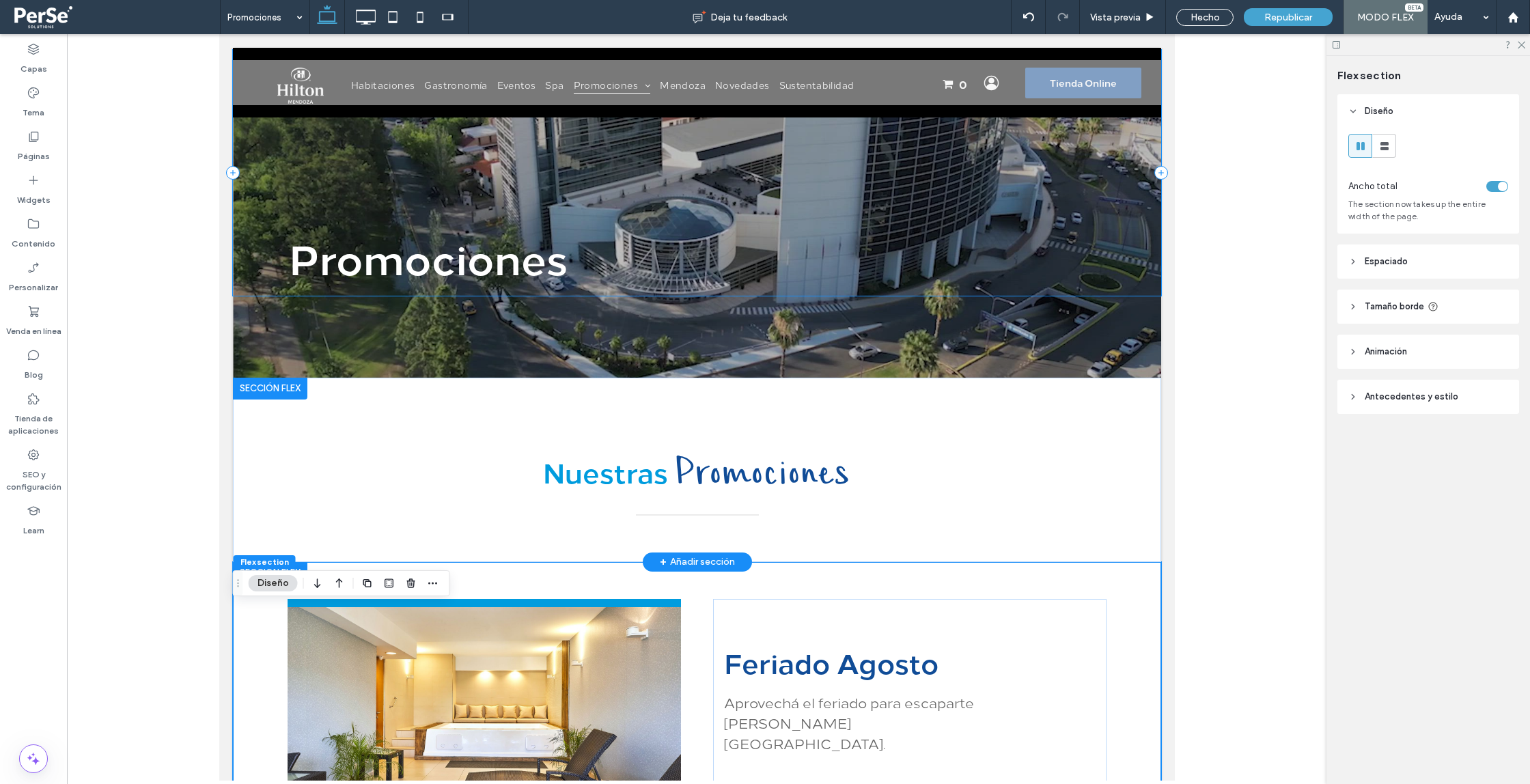
scroll to position [0, 0]
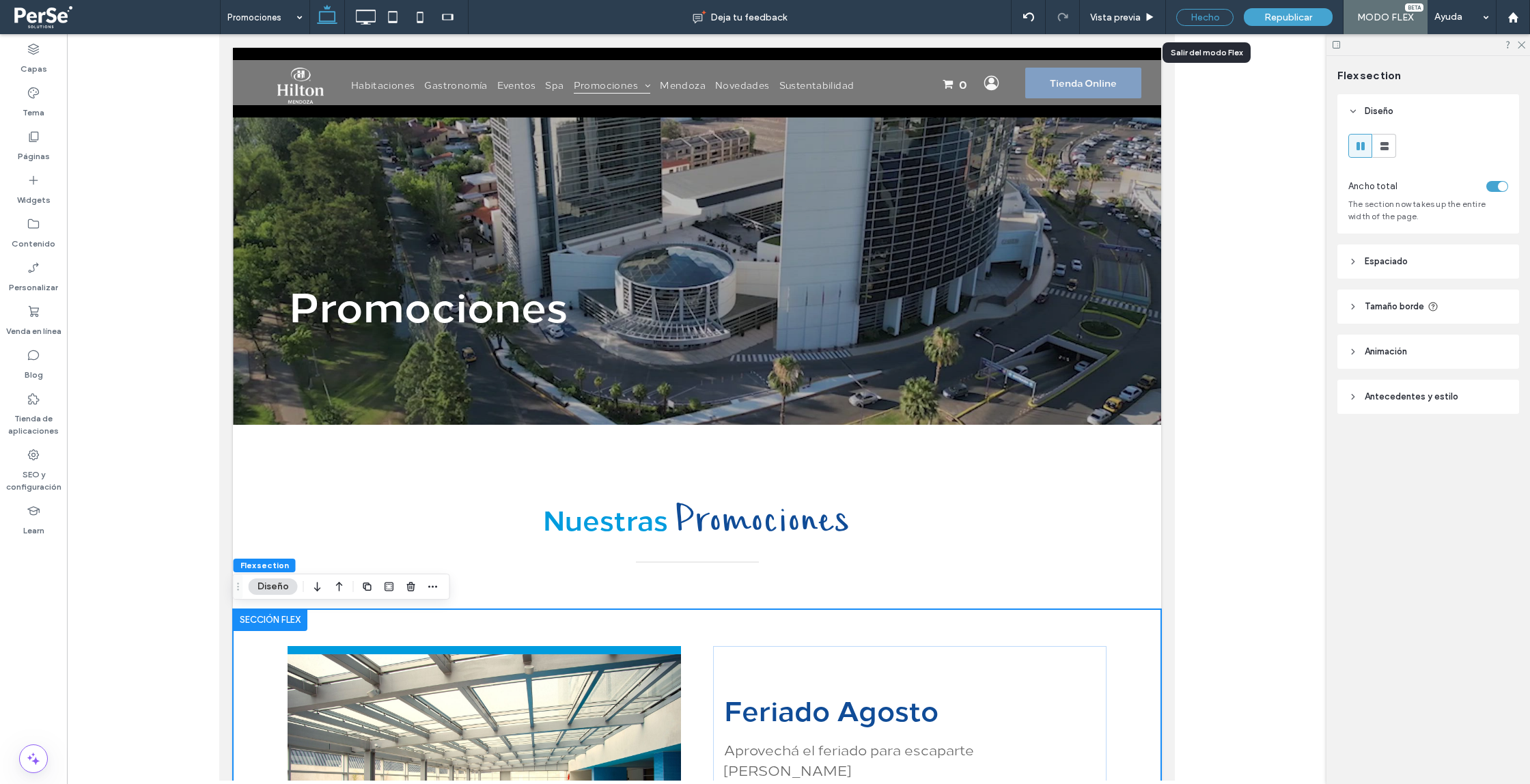
click at [1197, 23] on div "Hecho" at bounding box center [1205, 17] width 57 height 17
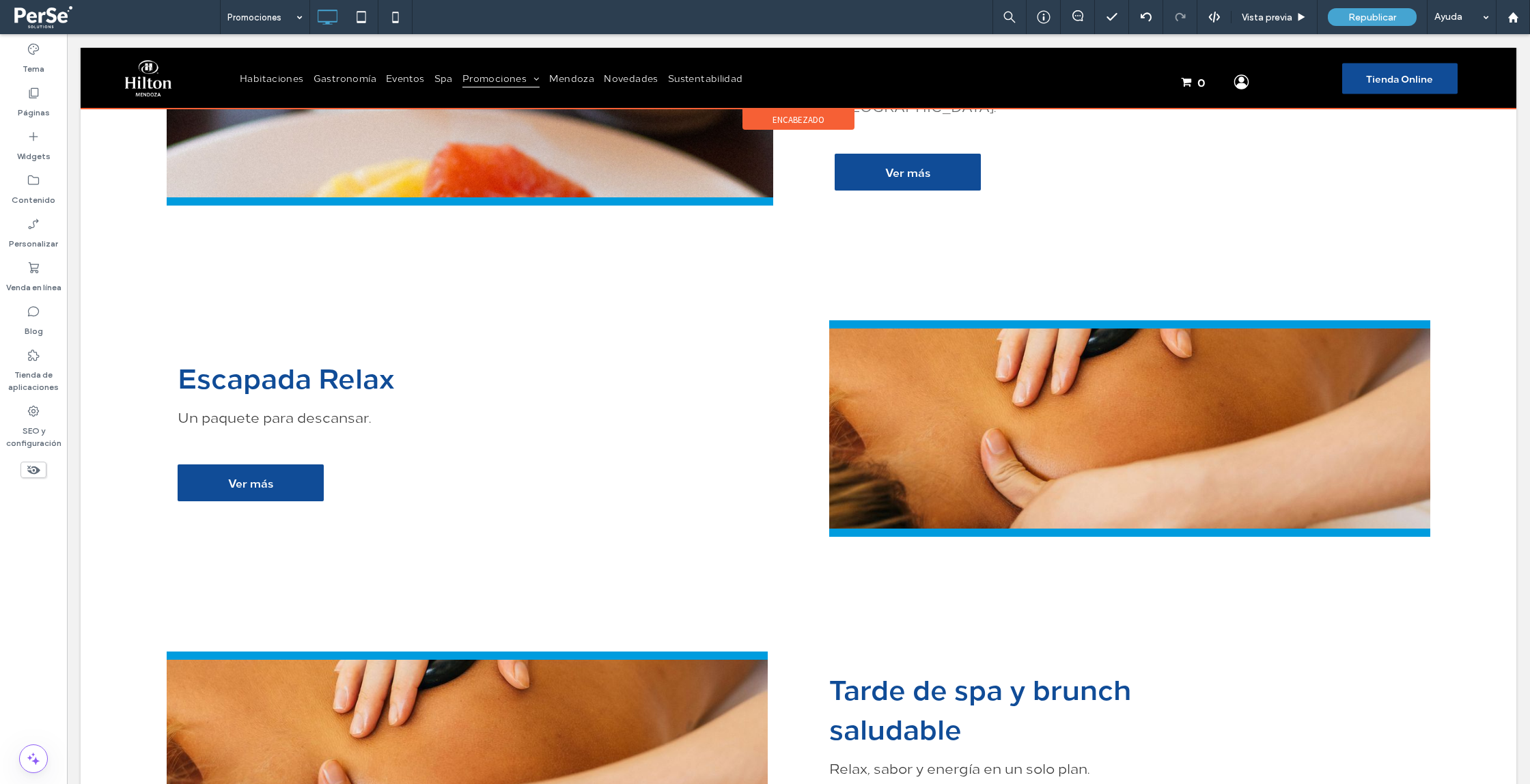
scroll to position [704, 0]
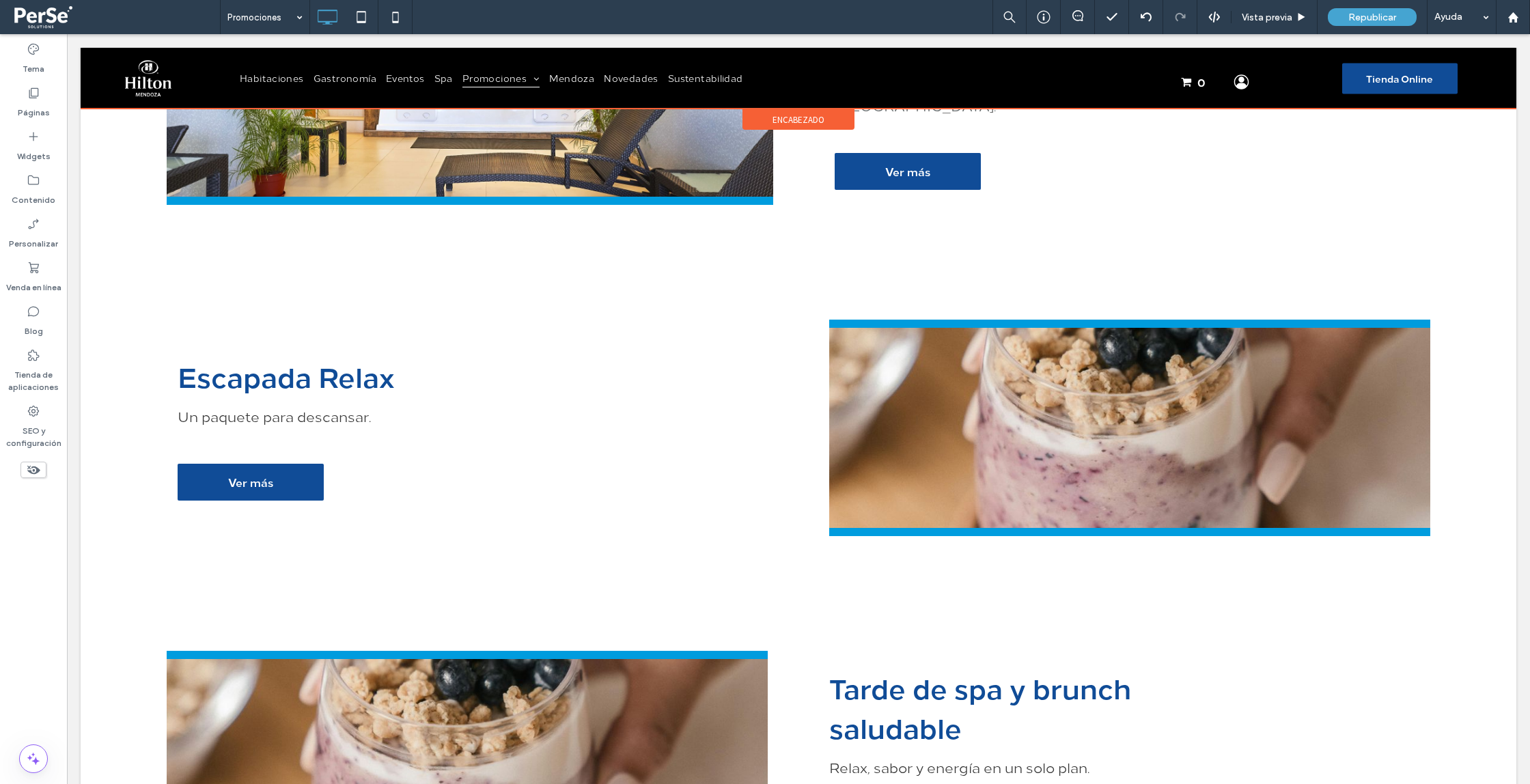
click at [510, 84] on div at bounding box center [798, 77] width 1436 height 60
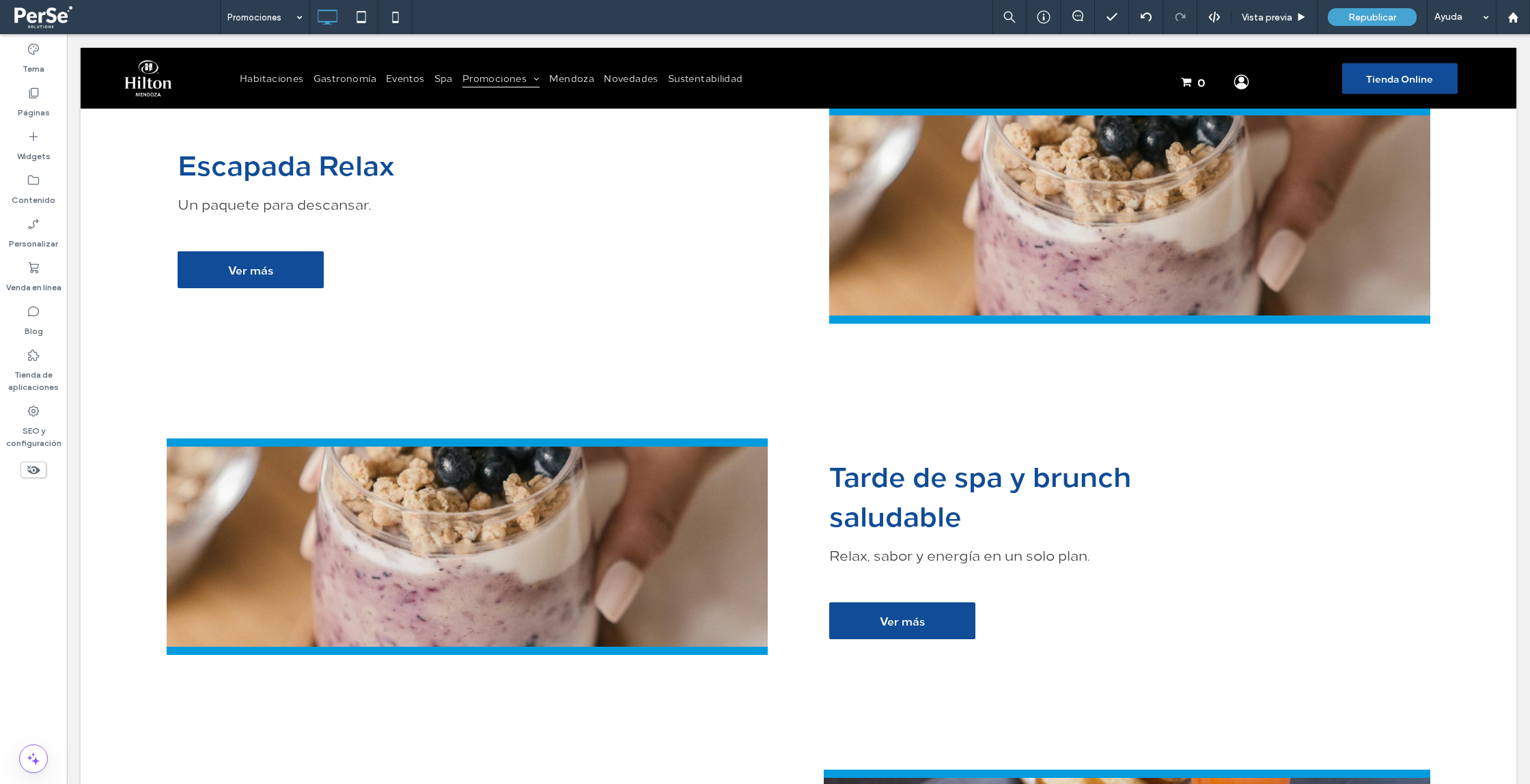
scroll to position [909, 0]
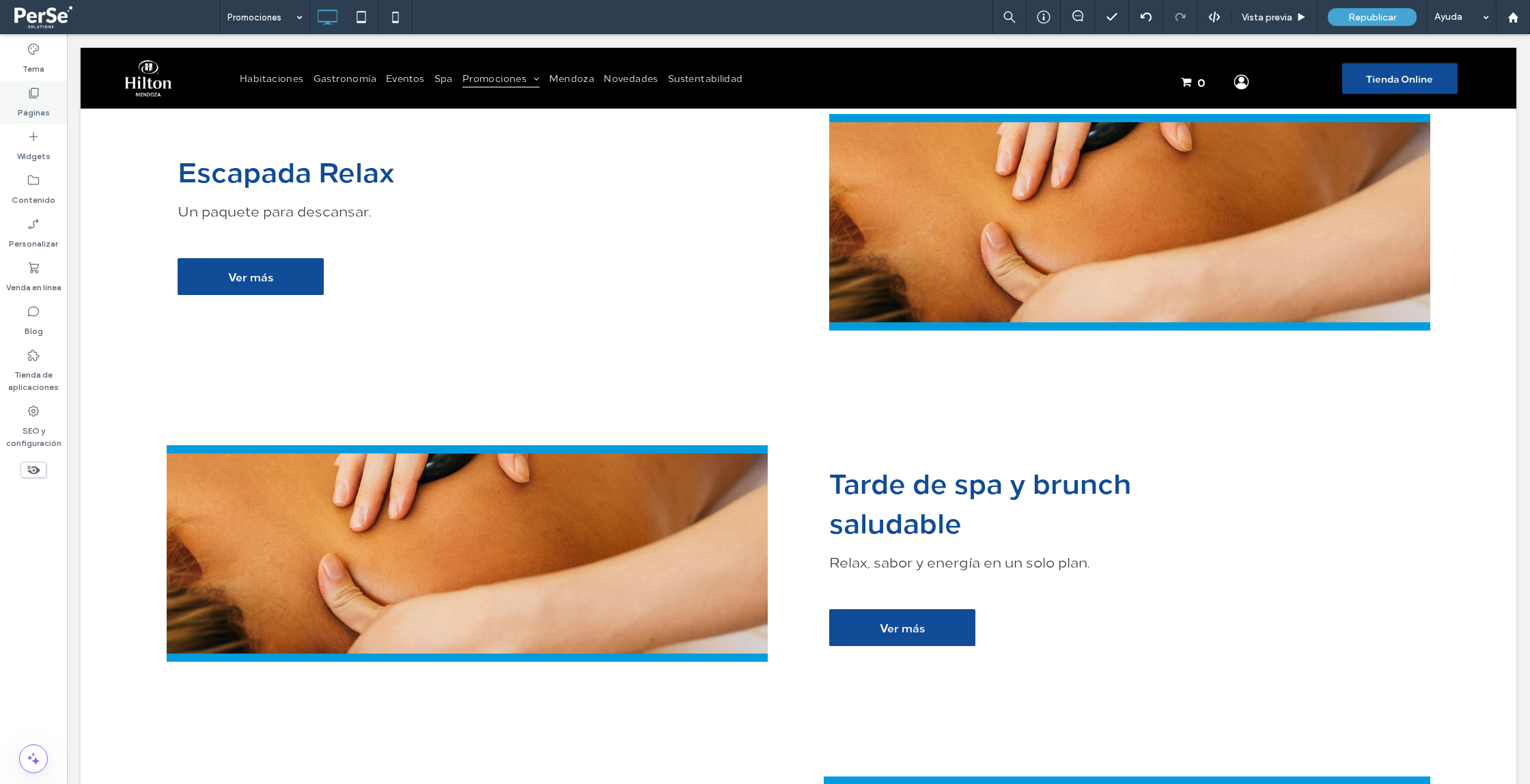
click at [28, 102] on label "Páginas" at bounding box center [34, 109] width 32 height 19
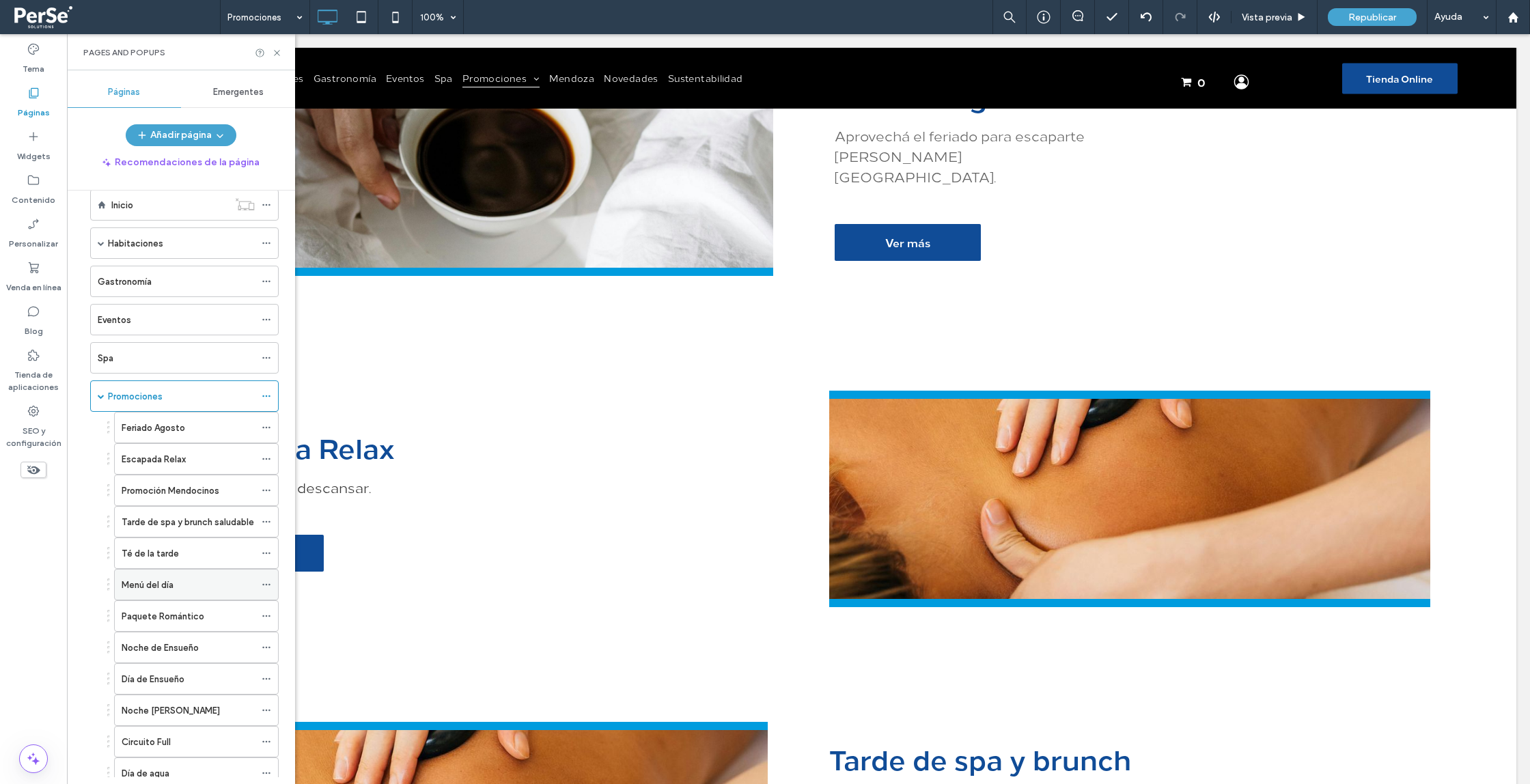
scroll to position [23, 0]
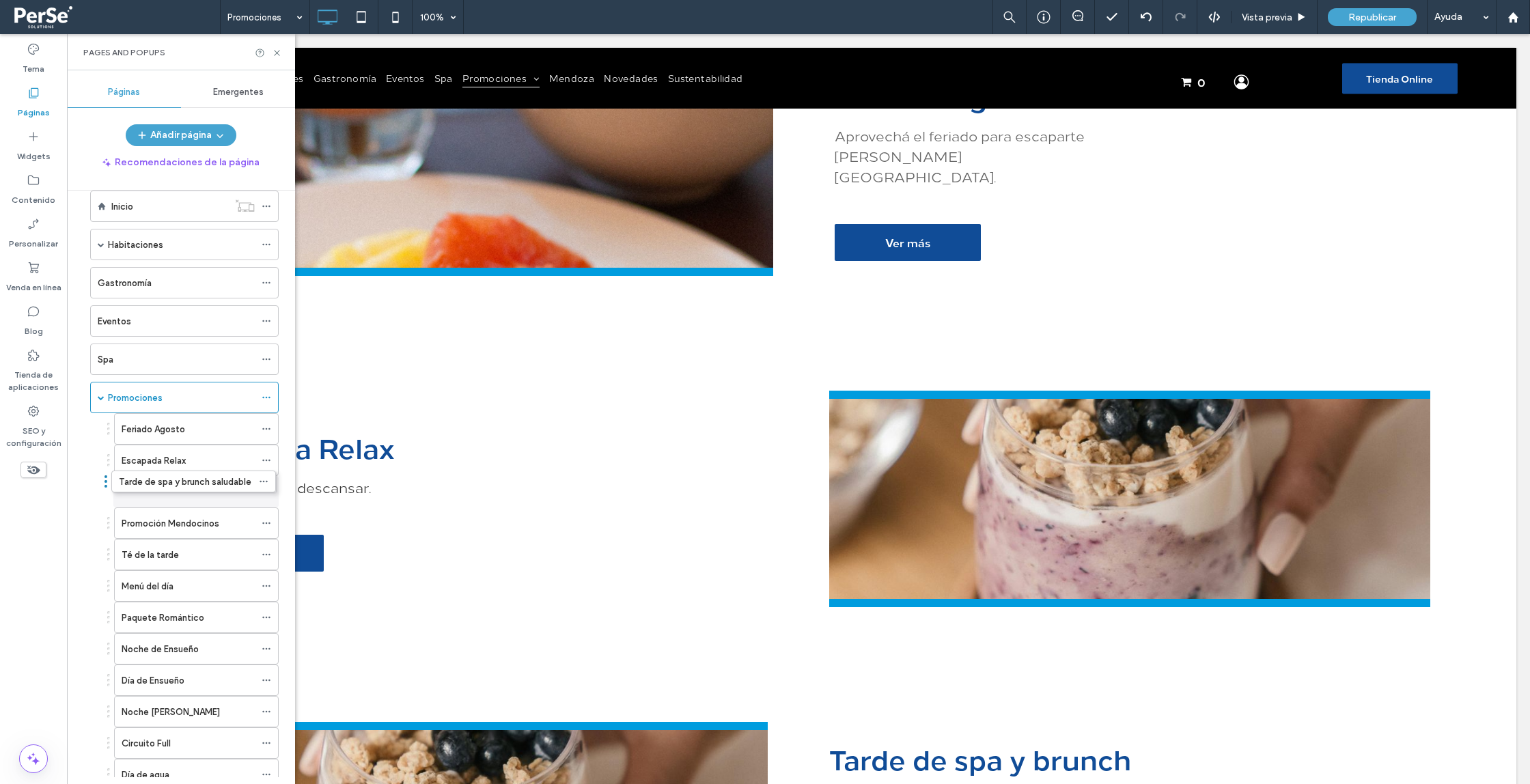
drag, startPoint x: 109, startPoint y: 528, endPoint x: 106, endPoint y: 489, distance: 39.1
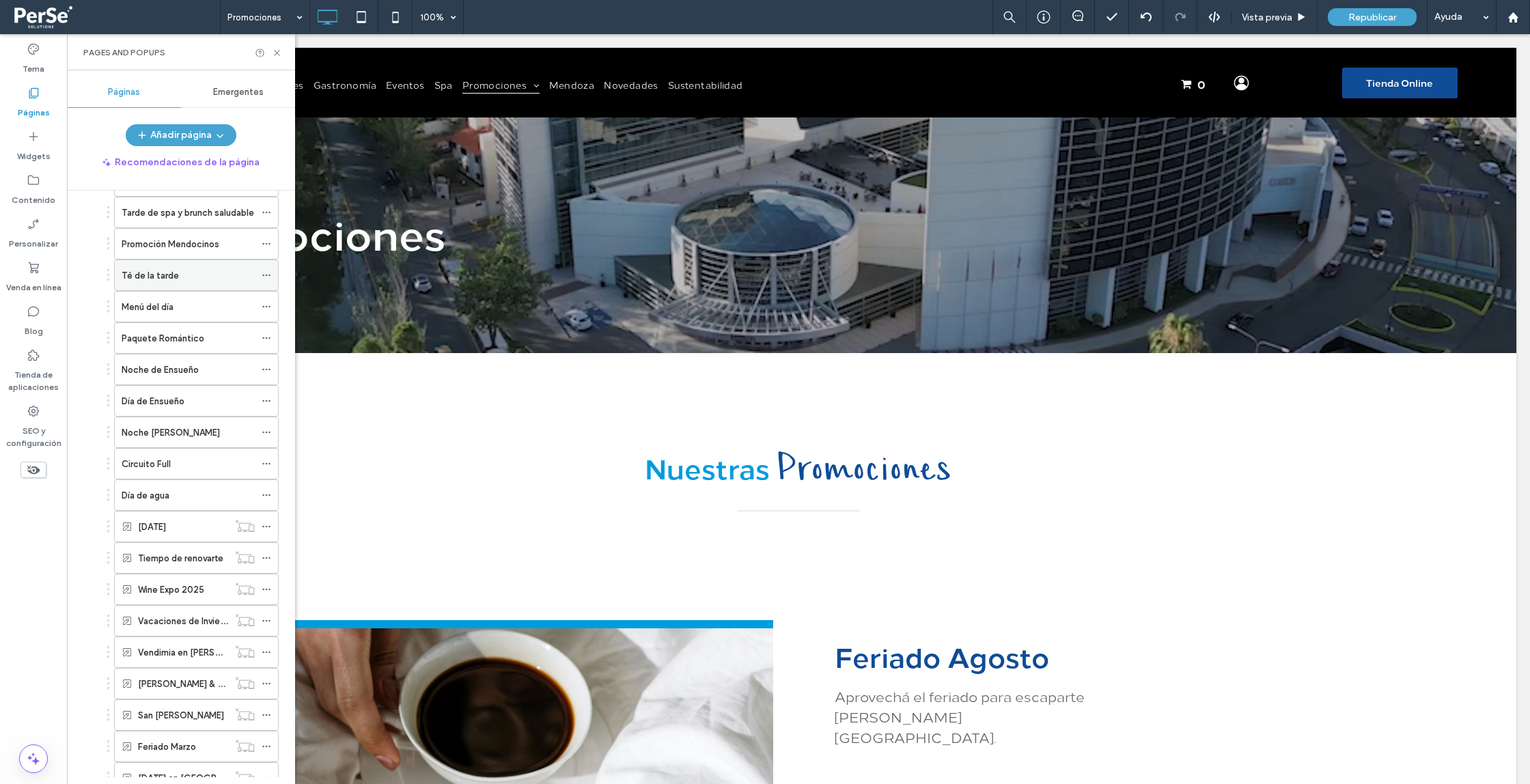
scroll to position [337, 0]
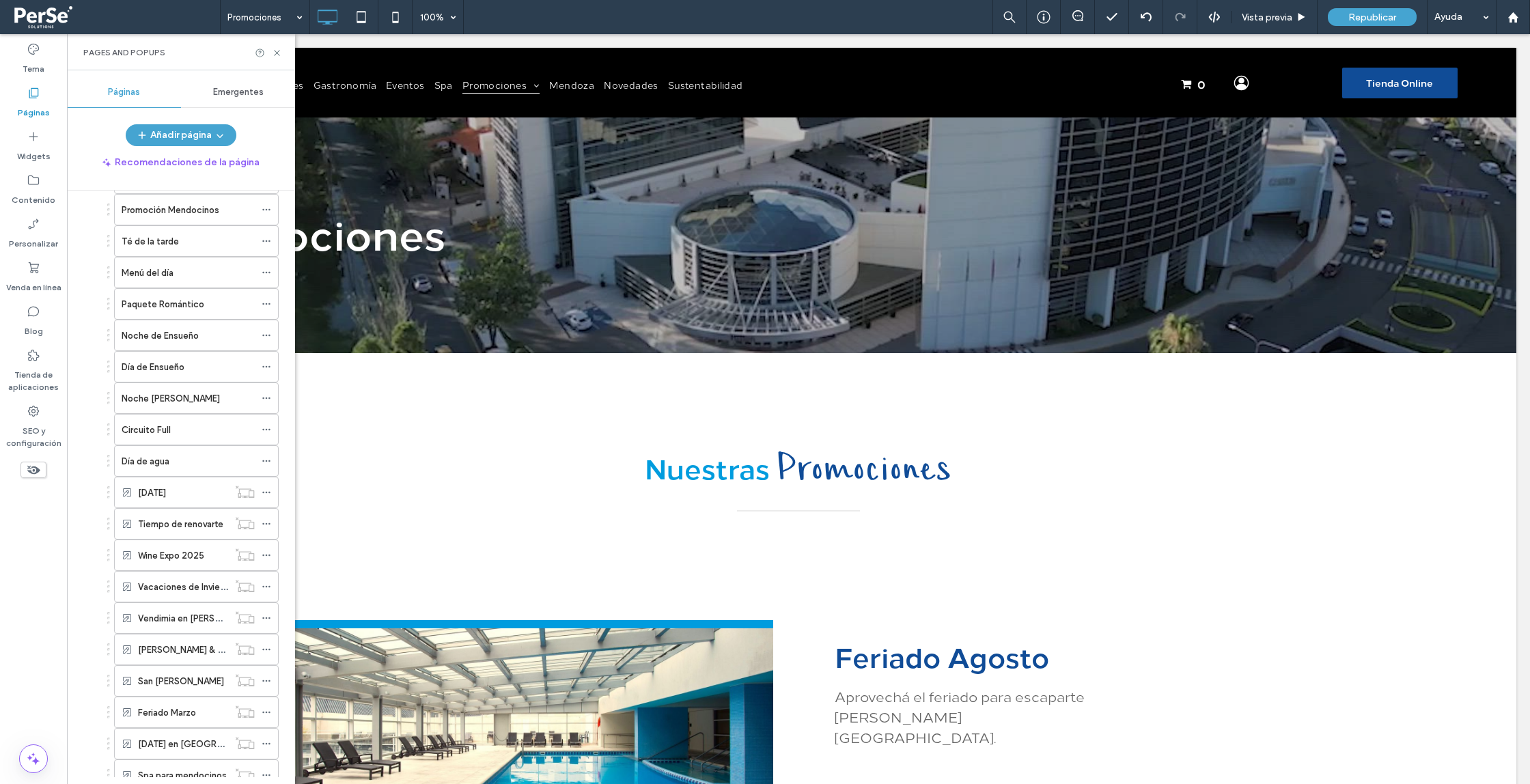
click at [237, 96] on span "Emergentes" at bounding box center [238, 92] width 51 height 11
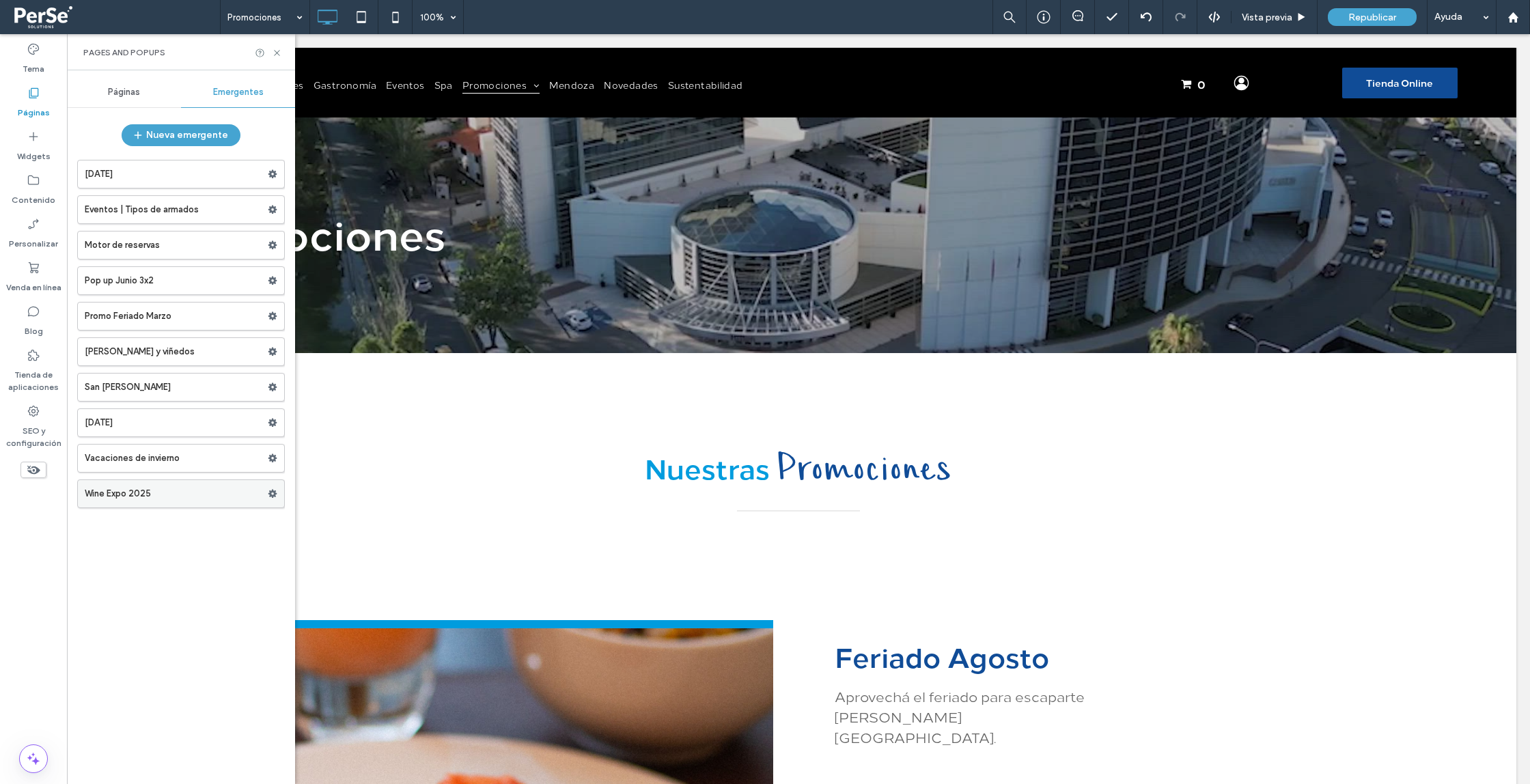
click at [274, 495] on use at bounding box center [272, 494] width 9 height 8
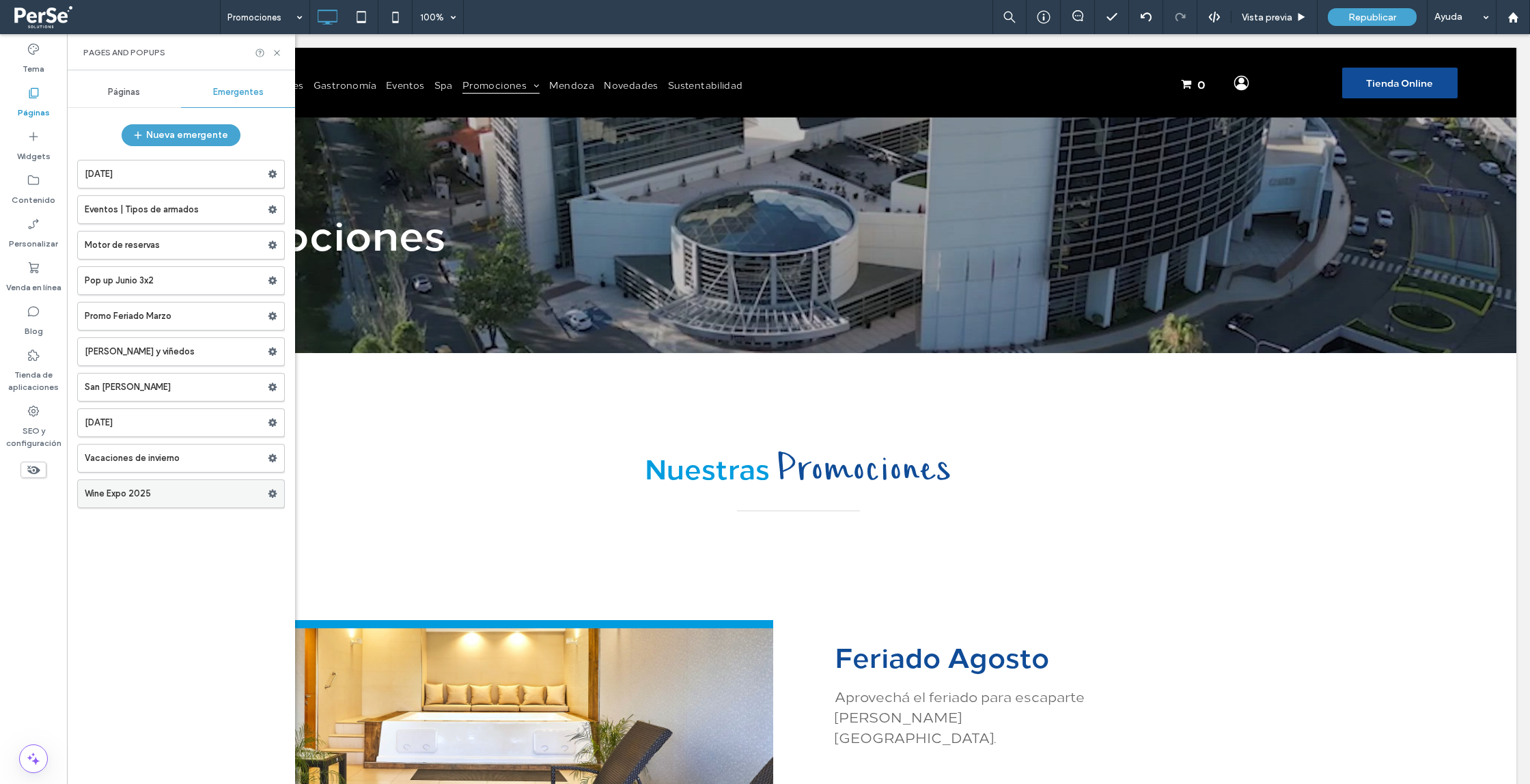
click at [249, 494] on label "Wine Expo 2025" at bounding box center [176, 494] width 183 height 28
click at [276, 492] on icon at bounding box center [272, 494] width 10 height 10
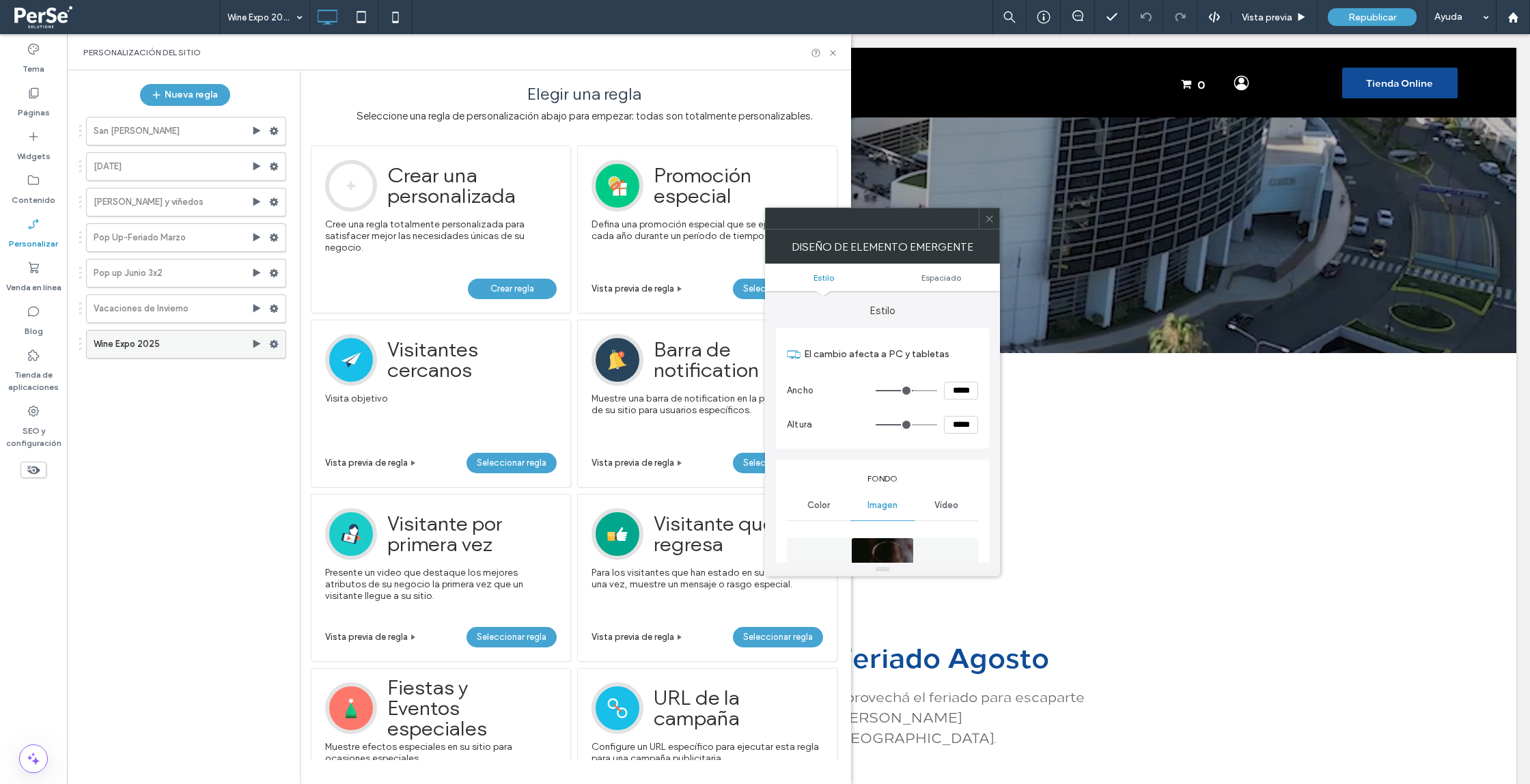
click at [273, 343] on icon at bounding box center [274, 344] width 10 height 10
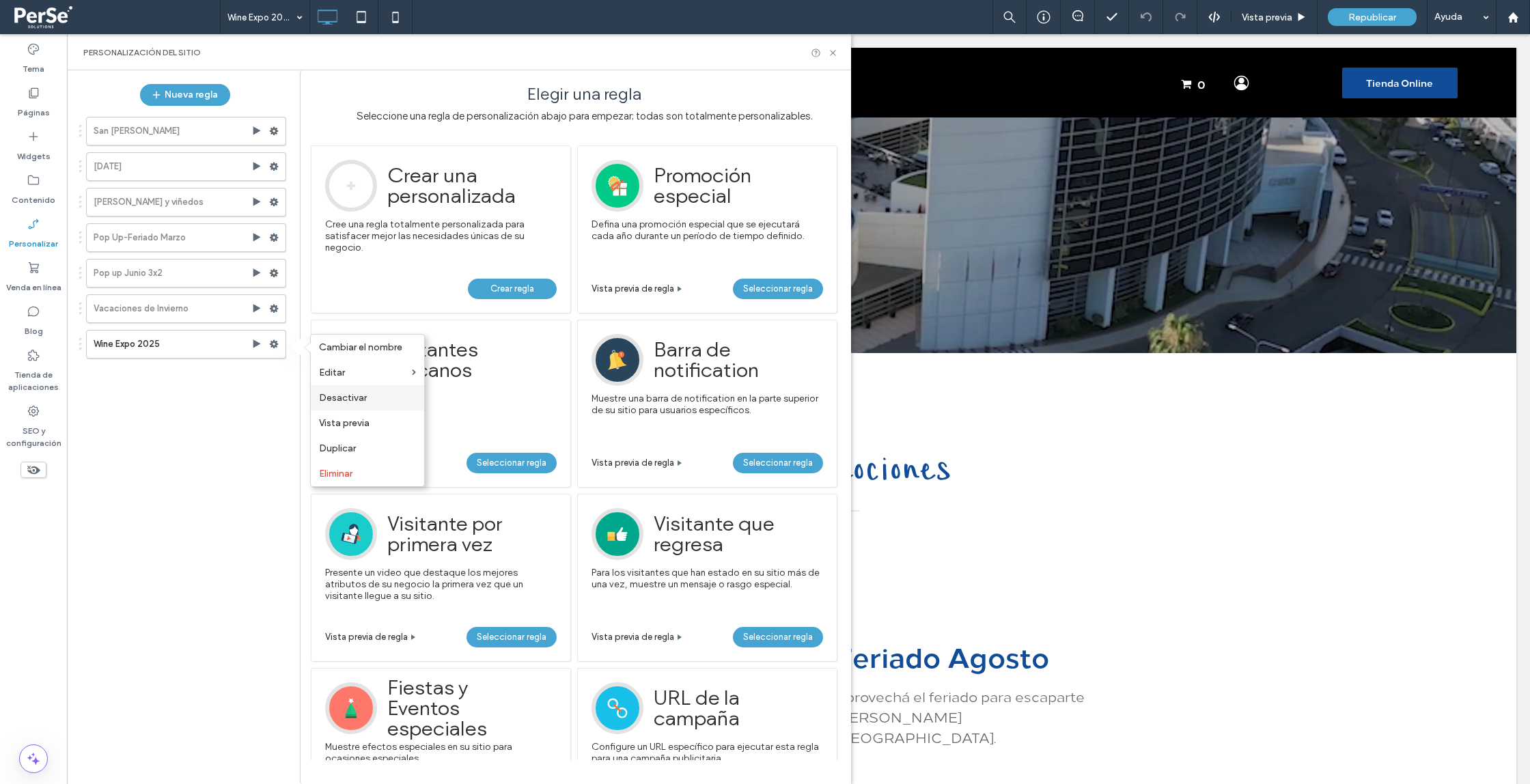
click at [366, 393] on label "Desactivar" at bounding box center [367, 398] width 97 height 12
click at [124, 377] on div "San Valentín Carnaval Hilton y viñedos Pop Up-Feriado Marzo Pop up Junio 3x2 Va…" at bounding box center [178, 441] width 215 height 663
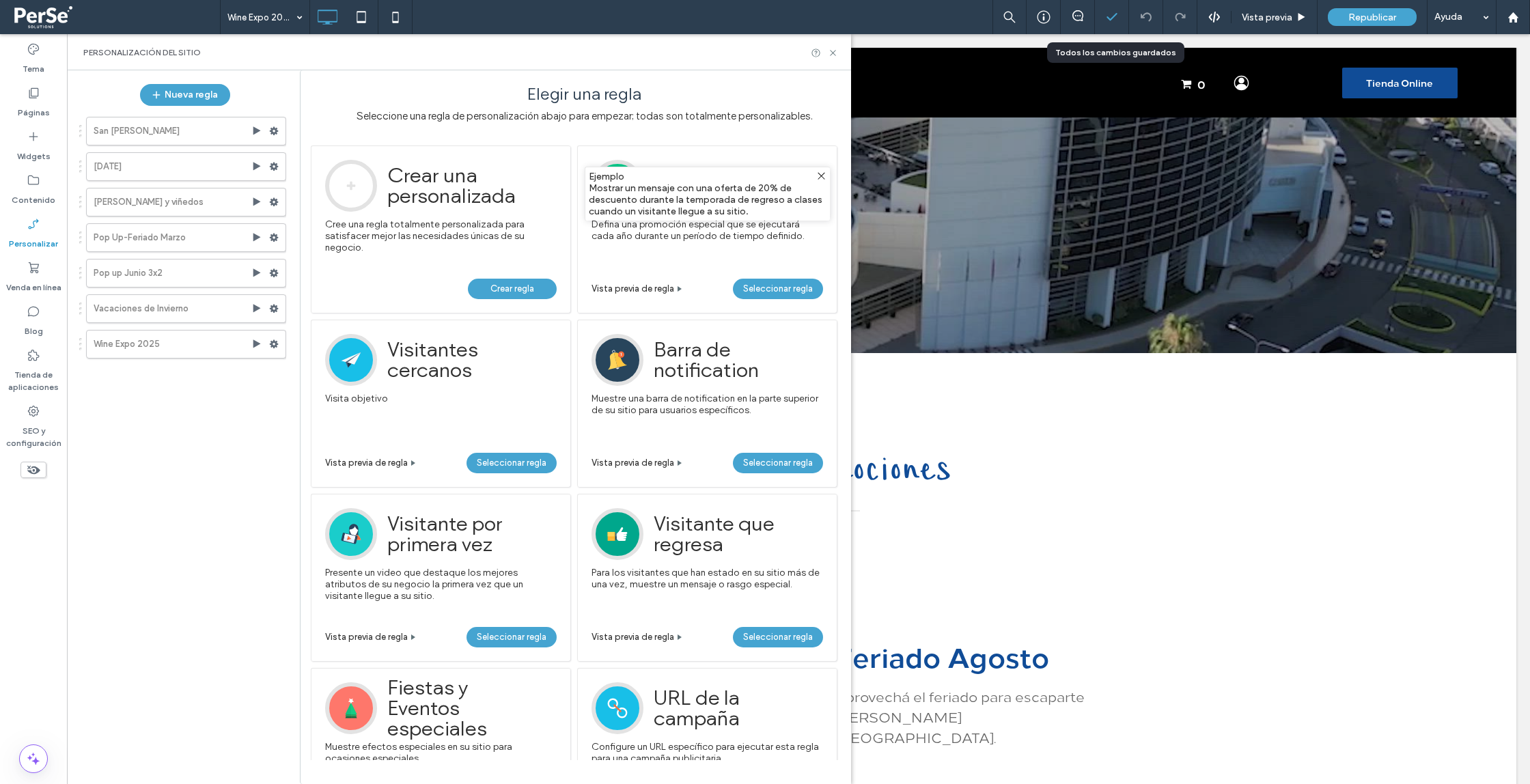
click at [1123, 16] on div at bounding box center [1112, 17] width 34 height 14
click at [1107, 23] on icon at bounding box center [1112, 17] width 14 height 14
click at [1111, 21] on icon at bounding box center [1112, 17] width 14 height 14
click at [34, 91] on icon at bounding box center [34, 93] width 14 height 14
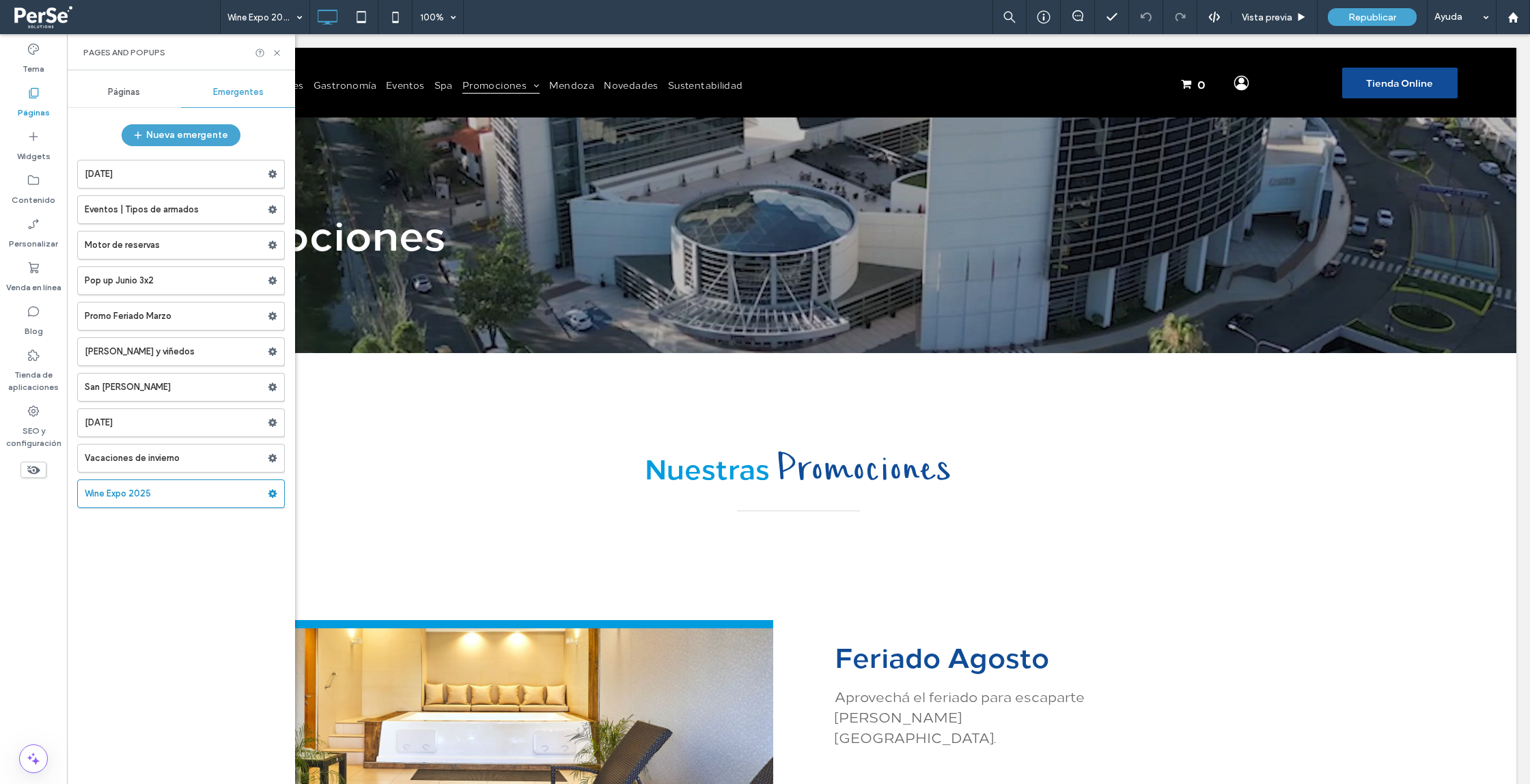
click at [120, 87] on span "Páginas" at bounding box center [124, 92] width 32 height 11
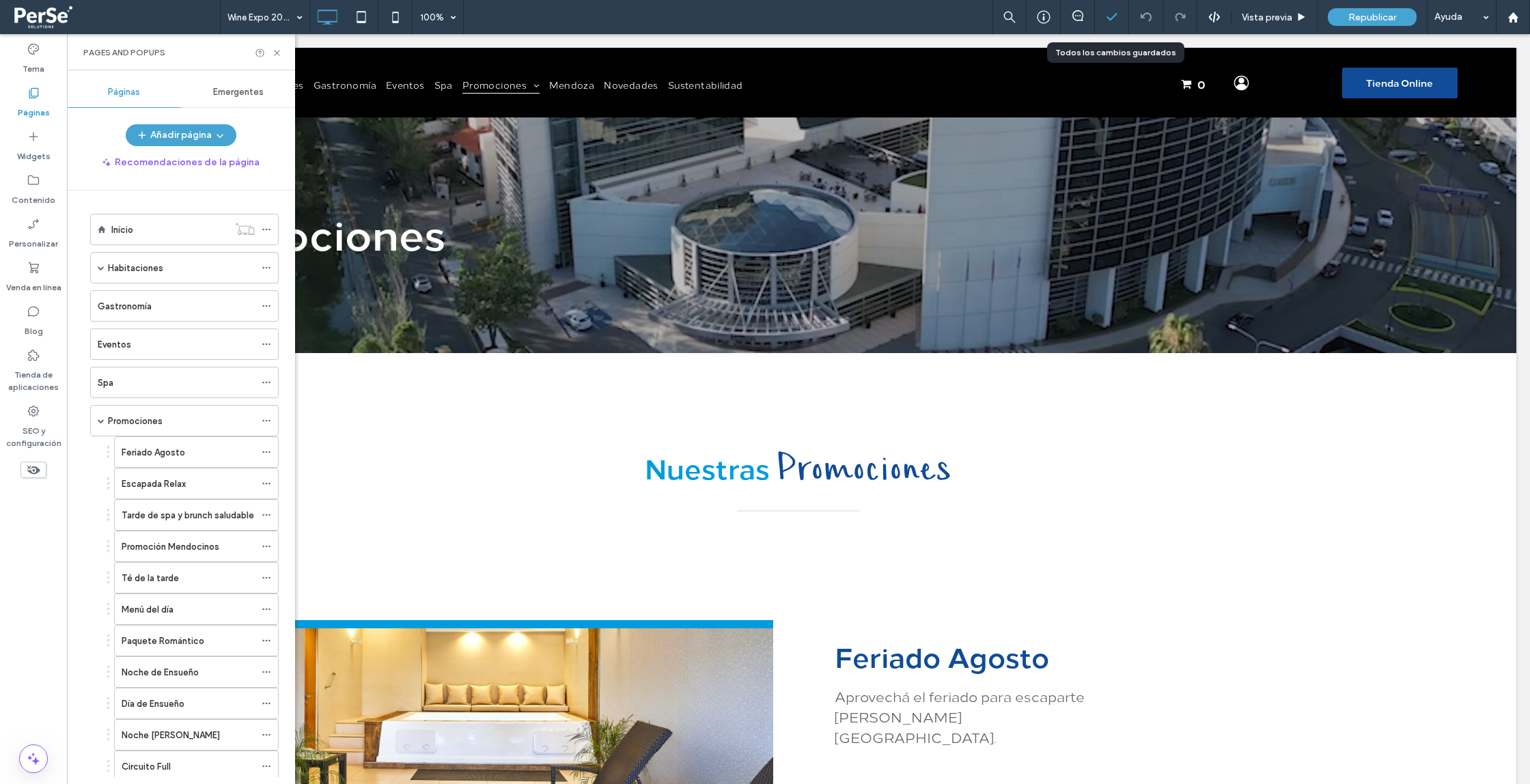
click at [1118, 17] on icon at bounding box center [1112, 17] width 14 height 14
click at [134, 428] on label "Promociones" at bounding box center [135, 421] width 54 height 24
click at [1260, 21] on span "Vista previa" at bounding box center [1267, 18] width 51 height 12
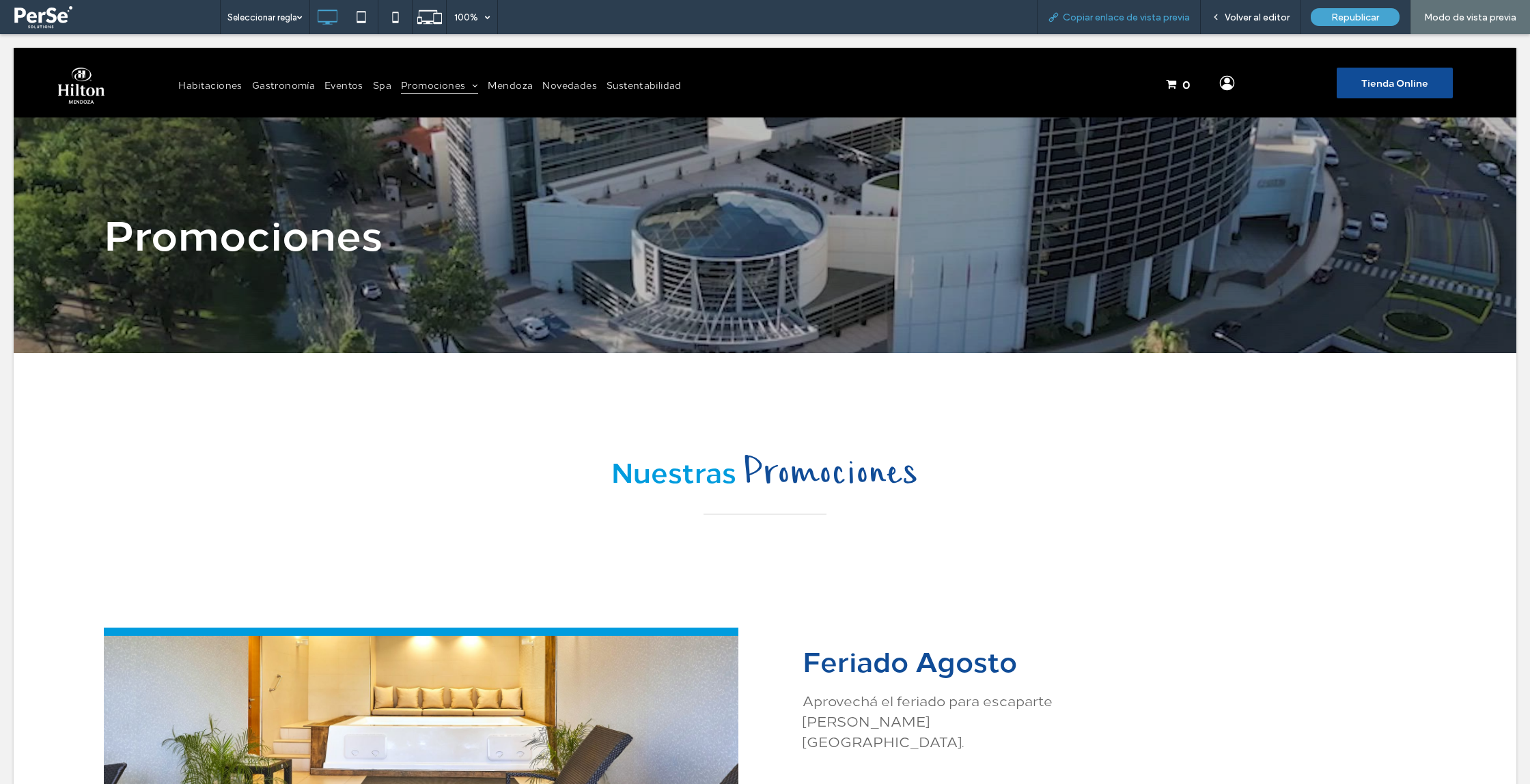
click at [1163, 16] on span "Copiar enlace de vista previa" at bounding box center [1126, 18] width 127 height 12
click at [64, 19] on span at bounding box center [115, 17] width 210 height 28
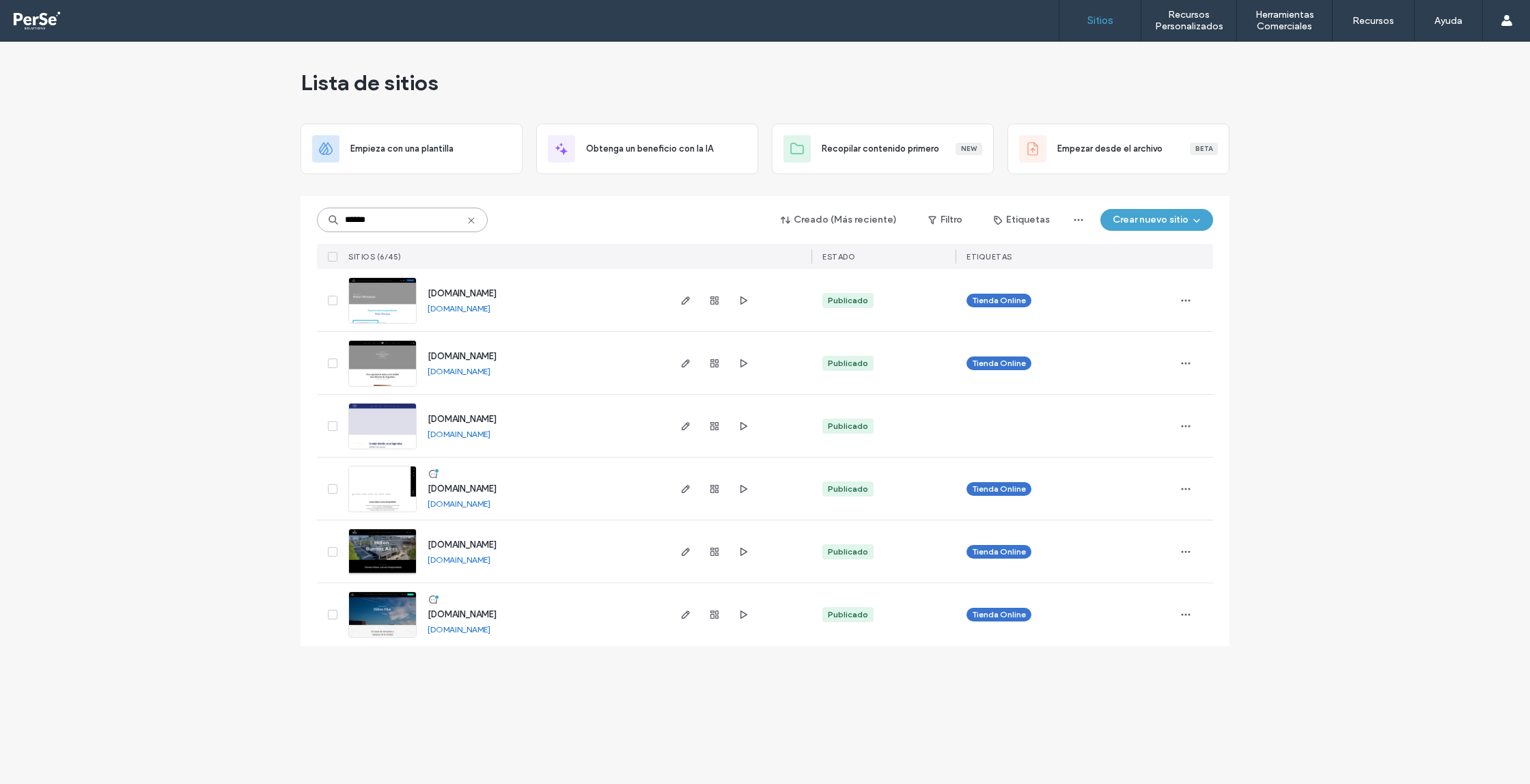
click at [407, 217] on input "******" at bounding box center [402, 220] width 170 height 25
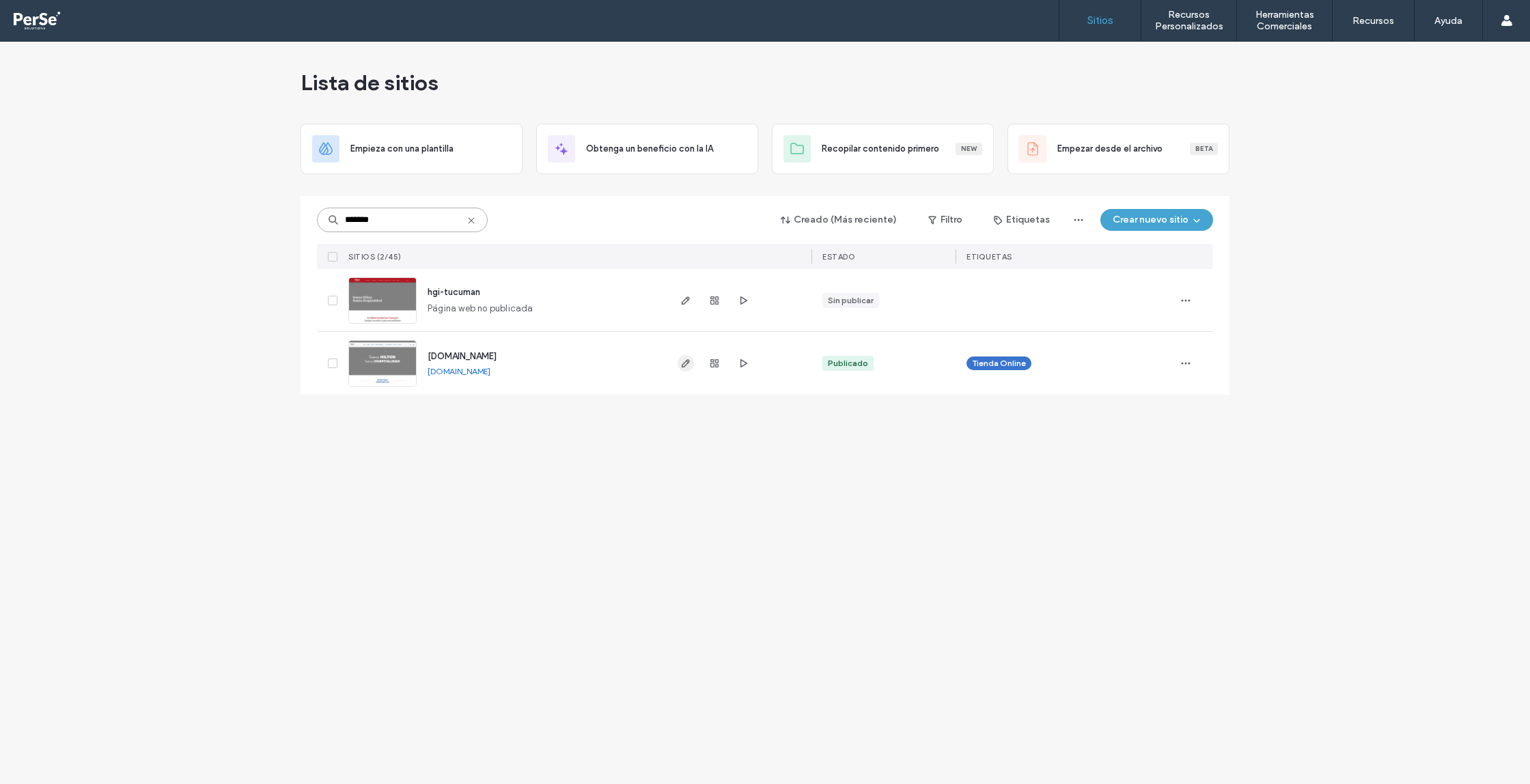
type input "*******"
click at [688, 361] on icon "button" at bounding box center [685, 363] width 11 height 11
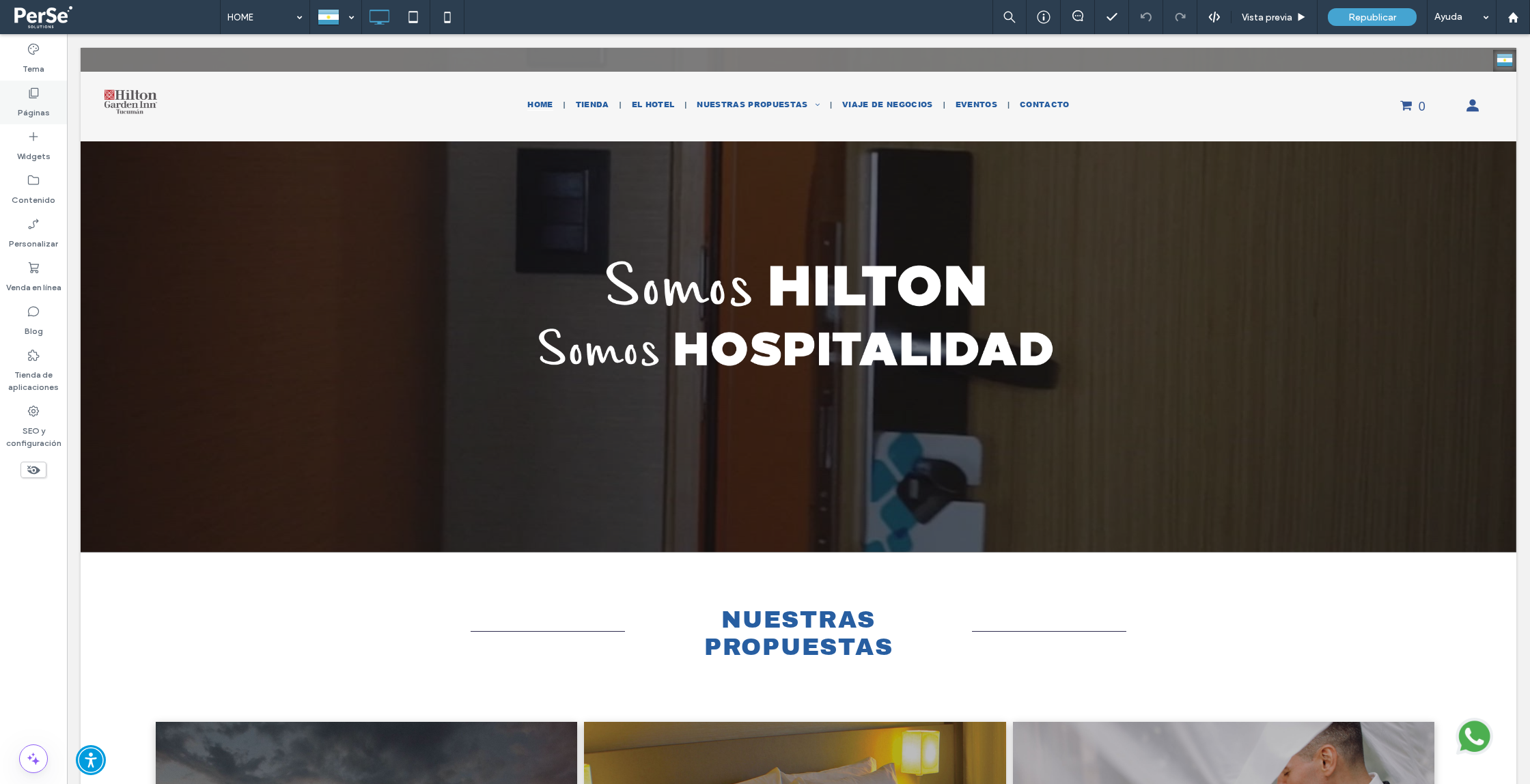
drag, startPoint x: 25, startPoint y: 100, endPoint x: 17, endPoint y: 109, distance: 12.0
click at [25, 100] on label "Páginas" at bounding box center [34, 109] width 32 height 19
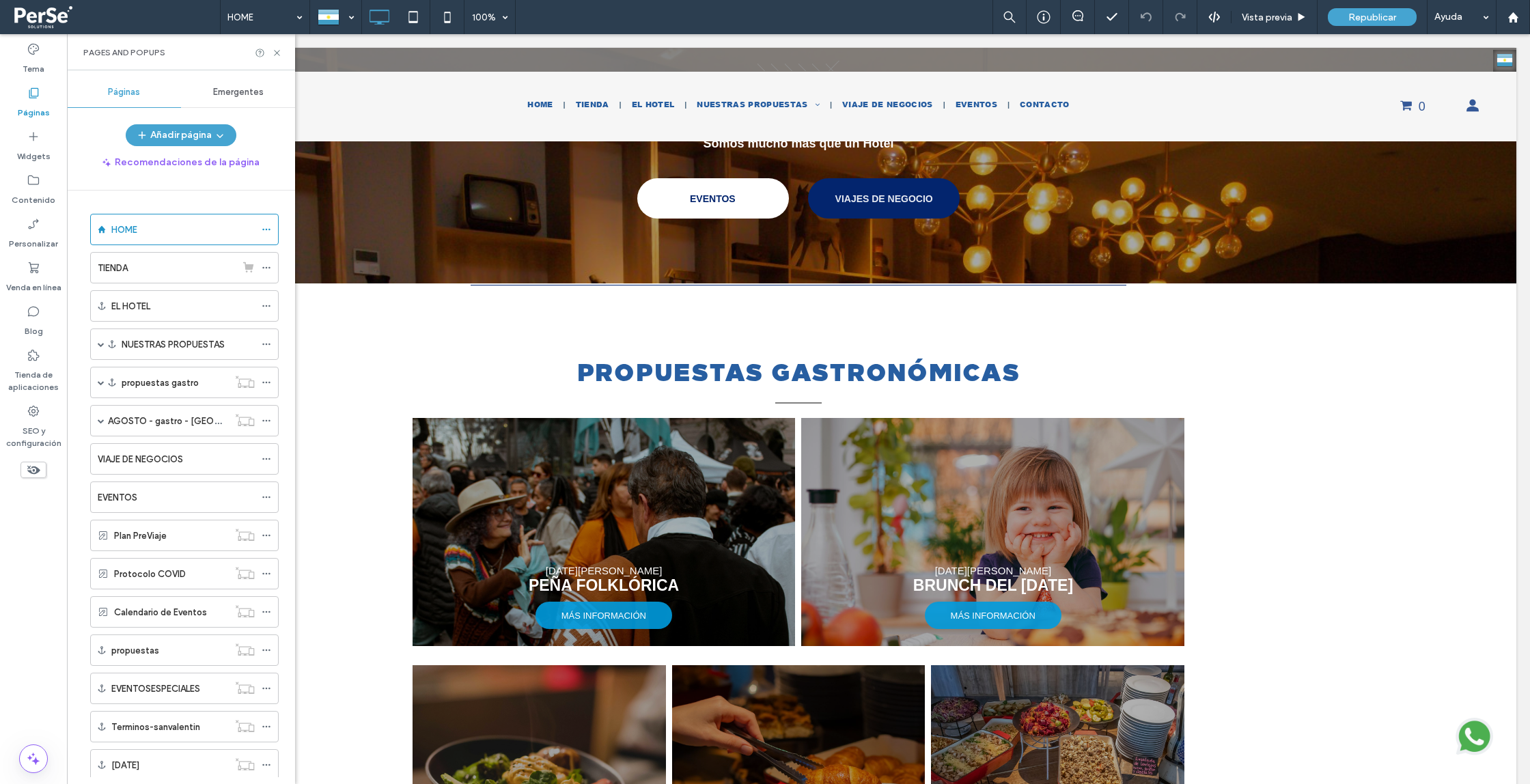
scroll to position [1738, 0]
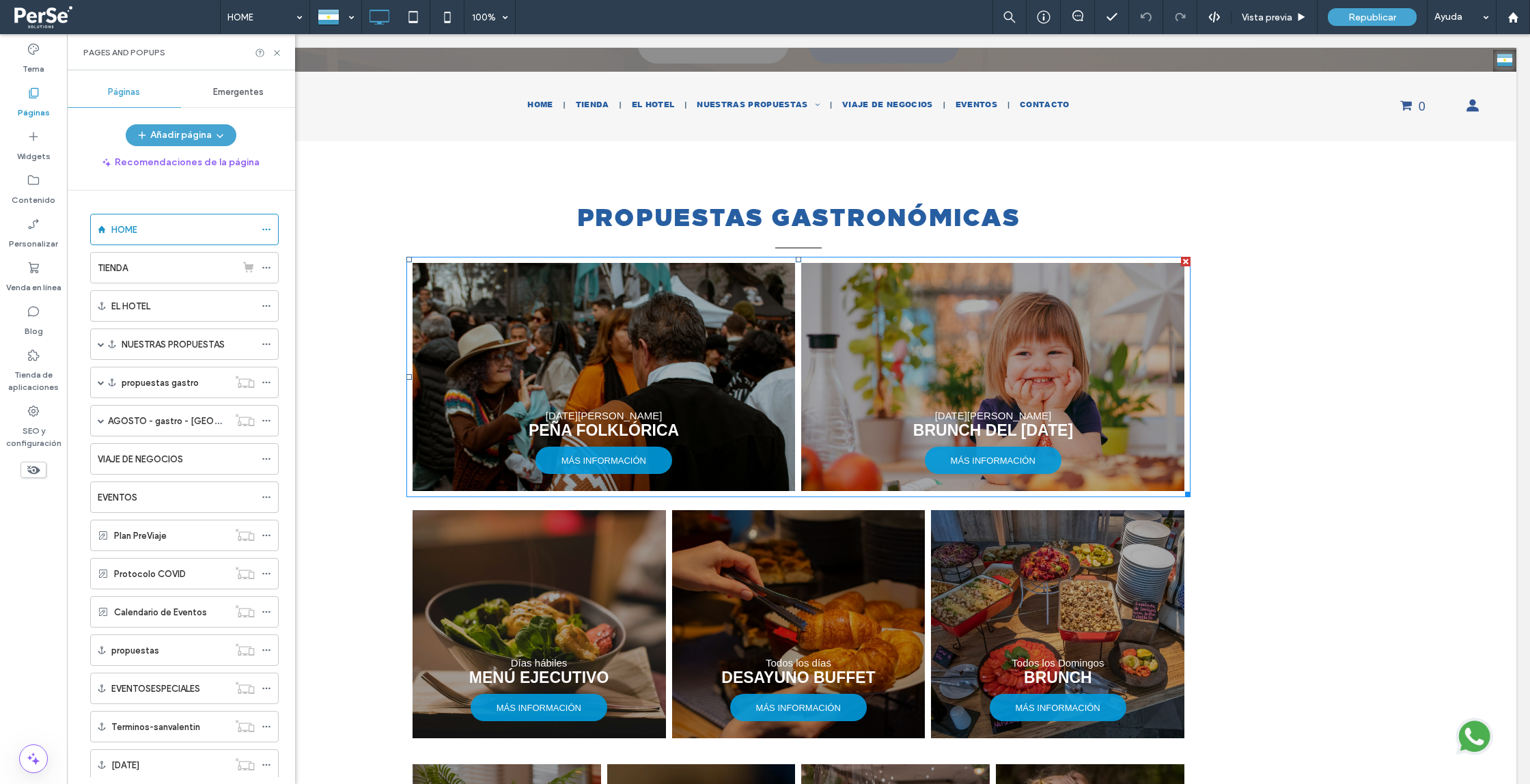
click at [502, 431] on link at bounding box center [604, 377] width 383 height 228
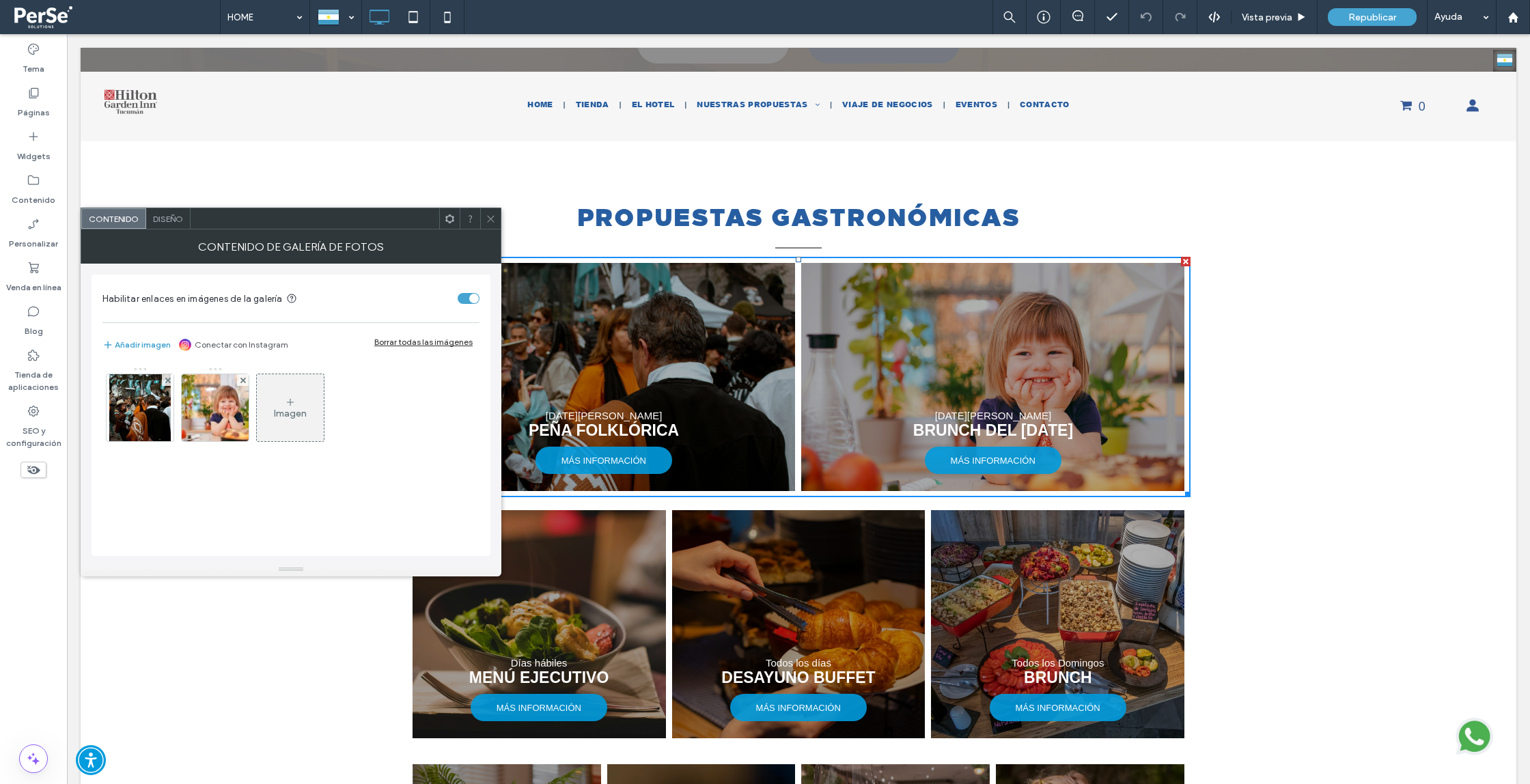
click at [486, 223] on icon at bounding box center [491, 219] width 10 height 10
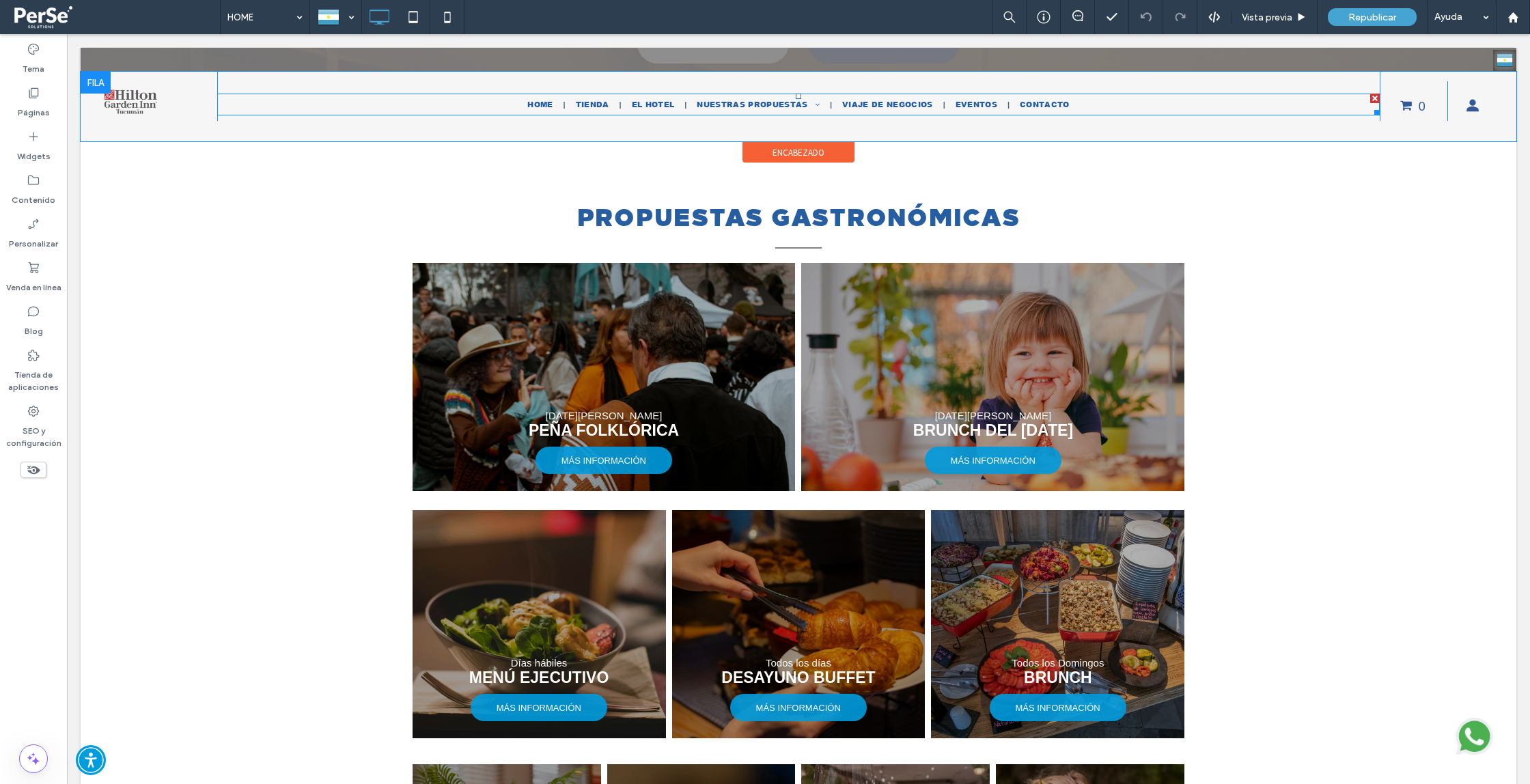
click at [743, 115] on nav "HOME TIENDA EL HOTEL NUESTRAS PROPUESTAS Noche de Bodas Promo Tucumanos Desayun…" at bounding box center [798, 105] width 1163 height 22
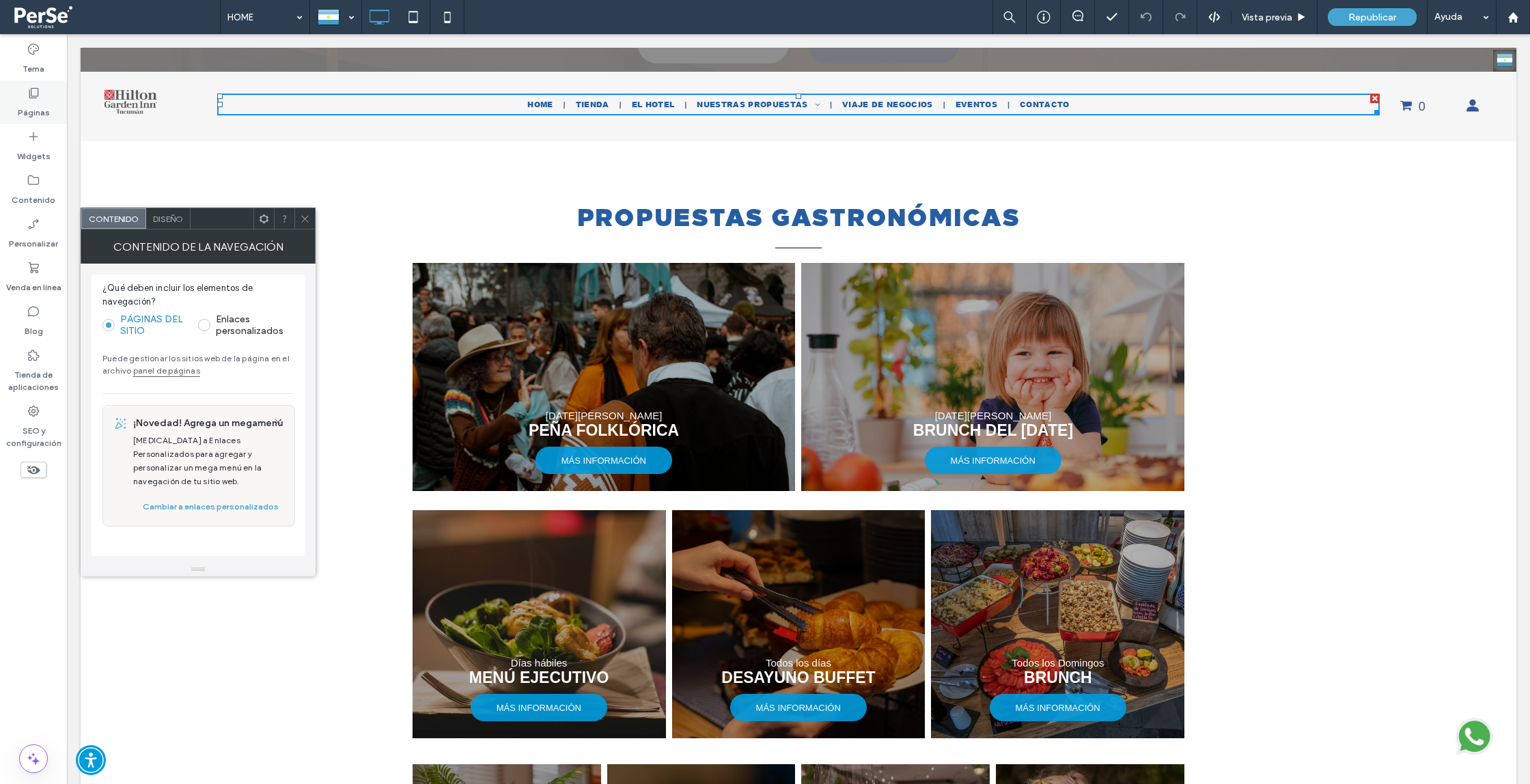
click at [29, 102] on label "Páginas" at bounding box center [34, 109] width 32 height 19
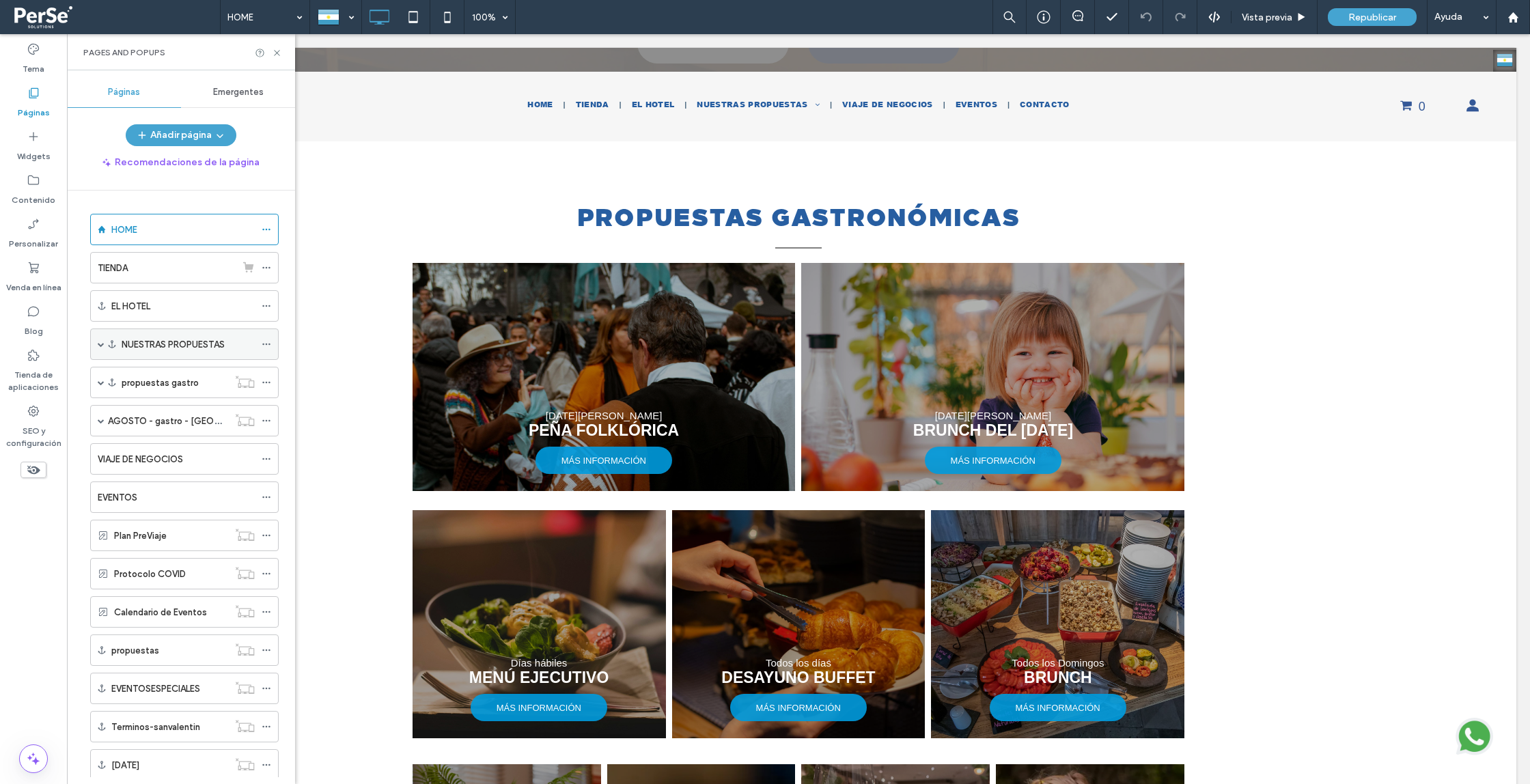
click at [195, 344] on label "NUESTRAS PROPUESTAS" at bounding box center [173, 344] width 103 height 24
click at [186, 343] on label "NUESTRAS PROPUESTAS" at bounding box center [173, 344] width 103 height 24
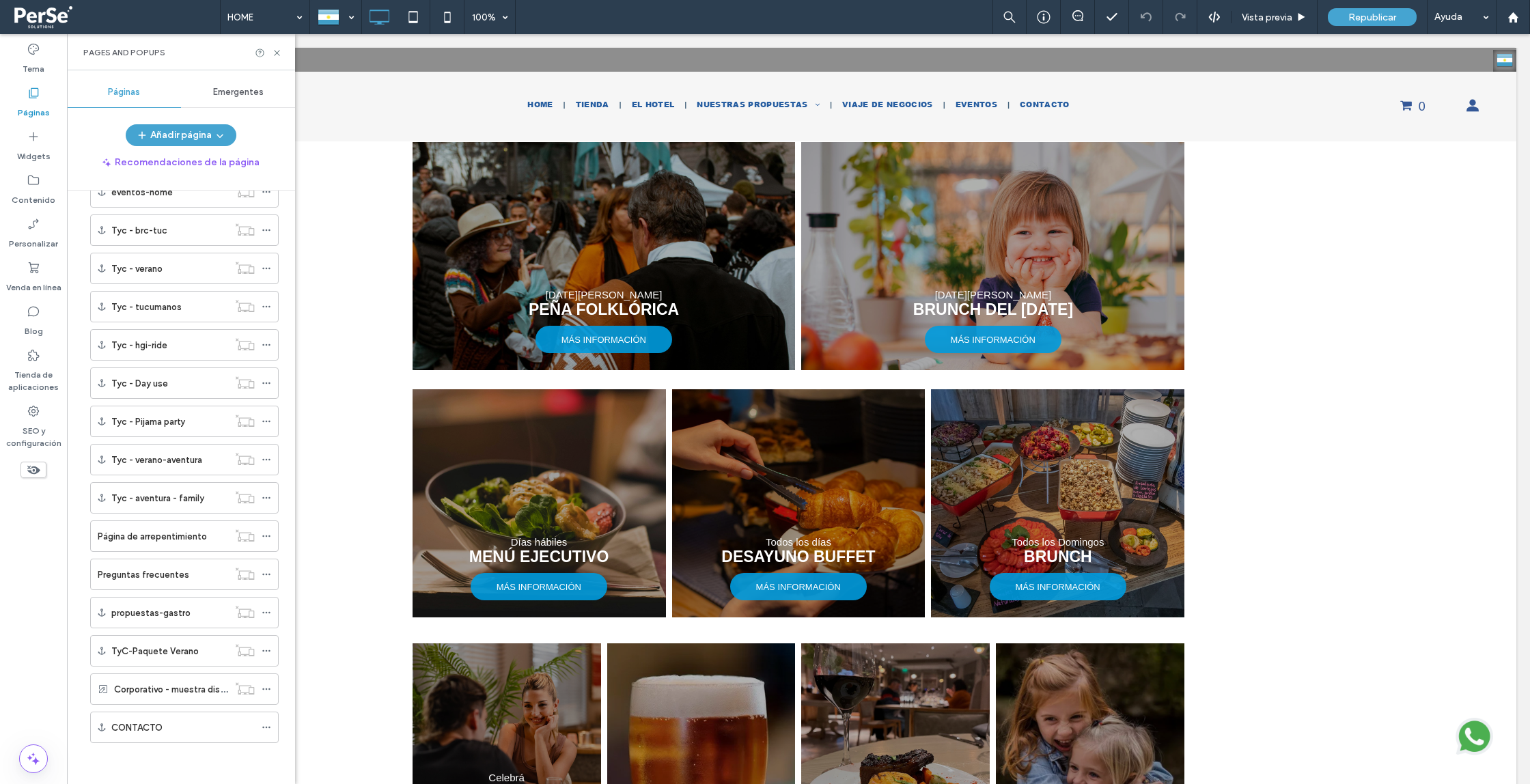
scroll to position [0, 0]
click at [185, 223] on div "HOME" at bounding box center [182, 230] width 144 height 14
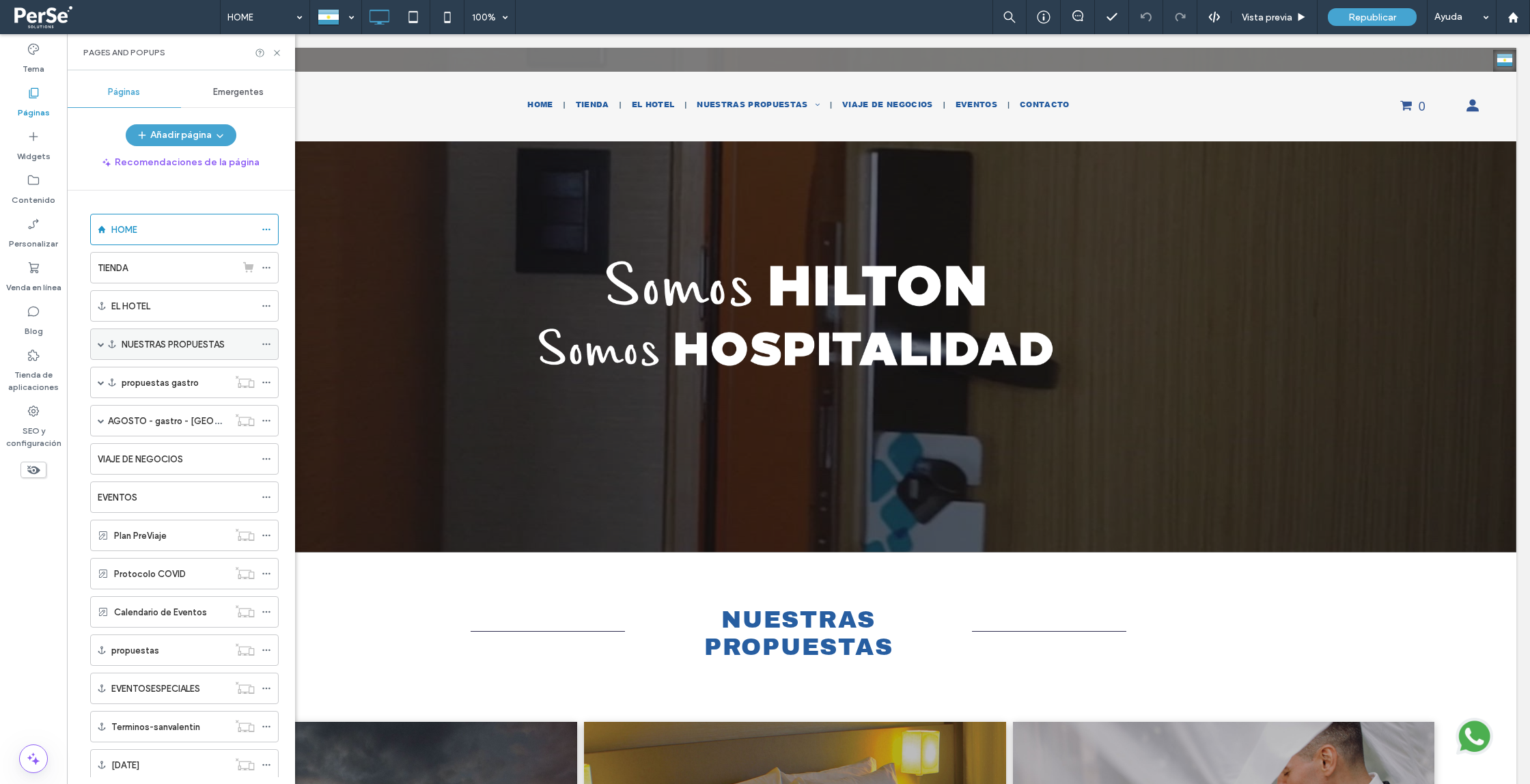
click at [94, 343] on div "NUESTRAS PROPUESTAS" at bounding box center [184, 344] width 188 height 32
drag, startPoint x: 149, startPoint y: 343, endPoint x: 291, endPoint y: 373, distance: 145.1
click at [150, 343] on label "NUESTRAS PROPUESTAS" at bounding box center [173, 344] width 103 height 24
click at [218, 344] on label "NUESTRAS PROPUESTAS" at bounding box center [173, 344] width 103 height 24
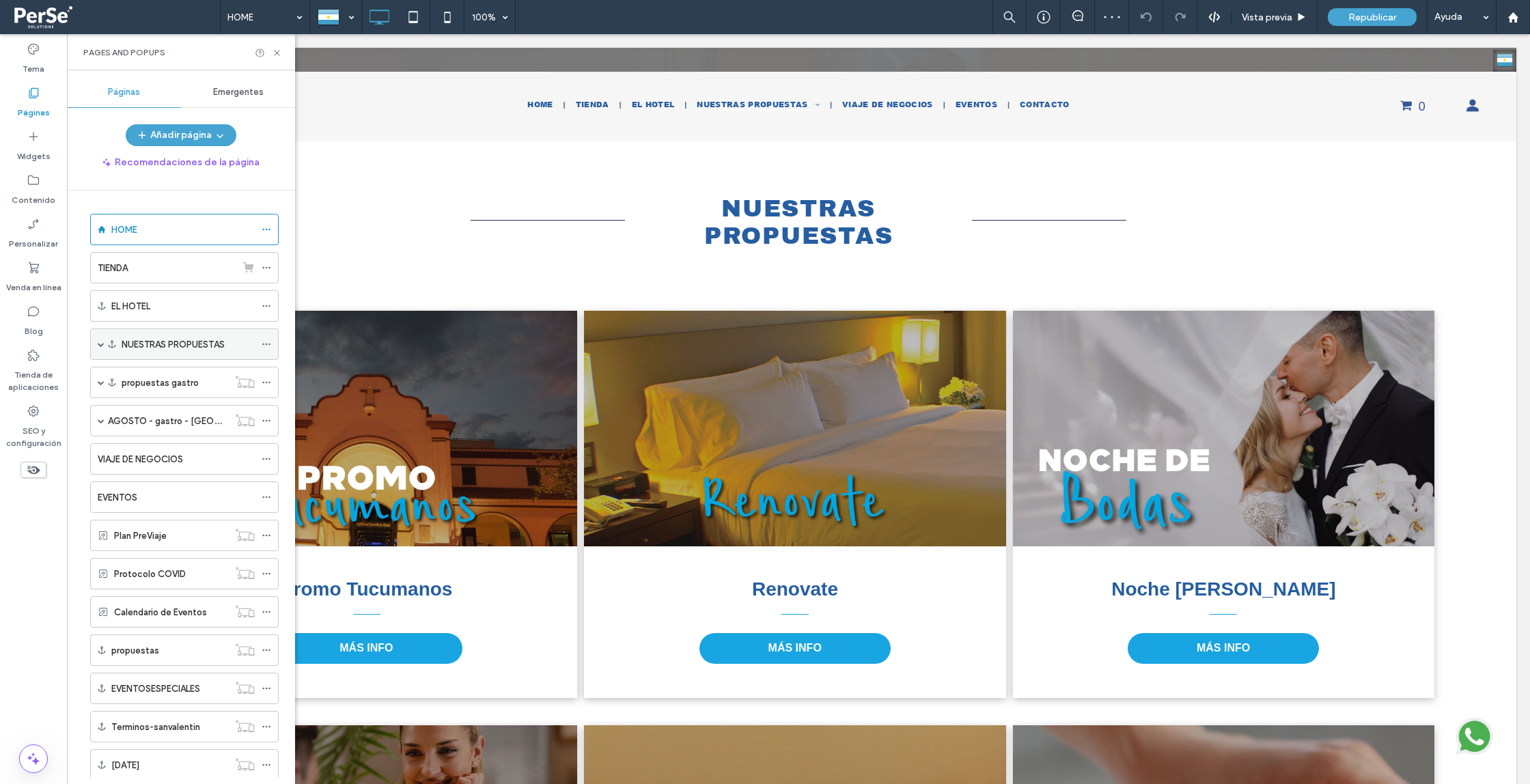
click at [98, 342] on span at bounding box center [101, 343] width 7 height 7
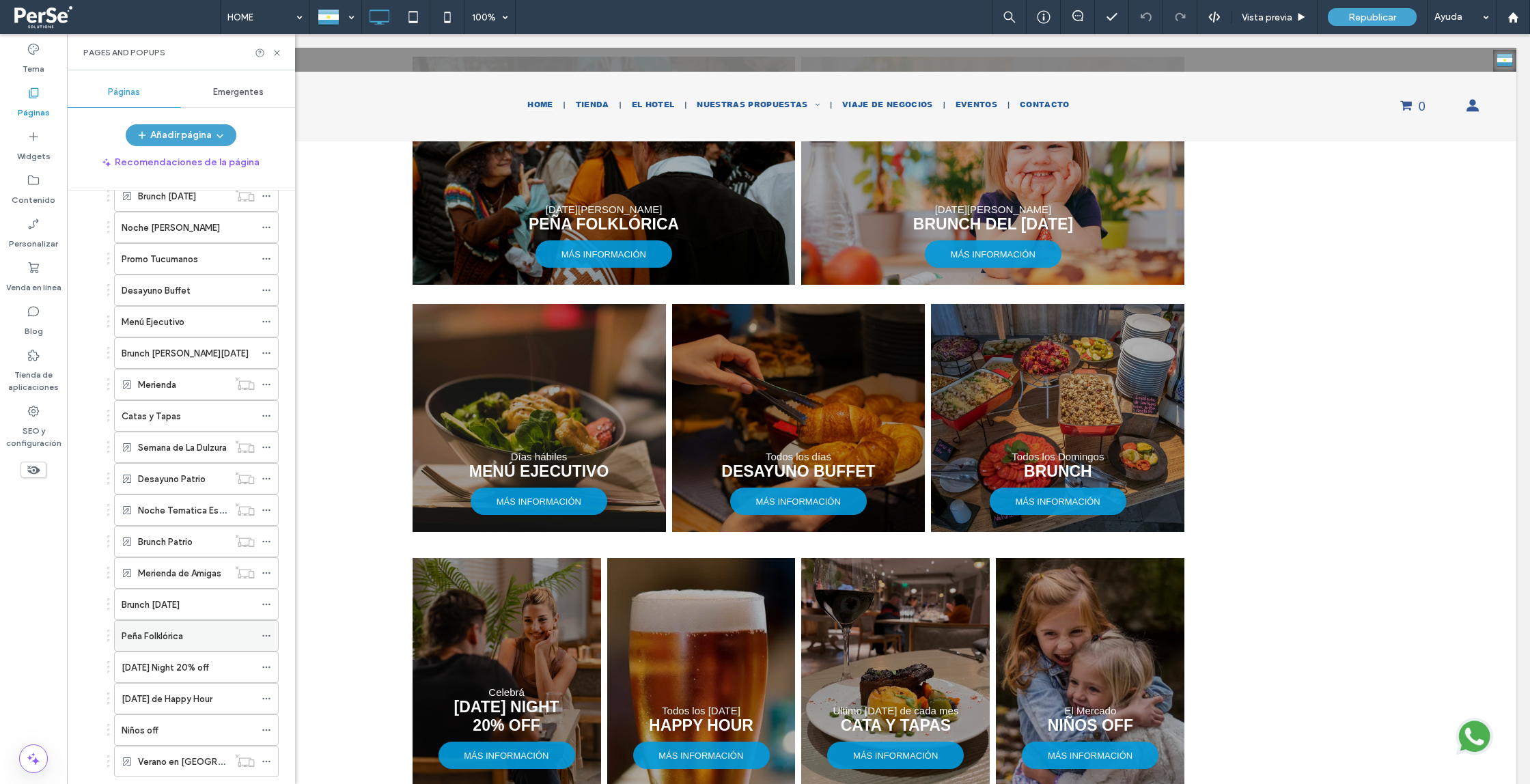
scroll to position [904, 0]
click at [267, 602] on icon at bounding box center [266, 603] width 10 height 10
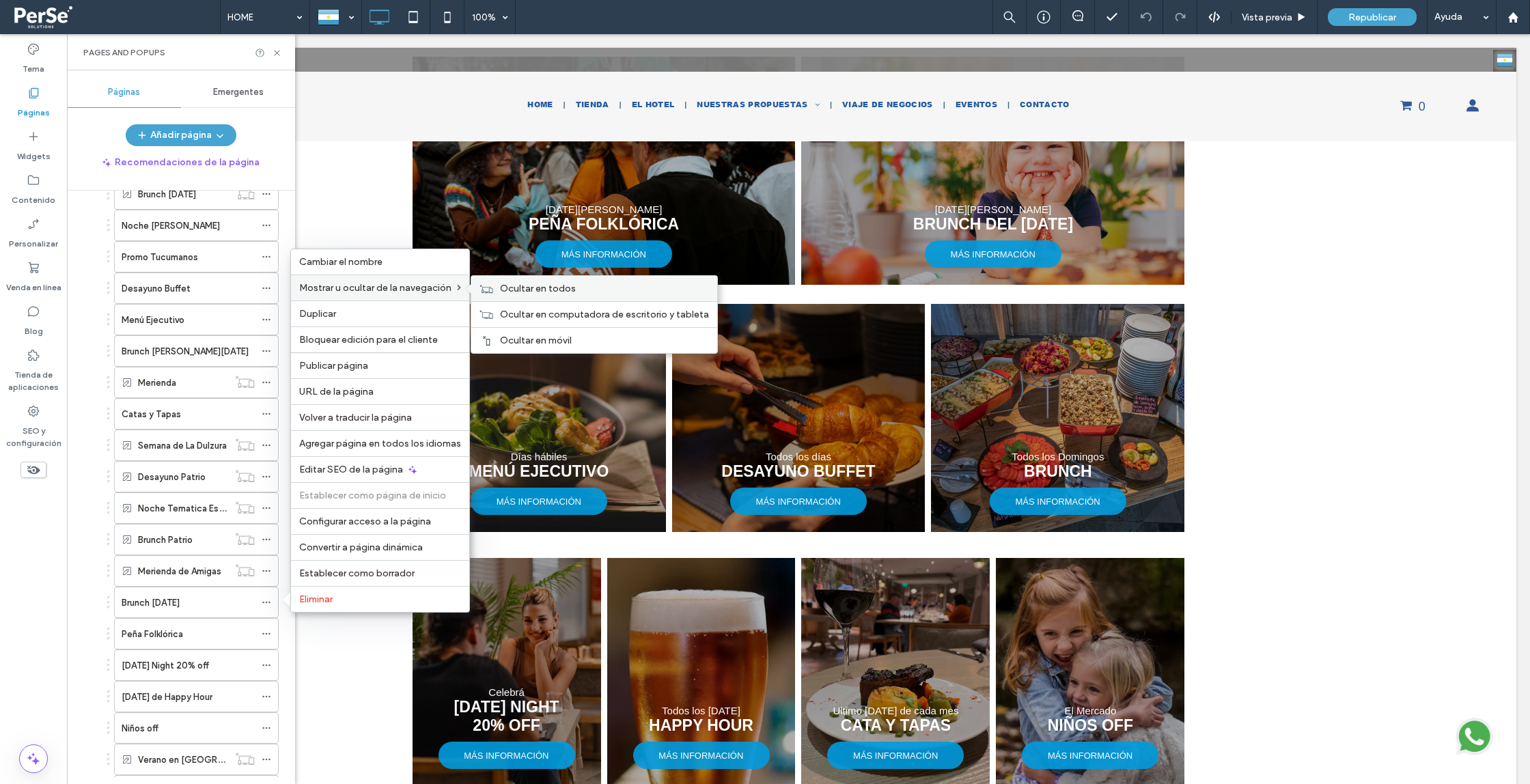
click at [497, 285] on div "Ocultar en todos" at bounding box center [594, 289] width 246 height 26
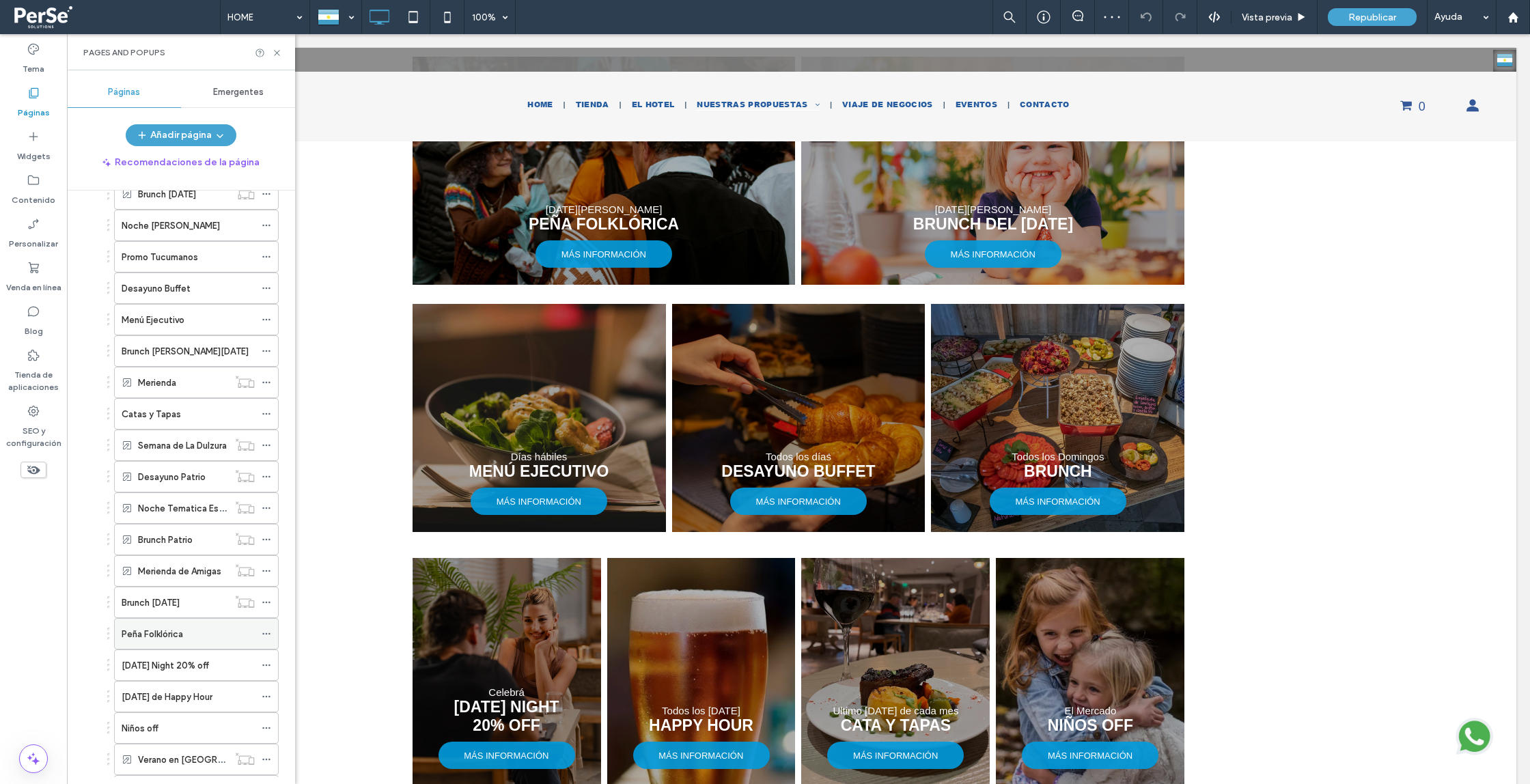
click at [264, 636] on icon at bounding box center [266, 634] width 10 height 10
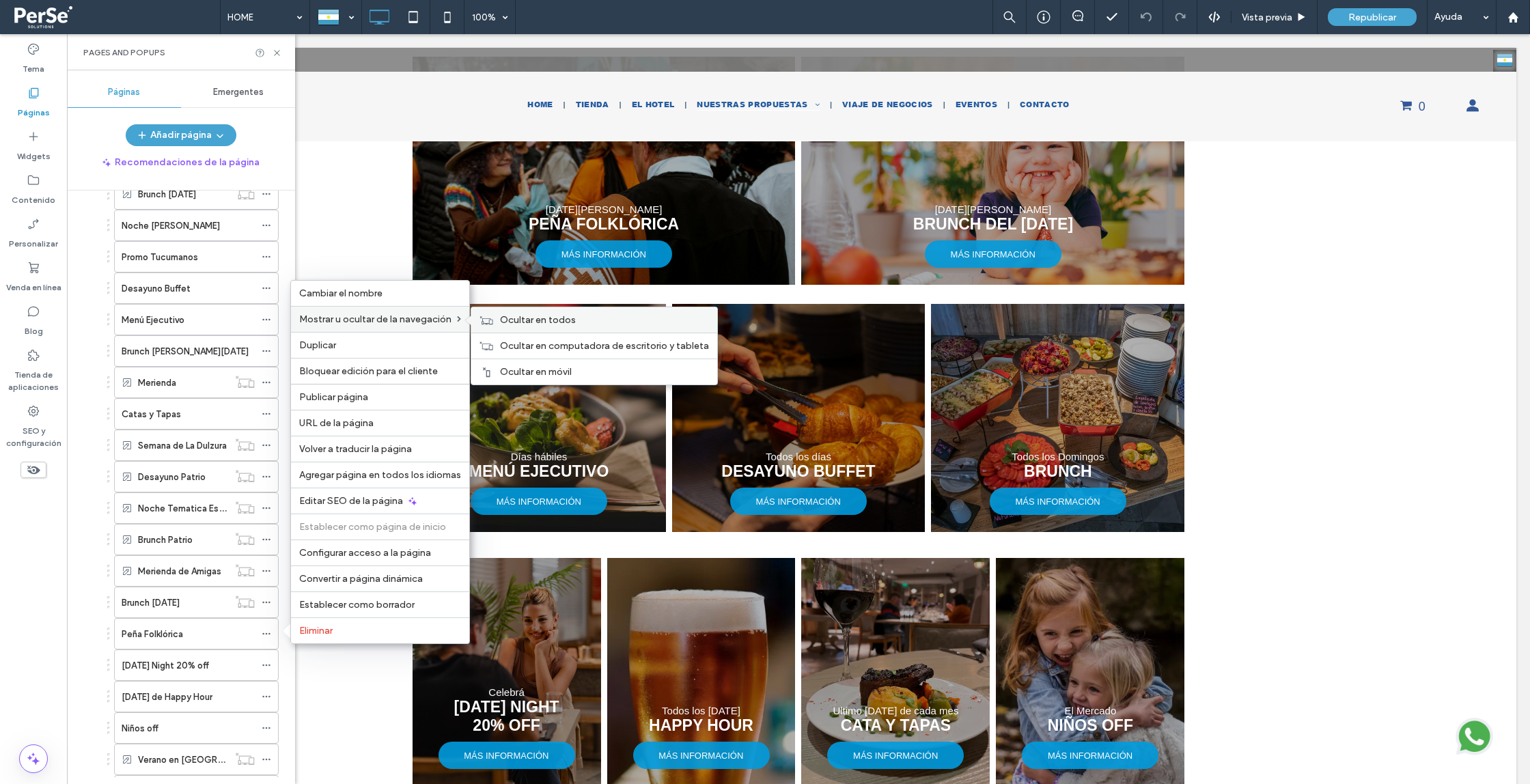
click at [506, 323] on span "Ocultar en todos" at bounding box center [538, 320] width 76 height 12
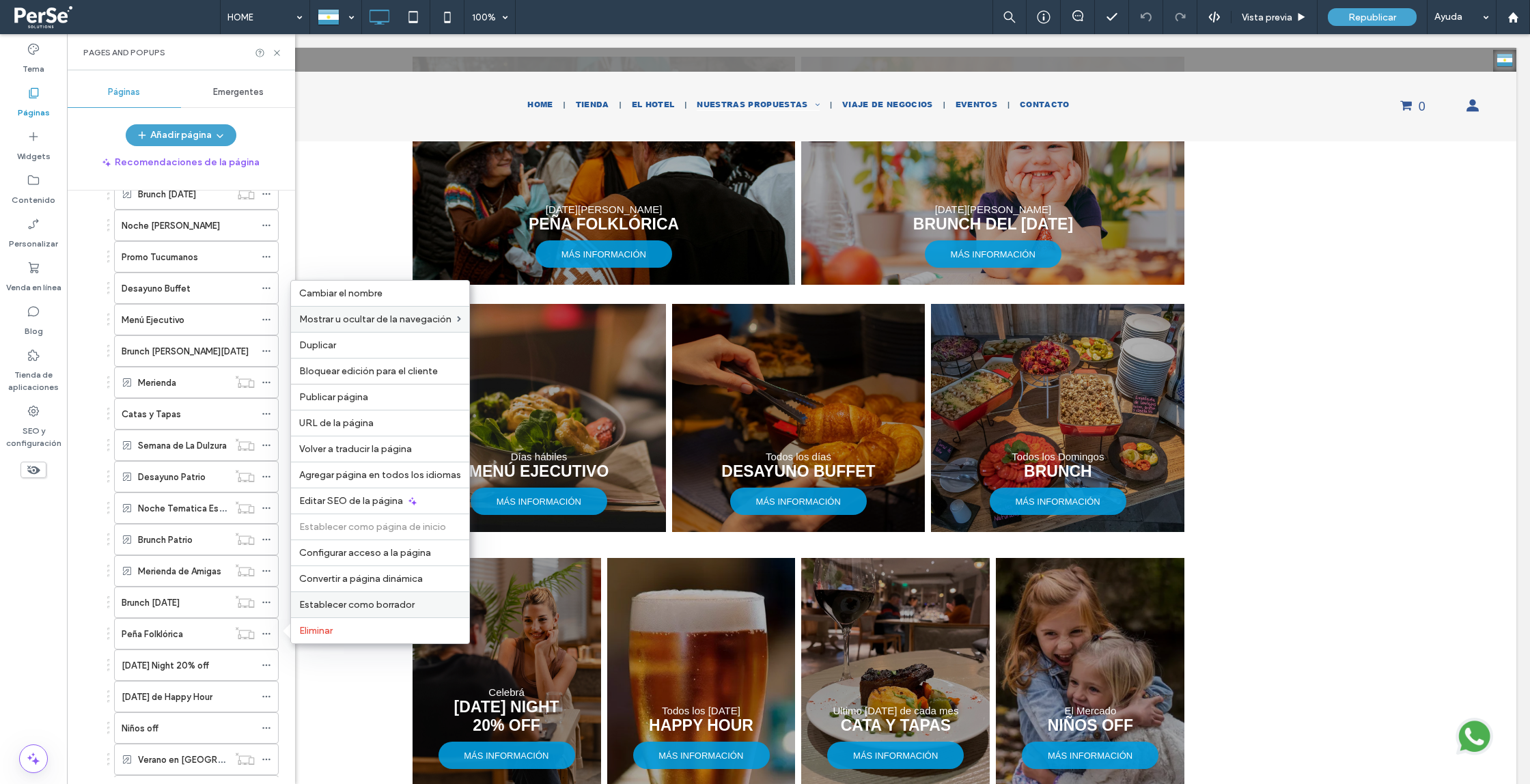
drag, startPoint x: 398, startPoint y: 607, endPoint x: 331, endPoint y: 573, distance: 75.1
click at [398, 607] on span "Establecer como borrador" at bounding box center [357, 605] width 116 height 12
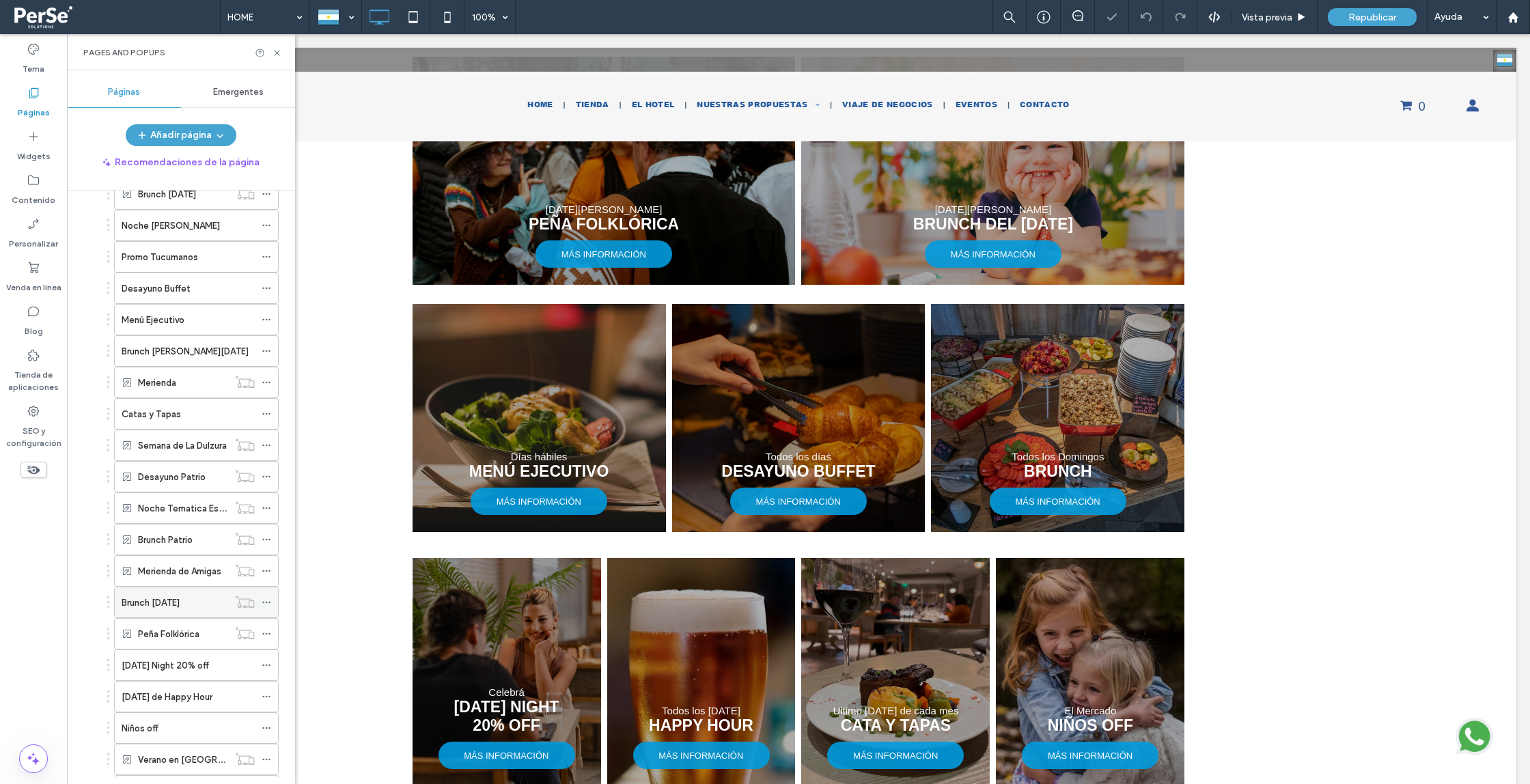
click at [265, 600] on icon at bounding box center [266, 603] width 10 height 10
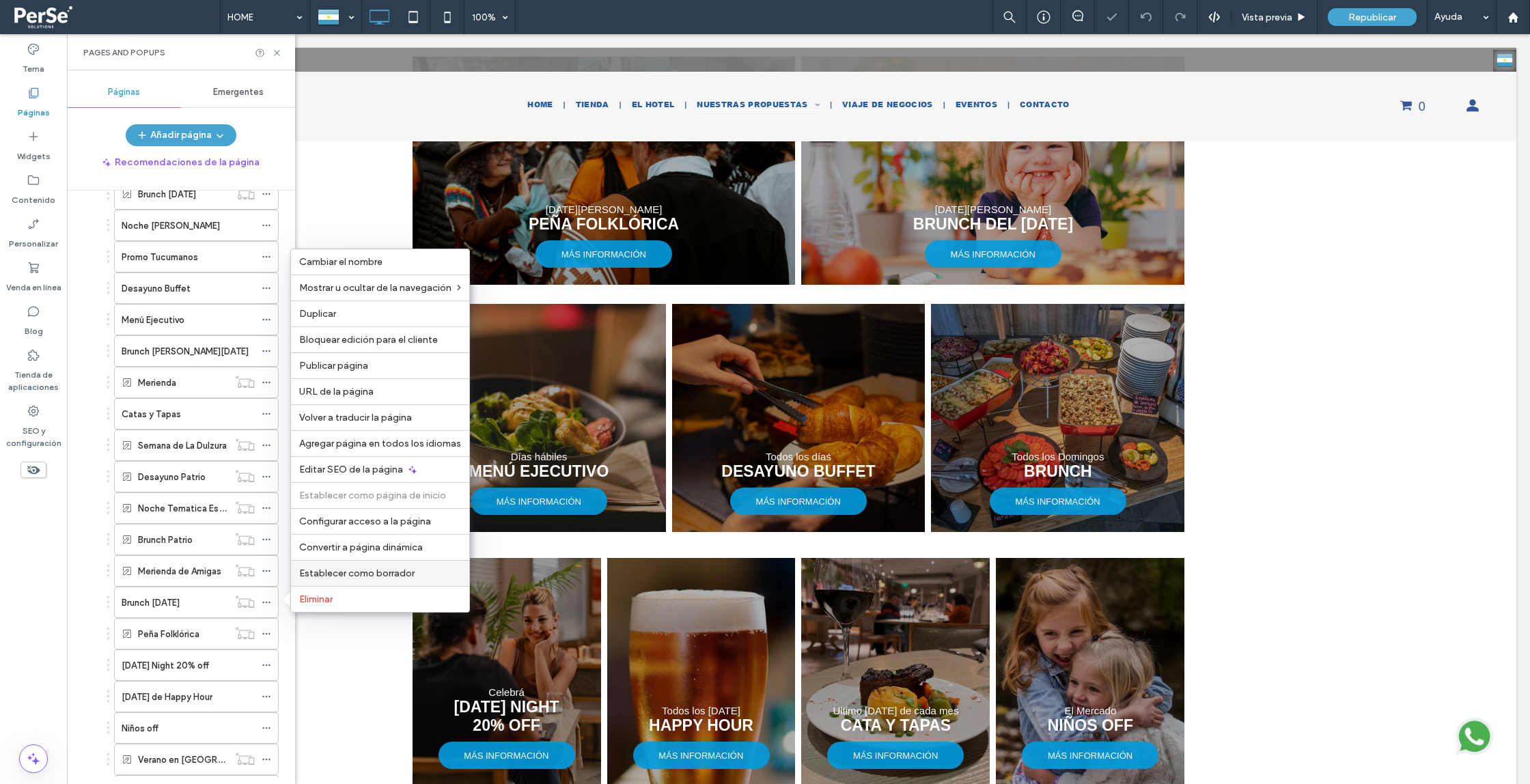
drag, startPoint x: 340, startPoint y: 576, endPoint x: 266, endPoint y: 547, distance: 79.5
click at [340, 576] on span "Establecer como borrador" at bounding box center [357, 573] width 116 height 12
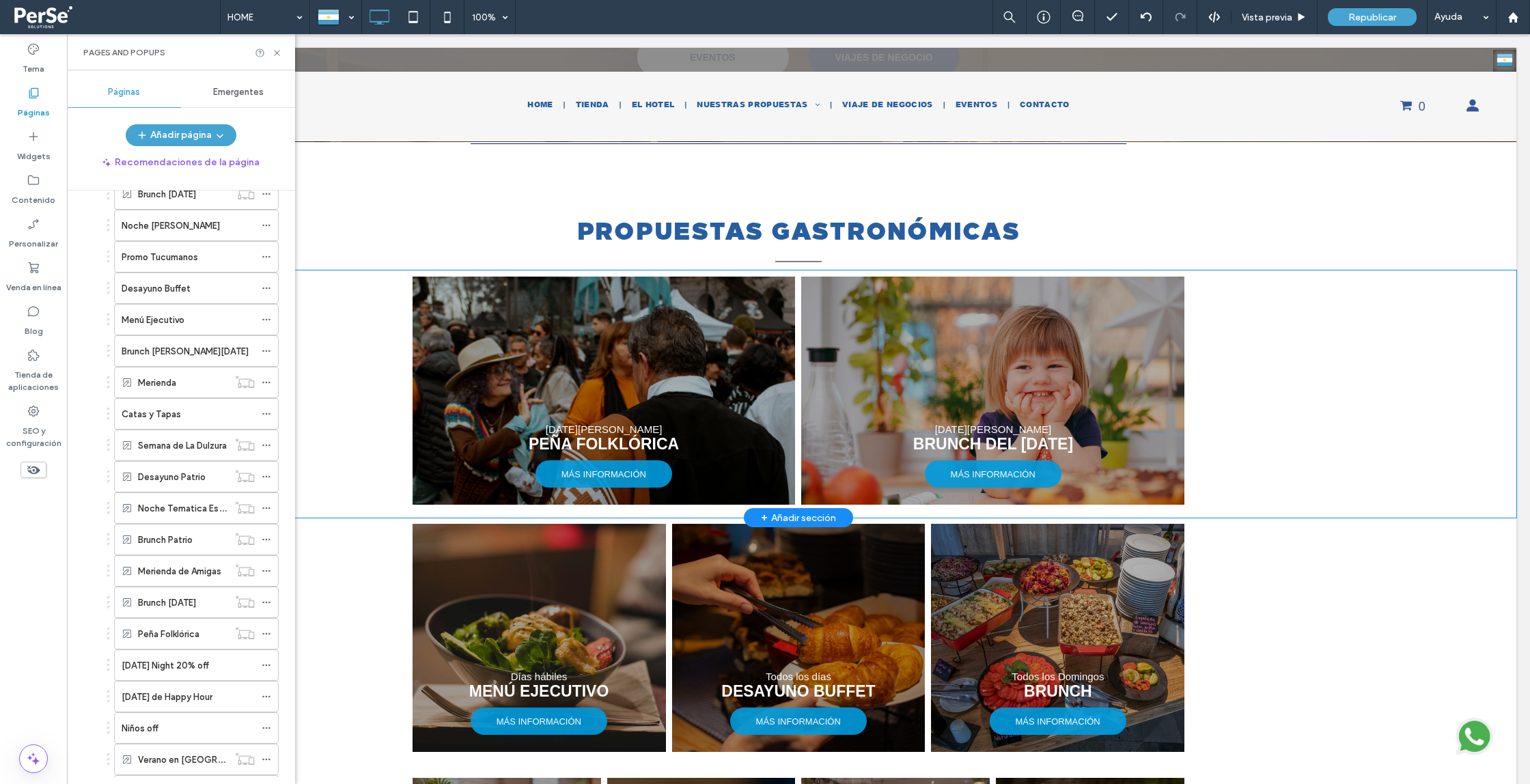
scroll to position [1724, 0]
click at [373, 443] on div "Sábado 16 de Agosto PEÑA FOLKLÓRICA MÁS INFORMACIÓN Domingo 17 de Agosto BRUNCH…" at bounding box center [798, 395] width 1436 height 247
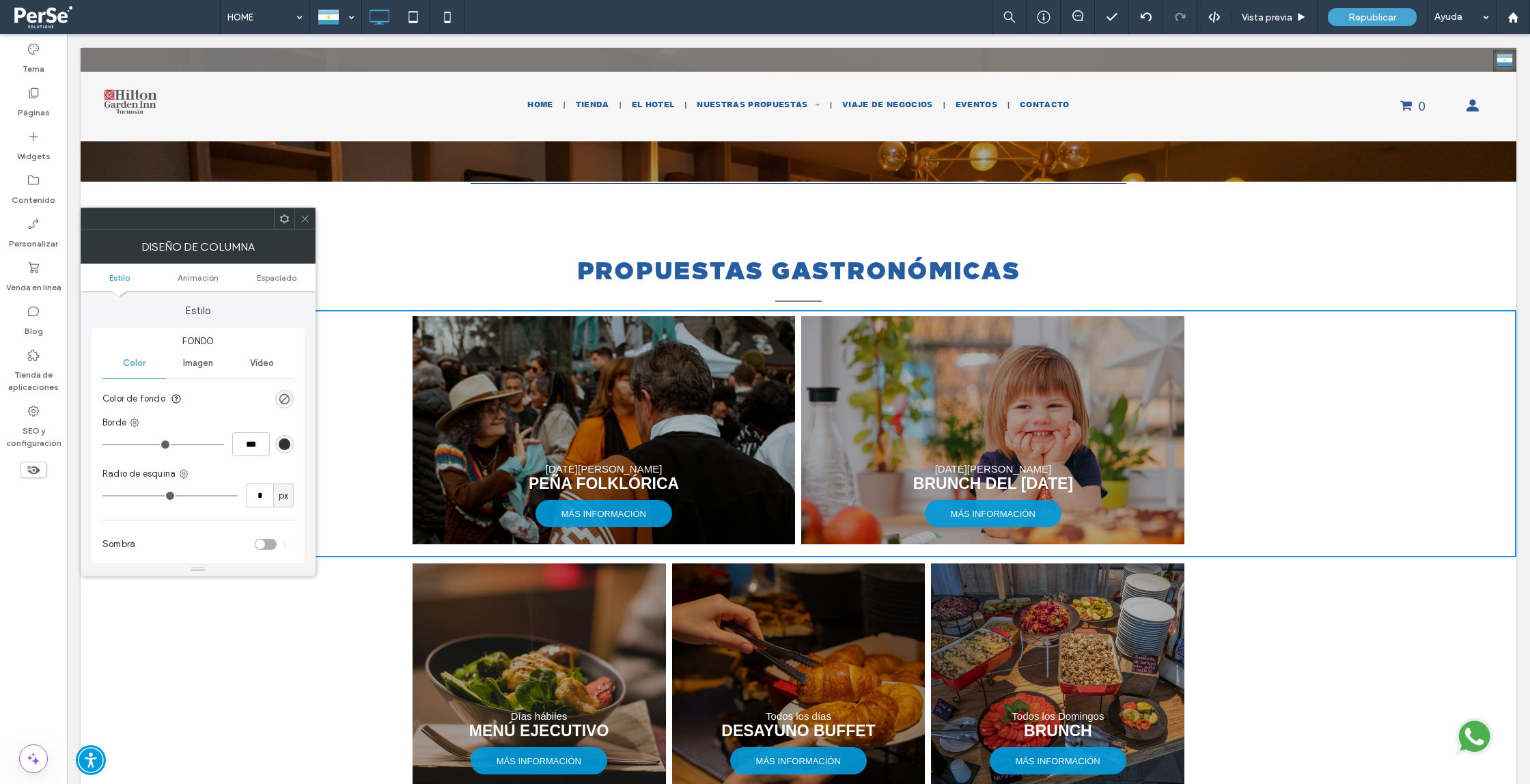
scroll to position [1608, 0]
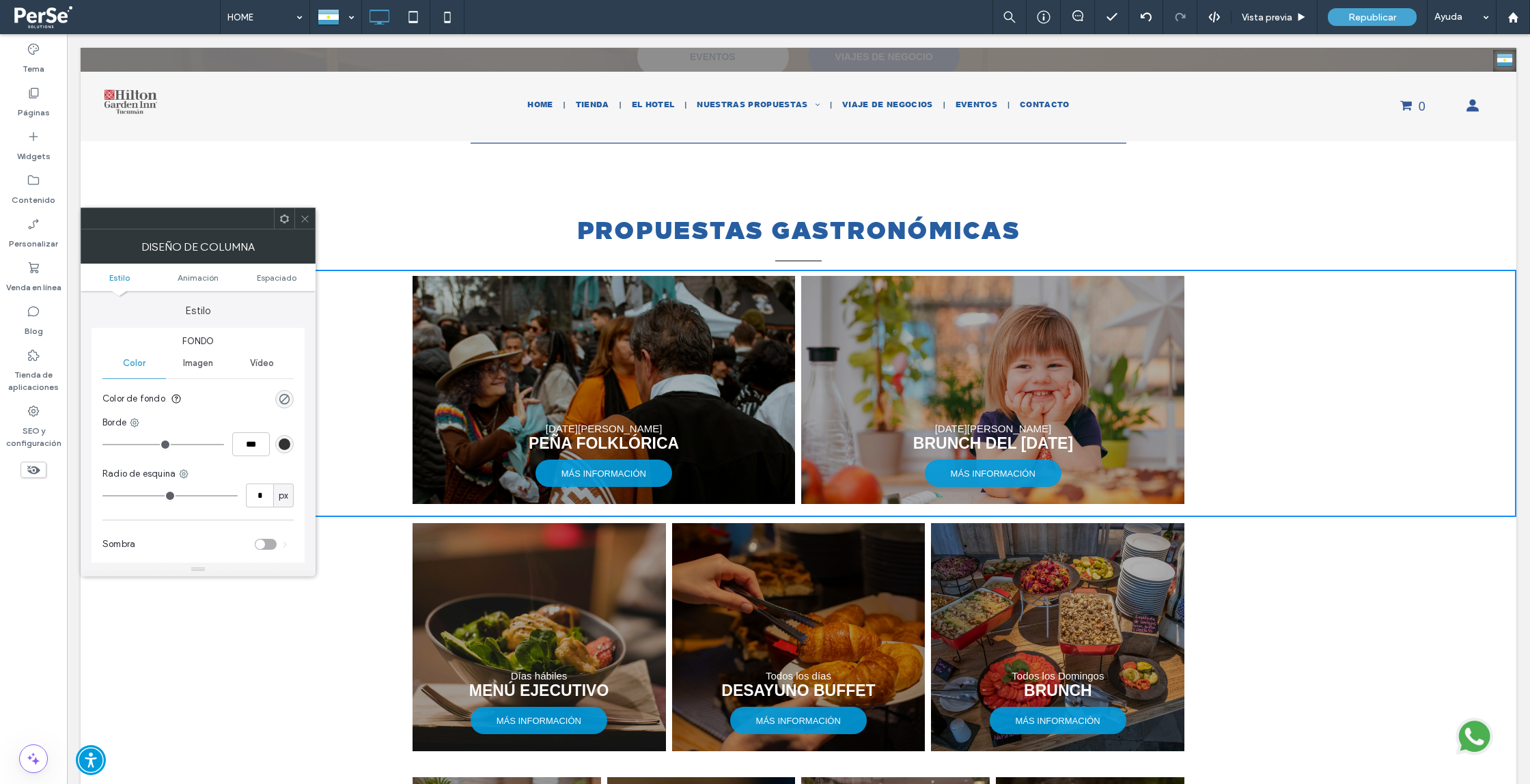
scroll to position [1696, 0]
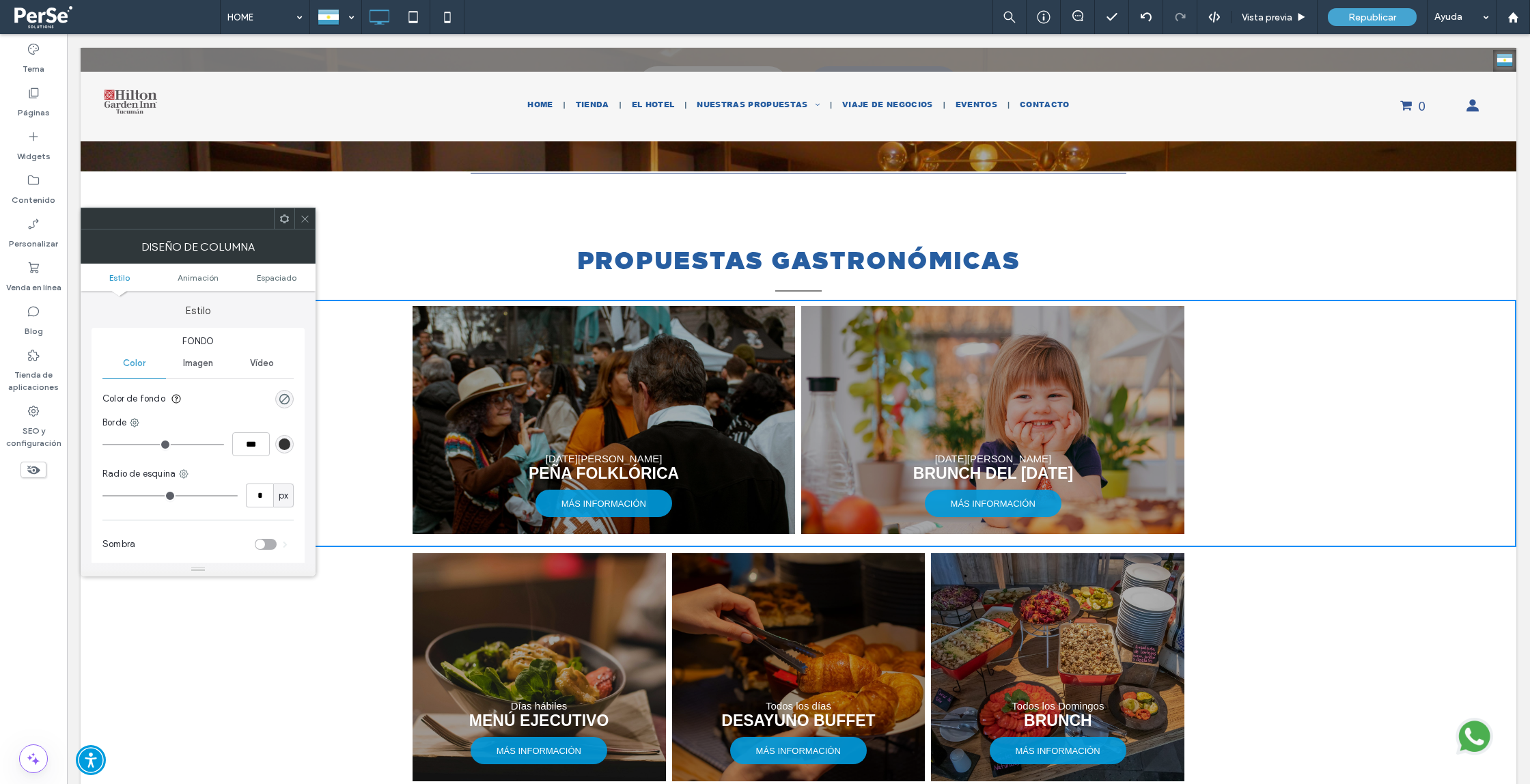
click at [301, 216] on icon at bounding box center [305, 219] width 10 height 10
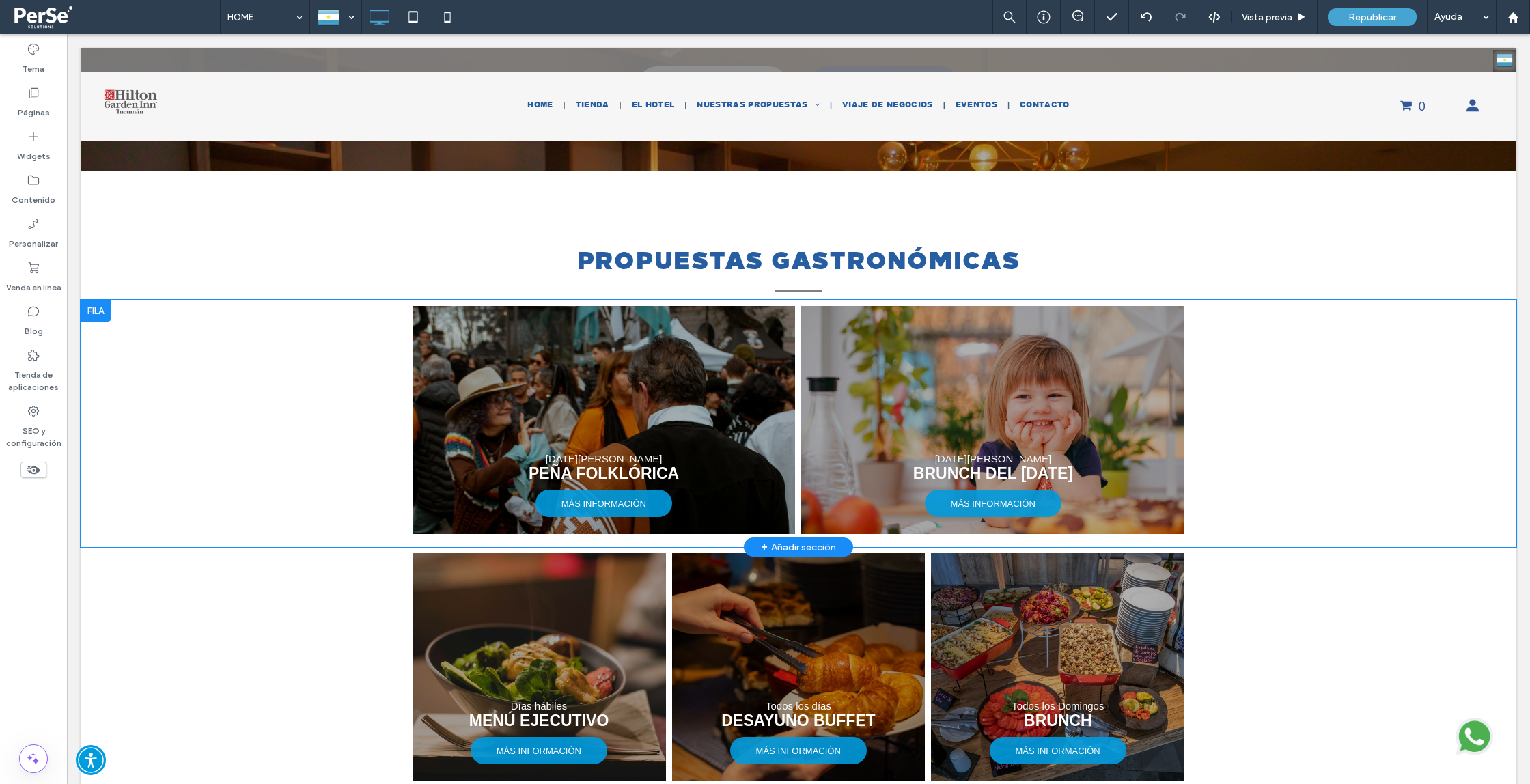
click at [101, 322] on div at bounding box center [95, 311] width 30 height 22
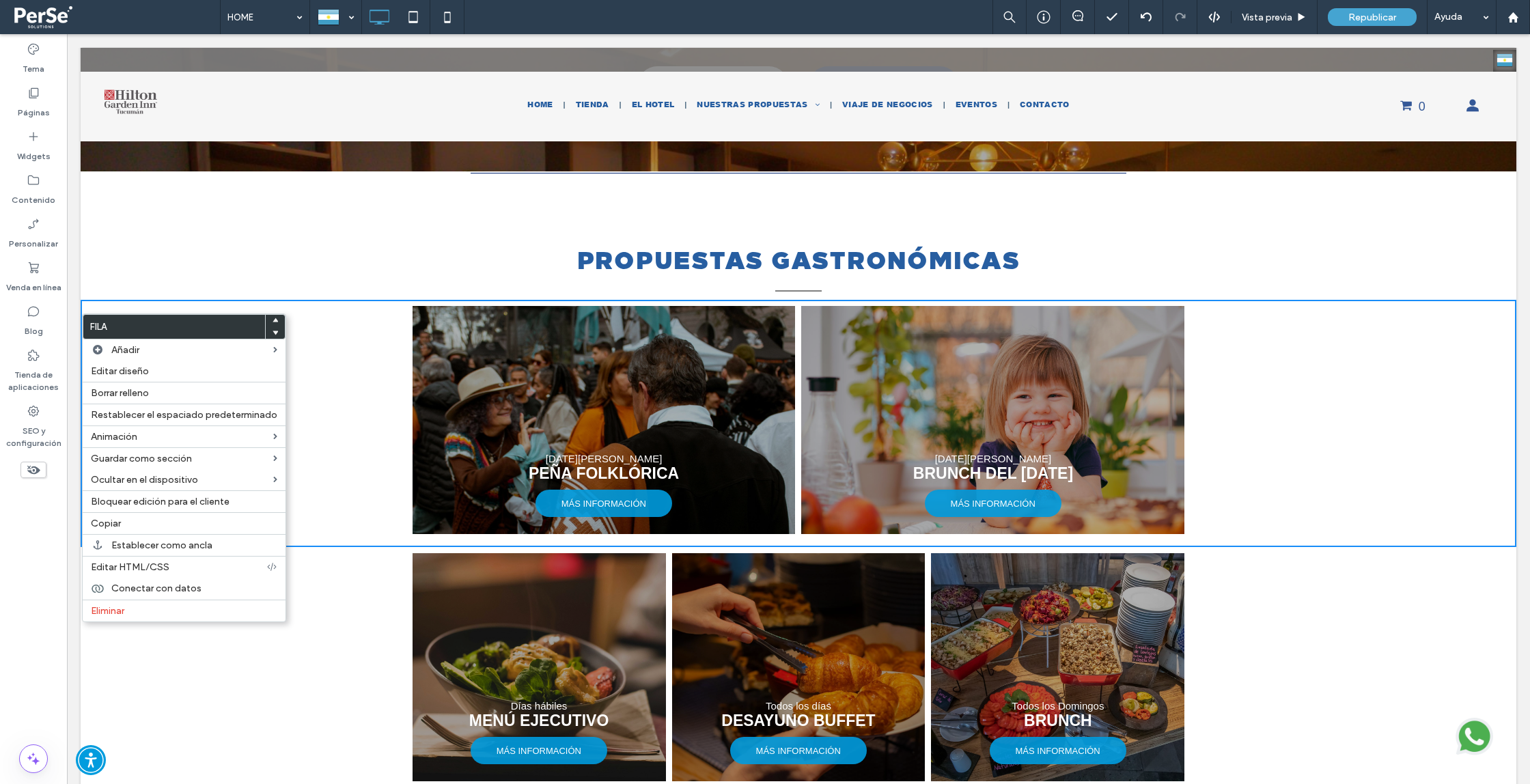
click at [329, 400] on div "[DATE][PERSON_NAME] PEÑA FOLKLÓRICA MÁS INFORMACIÓN [DATE][PERSON_NAME] BRUNCH …" at bounding box center [798, 424] width 1436 height 247
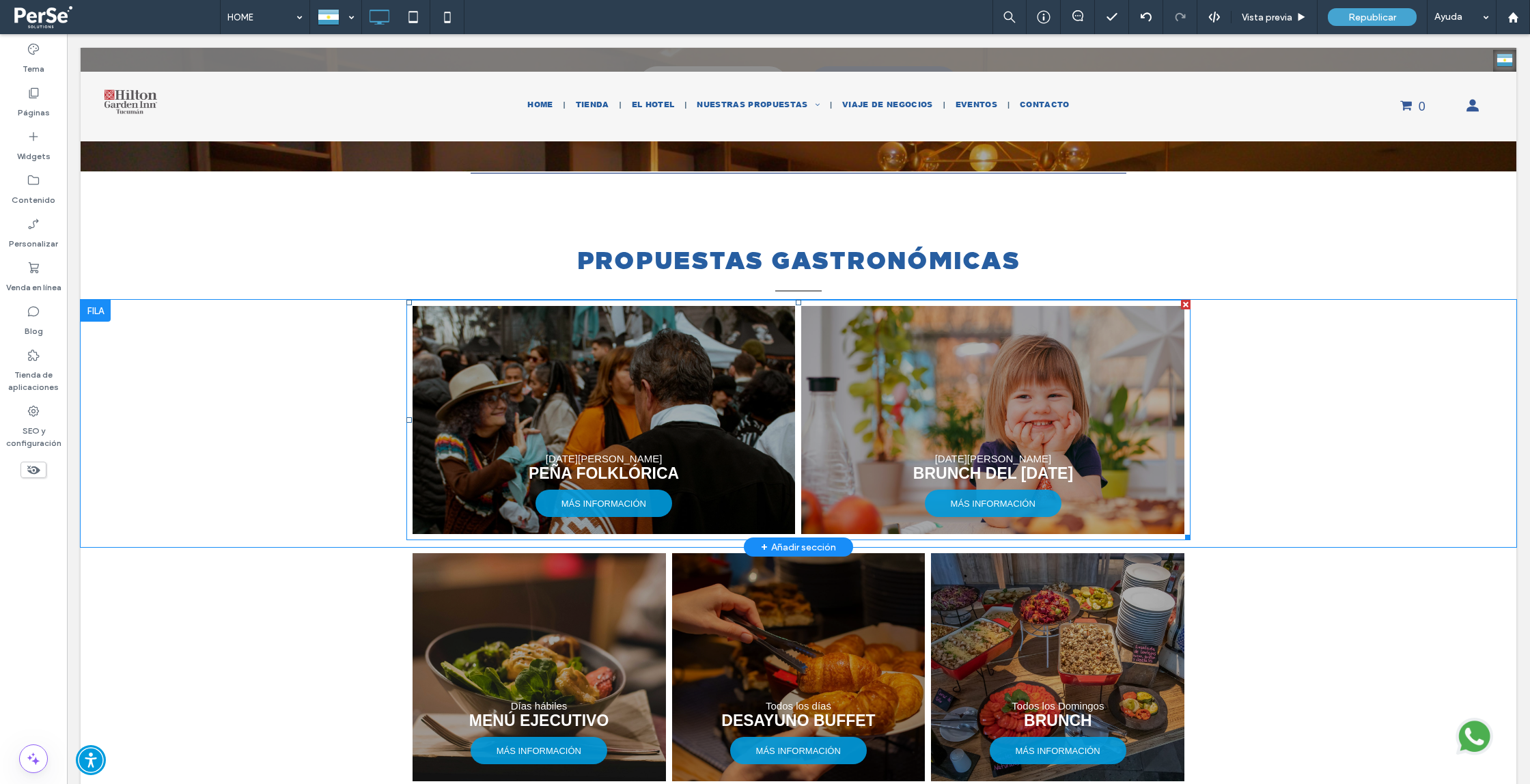
click at [611, 400] on link at bounding box center [604, 420] width 406 height 242
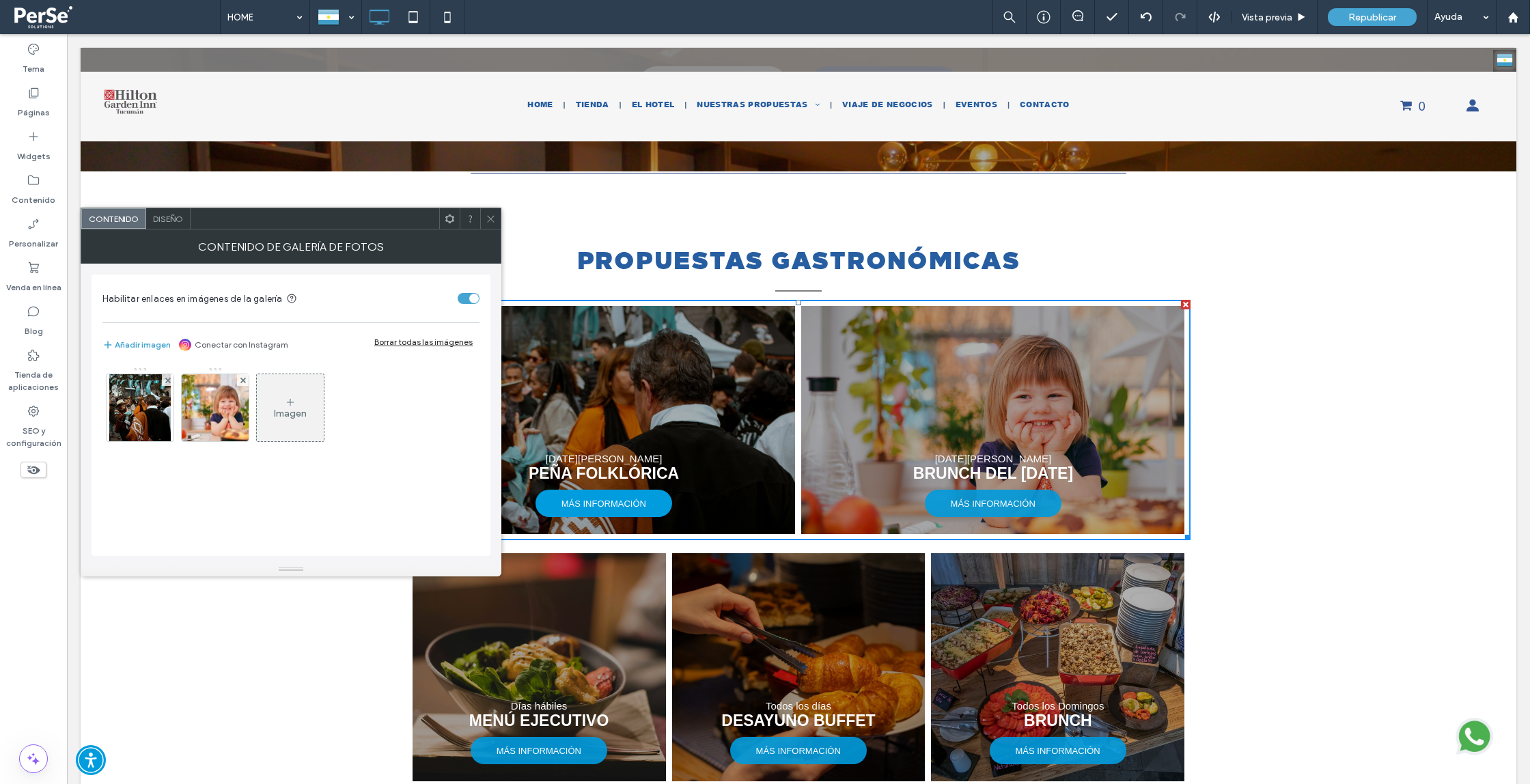
click at [622, 515] on span "MÁS INFORMACIÓN" at bounding box center [603, 504] width 112 height 24
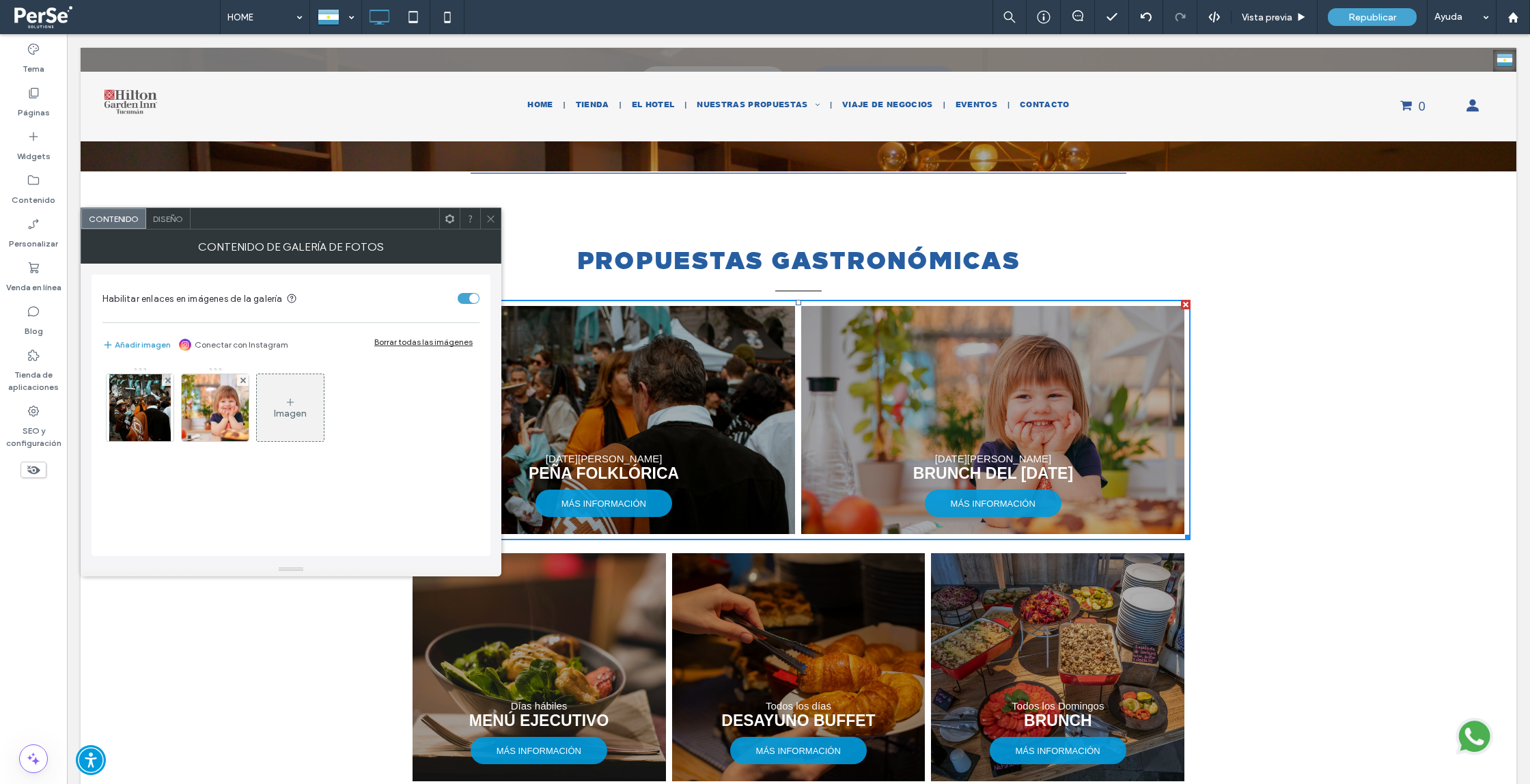
click at [328, 684] on div "Días hábiles MENÚ EJECUTIVO MÁS INFORMACIÓN Todos los días DESAYUNO BUFFET MÁS …" at bounding box center [798, 671] width 1436 height 247
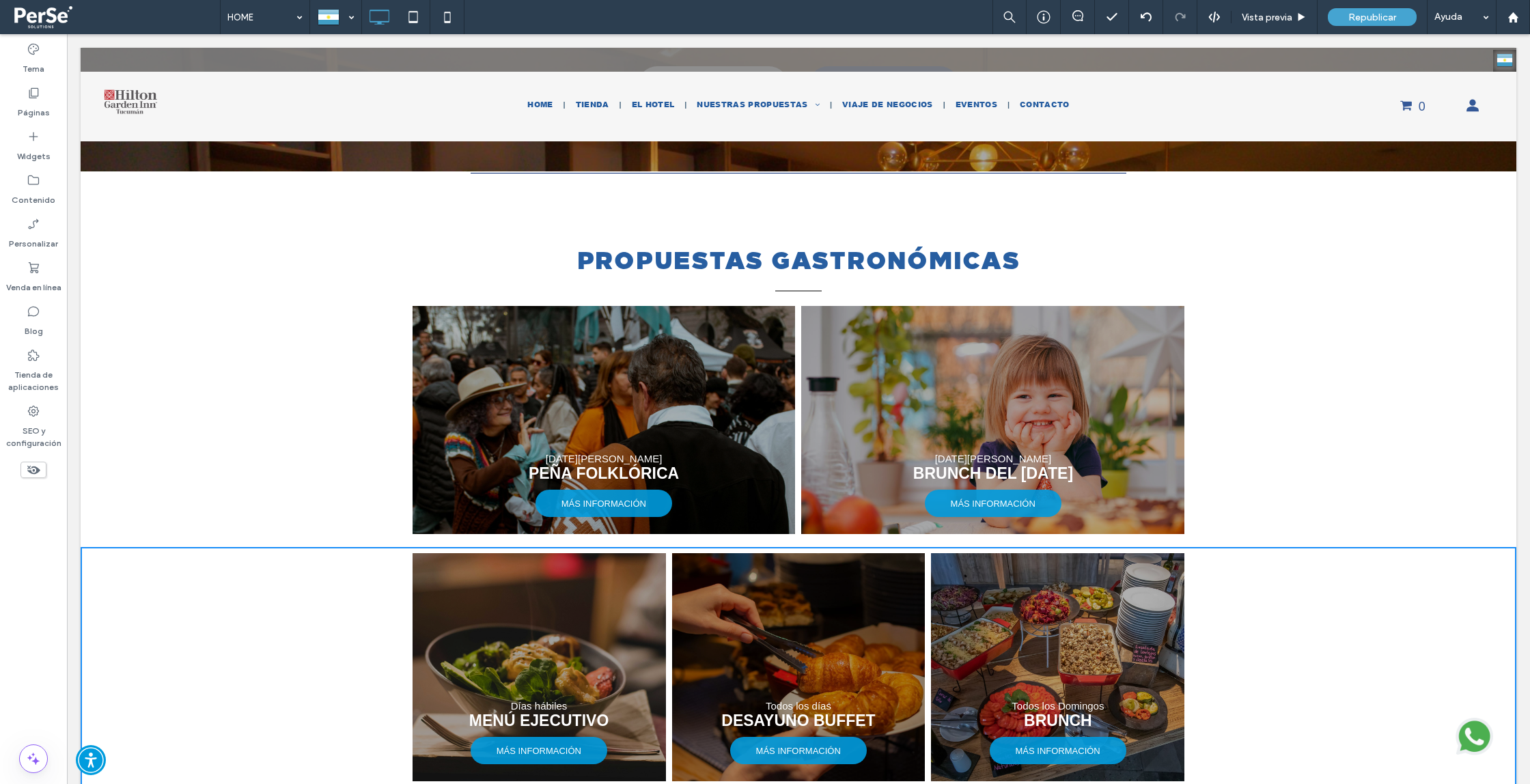
click at [155, 319] on div "[DATE][PERSON_NAME] PEÑA FOLKLÓRICA MÁS INFORMACIÓN [DATE][PERSON_NAME] BRUNCH …" at bounding box center [798, 424] width 1436 height 247
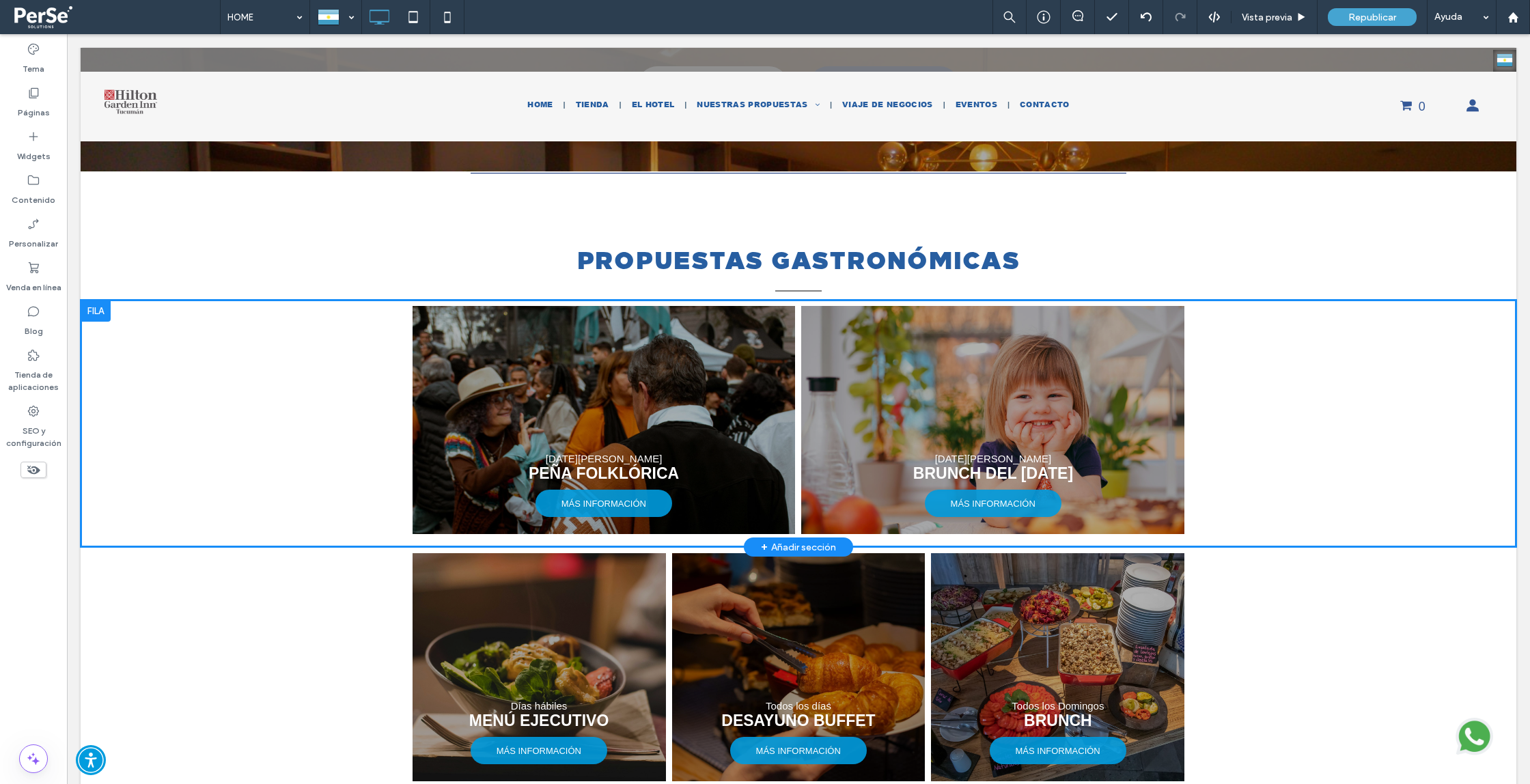
click at [91, 320] on div at bounding box center [95, 311] width 30 height 22
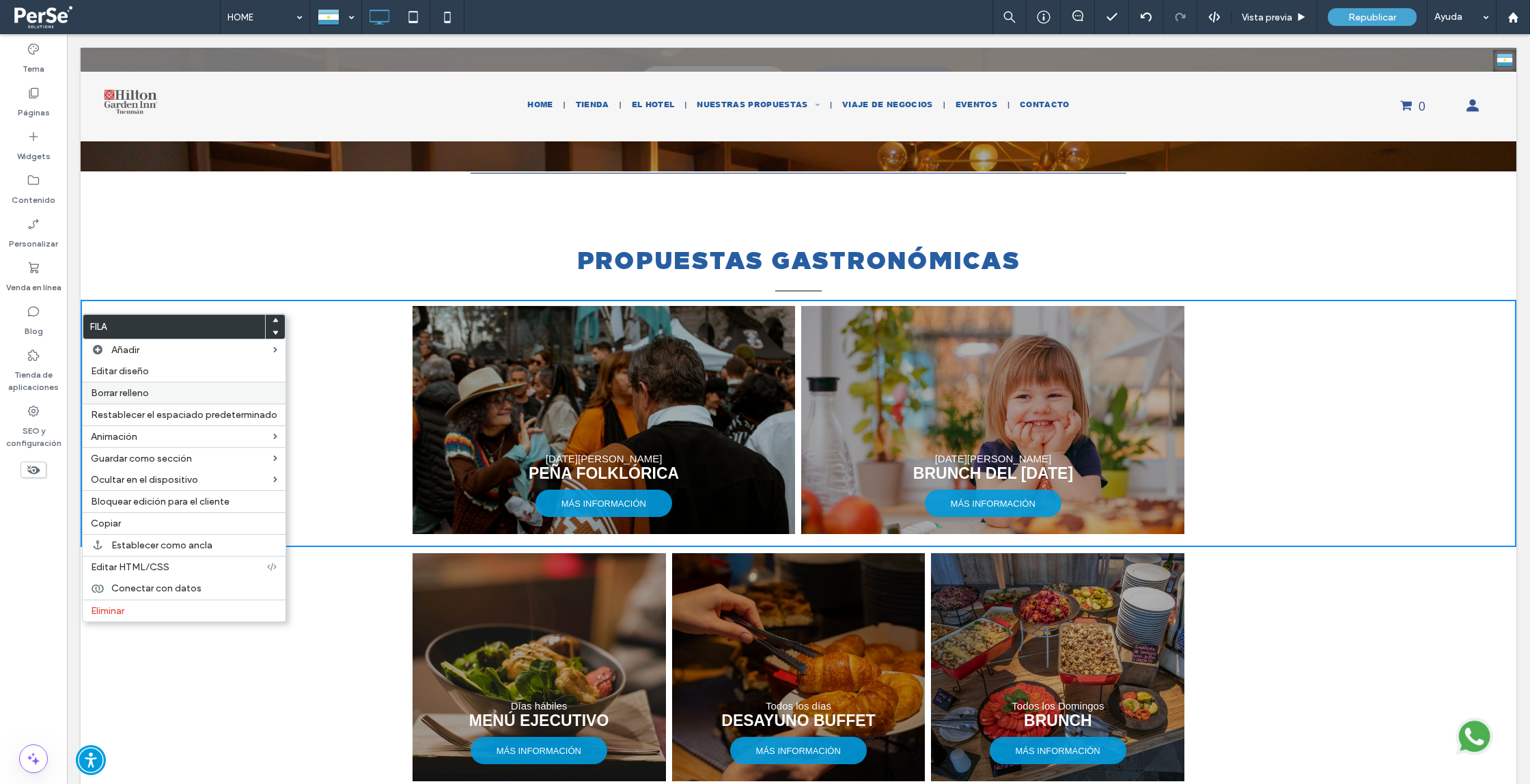
click at [244, 393] on label "Borrar relleno" at bounding box center [184, 393] width 186 height 12
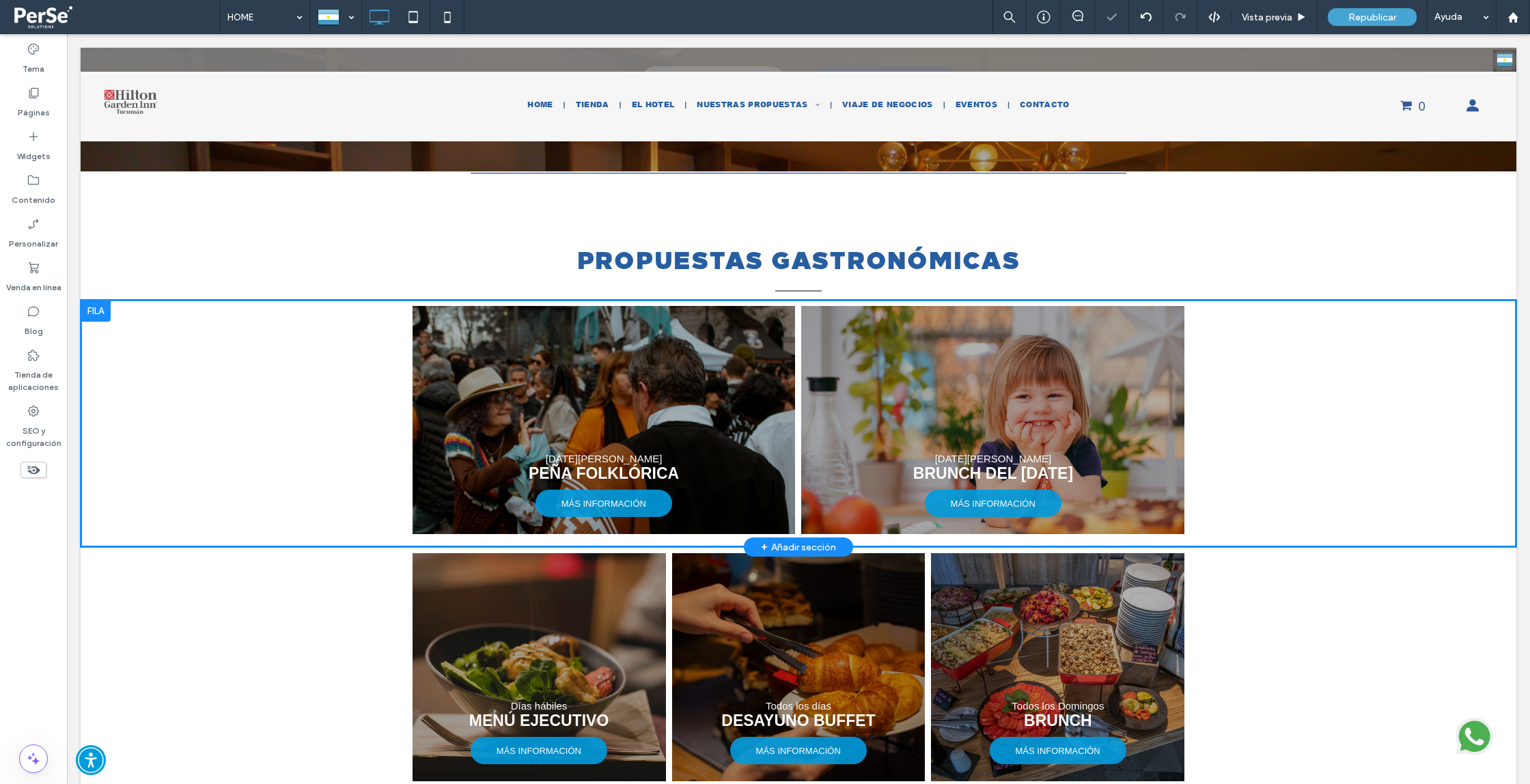
click at [98, 322] on div at bounding box center [95, 311] width 30 height 22
click at [1235, 464] on div "[DATE][PERSON_NAME] PEÑA FOLKLÓRICA MÁS INFORMACIÓN [DATE][PERSON_NAME] BRUNCH …" at bounding box center [798, 424] width 1436 height 247
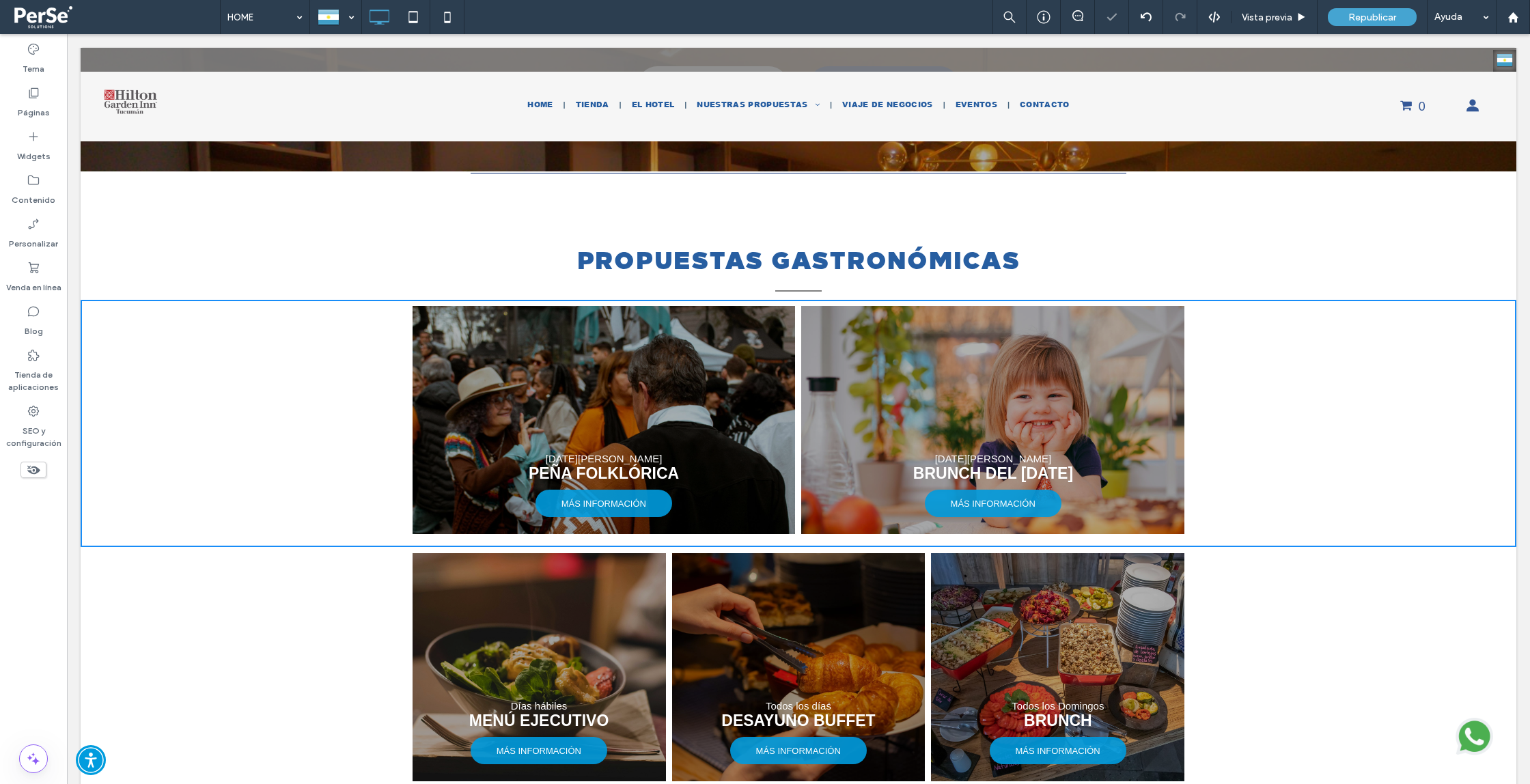
click at [1145, 16] on icon at bounding box center [1146, 17] width 11 height 11
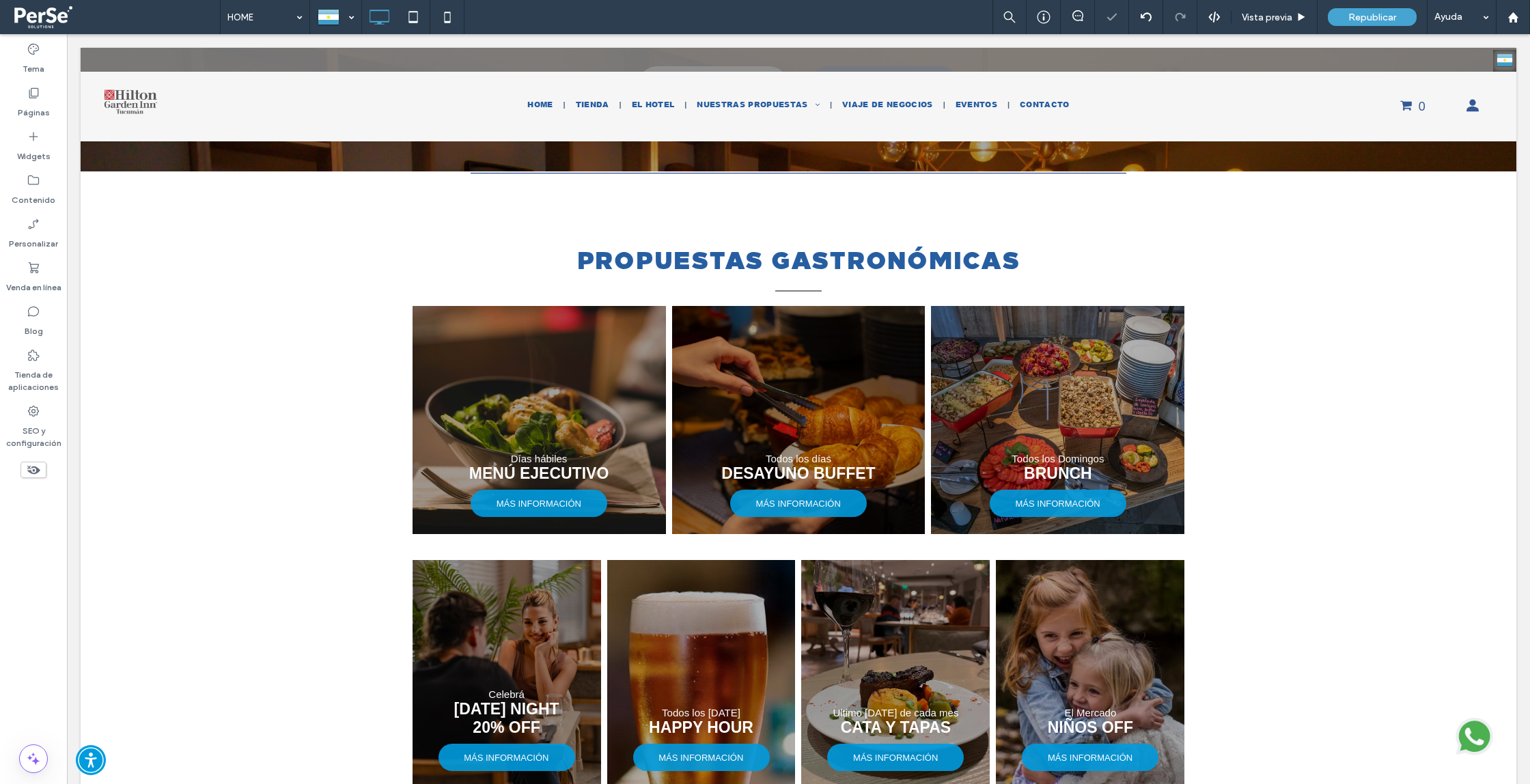
scroll to position [1839, 0]
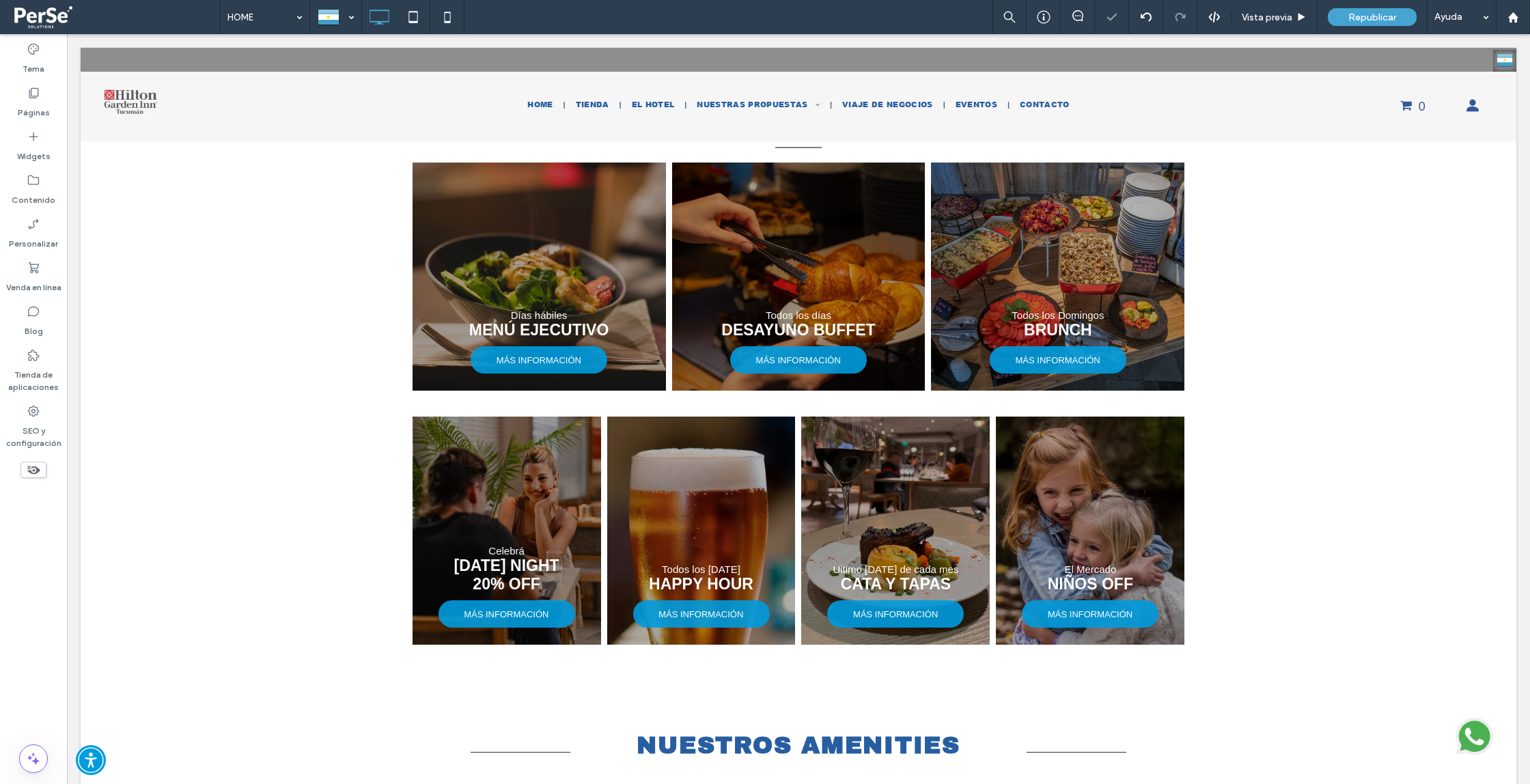
click at [1255, 21] on span "Vista previa" at bounding box center [1267, 18] width 51 height 12
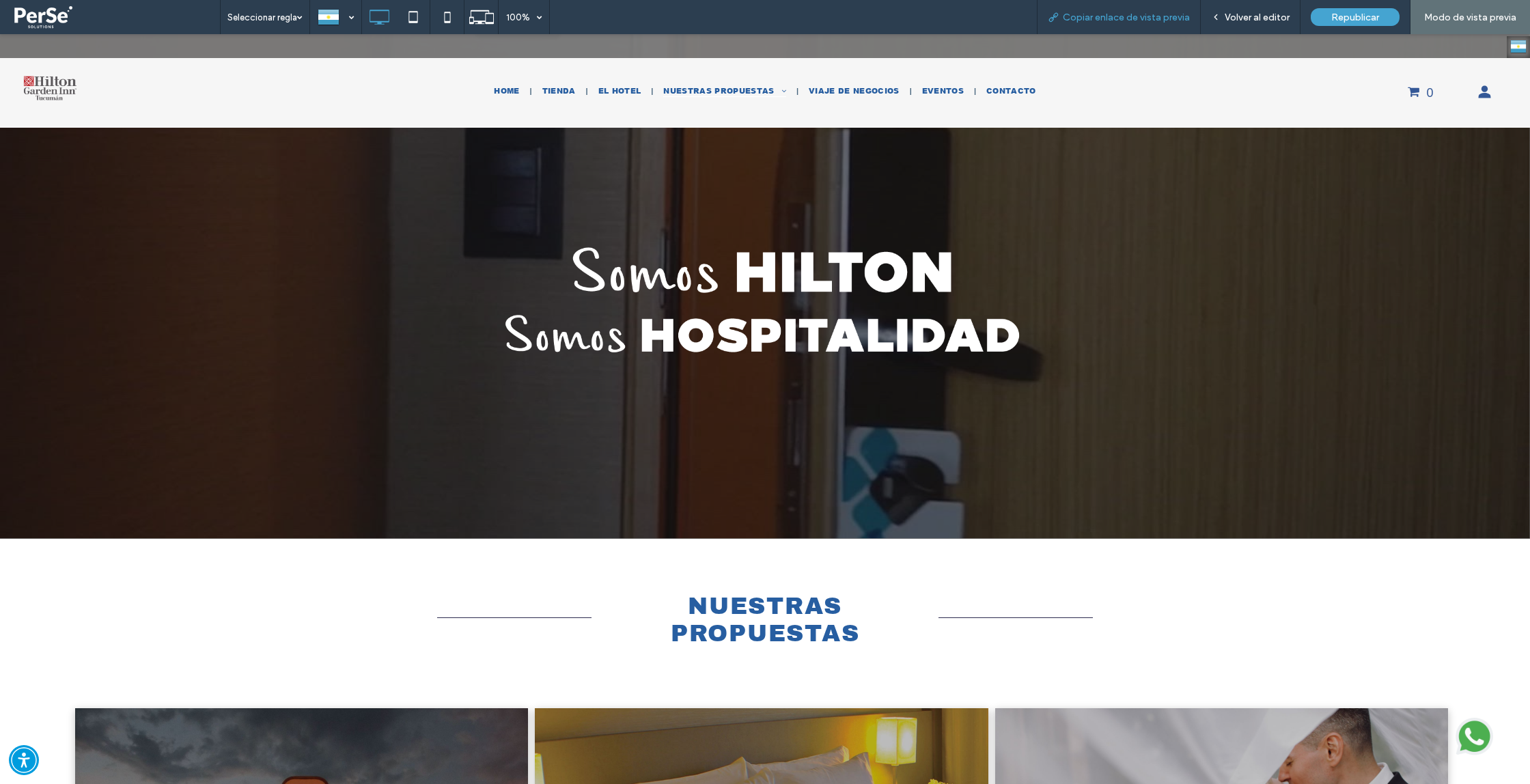
click at [1125, 18] on span "Copiar enlace de vista previa" at bounding box center [1126, 18] width 127 height 12
click at [1231, 23] on span "Volver al editor" at bounding box center [1258, 18] width 65 height 12
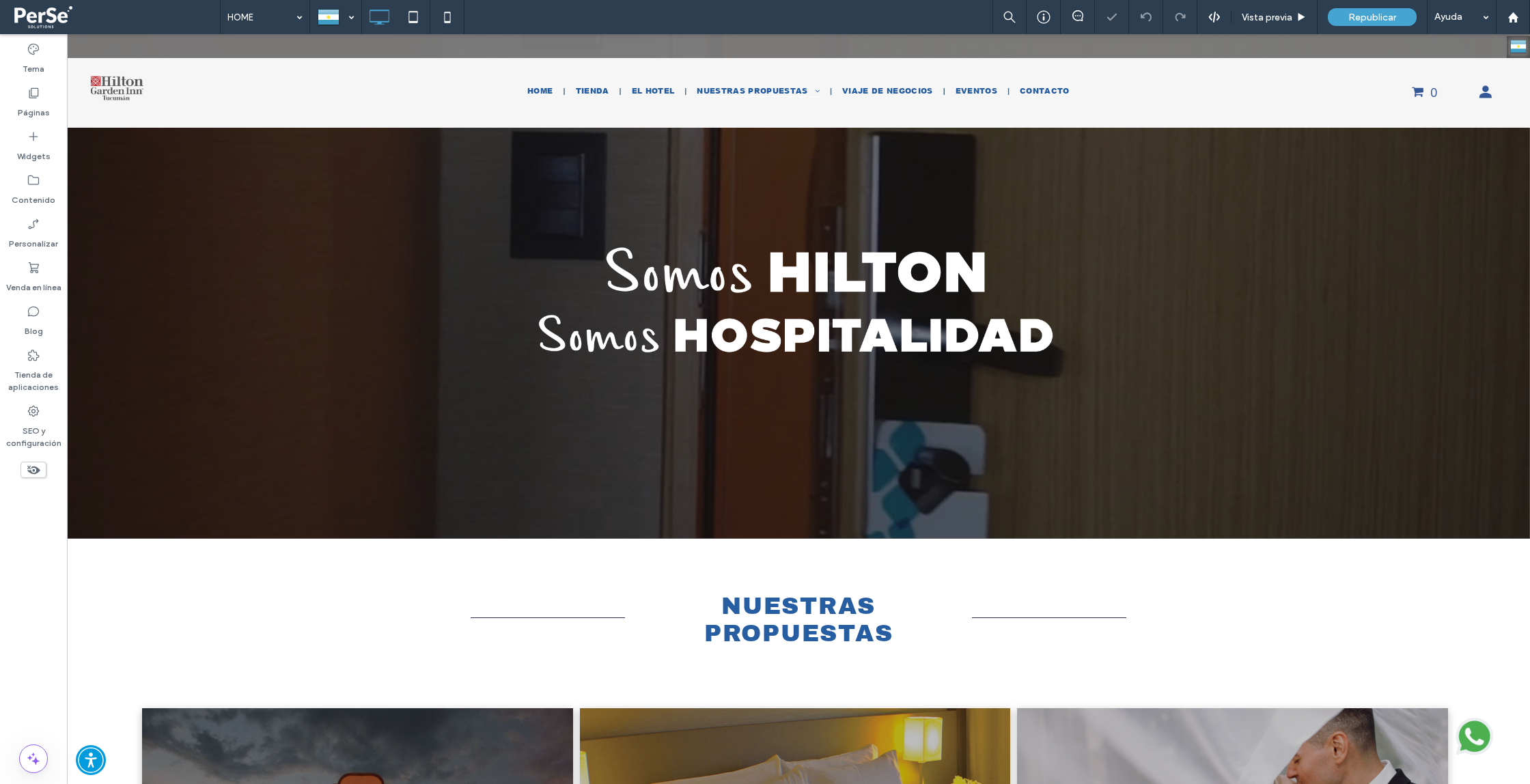
click at [45, 20] on span at bounding box center [115, 17] width 210 height 28
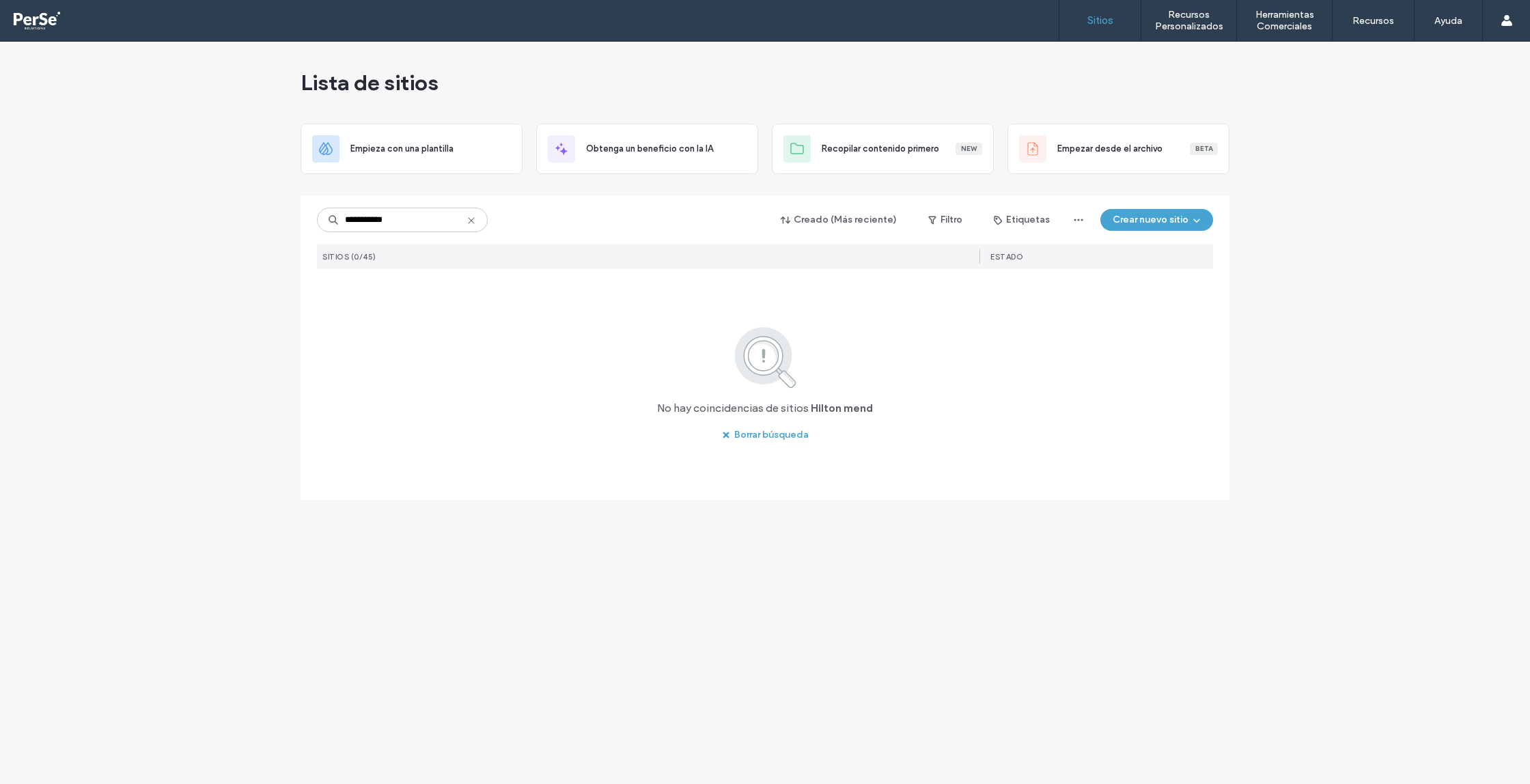
click at [428, 226] on input "**********" at bounding box center [402, 220] width 170 height 25
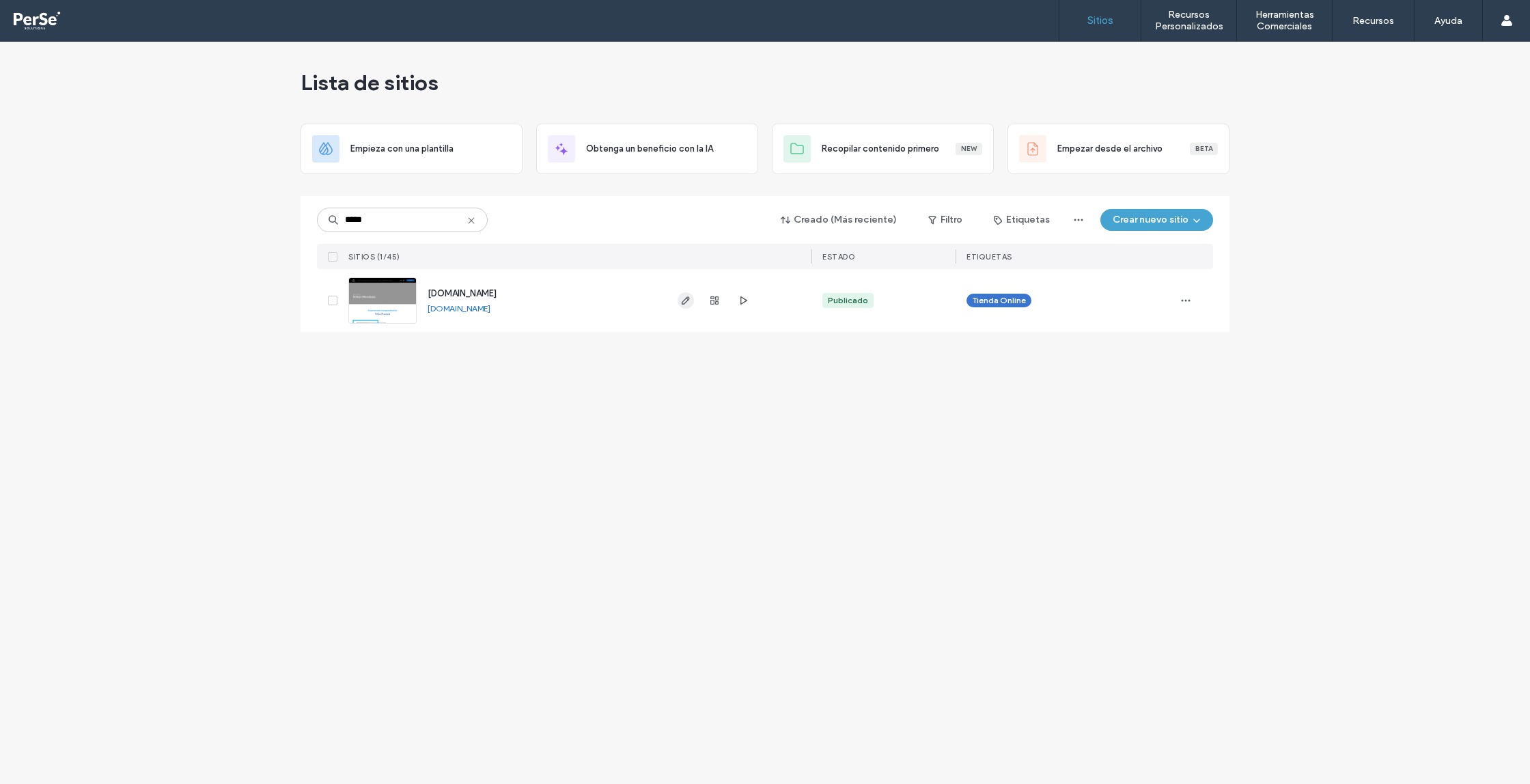
type input "*****"
click at [683, 305] on icon "button" at bounding box center [685, 300] width 11 height 11
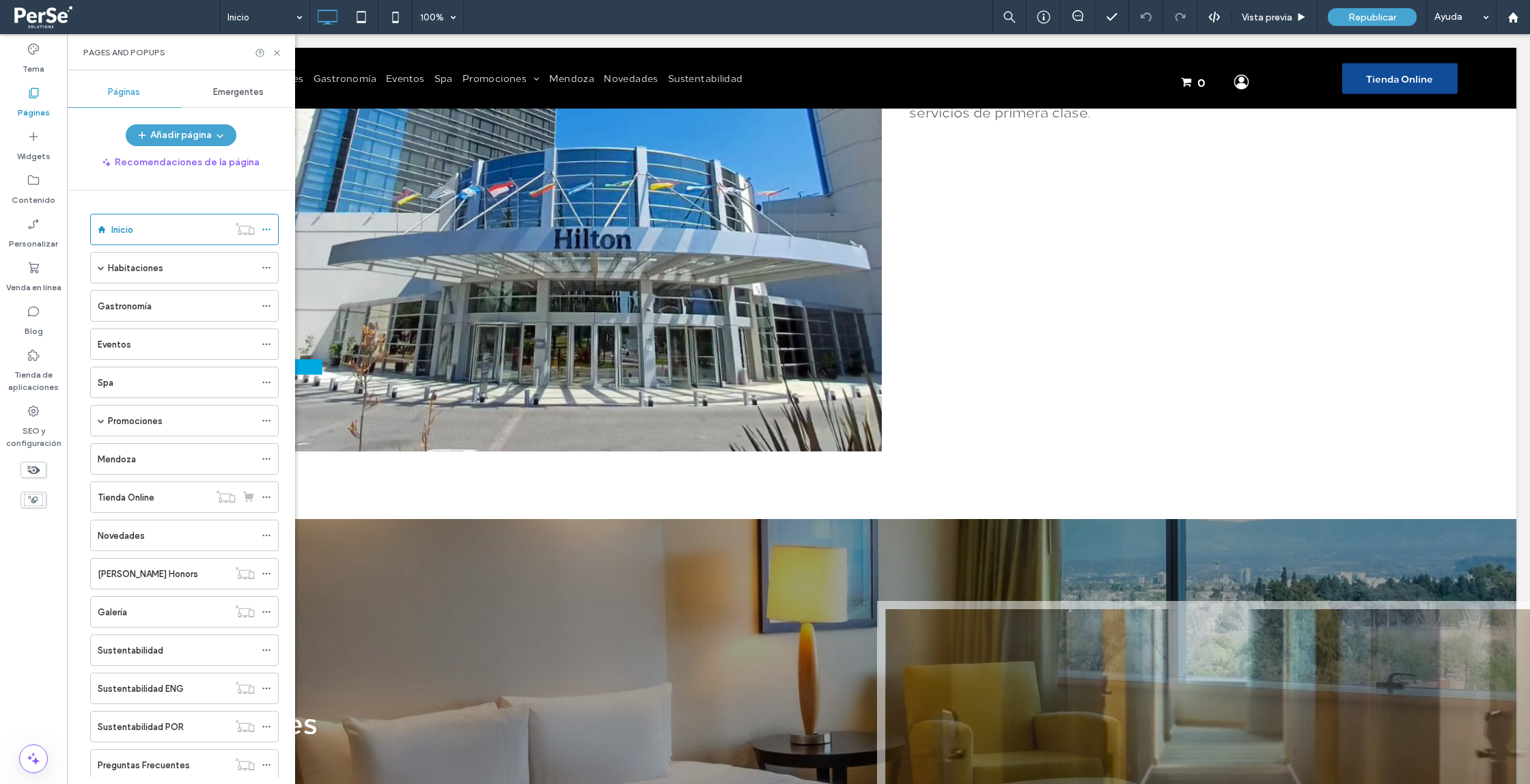
click at [213, 419] on div "Promociones" at bounding box center [181, 421] width 147 height 14
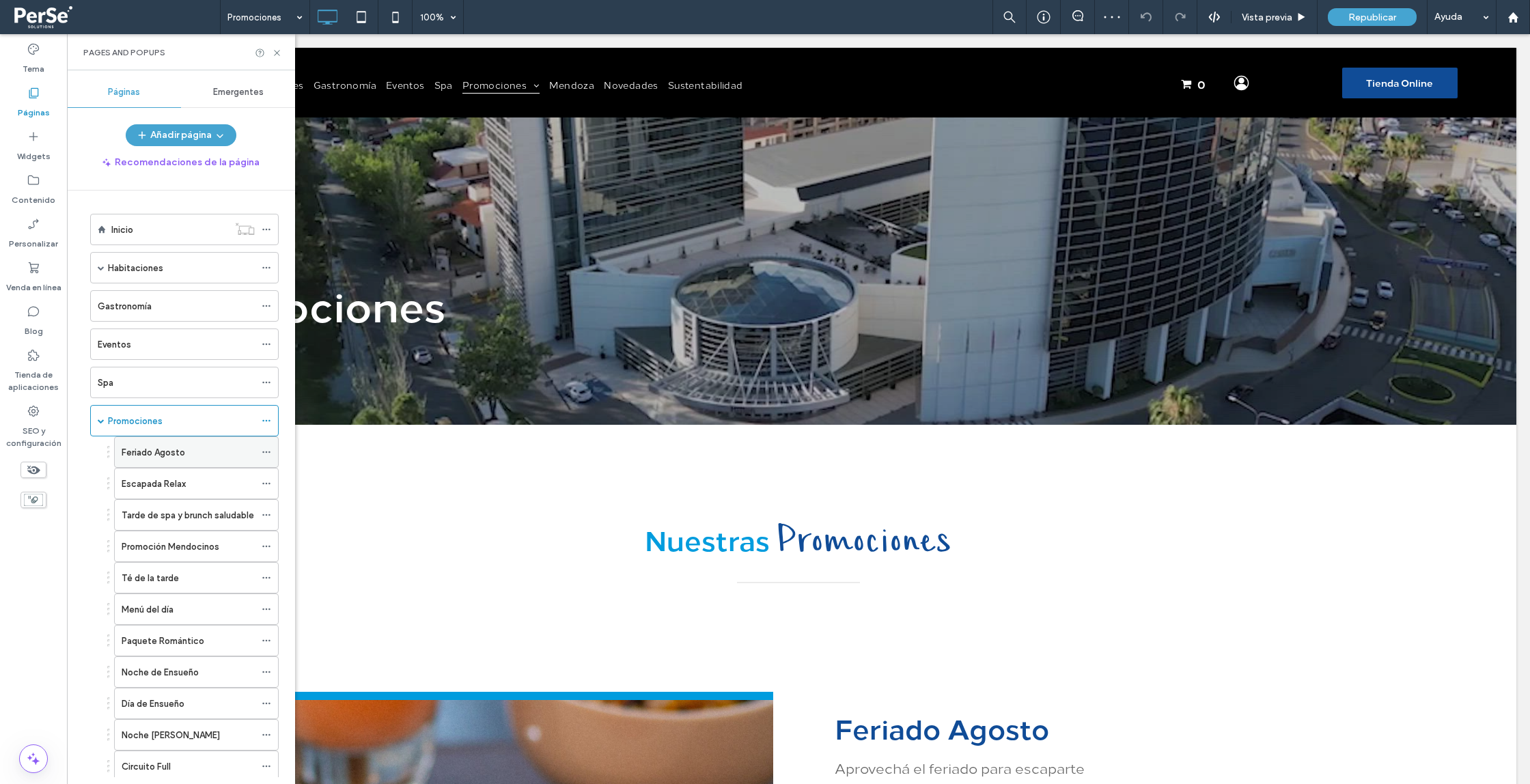
click at [269, 449] on icon at bounding box center [266, 452] width 10 height 10
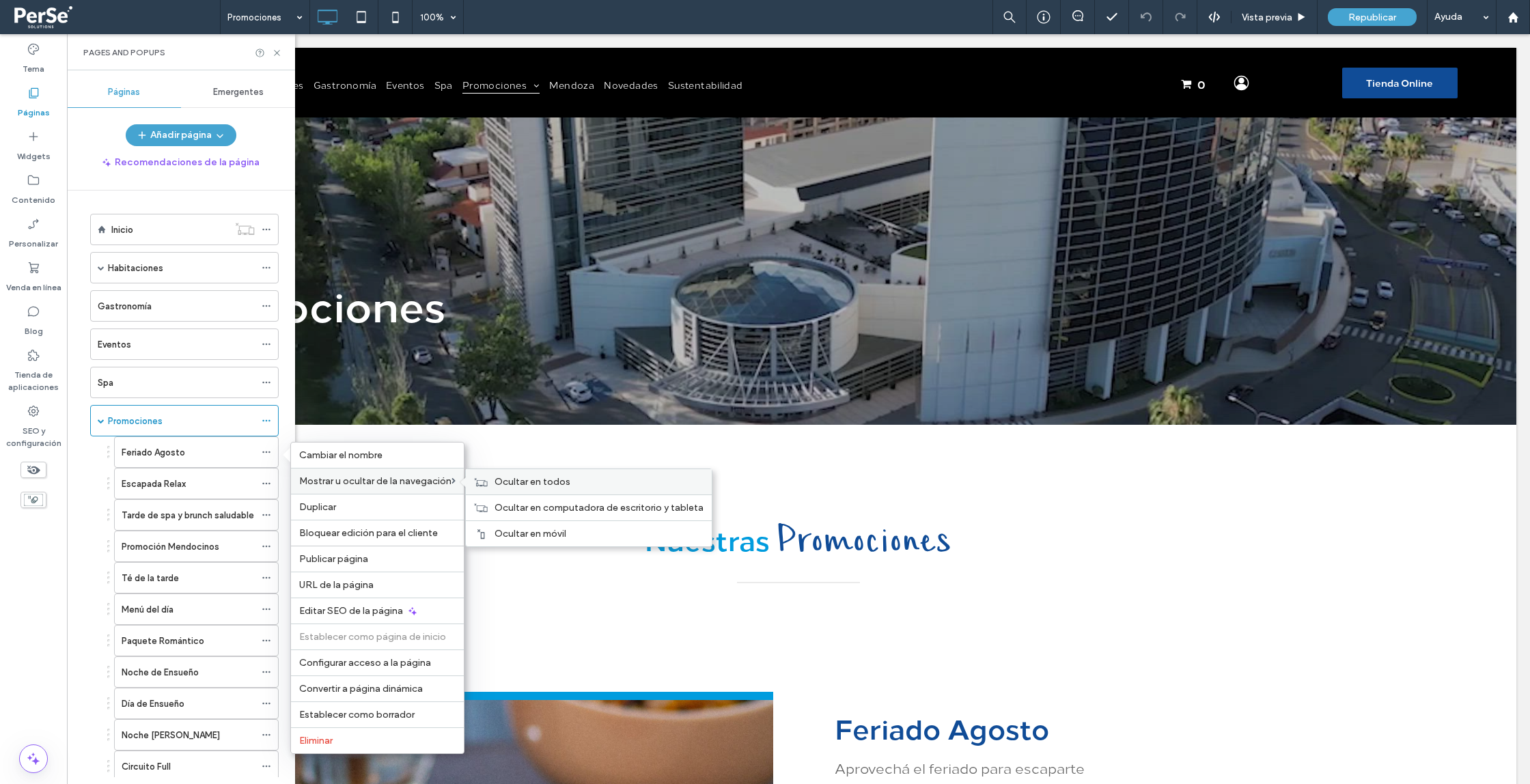
click at [535, 478] on span "Ocultar en todos" at bounding box center [532, 482] width 76 height 12
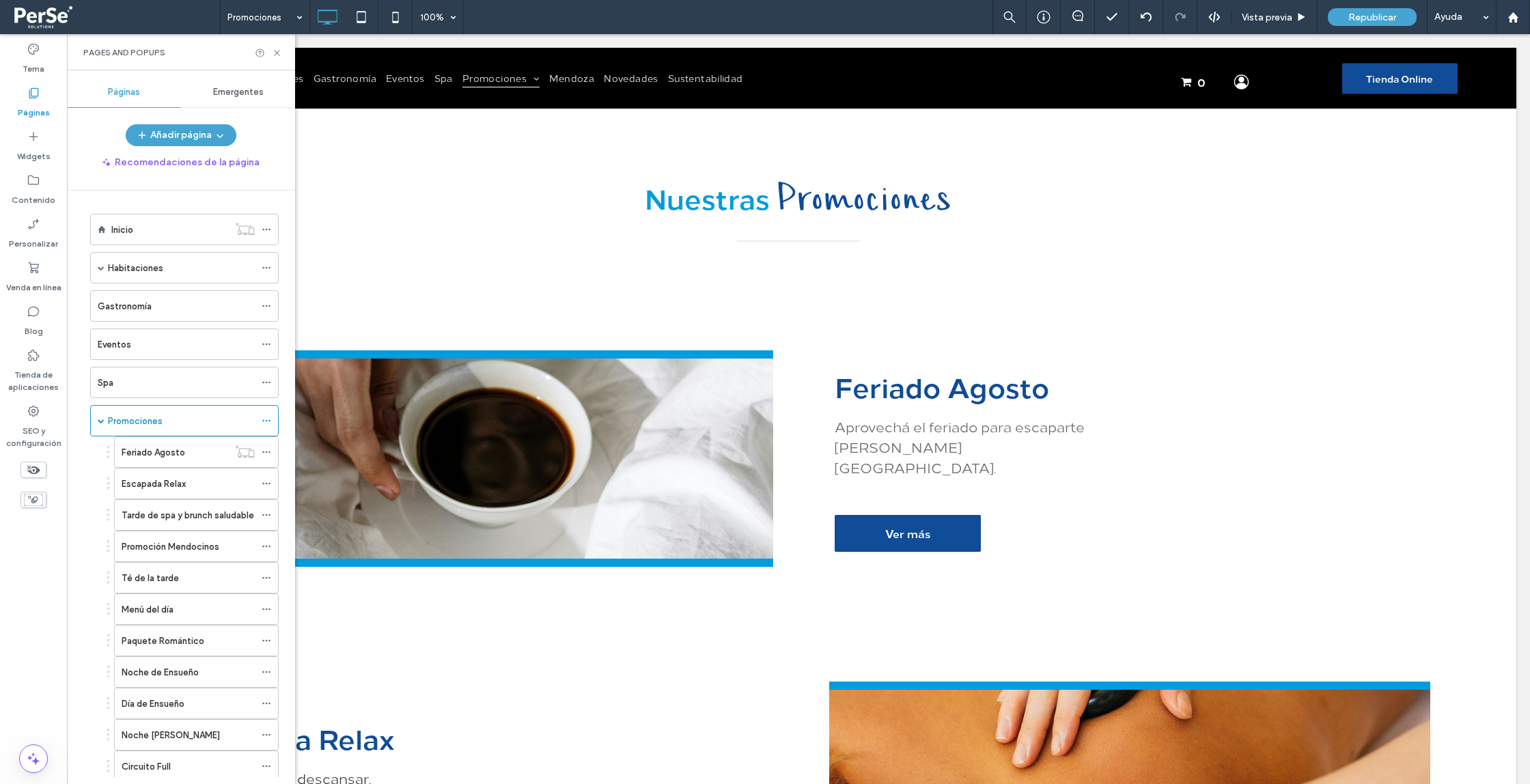
scroll to position [305, 0]
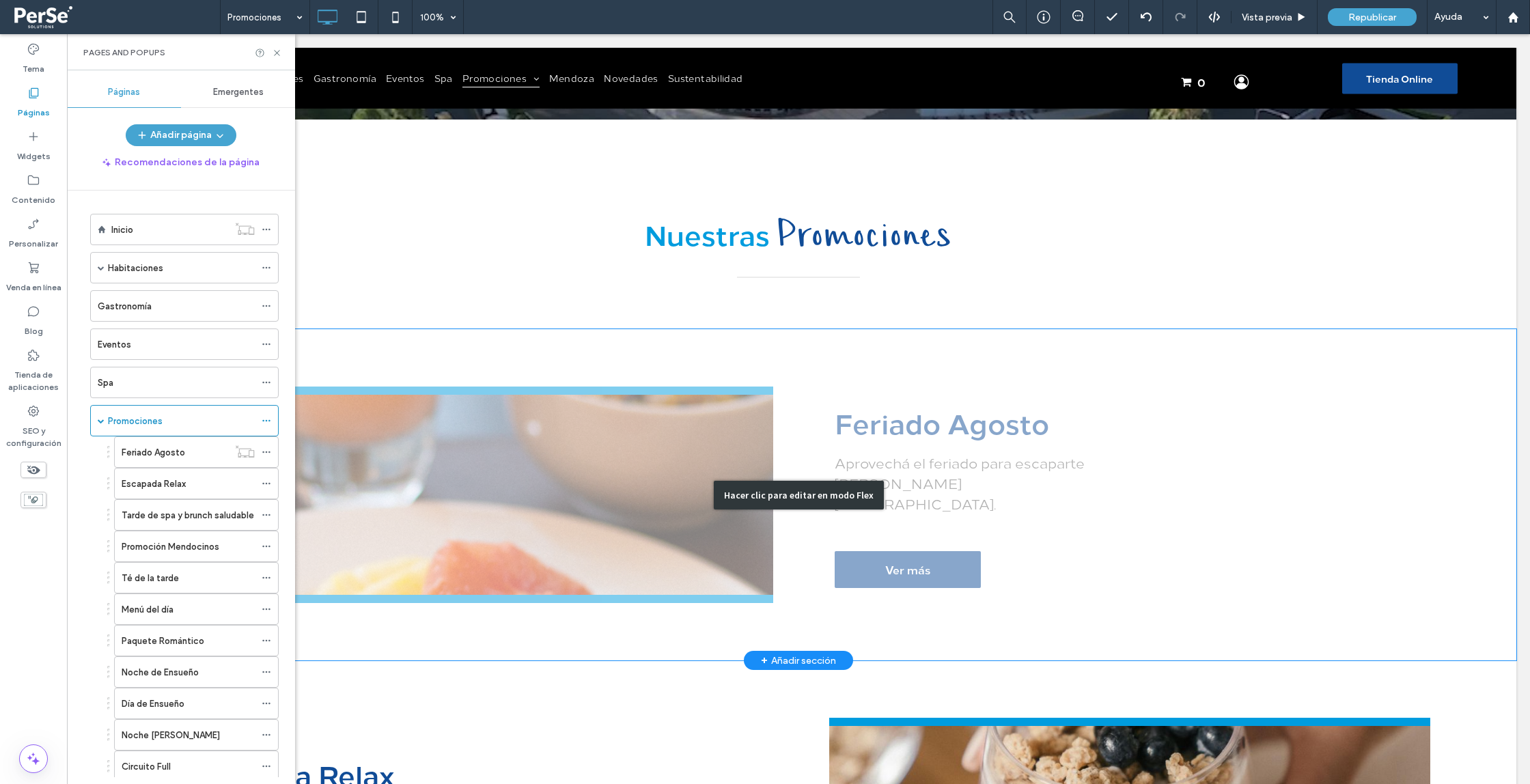
click at [618, 334] on div "Hacer clic para editar en modo Flex" at bounding box center [798, 495] width 1436 height 332
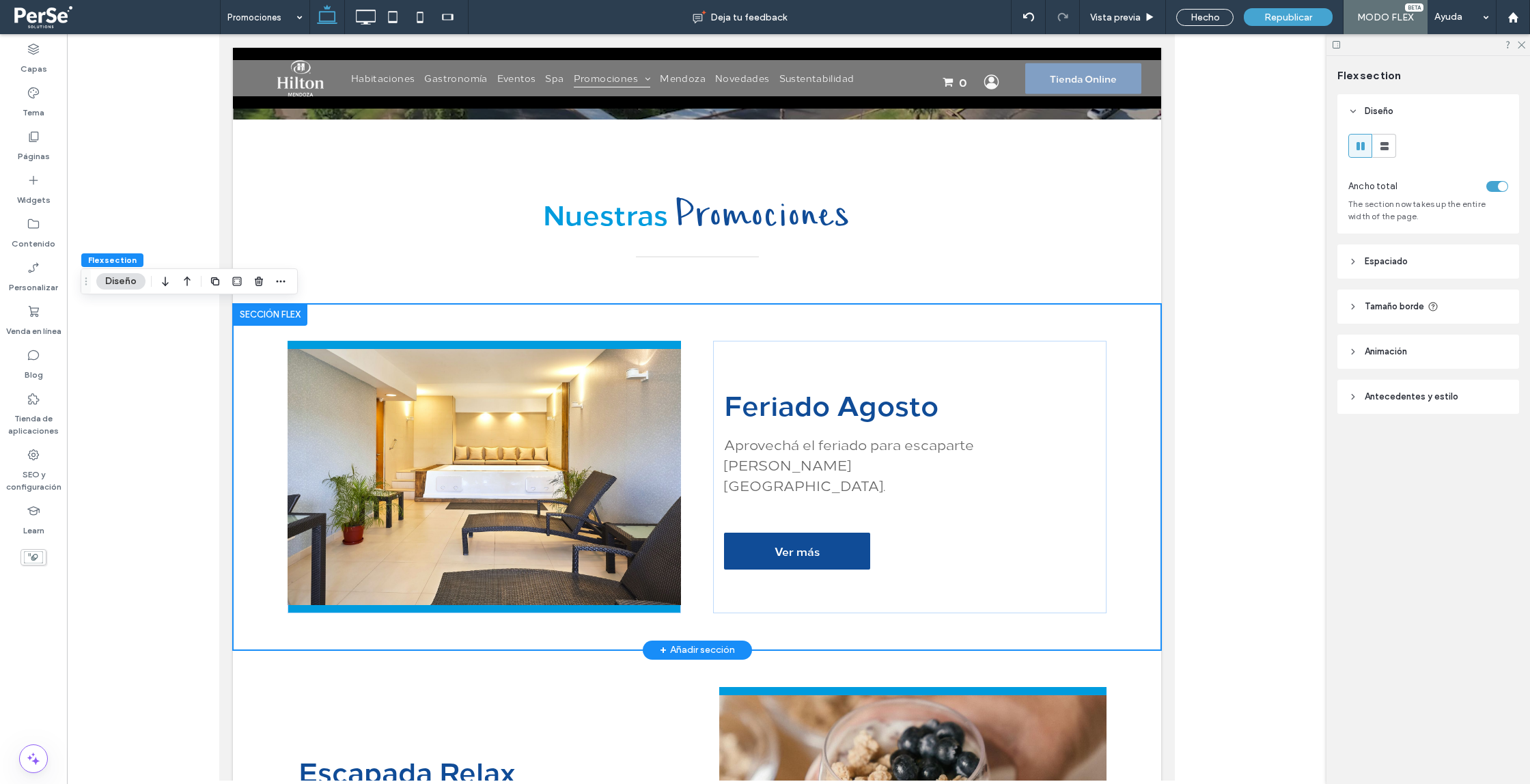
click at [737, 338] on div "Feriado Agosto Aprovechá el feriado para escaparte a Mendoza. Ver más" at bounding box center [697, 477] width 929 height 346
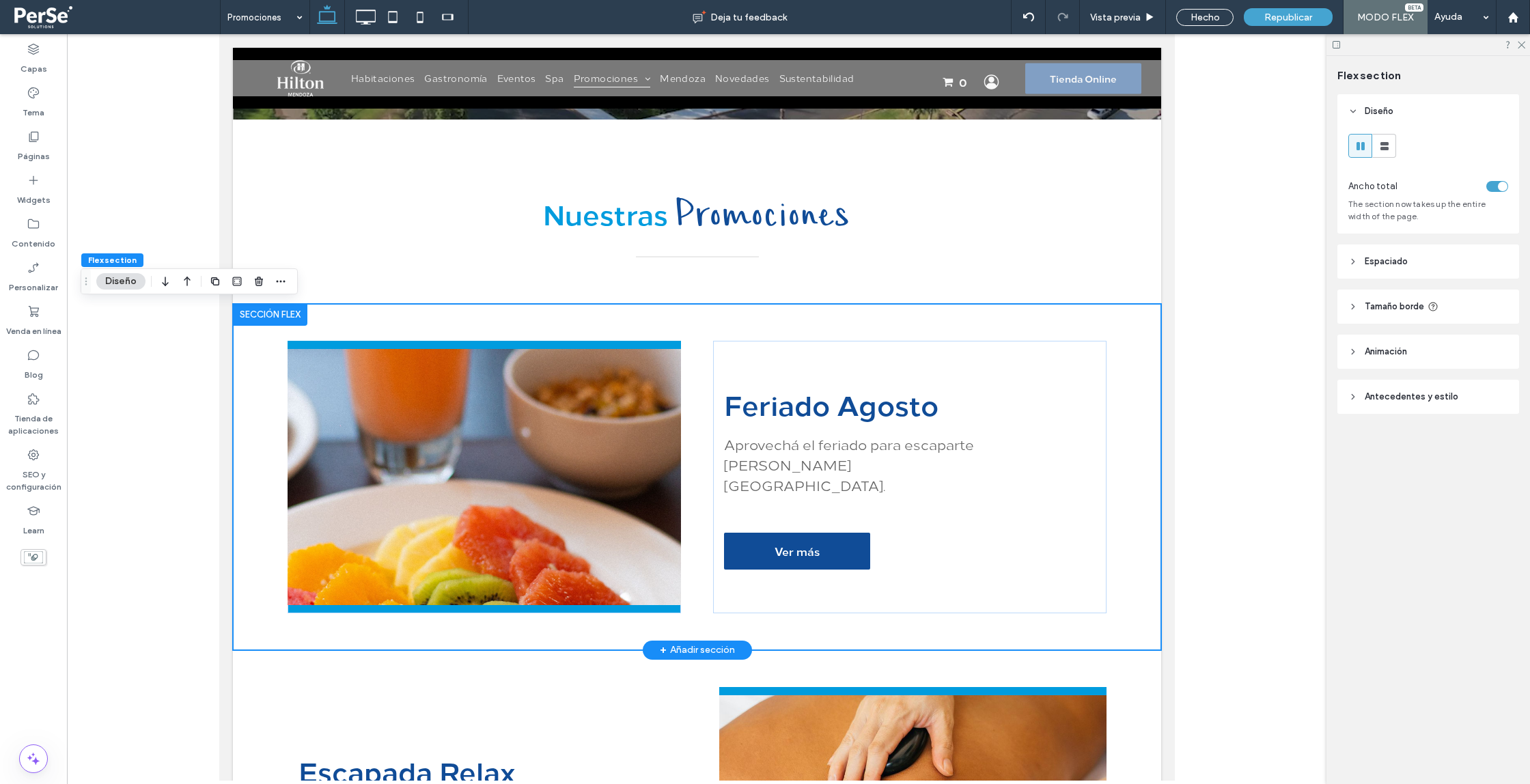
click at [276, 312] on div at bounding box center [269, 315] width 74 height 22
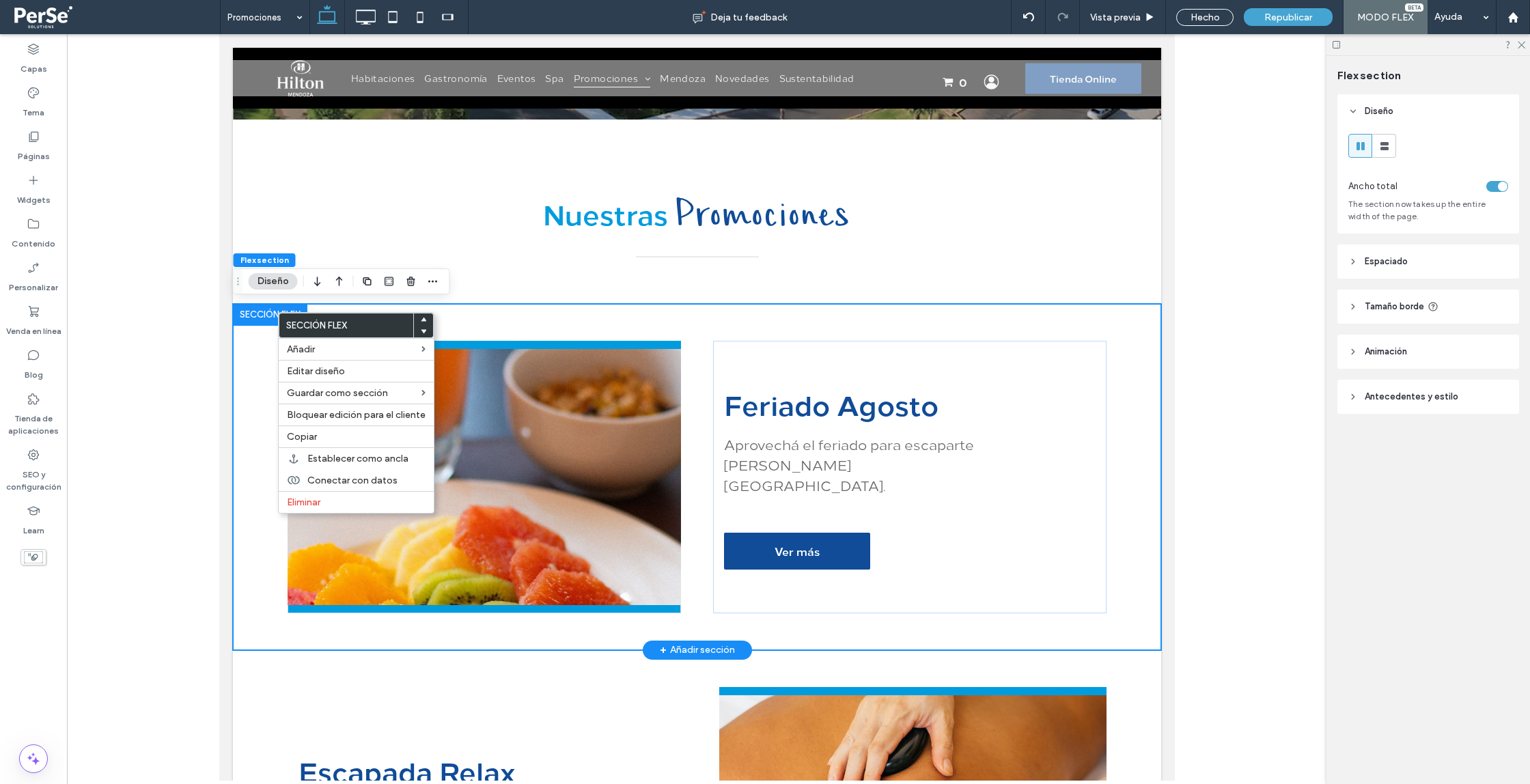
scroll to position [310, 0]
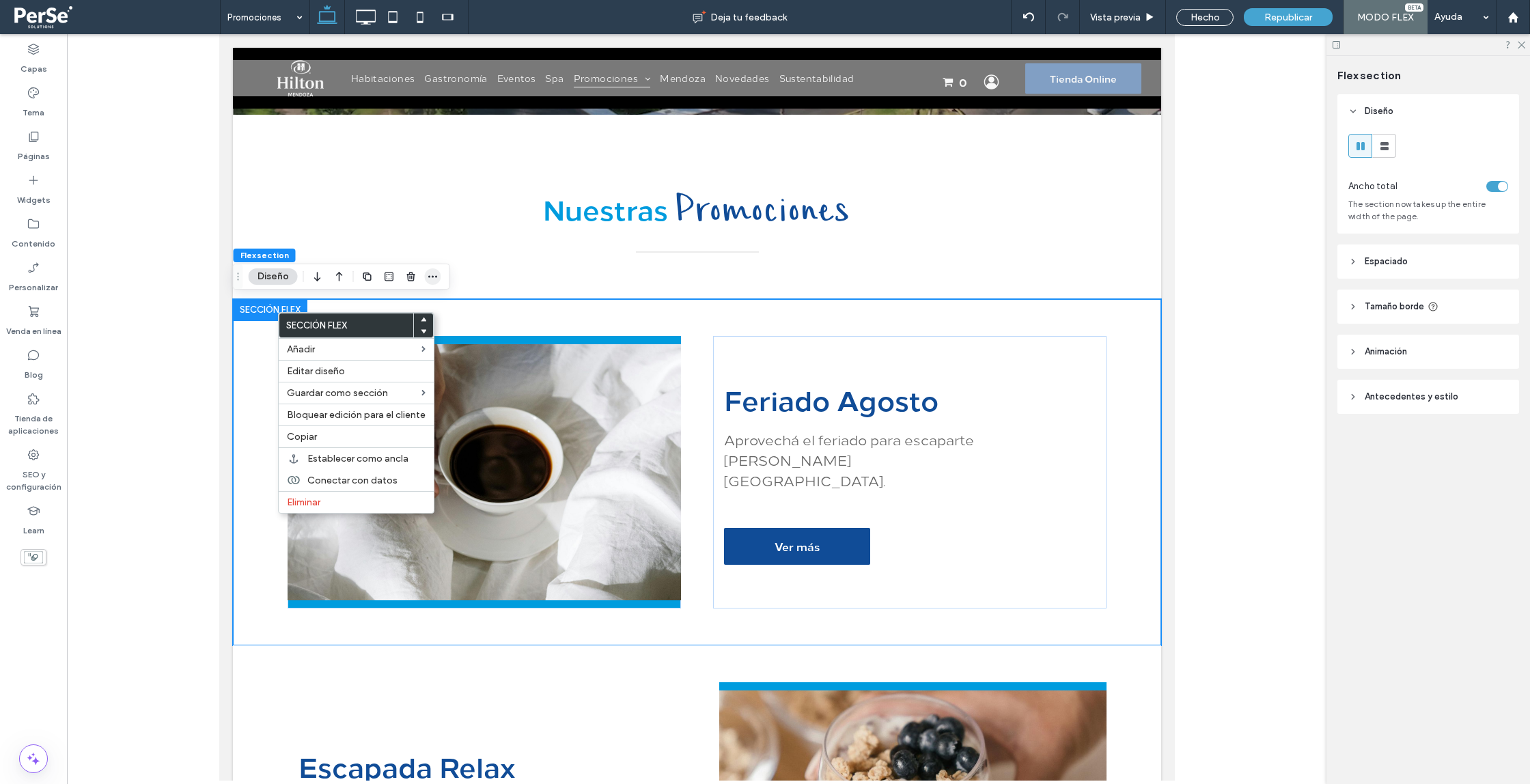
click at [438, 280] on icon "button" at bounding box center [433, 276] width 11 height 11
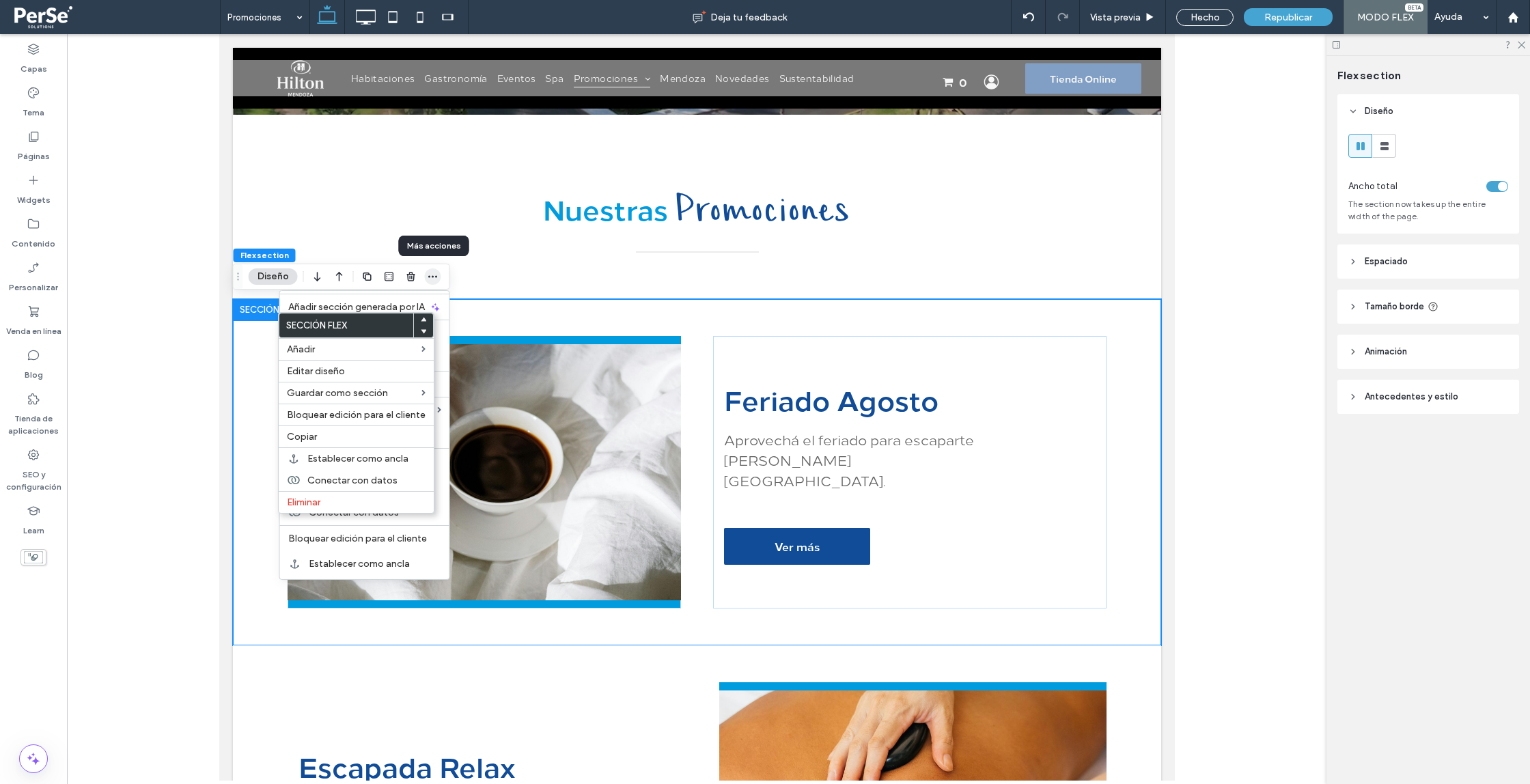
click at [438, 280] on icon "button" at bounding box center [433, 276] width 11 height 11
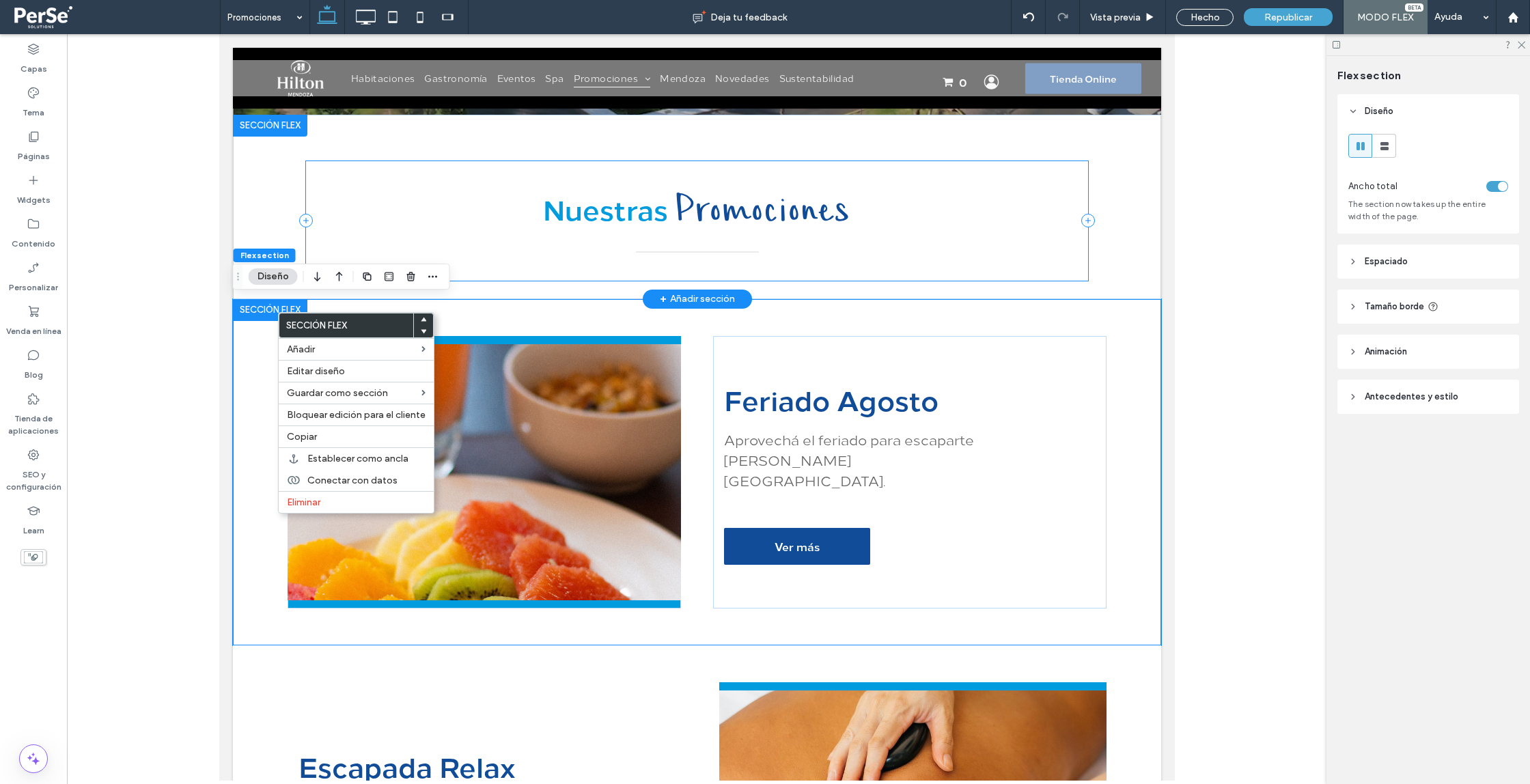
click at [476, 274] on div "Nuestras Promociones" at bounding box center [696, 221] width 783 height 120
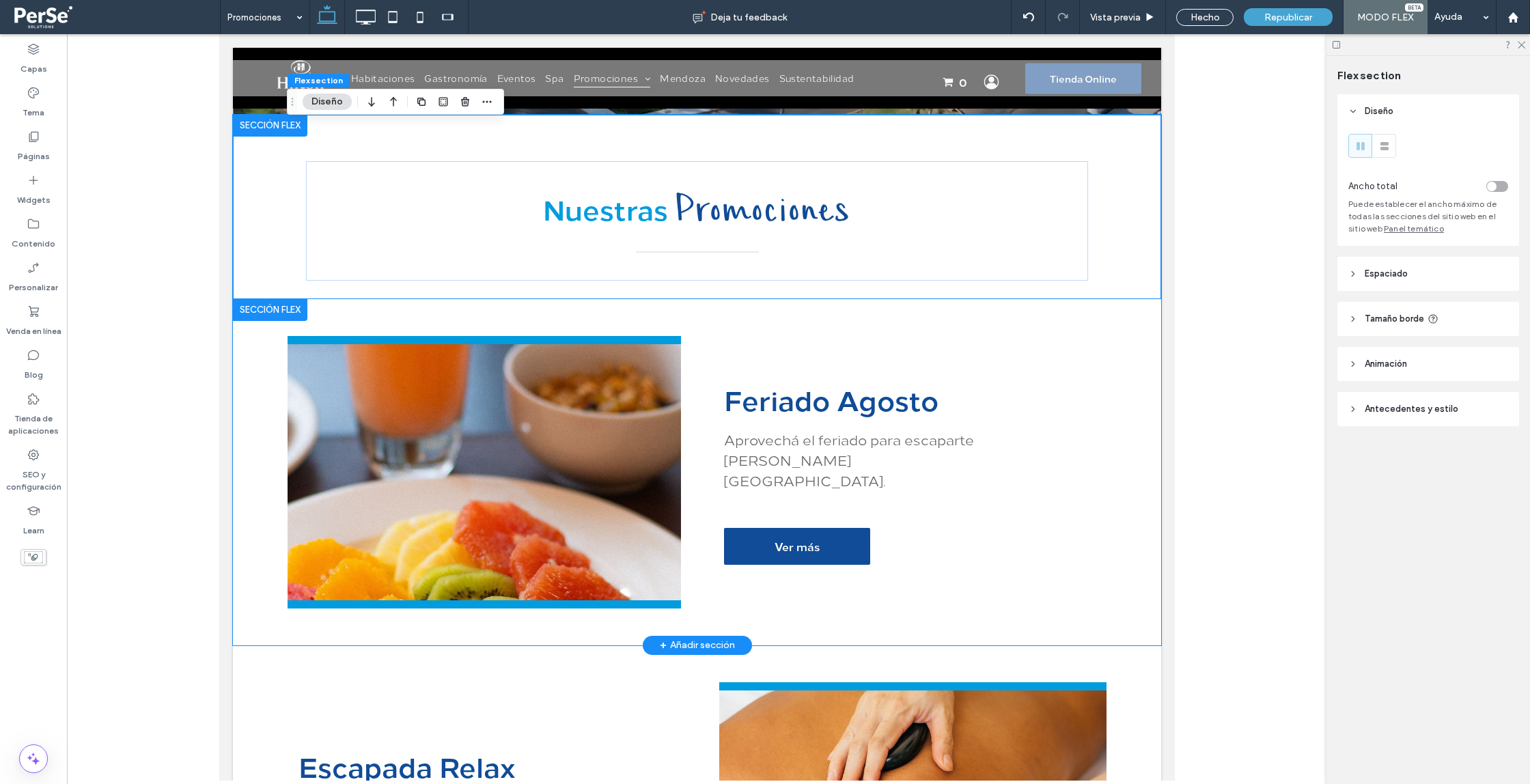
click at [254, 322] on div "Feriado Agosto Aprovechá el feriado para escaparte a Mendoza. Ver más" at bounding box center [697, 472] width 929 height 346
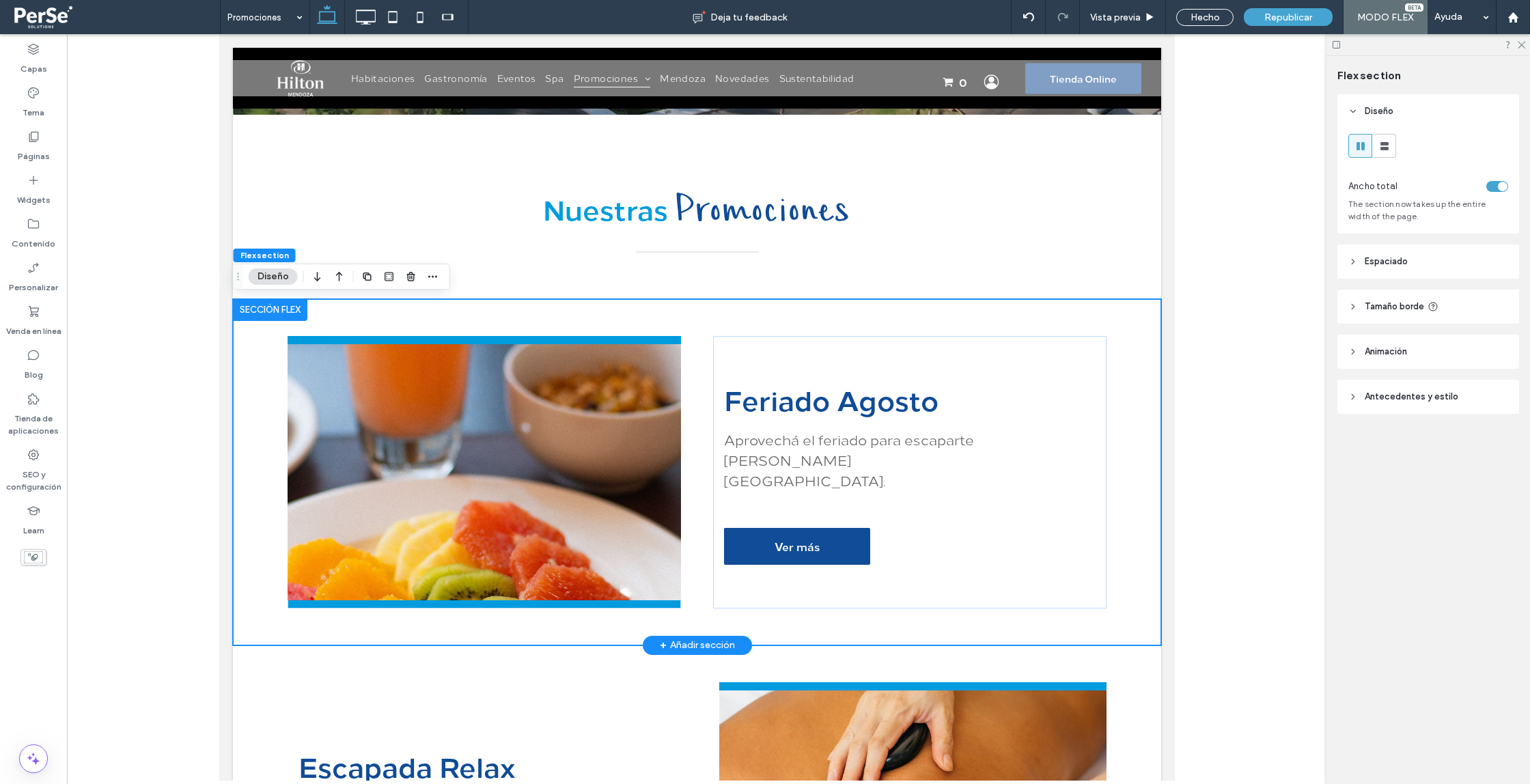
click at [253, 314] on div at bounding box center [269, 310] width 74 height 22
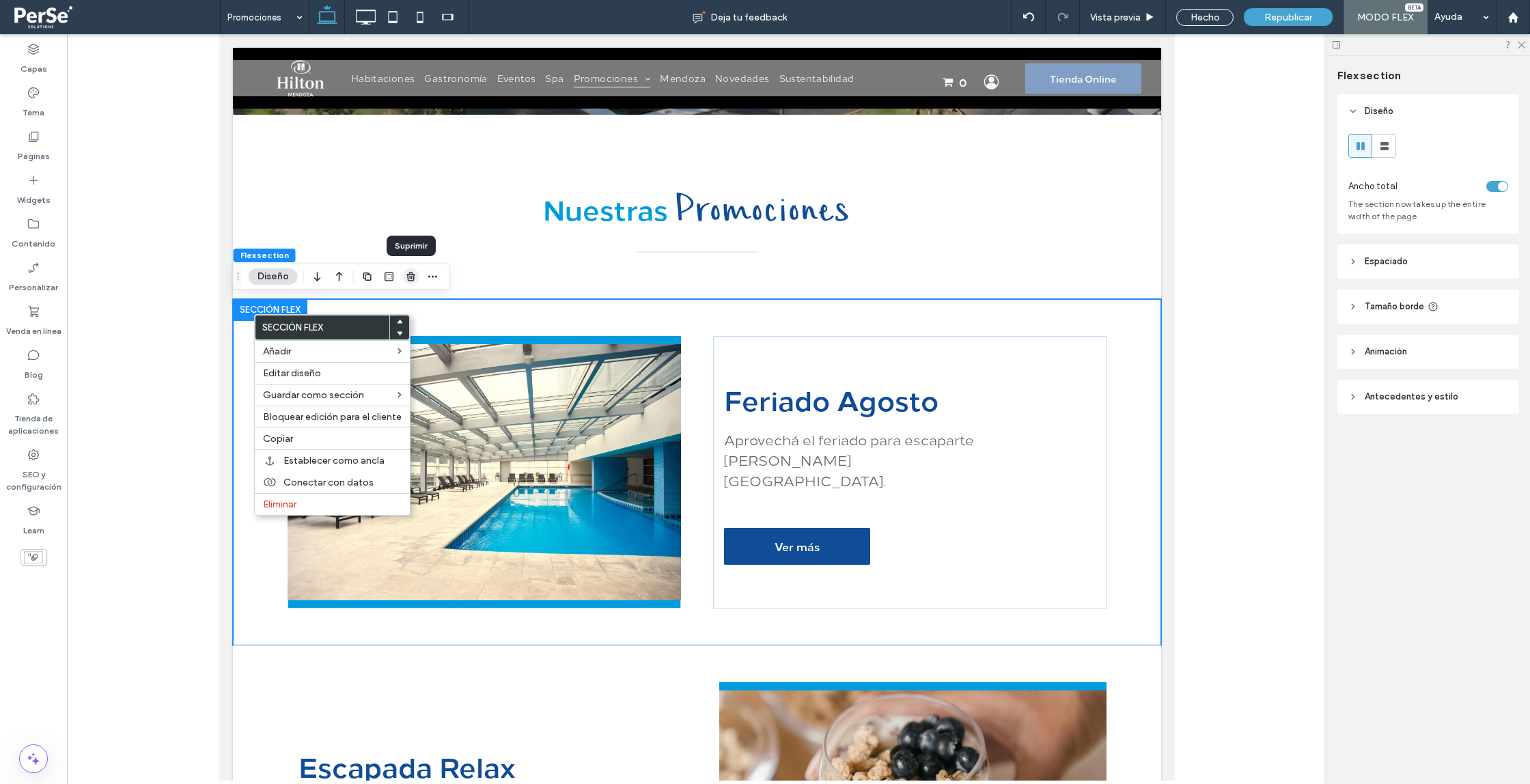
click at [406, 278] on icon "button" at bounding box center [411, 276] width 11 height 11
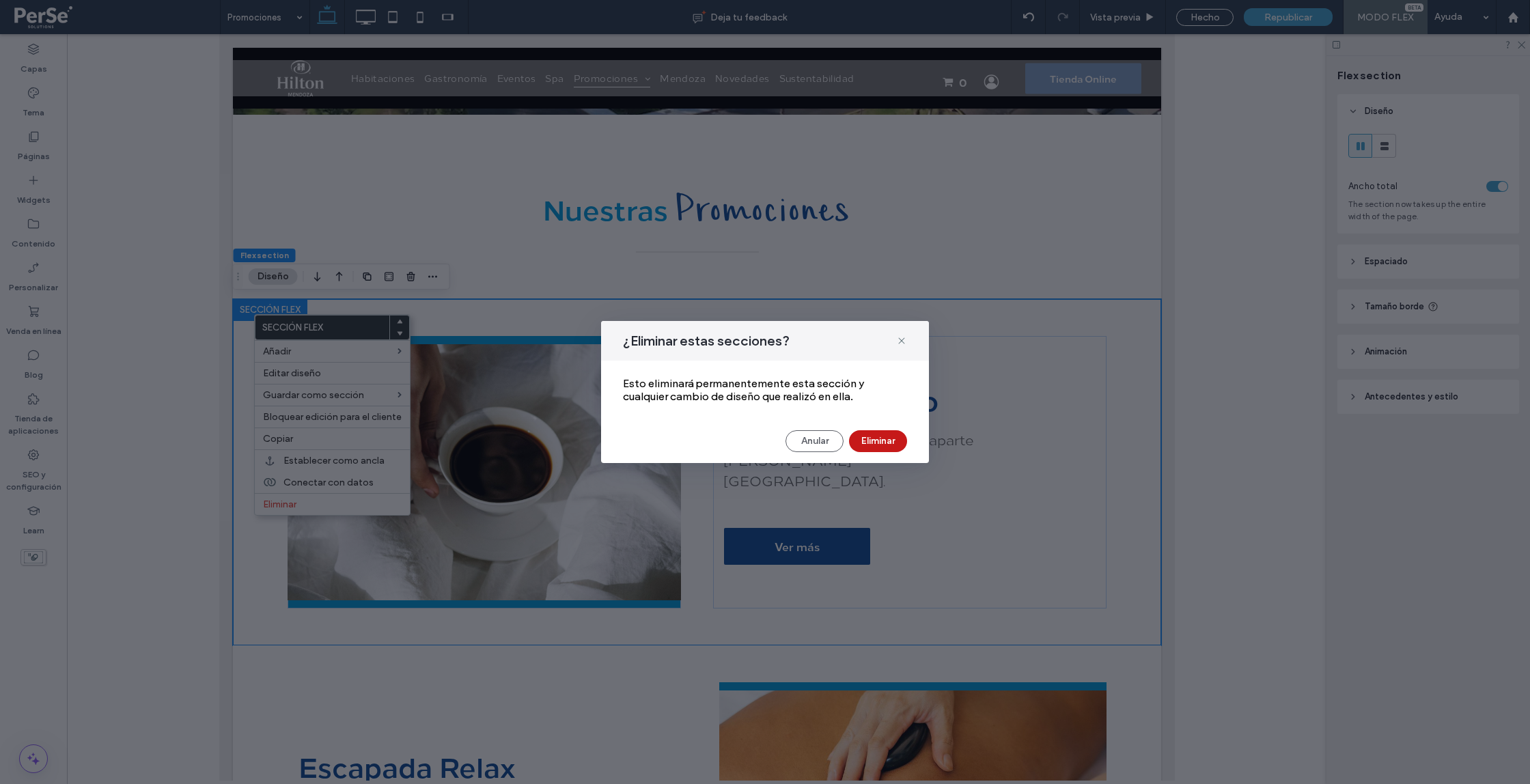
drag, startPoint x: 871, startPoint y: 434, endPoint x: 449, endPoint y: 363, distance: 427.9
click at [871, 434] on button "Eliminar" at bounding box center [878, 441] width 58 height 22
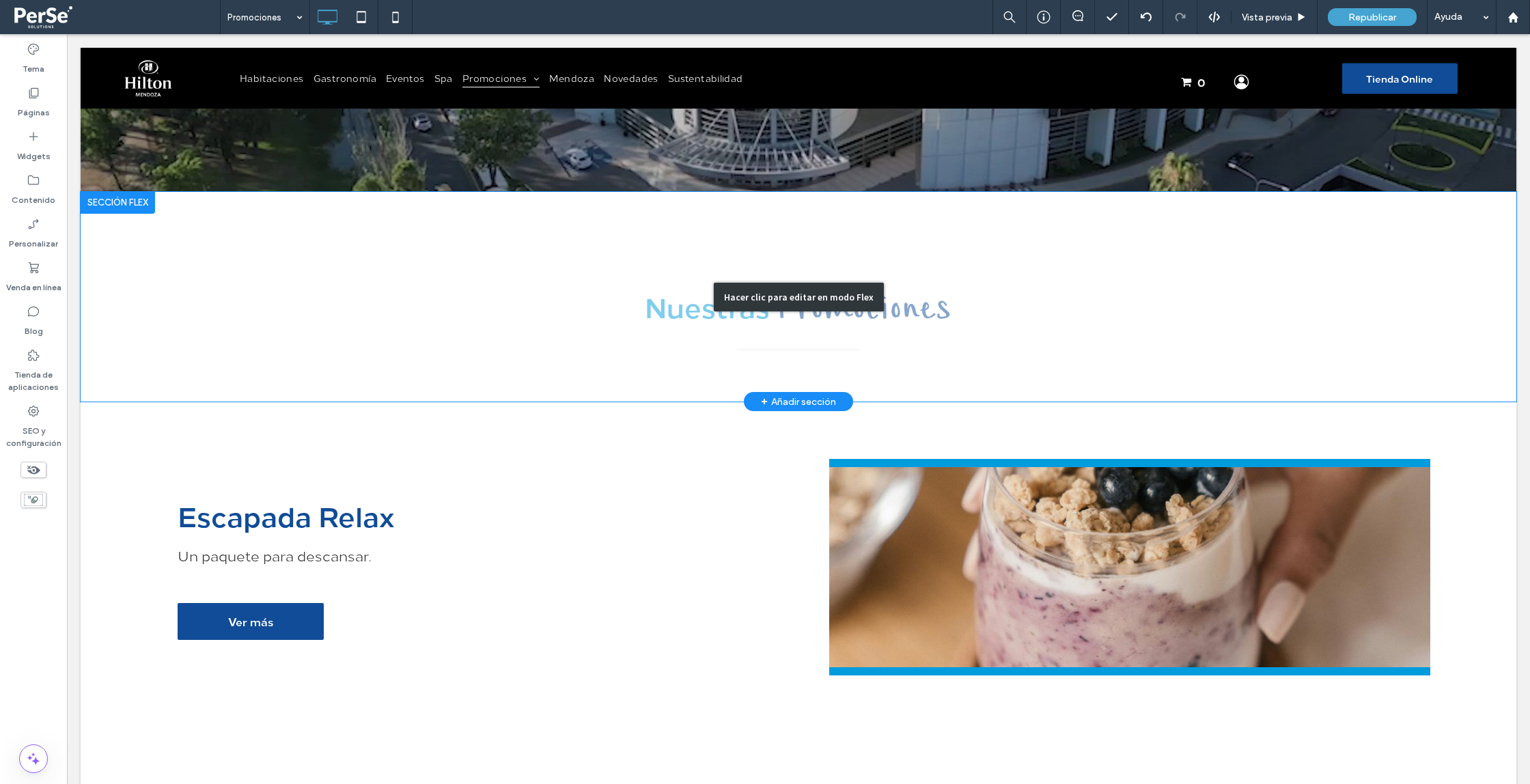
scroll to position [159, 0]
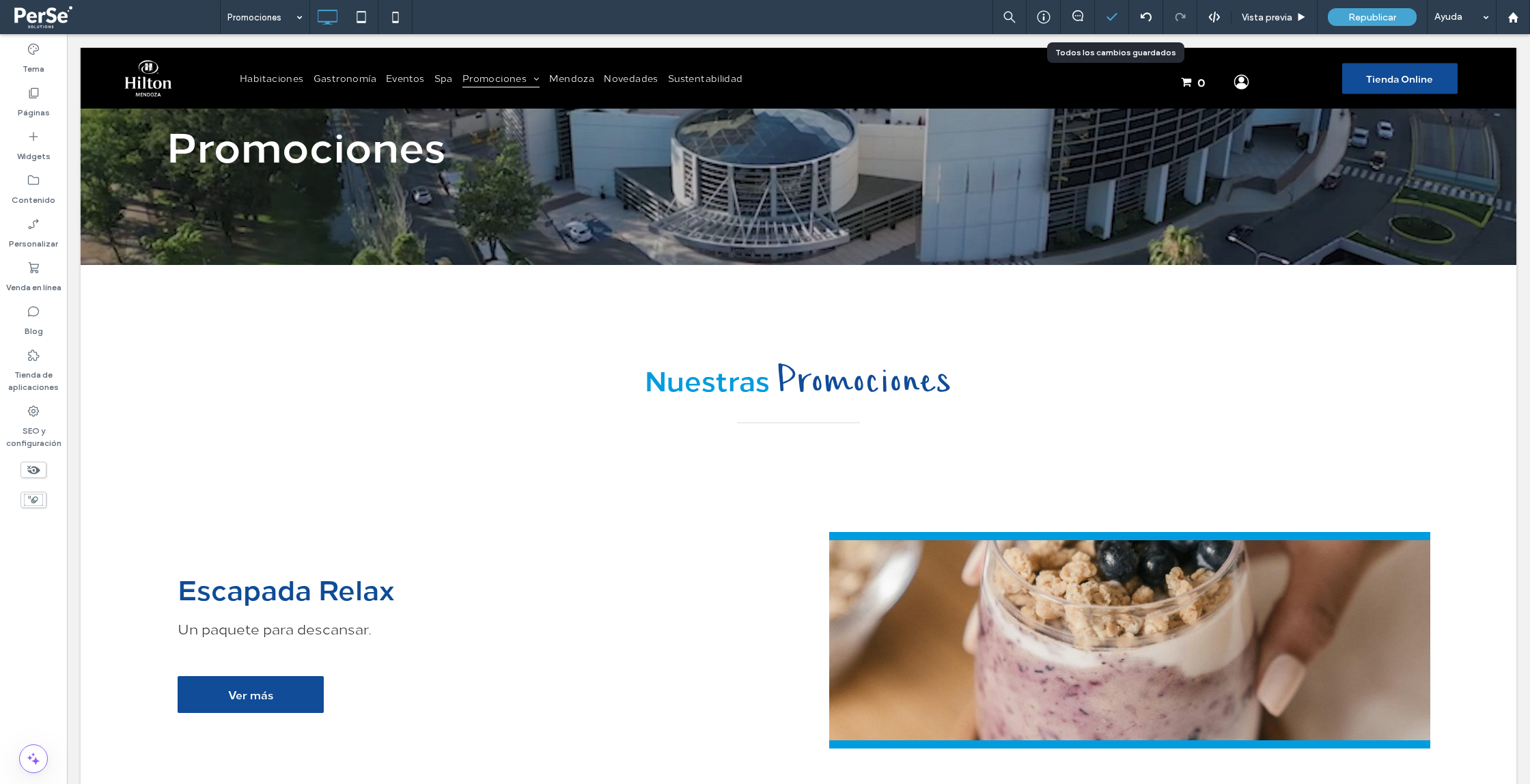
click at [1105, 15] on icon at bounding box center [1112, 17] width 14 height 14
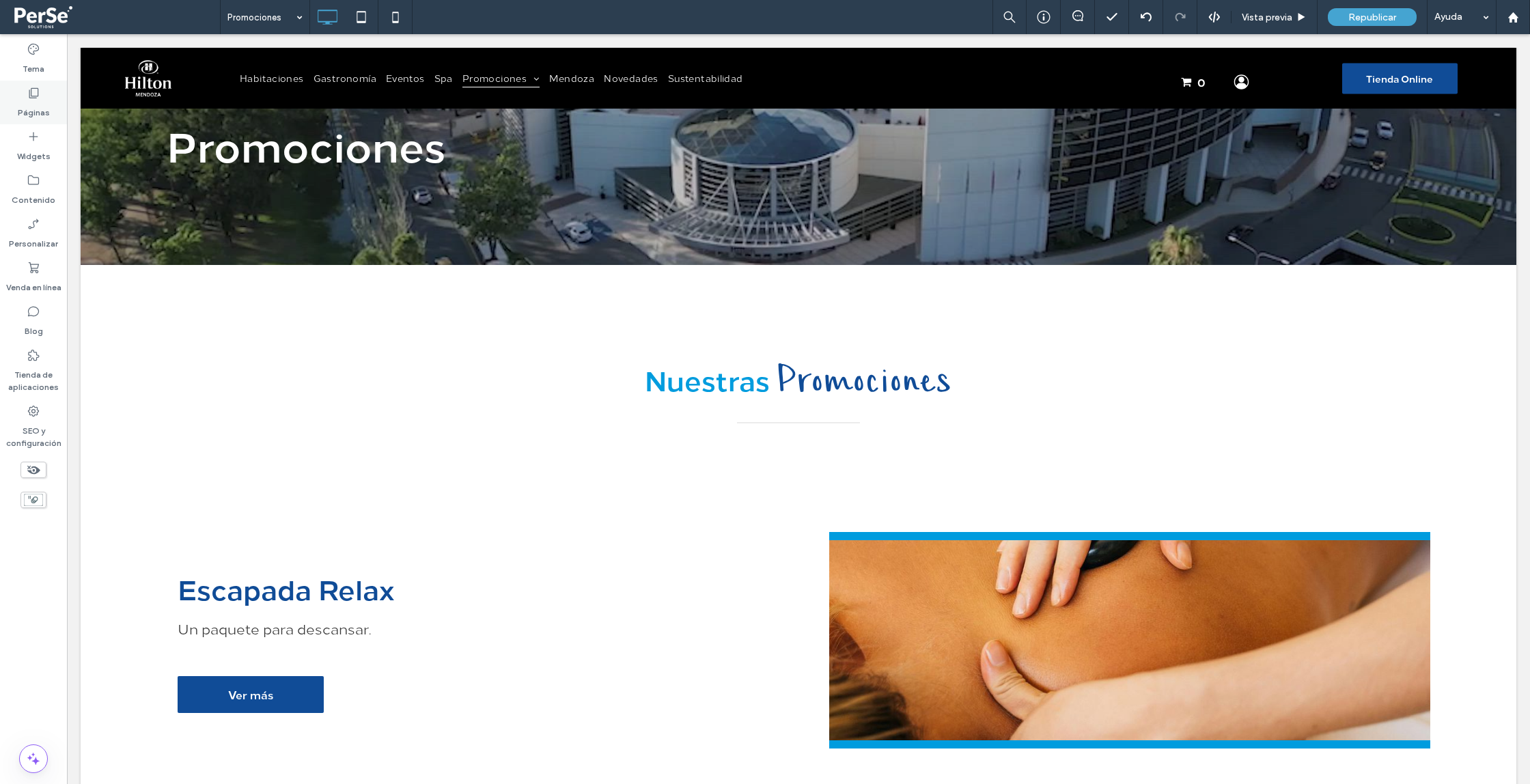
click at [30, 112] on label "Páginas" at bounding box center [34, 109] width 32 height 19
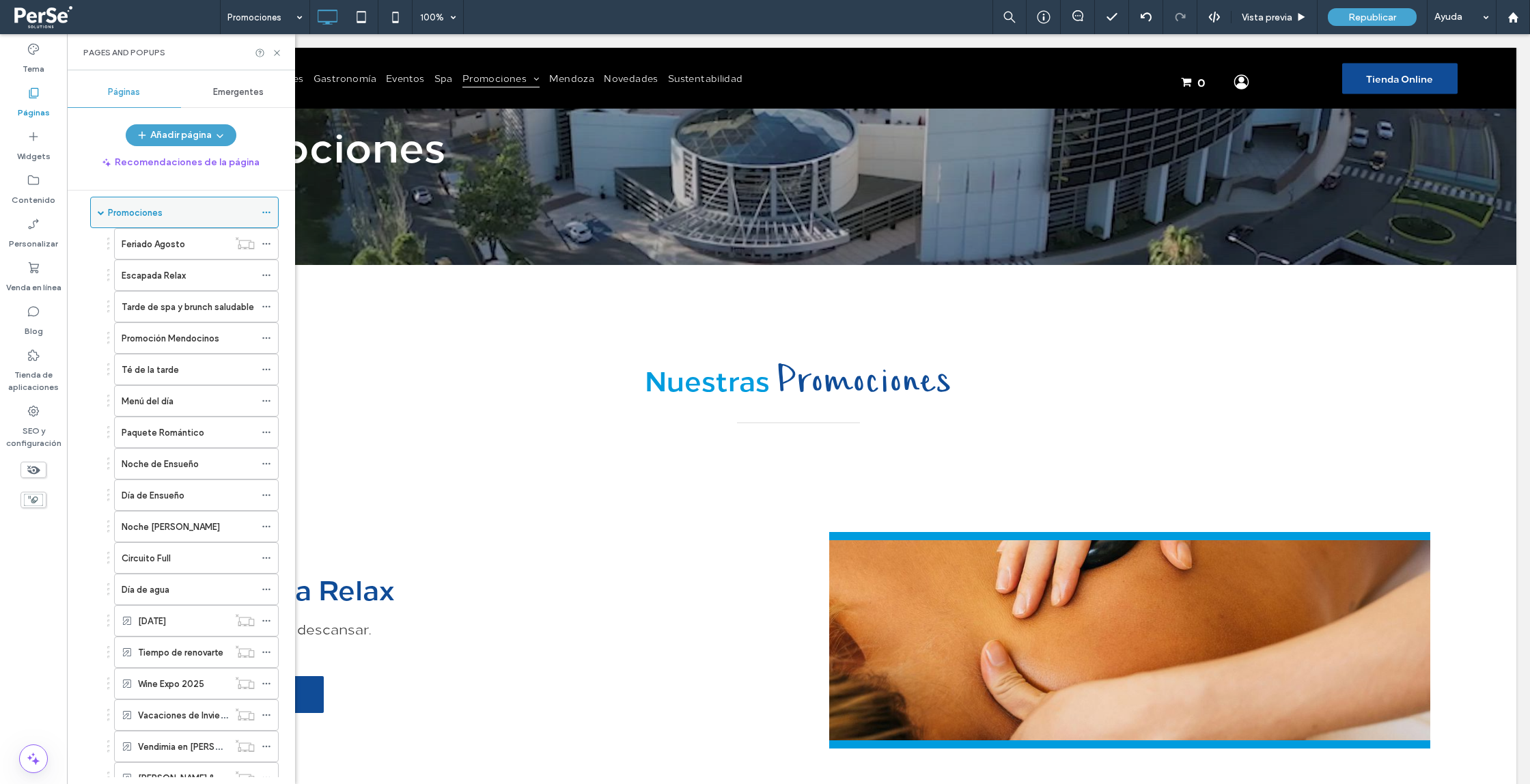
scroll to position [209, 0]
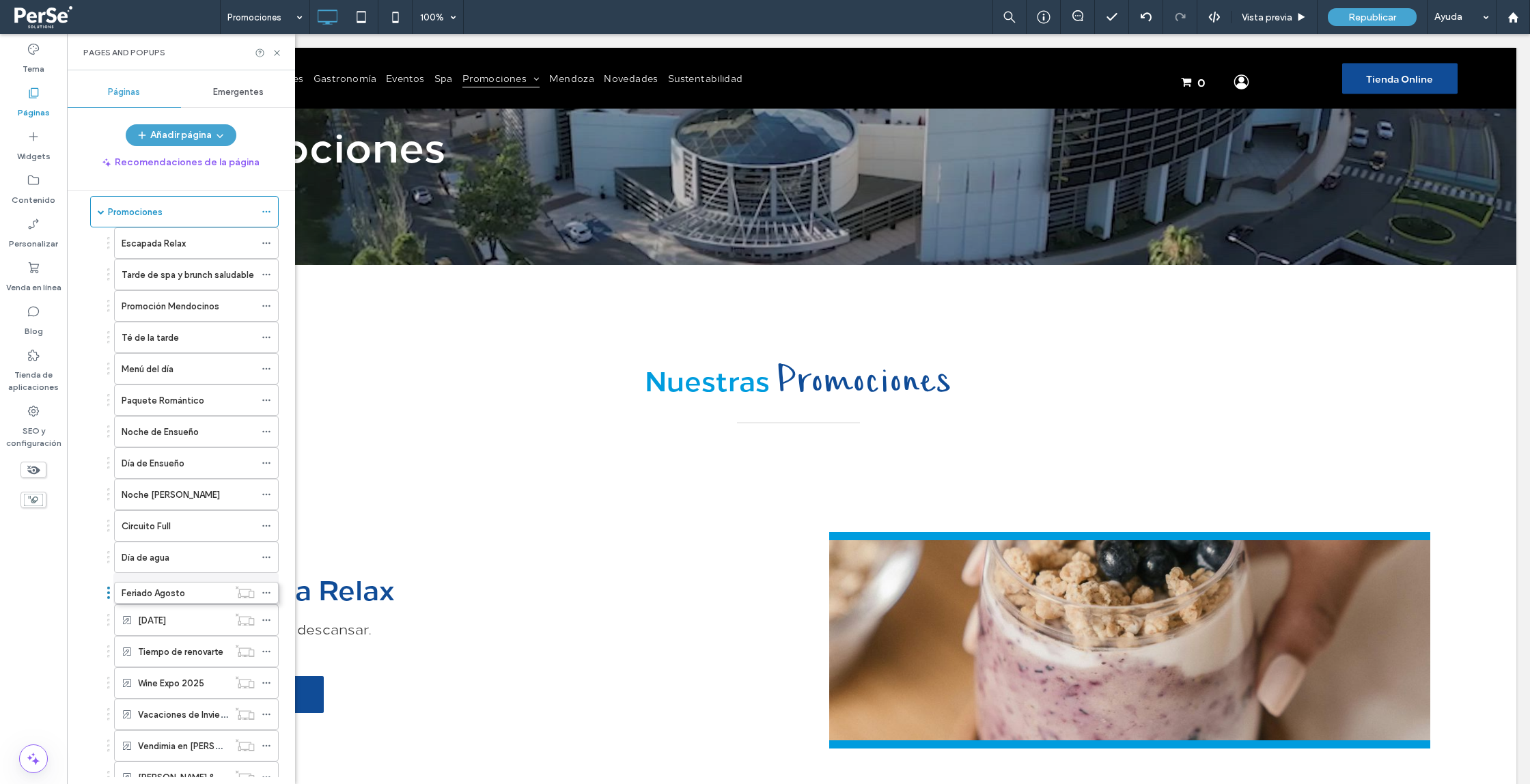
drag, startPoint x: 108, startPoint y: 244, endPoint x: 109, endPoint y: 593, distance: 349.0
click at [264, 586] on icon at bounding box center [266, 589] width 10 height 10
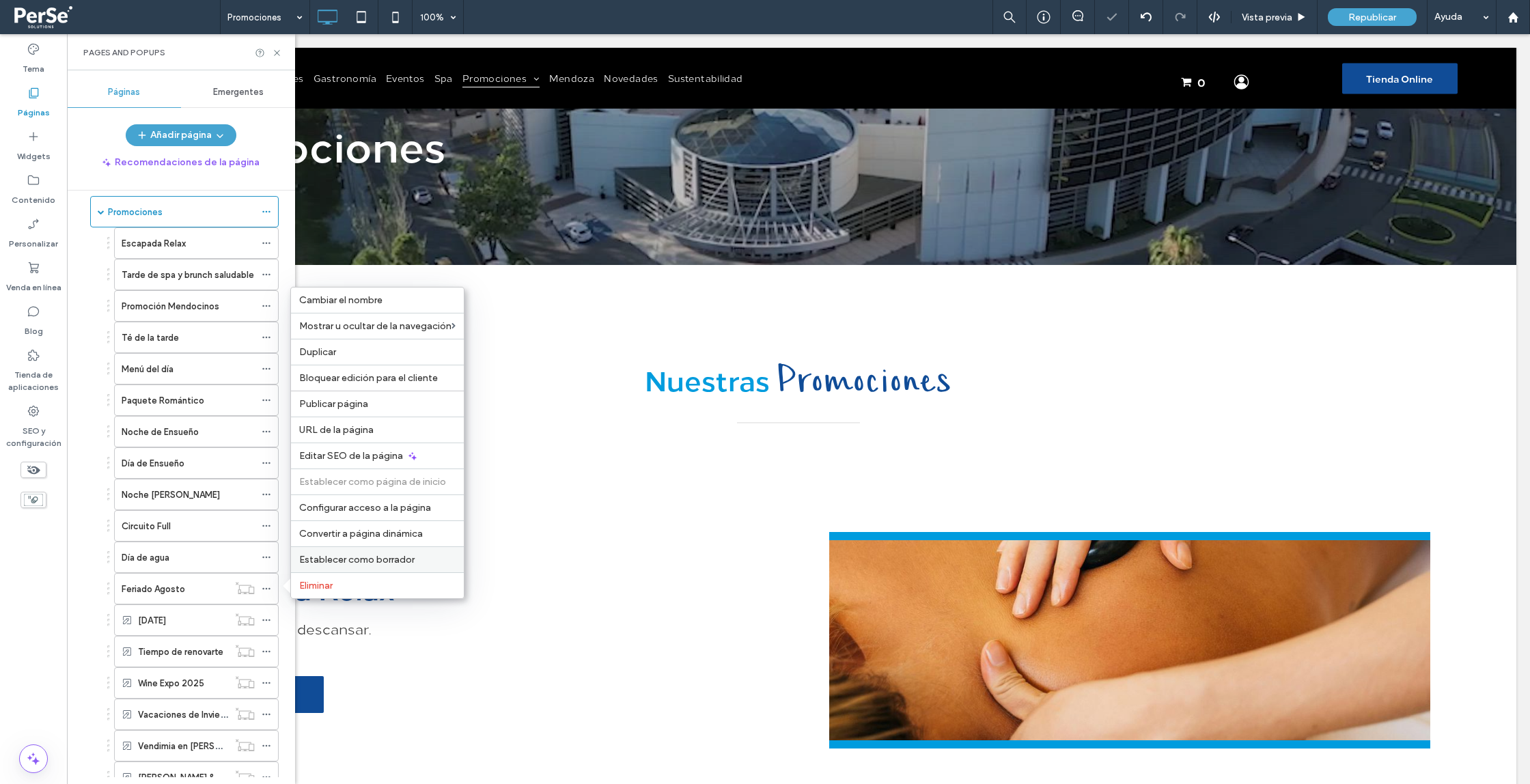
click at [352, 556] on span "Establecer como borrador" at bounding box center [357, 560] width 116 height 12
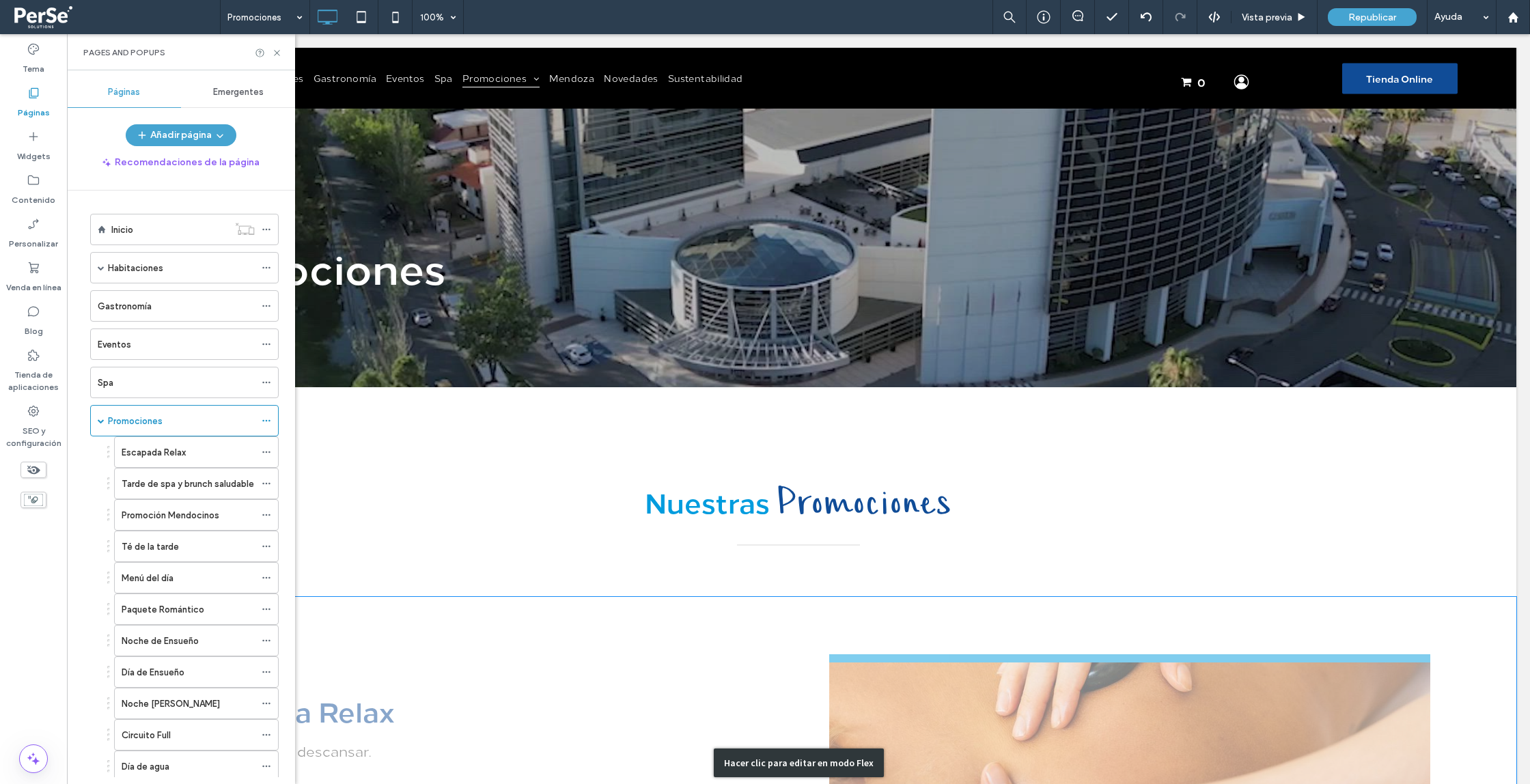
scroll to position [0, 0]
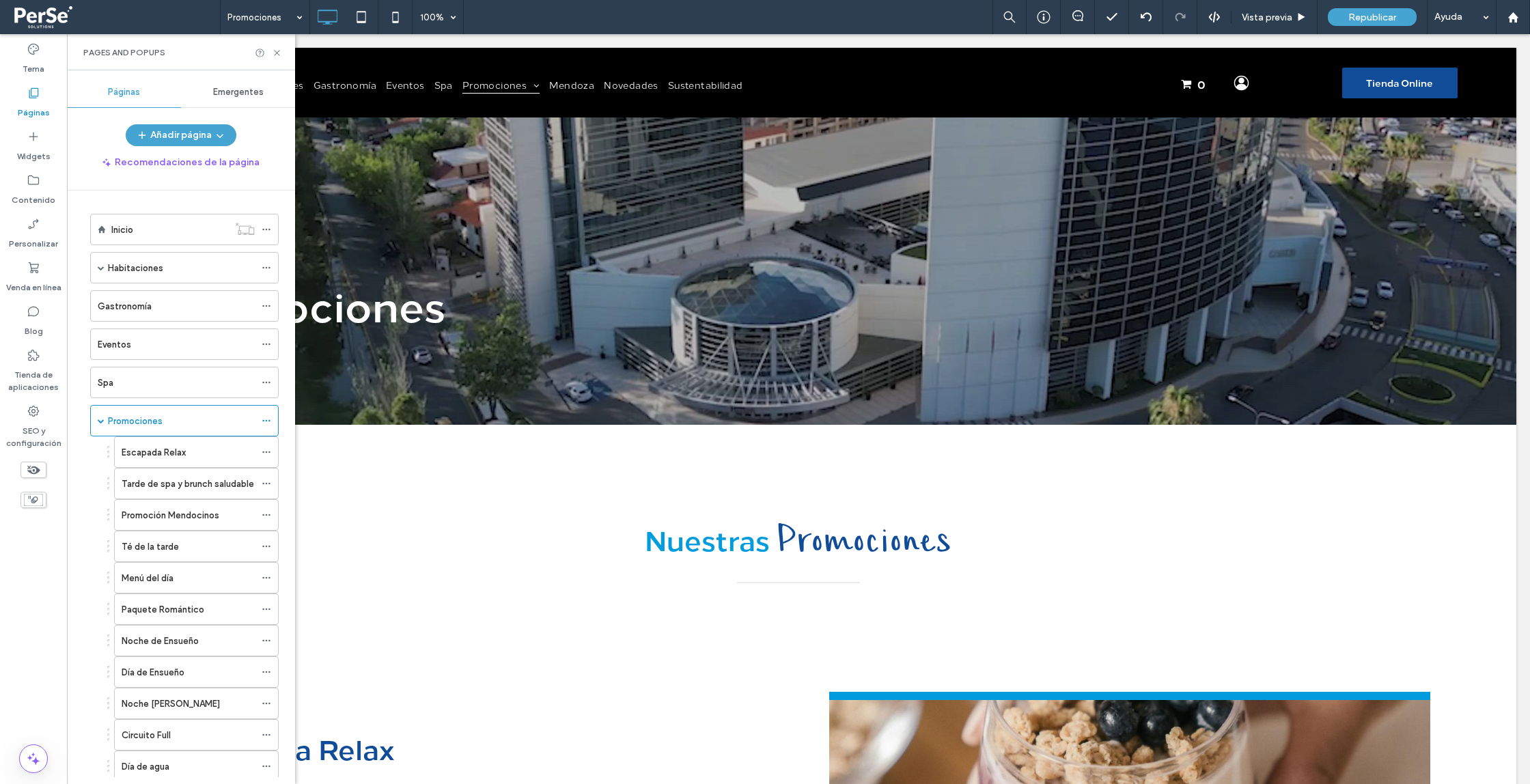
click at [142, 224] on div "Inicio" at bounding box center [169, 230] width 117 height 14
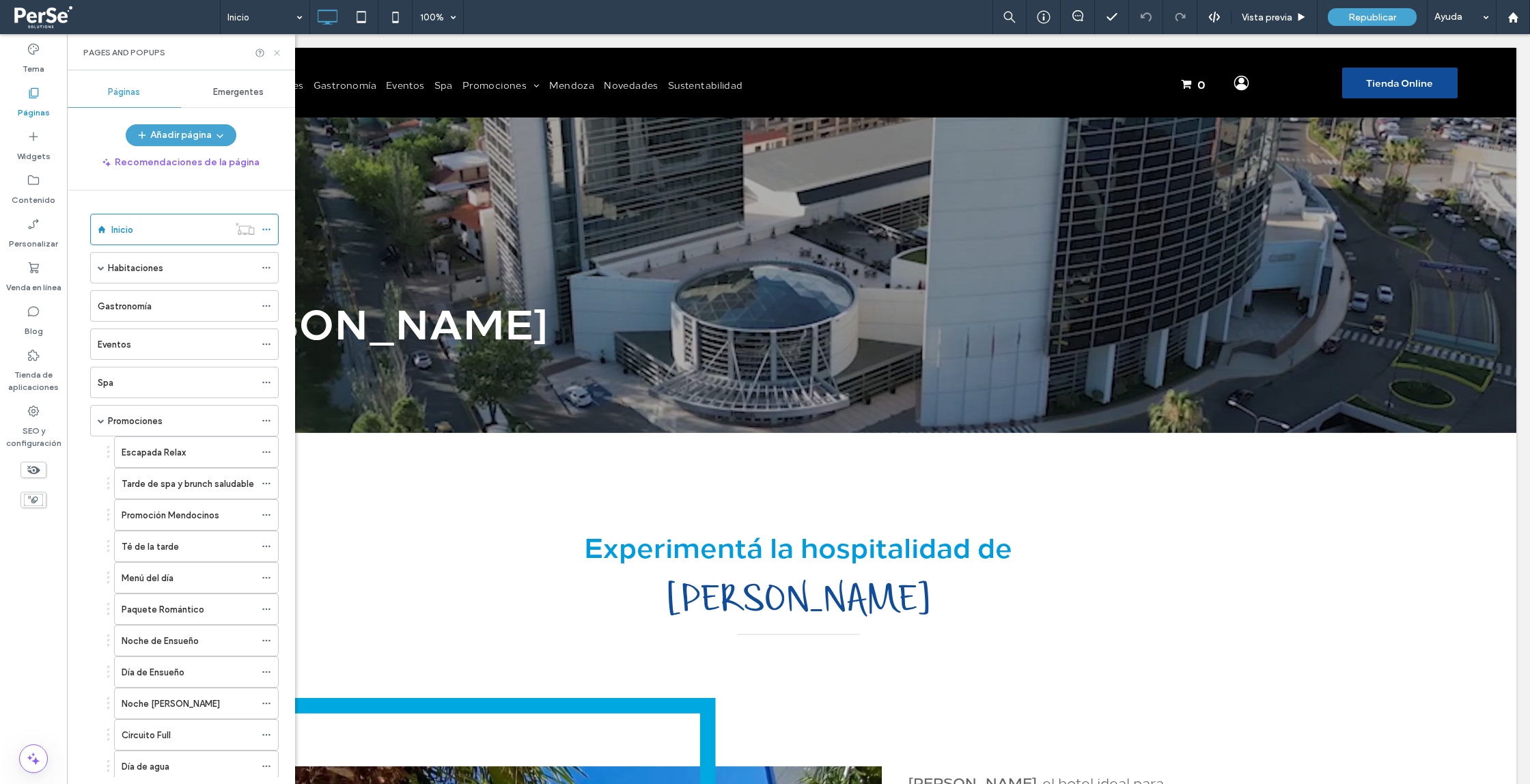
click at [277, 52] on use at bounding box center [277, 52] width 6 height 6
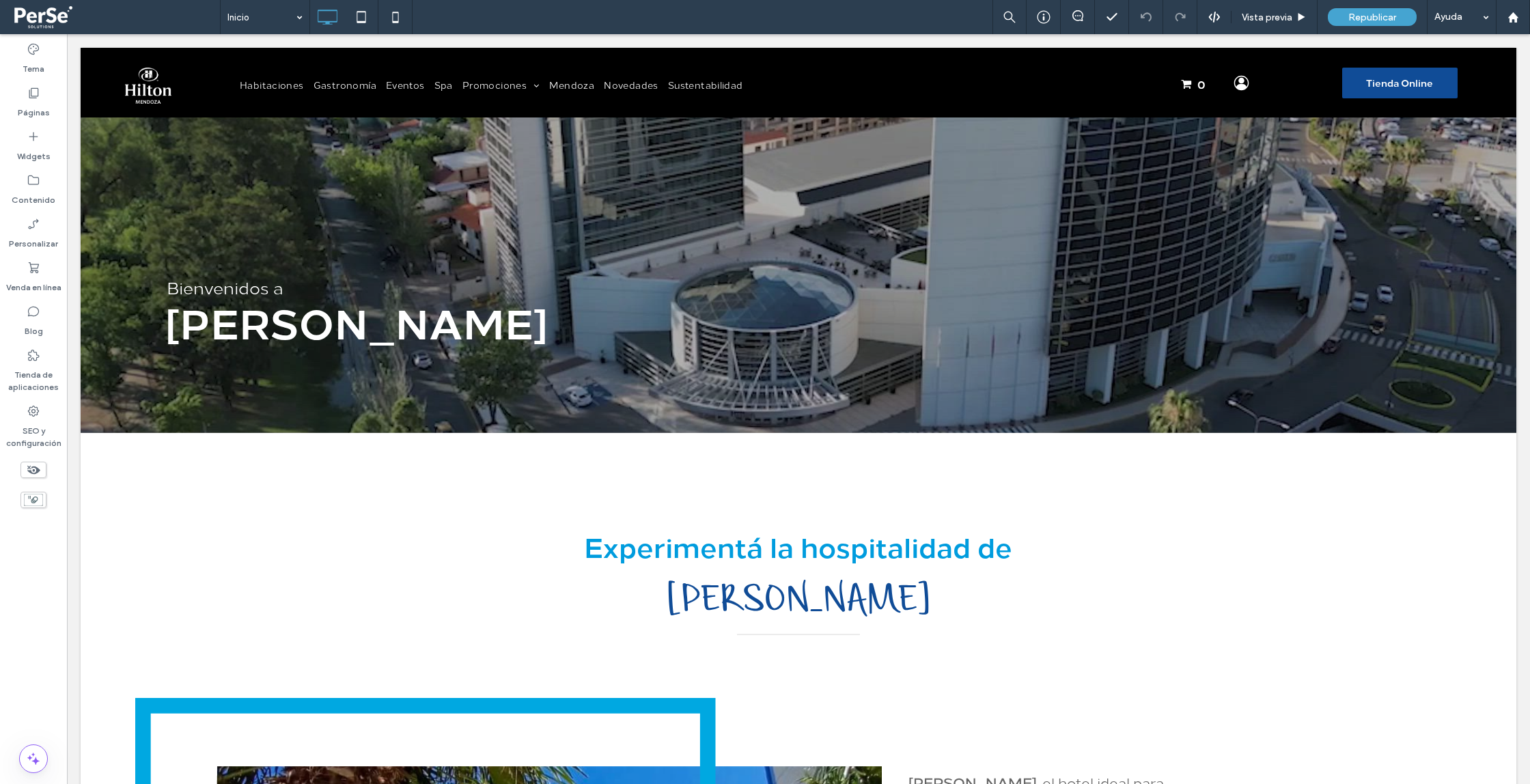
click at [54, 19] on span at bounding box center [115, 17] width 210 height 28
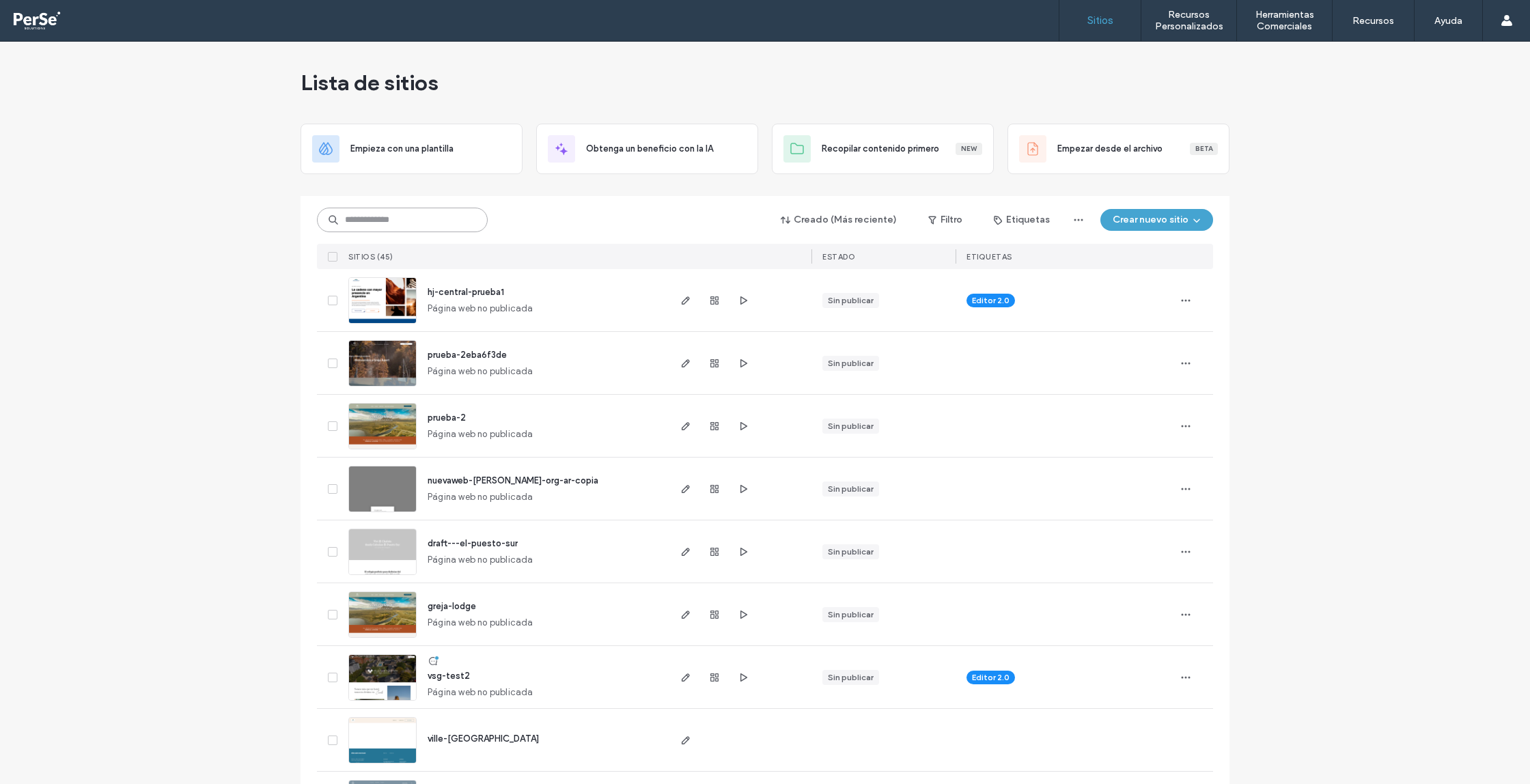
click at [359, 216] on input at bounding box center [402, 220] width 170 height 25
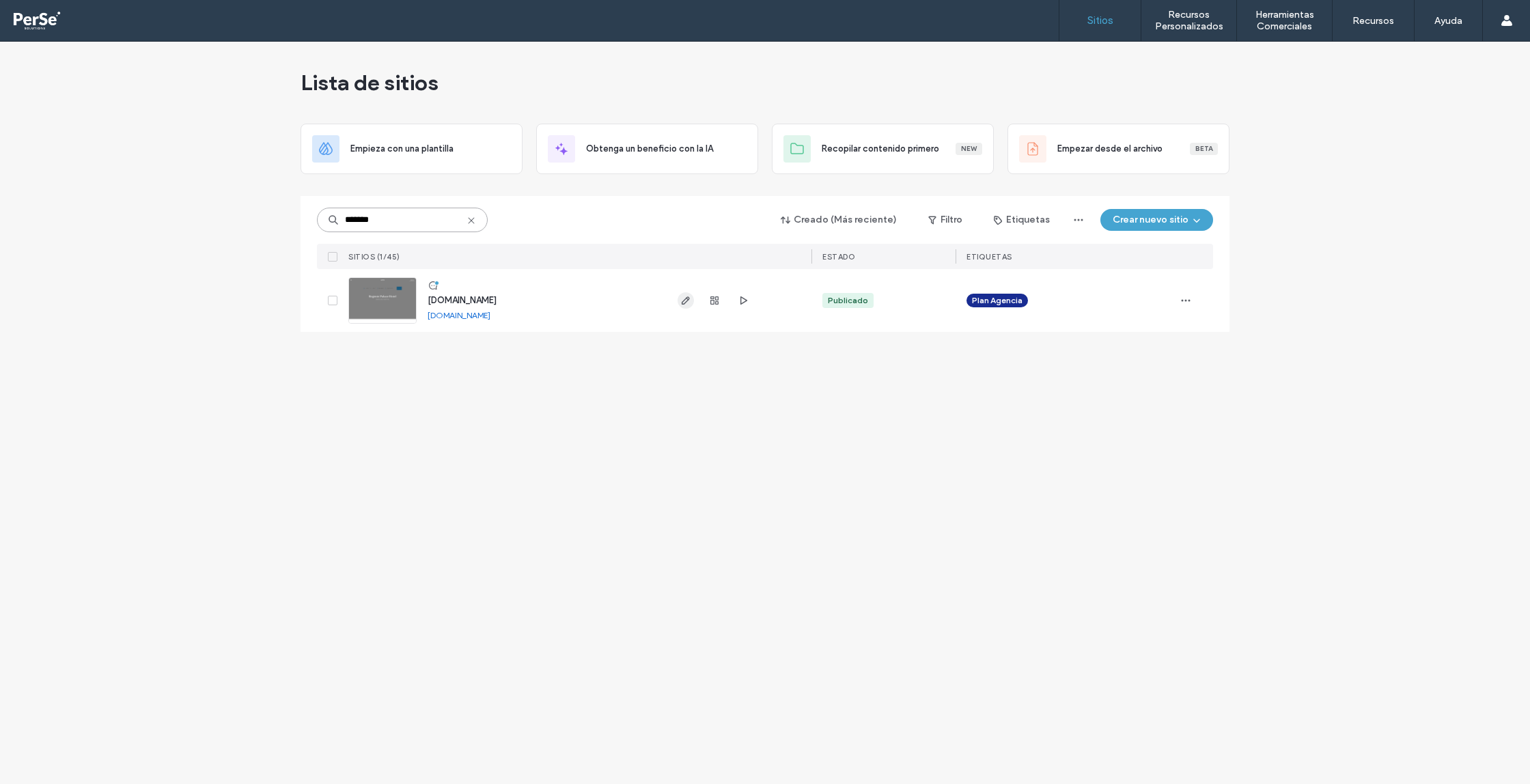
type input "*******"
click at [680, 304] on icon "button" at bounding box center [685, 300] width 11 height 11
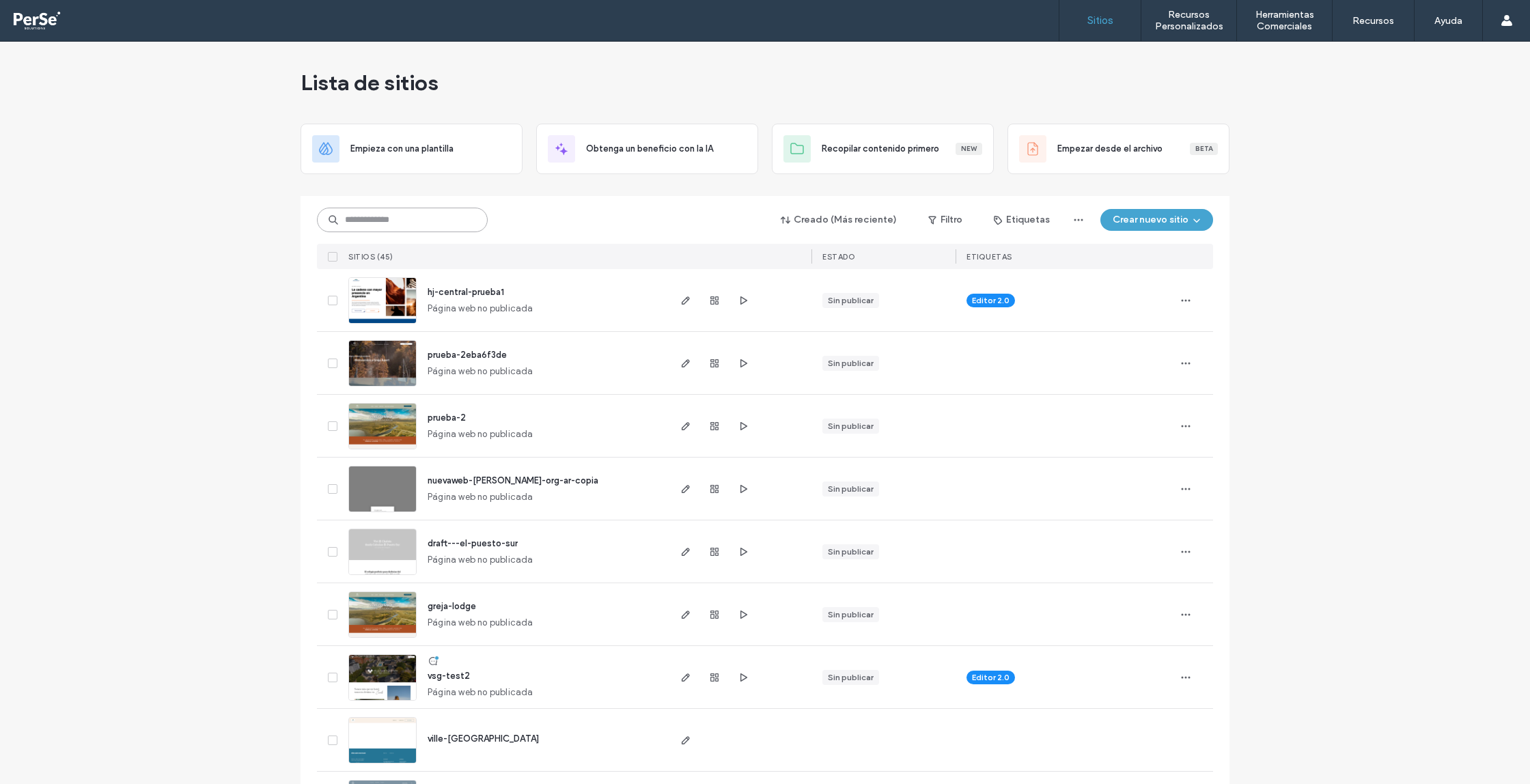
click at [410, 217] on input at bounding box center [402, 220] width 170 height 25
click at [347, 223] on input at bounding box center [402, 220] width 170 height 25
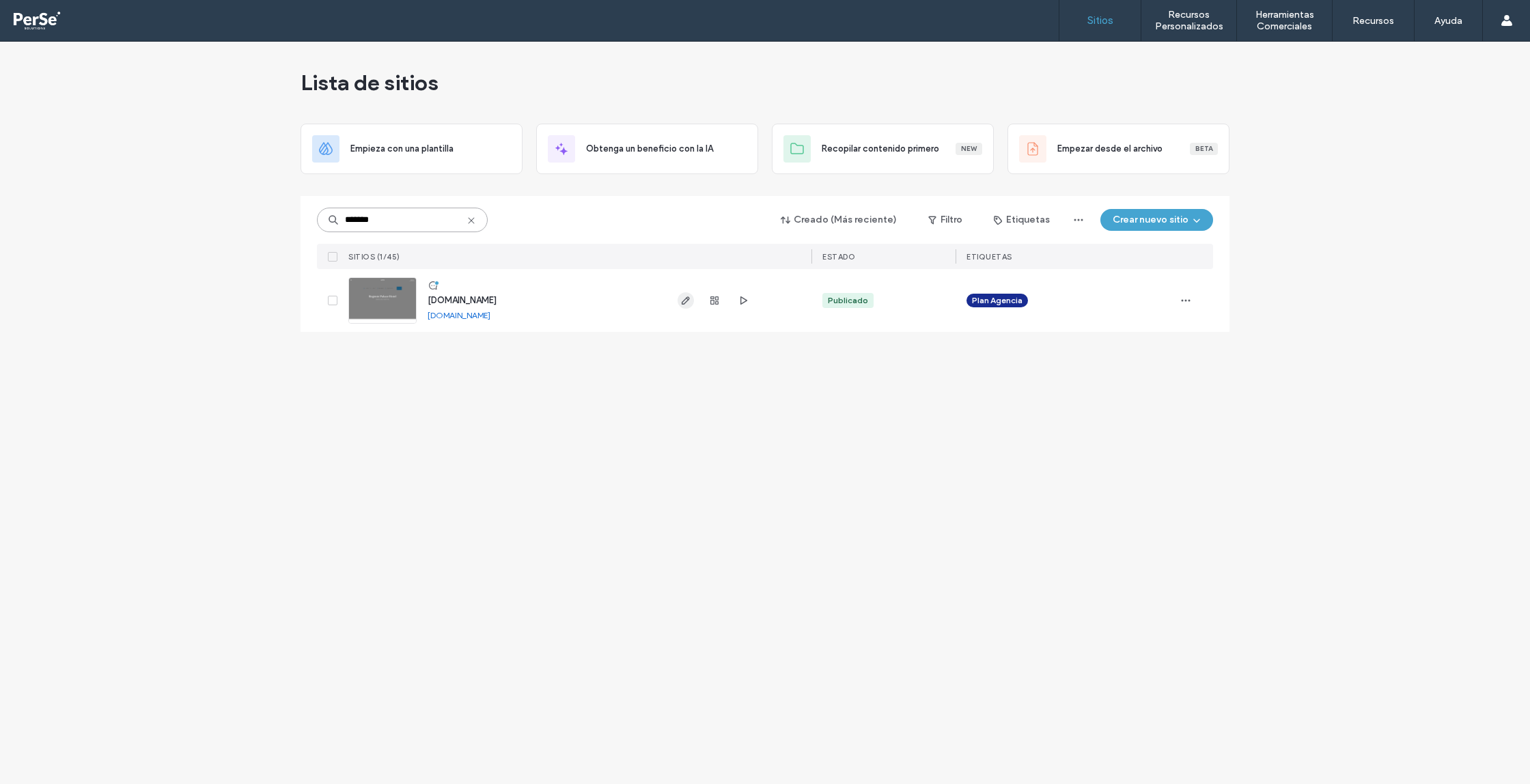
type input "*******"
click at [688, 301] on icon "button" at bounding box center [685, 300] width 11 height 11
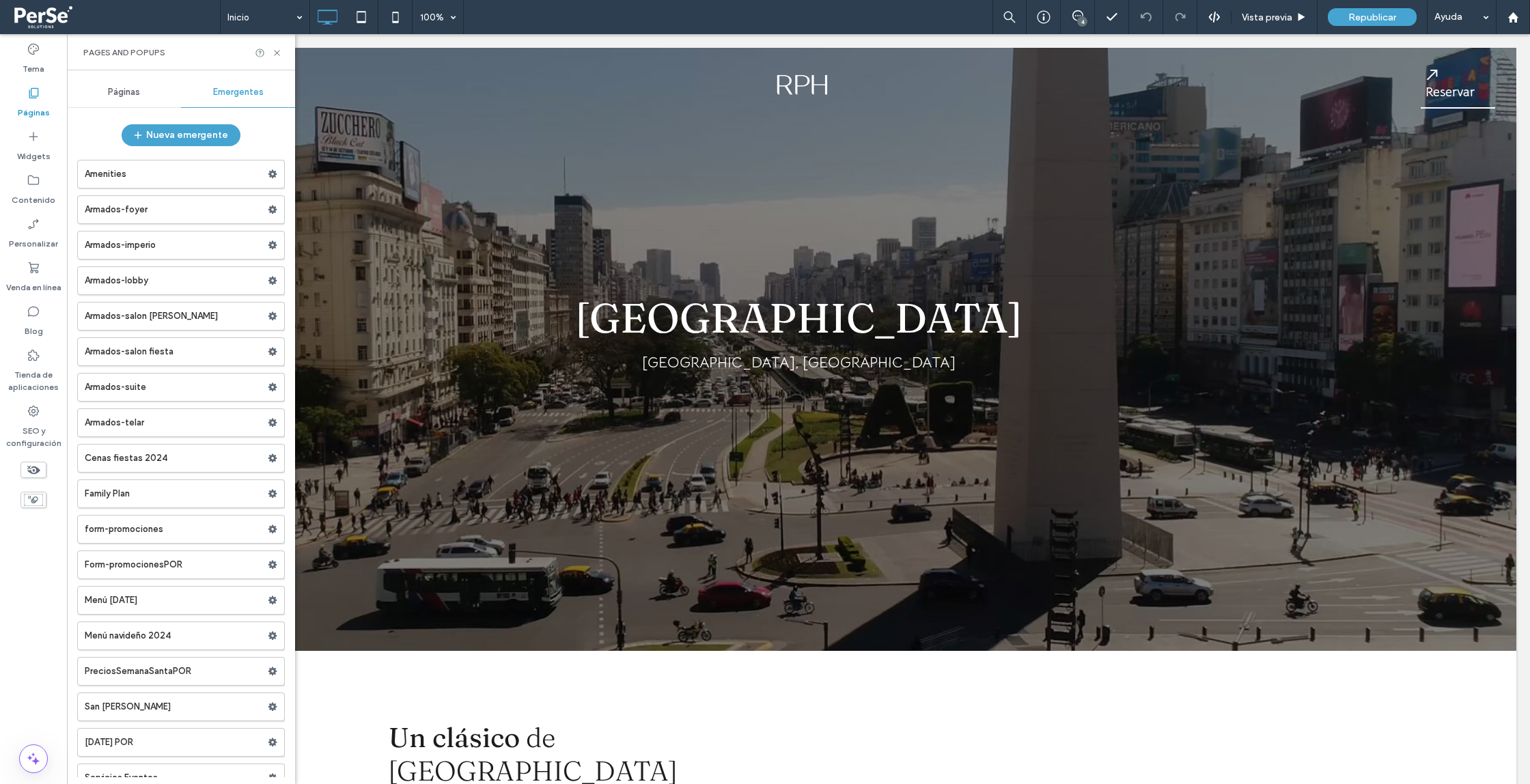
click at [116, 89] on span "Páginas" at bounding box center [124, 92] width 32 height 11
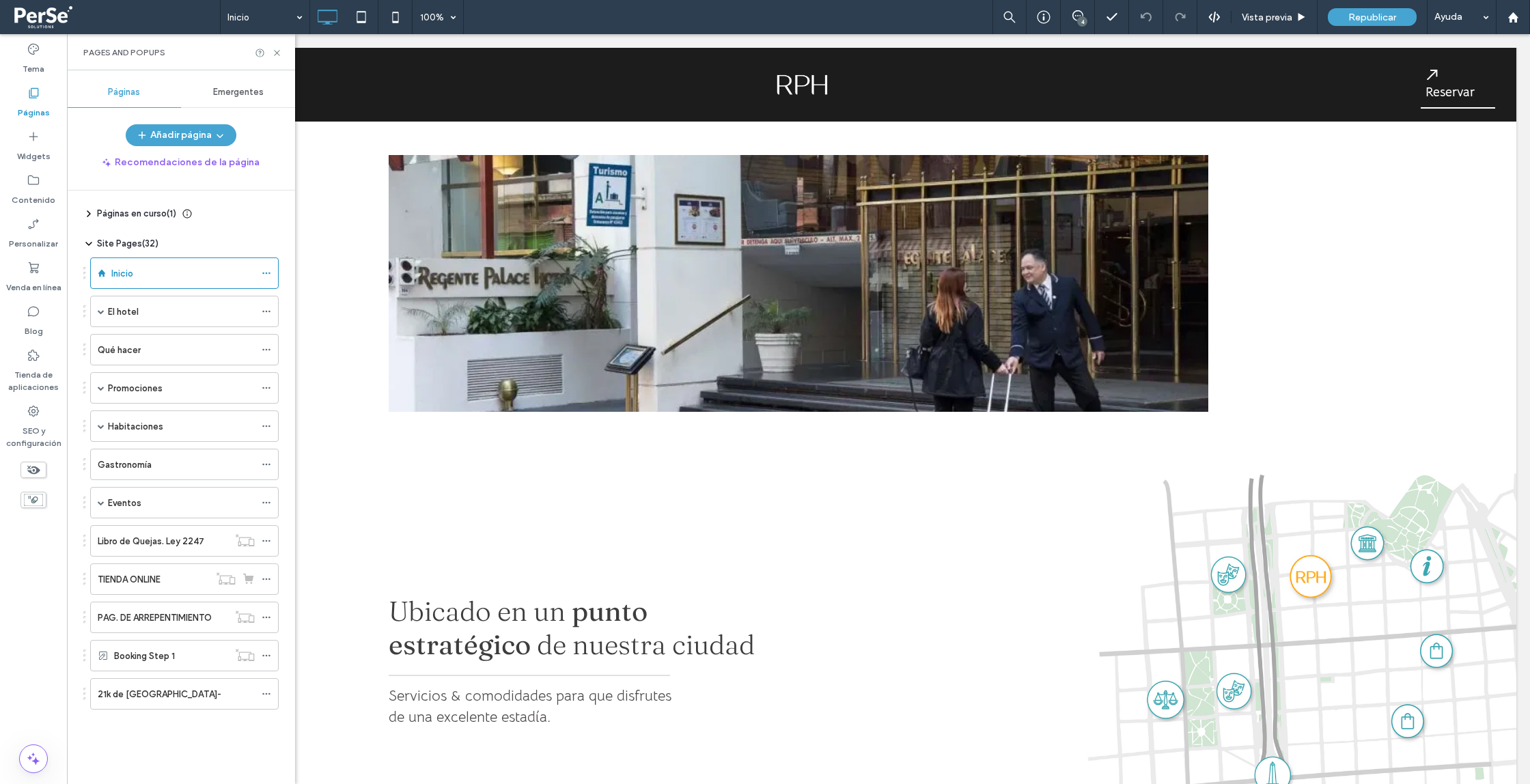
scroll to position [770, 0]
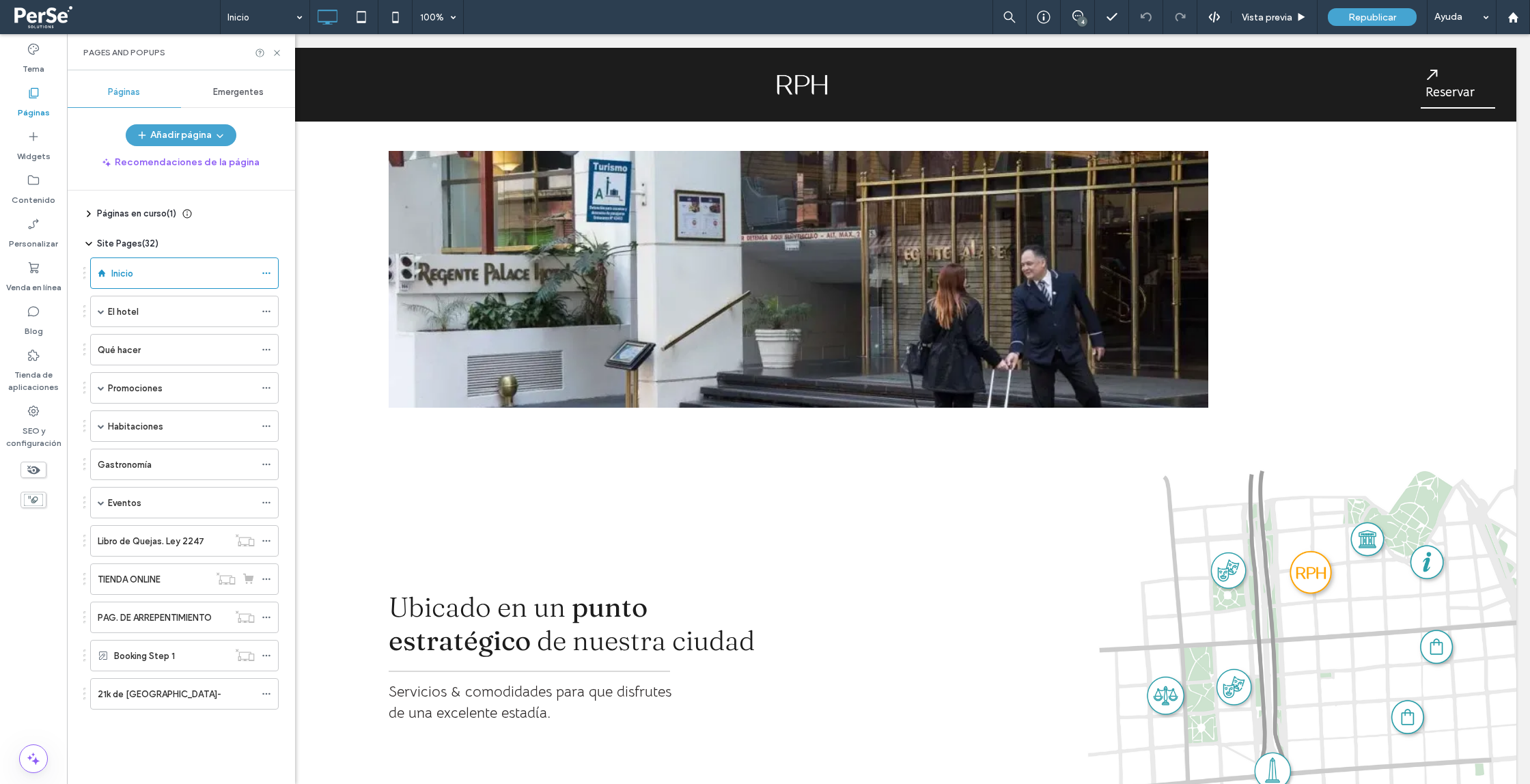
click at [59, 19] on span at bounding box center [115, 17] width 210 height 28
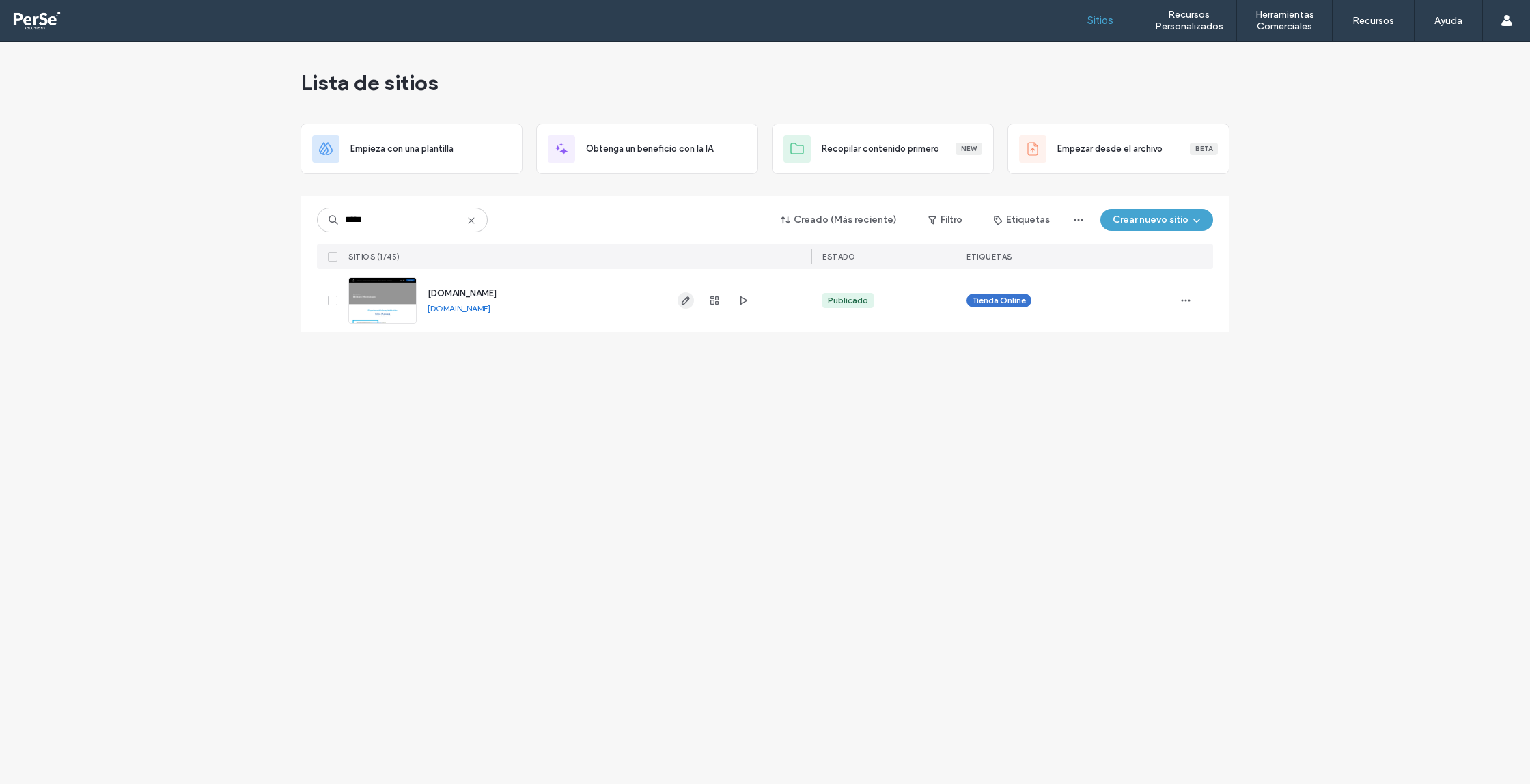
type input "*****"
click at [690, 295] on icon "button" at bounding box center [685, 300] width 11 height 11
type input "****"
click at [684, 305] on icon "button" at bounding box center [685, 300] width 11 height 11
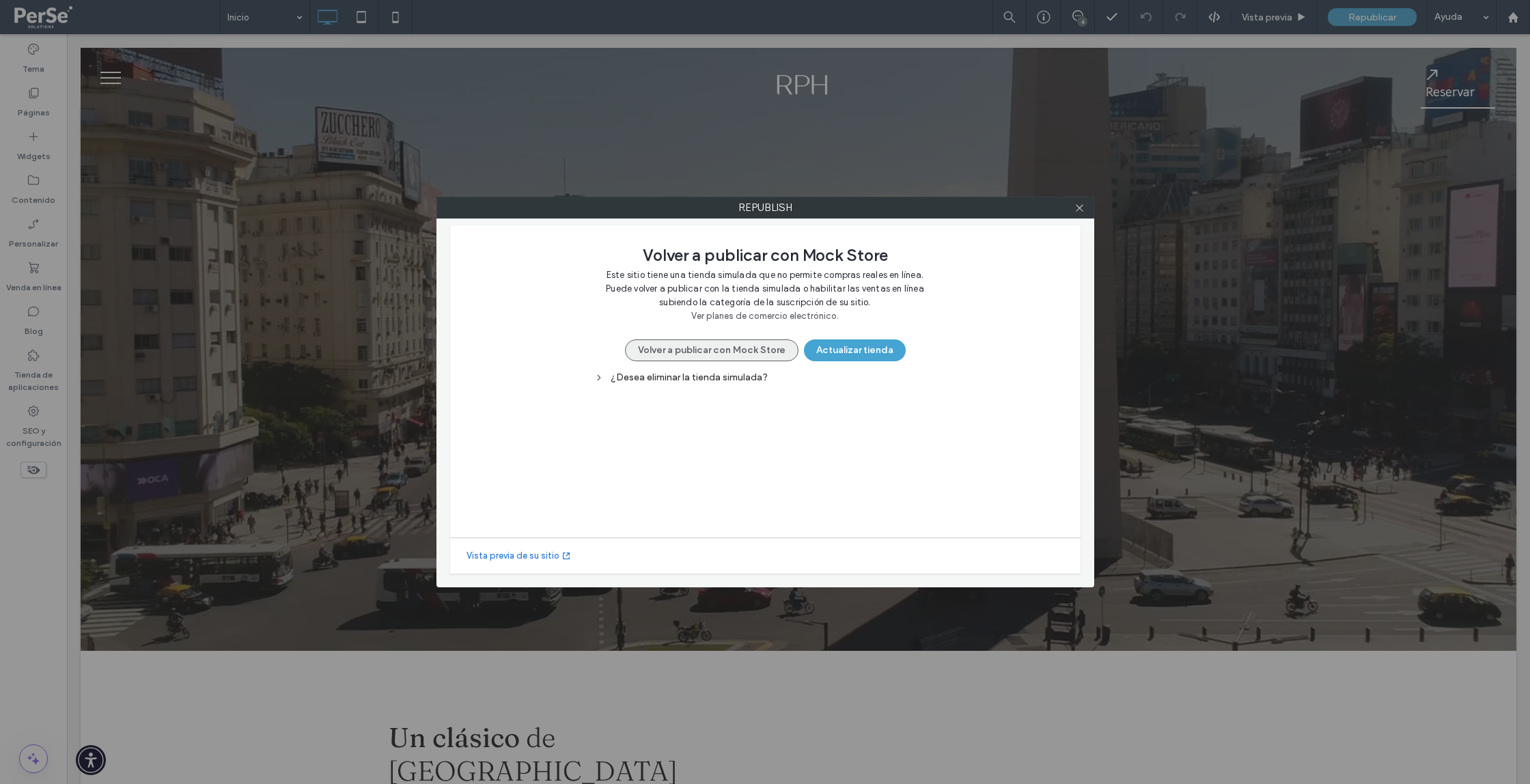
click at [671, 349] on button "Volver a publicar con Mock Store" at bounding box center [711, 350] width 173 height 22
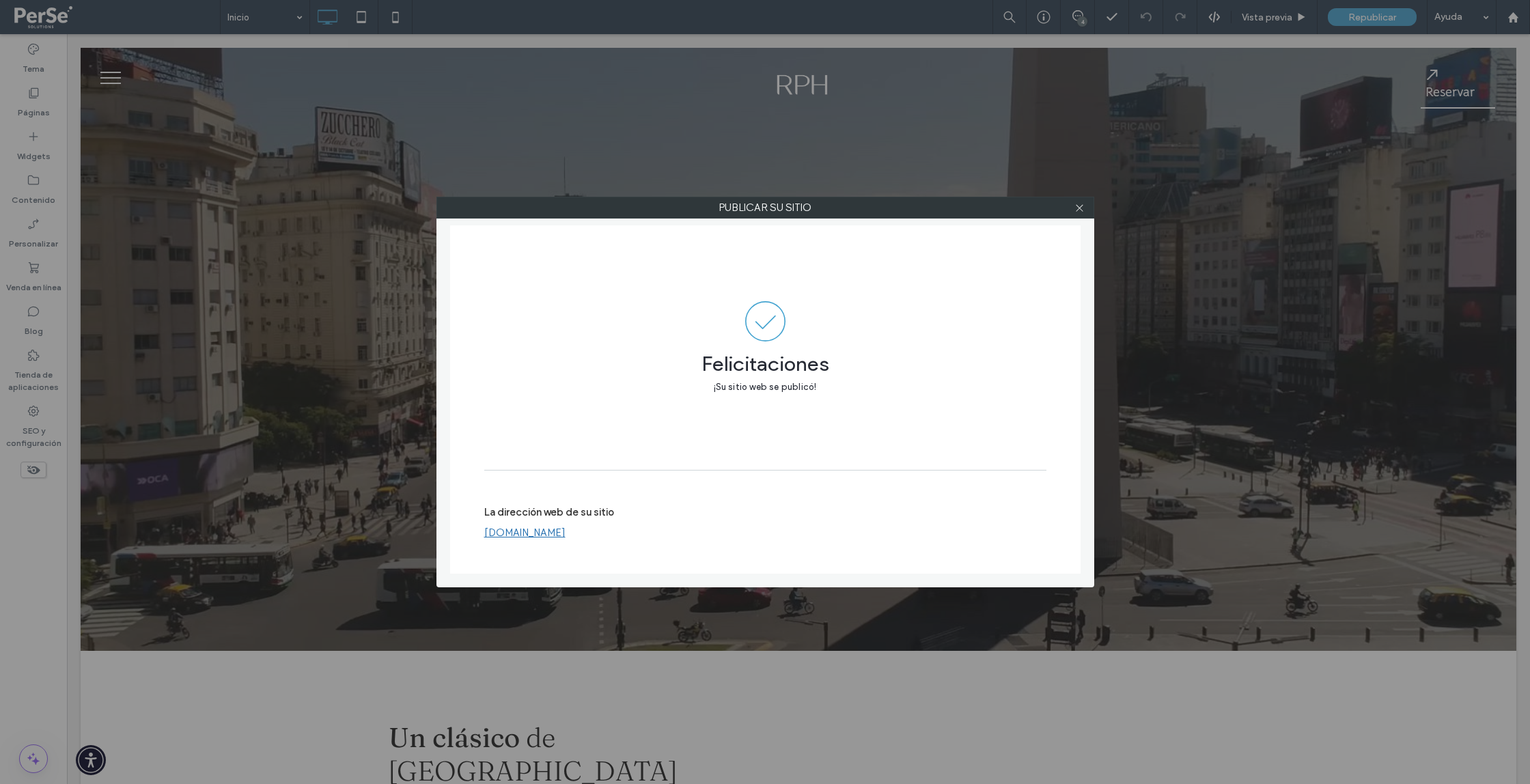
click at [1085, 208] on div at bounding box center [1079, 207] width 21 height 21
click at [1080, 209] on icon at bounding box center [1079, 208] width 10 height 10
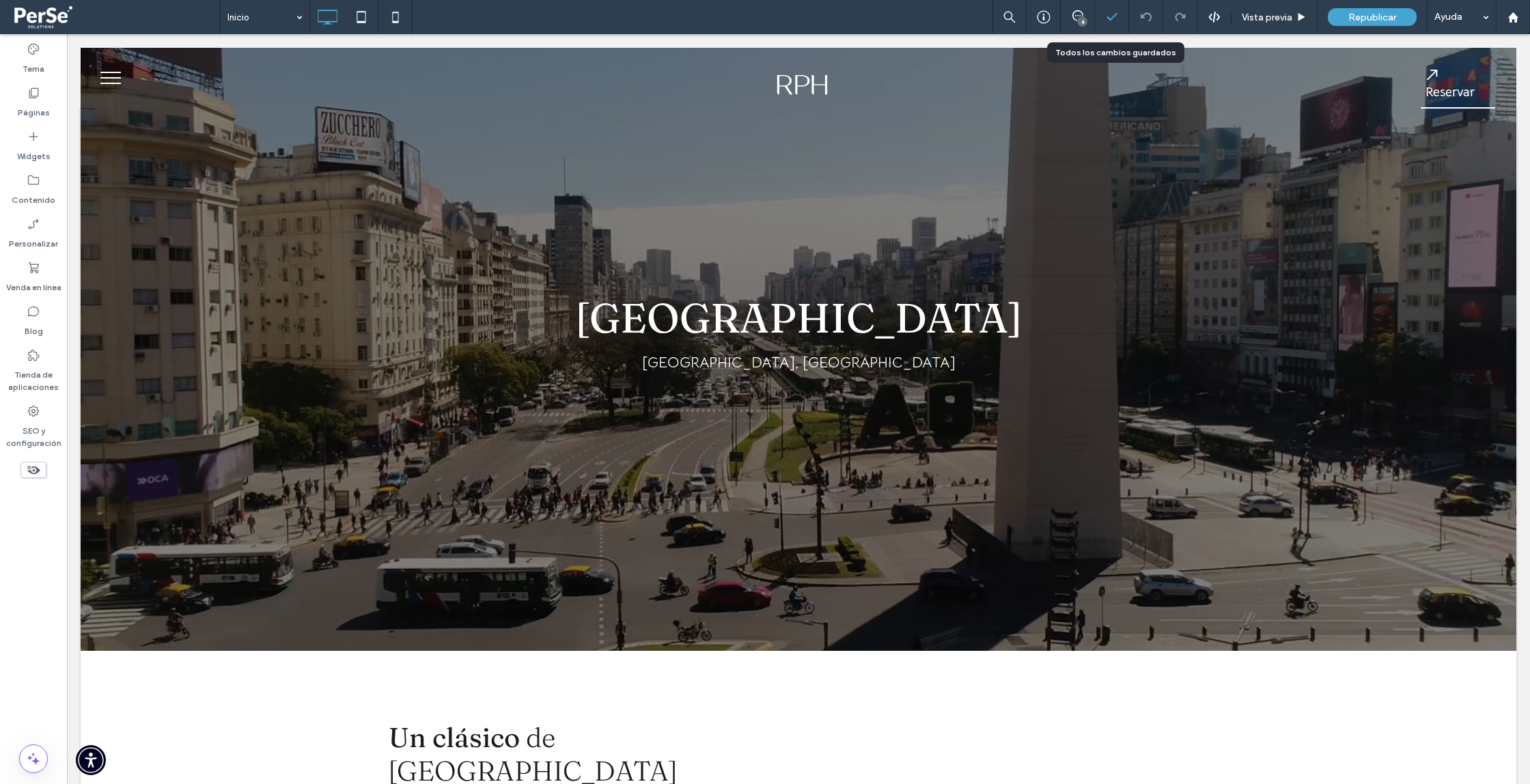
click at [1120, 21] on div at bounding box center [1112, 17] width 34 height 14
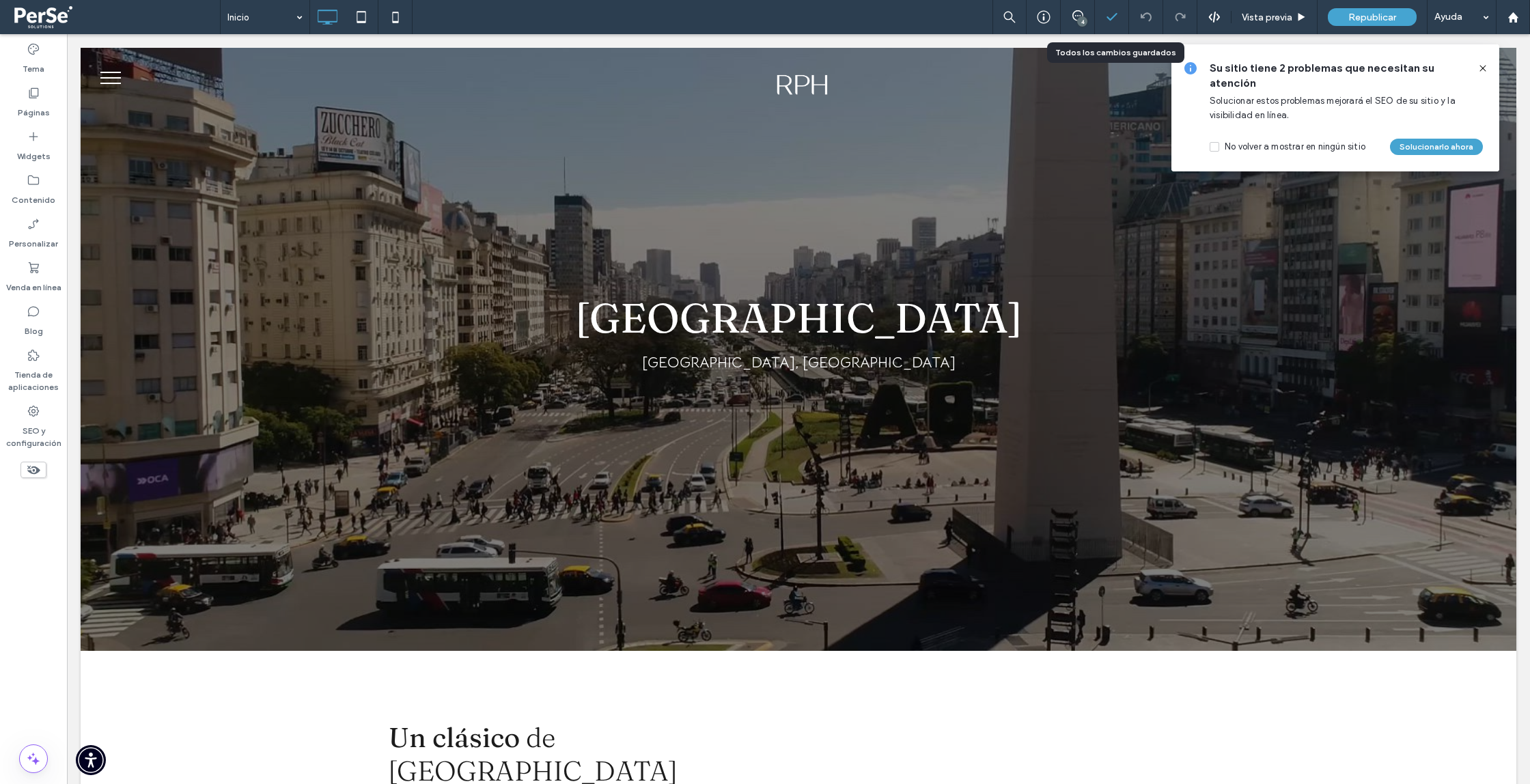
click at [1113, 19] on icon at bounding box center [1112, 17] width 14 height 14
click at [1117, 23] on icon at bounding box center [1112, 17] width 14 height 14
click at [51, 19] on span at bounding box center [115, 17] width 210 height 28
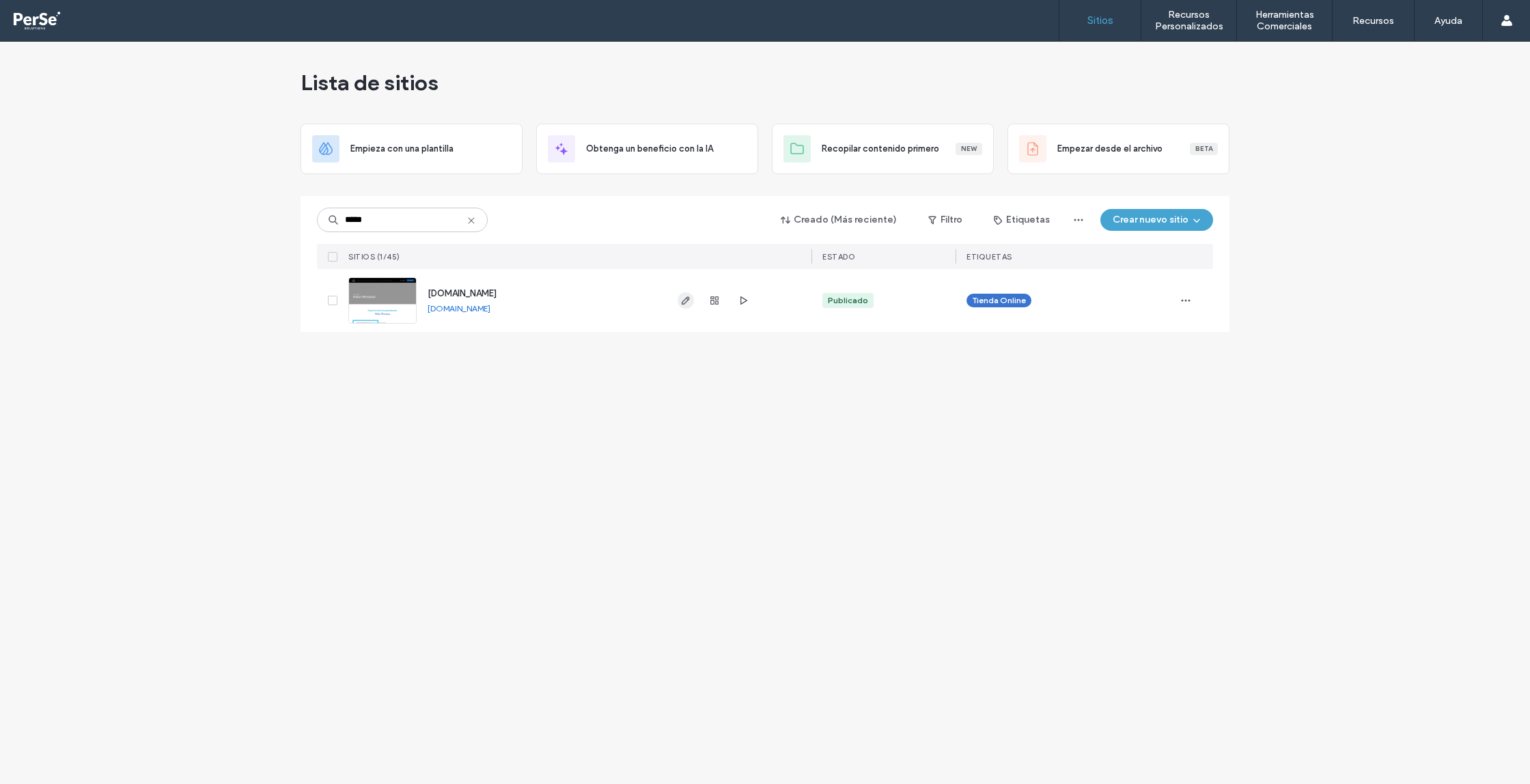
type input "*****"
click at [686, 299] on icon "button" at bounding box center [685, 300] width 11 height 11
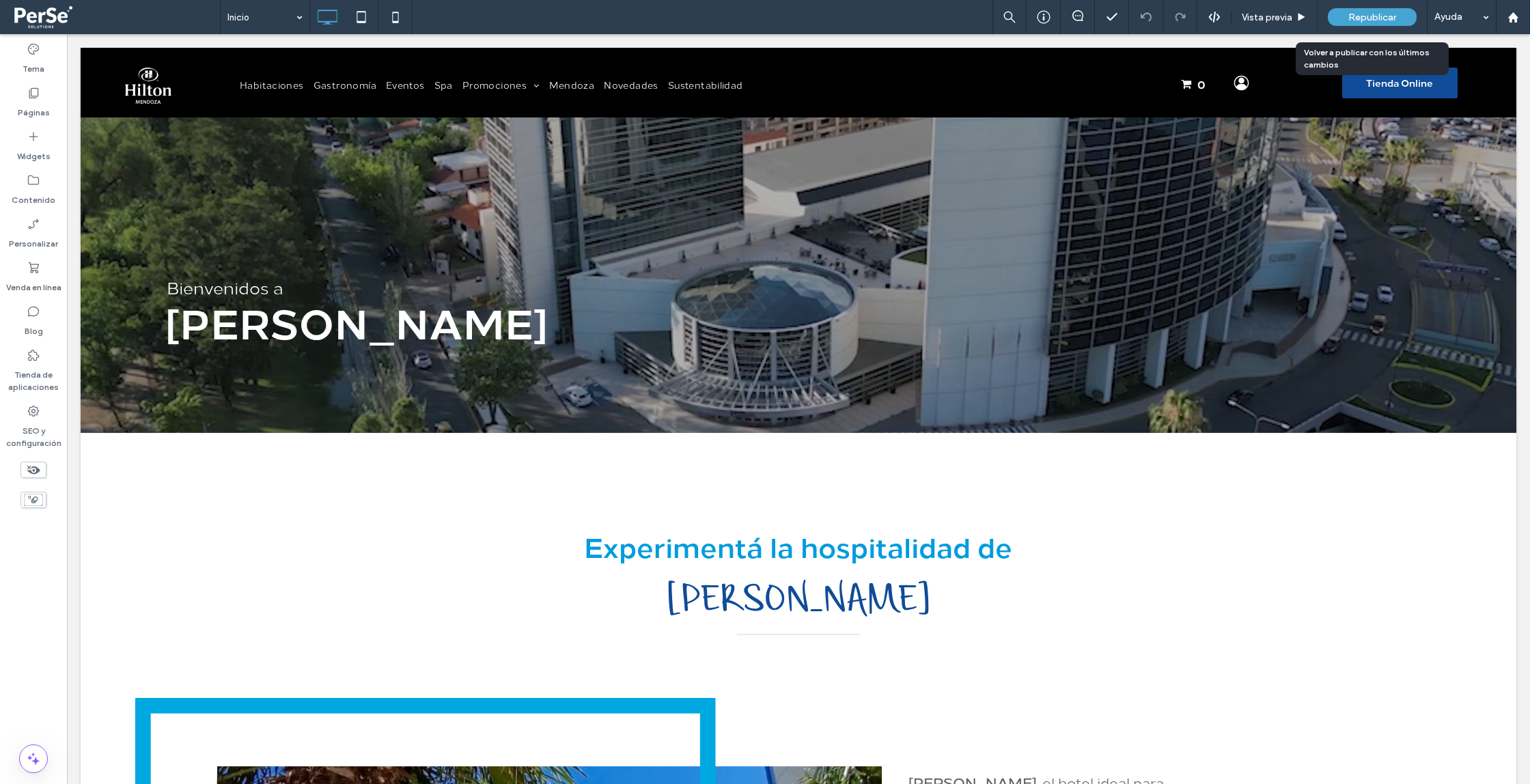
click at [1349, 21] on span "Republicar" at bounding box center [1373, 18] width 48 height 12
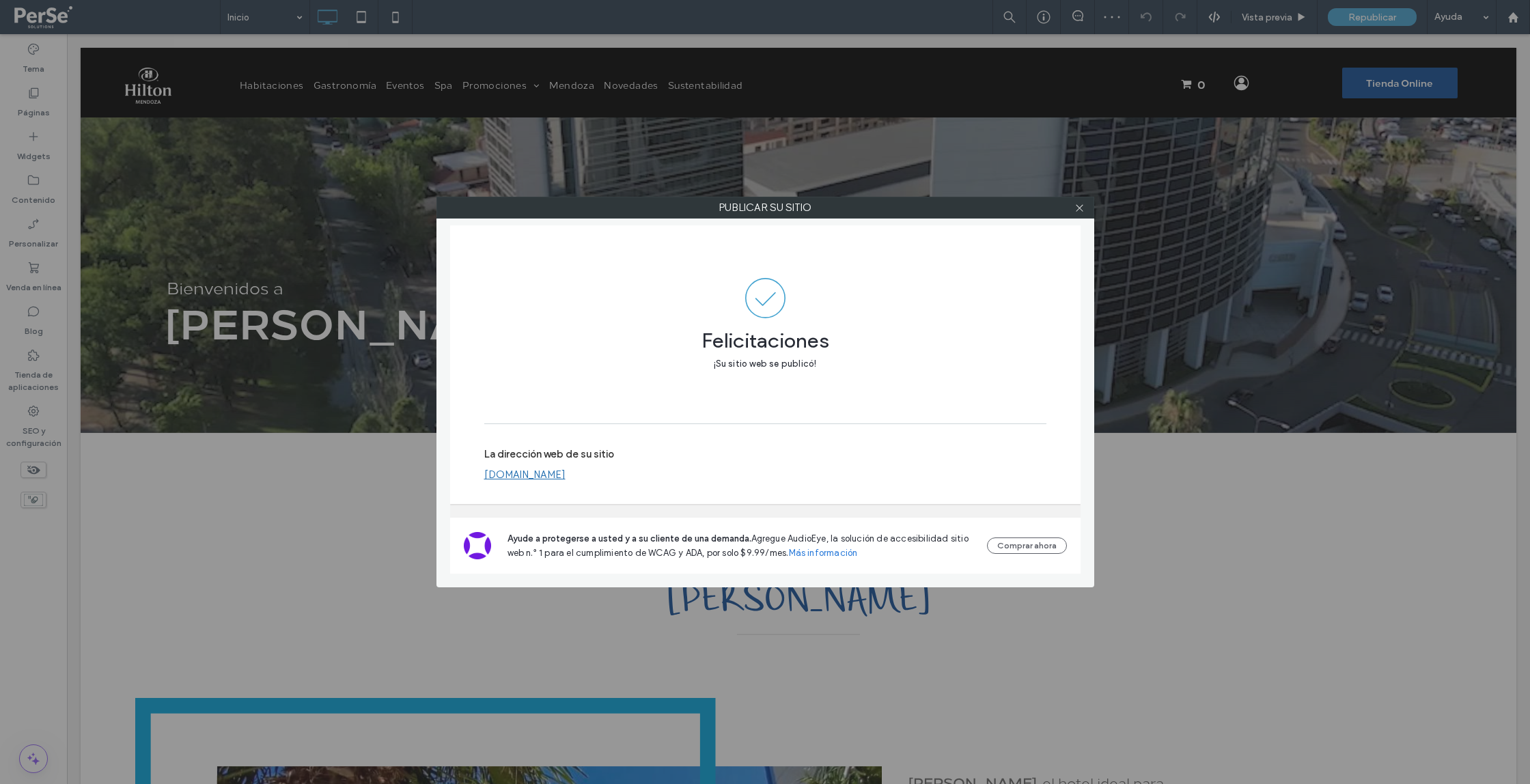
click at [1125, 596] on div "Publicar su sitio Felicitaciones ¡Su sitio web se publicó! La dirección web de …" at bounding box center [765, 392] width 1530 height 784
click at [1080, 210] on icon at bounding box center [1079, 208] width 10 height 10
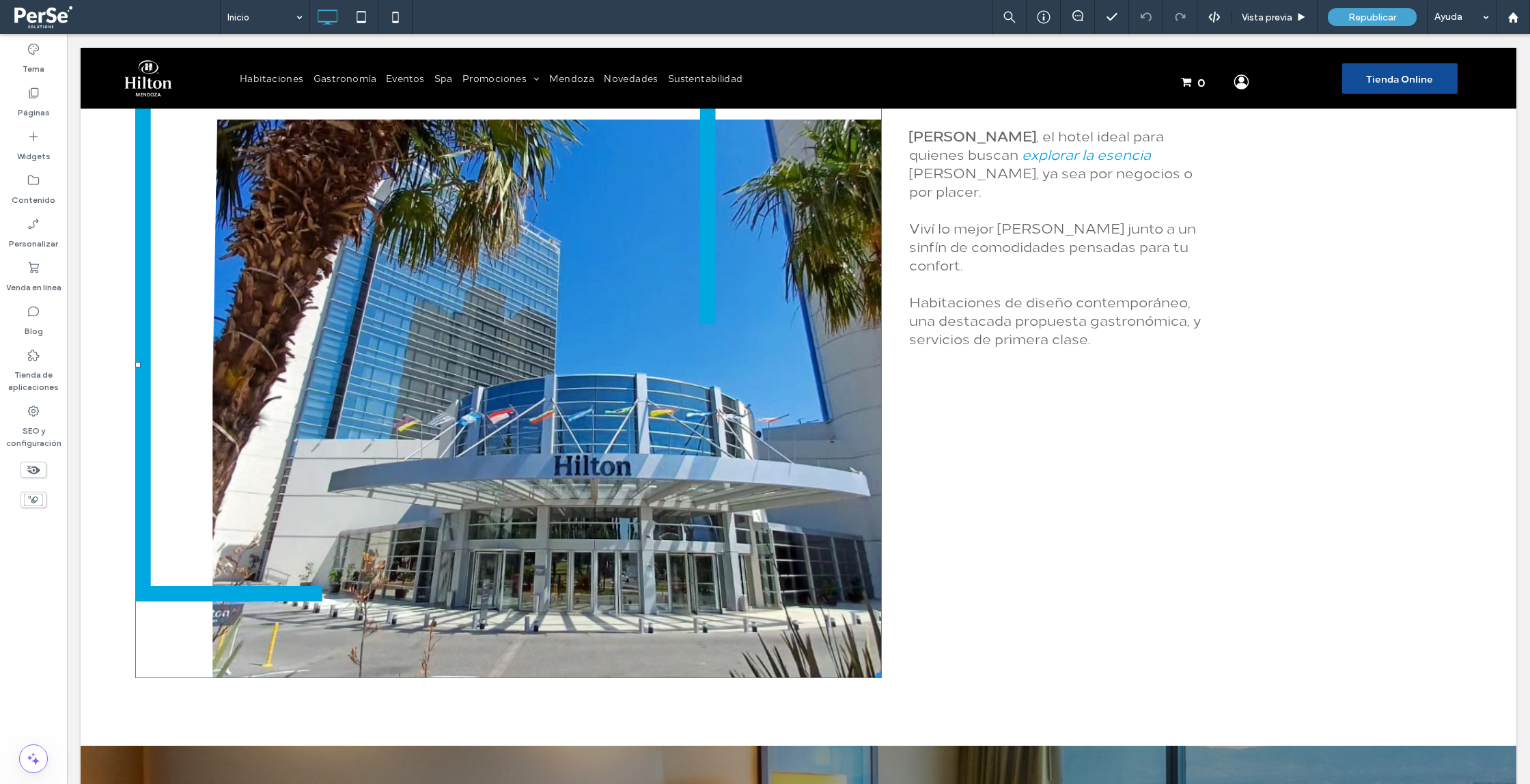
scroll to position [687, 0]
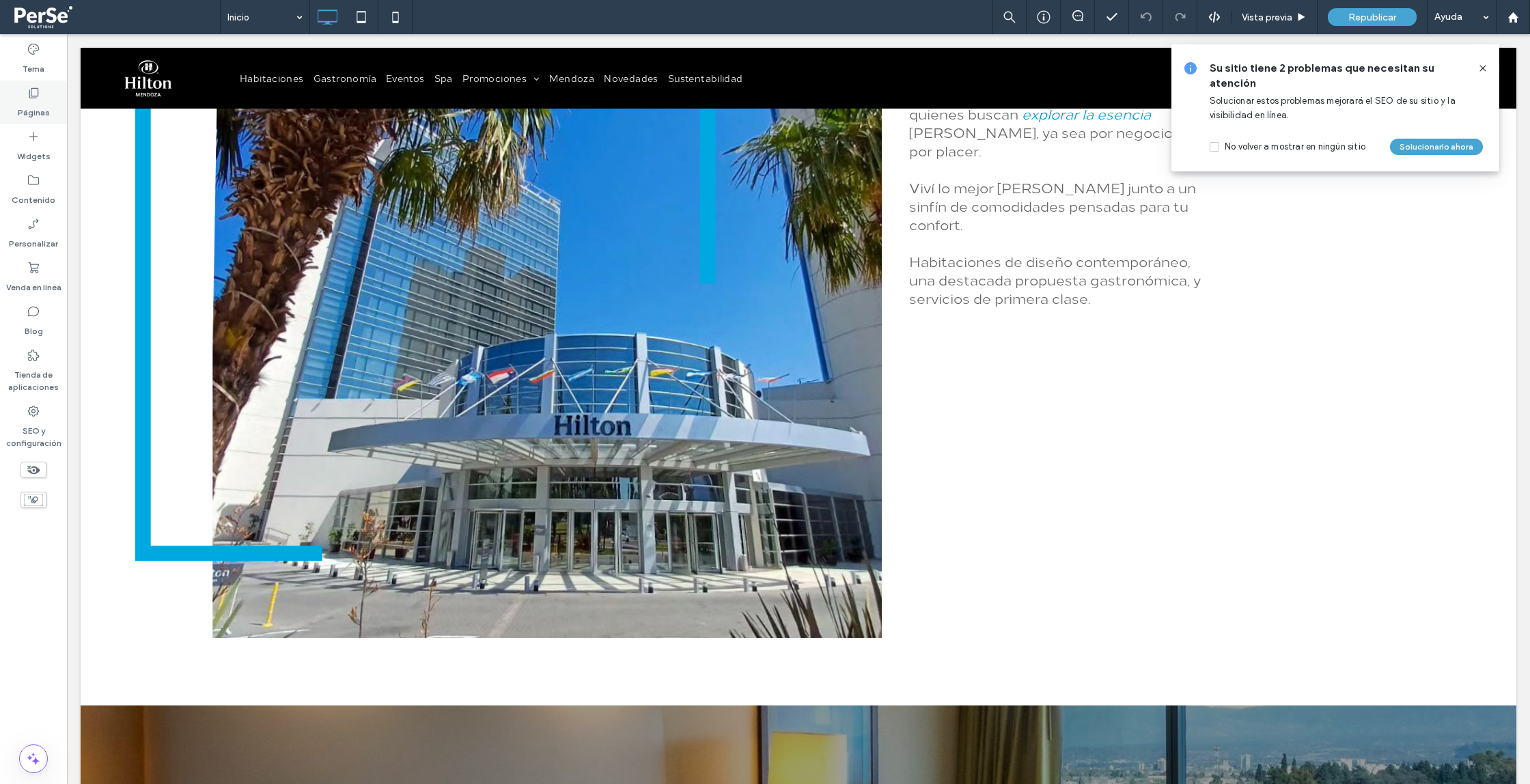
click at [38, 107] on label "Páginas" at bounding box center [34, 109] width 32 height 19
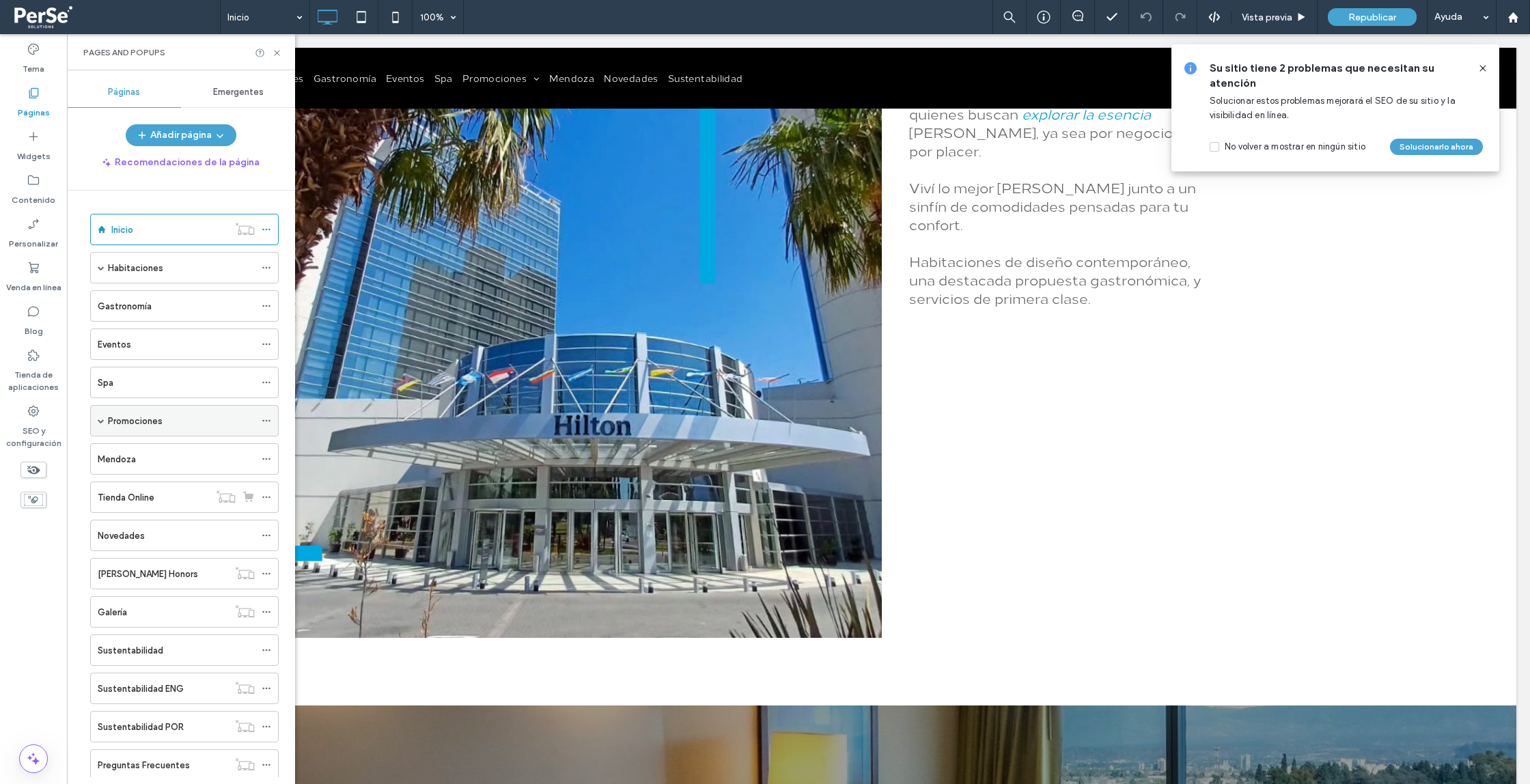
click at [188, 414] on div "Promociones" at bounding box center [181, 421] width 147 height 14
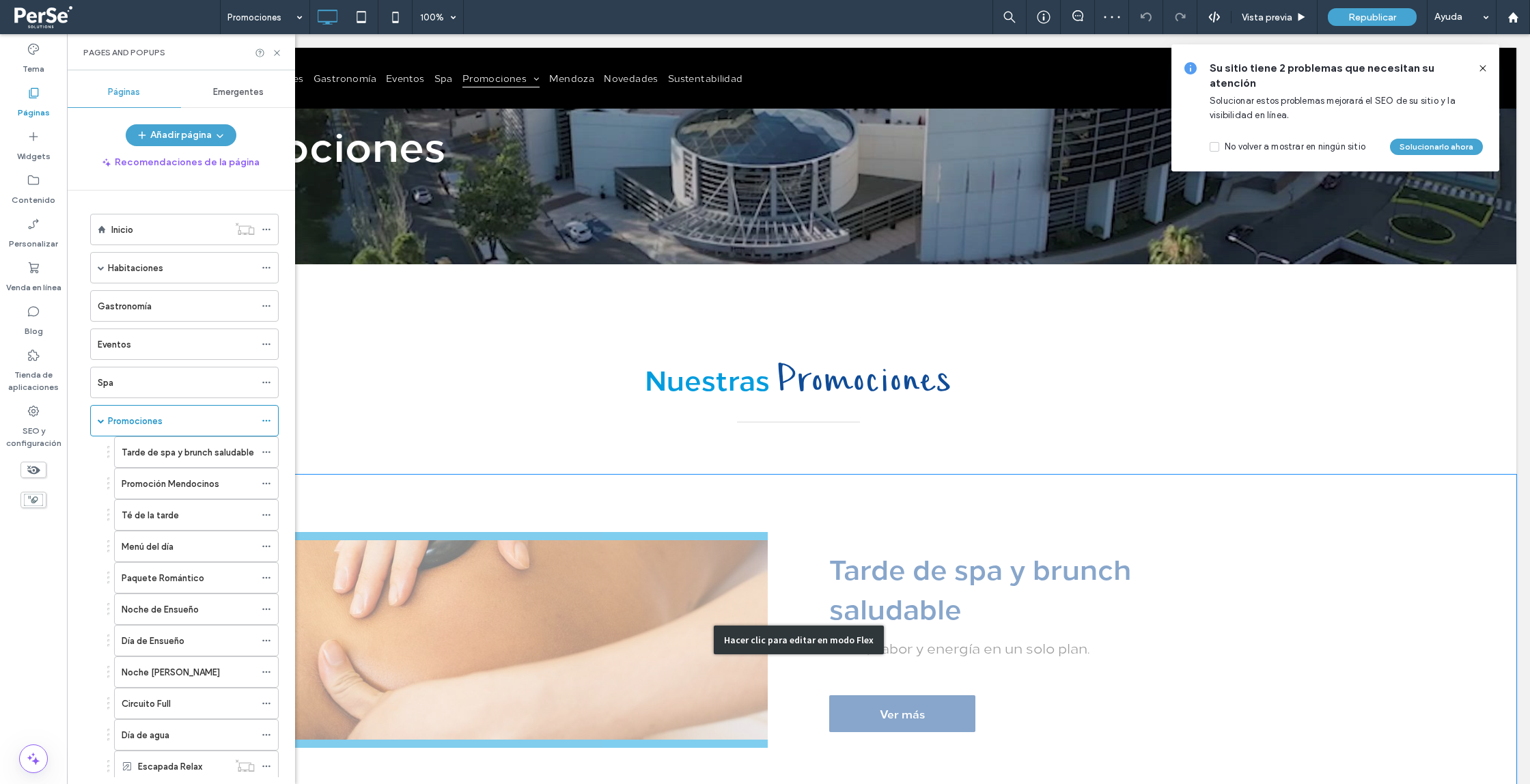
scroll to position [150, 0]
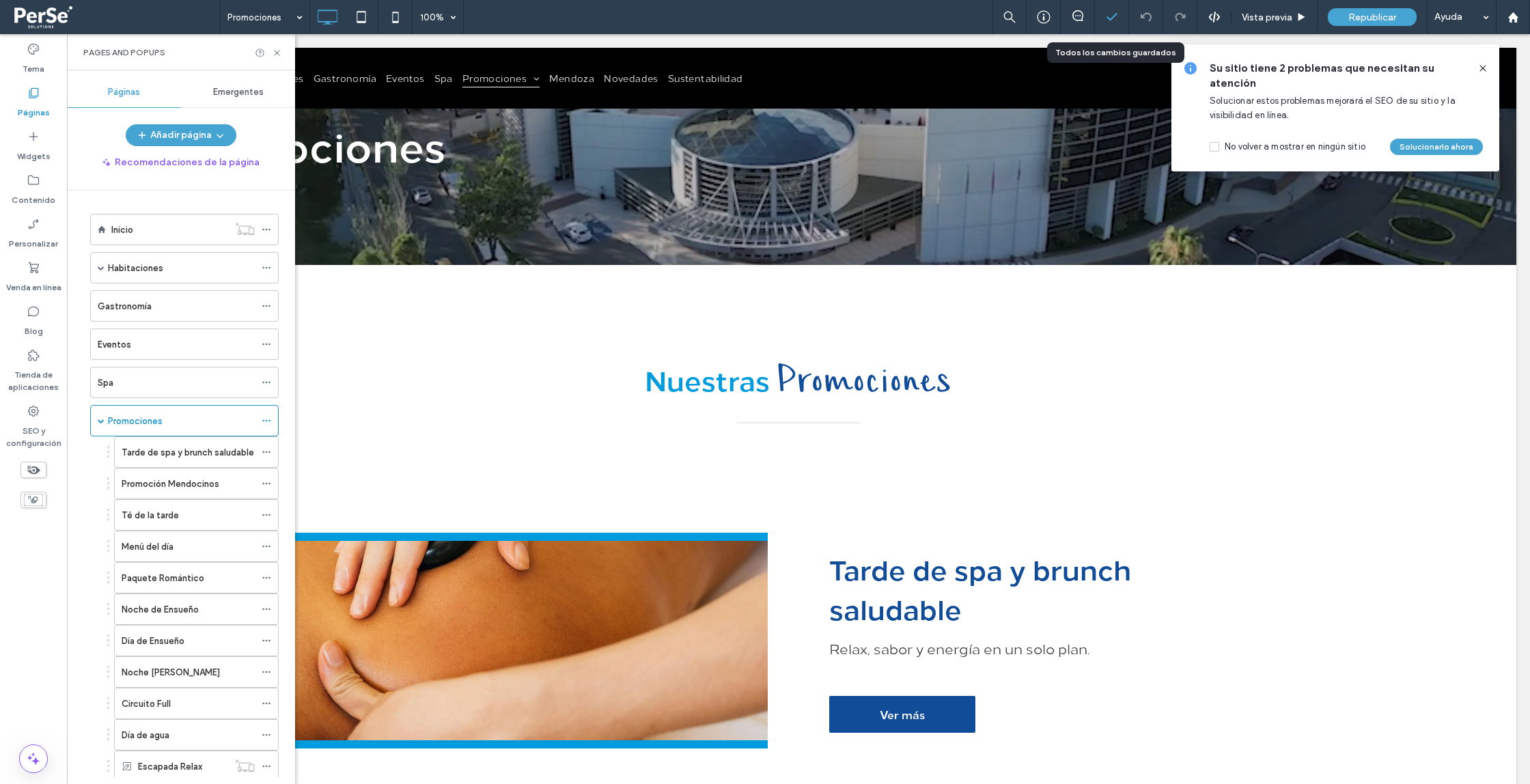
click at [1113, 26] on div at bounding box center [1112, 17] width 34 height 34
click at [51, 14] on span at bounding box center [115, 17] width 210 height 28
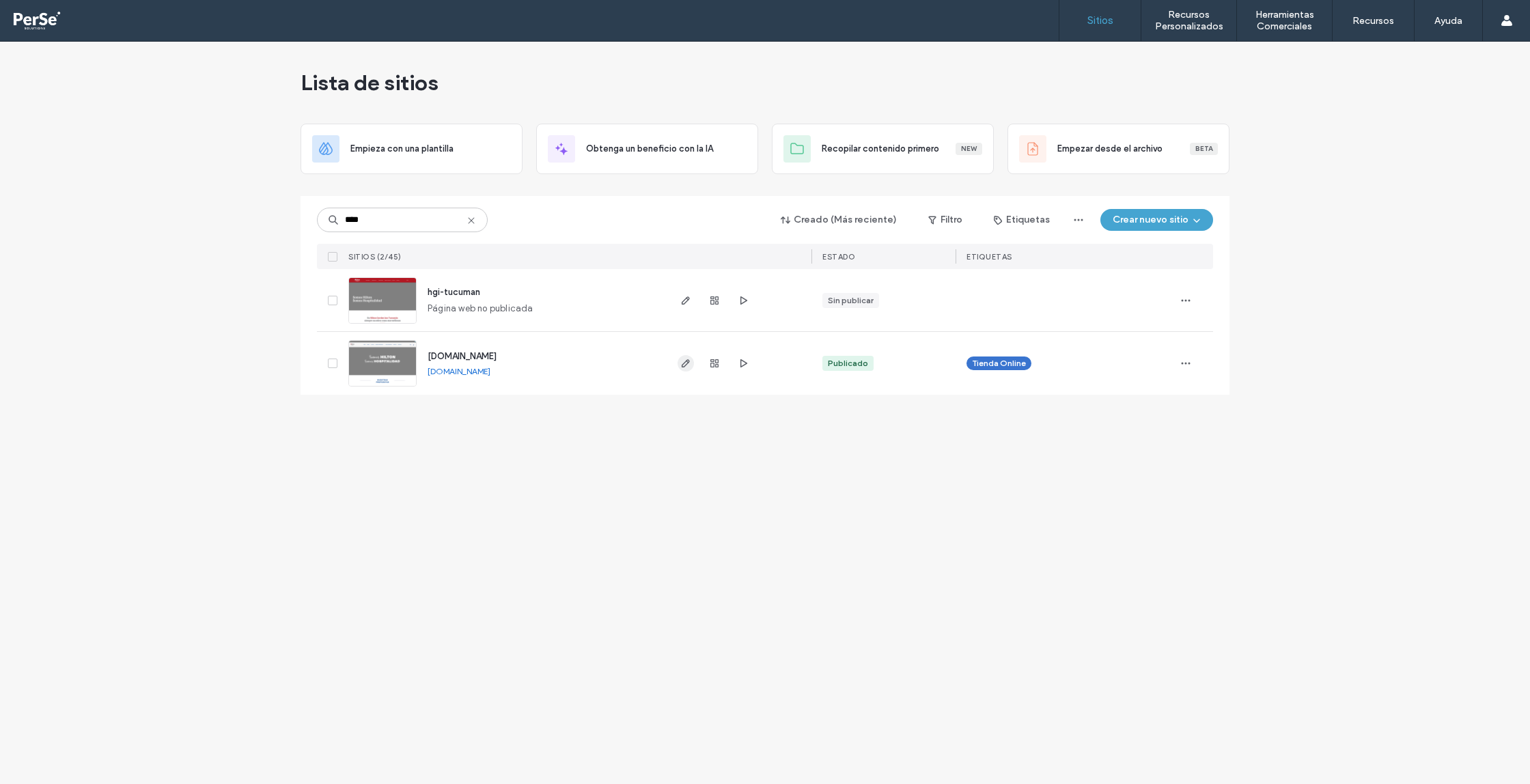
type input "****"
click at [684, 364] on icon "button" at bounding box center [685, 363] width 11 height 11
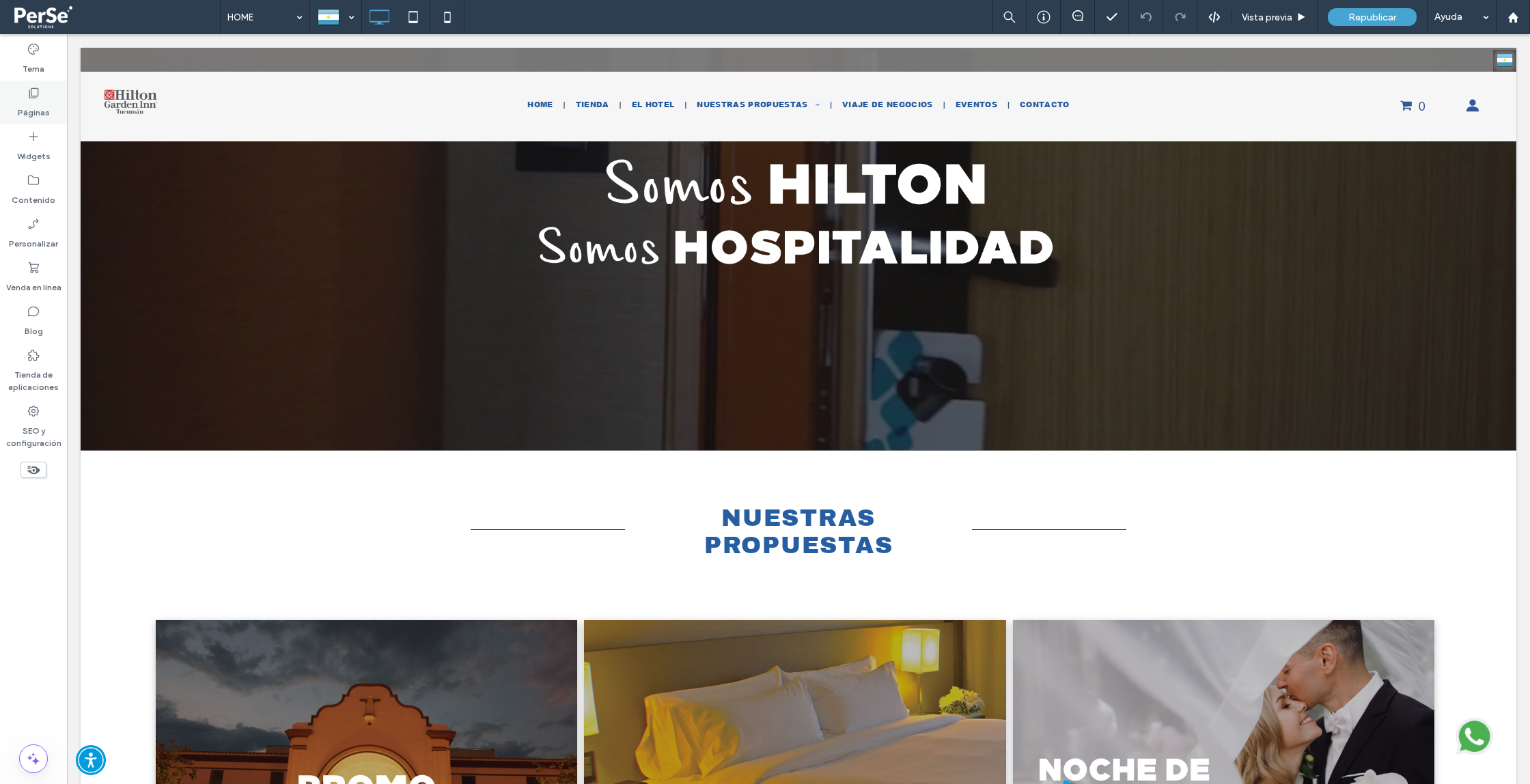
click at [35, 83] on div "Páginas" at bounding box center [34, 102] width 67 height 44
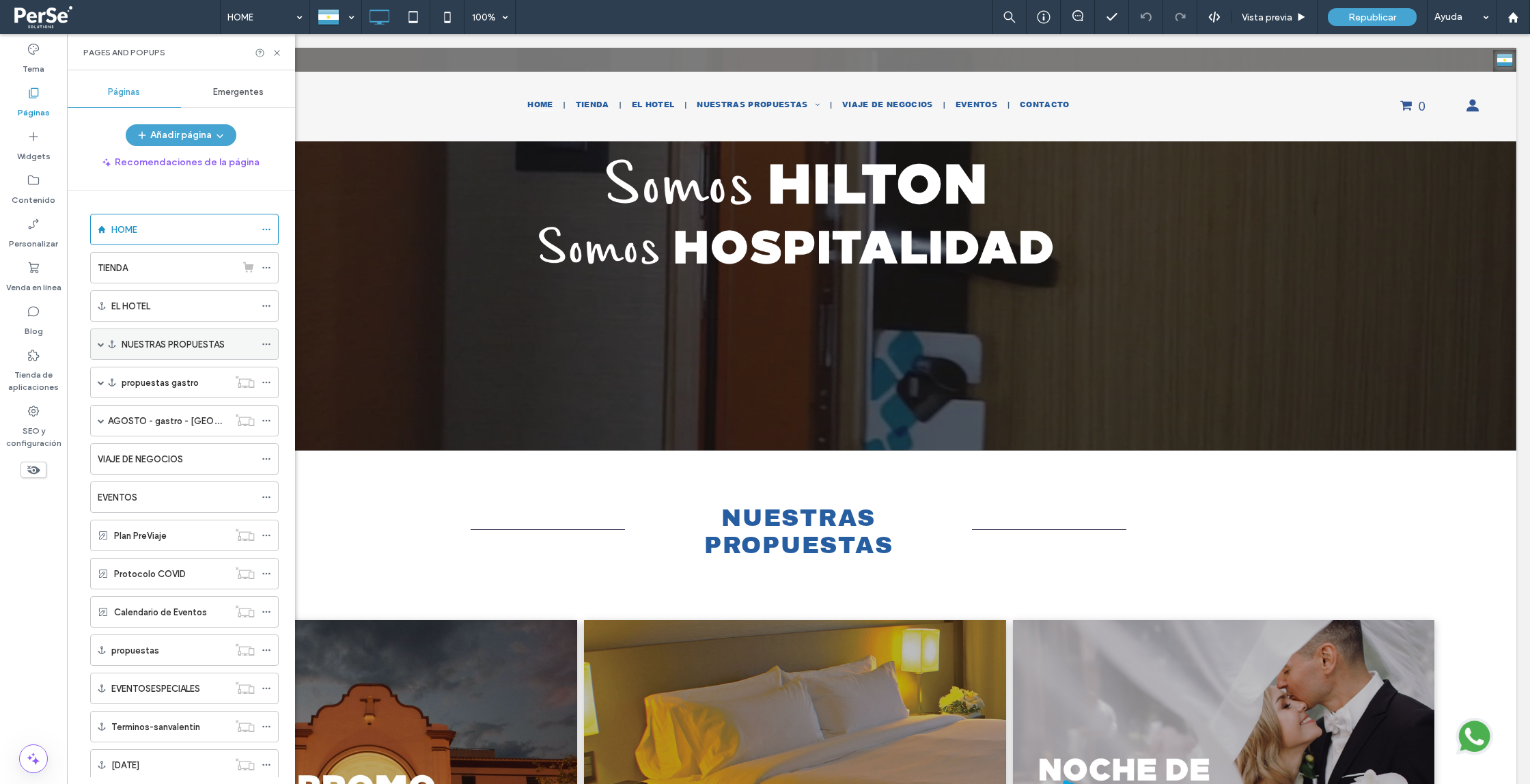
click at [200, 348] on label "NUESTRAS PROPUESTAS" at bounding box center [173, 344] width 103 height 24
click at [100, 342] on span at bounding box center [101, 343] width 7 height 7
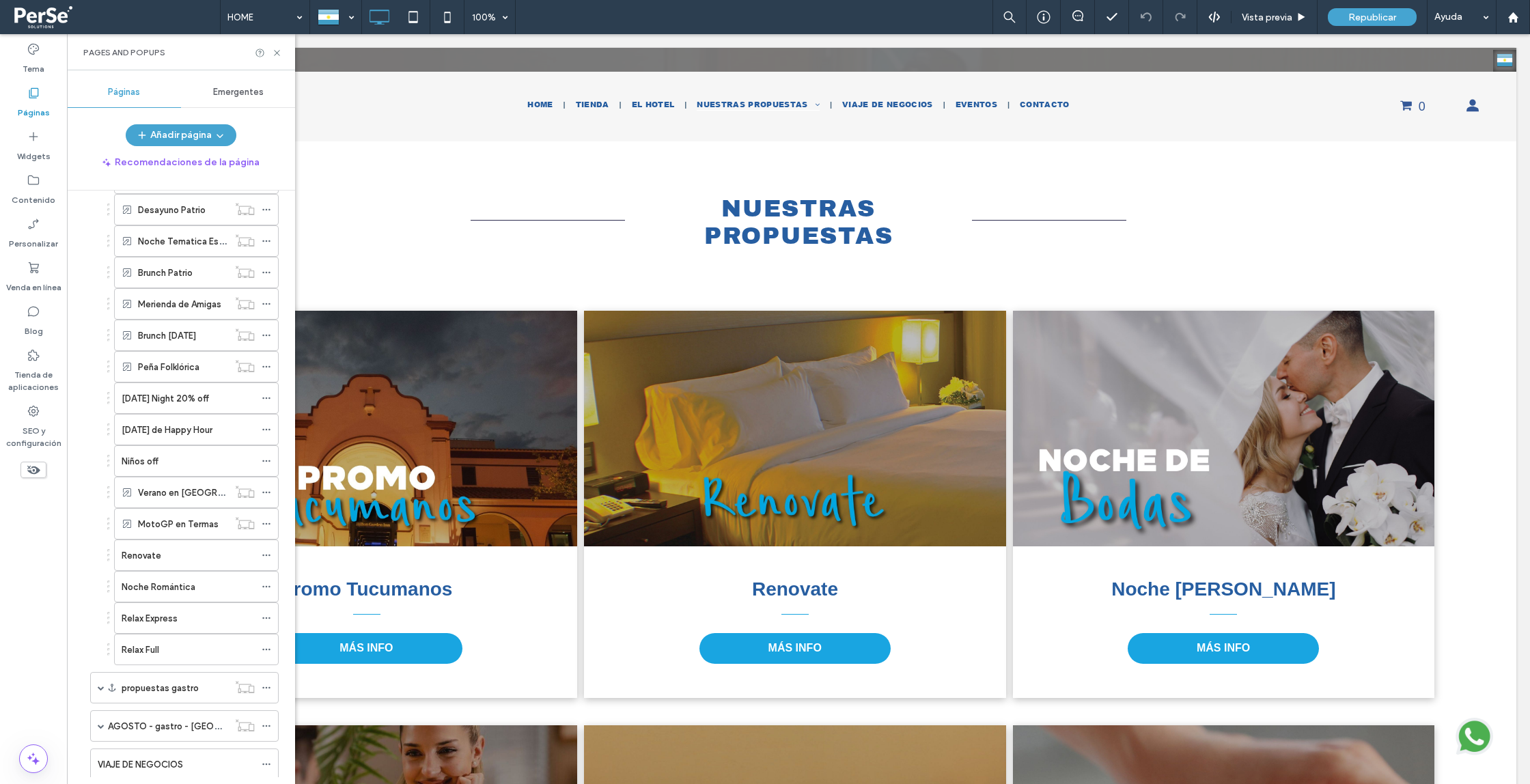
scroll to position [1177, 0]
click at [1375, 12] on span "Republicar" at bounding box center [1373, 18] width 48 height 12
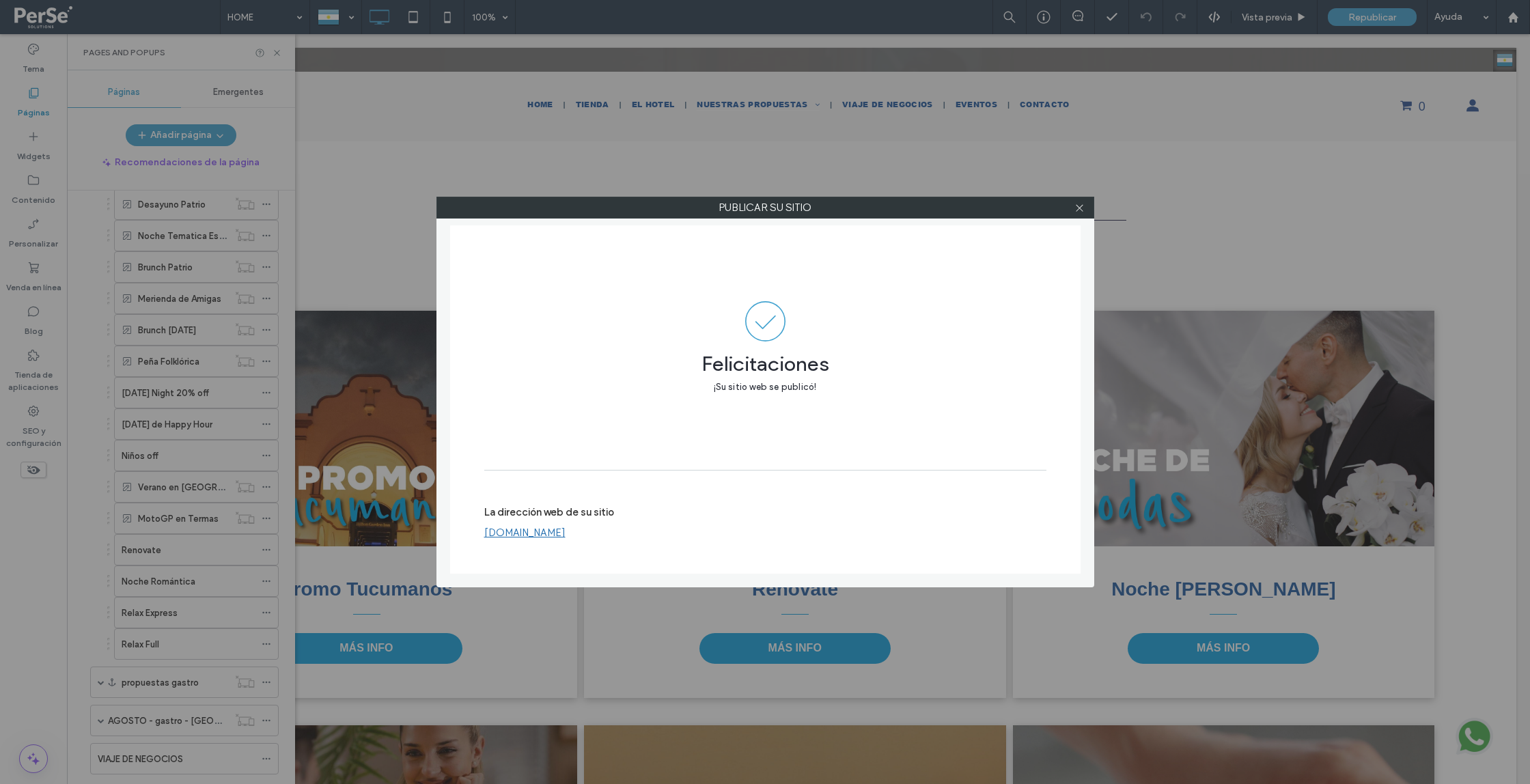
click at [409, 92] on div "Publicar su sitio Felicitaciones ¡Su sitio web se publicó! La dirección web de …" at bounding box center [765, 392] width 1530 height 784
click at [1083, 206] on icon at bounding box center [1079, 208] width 10 height 10
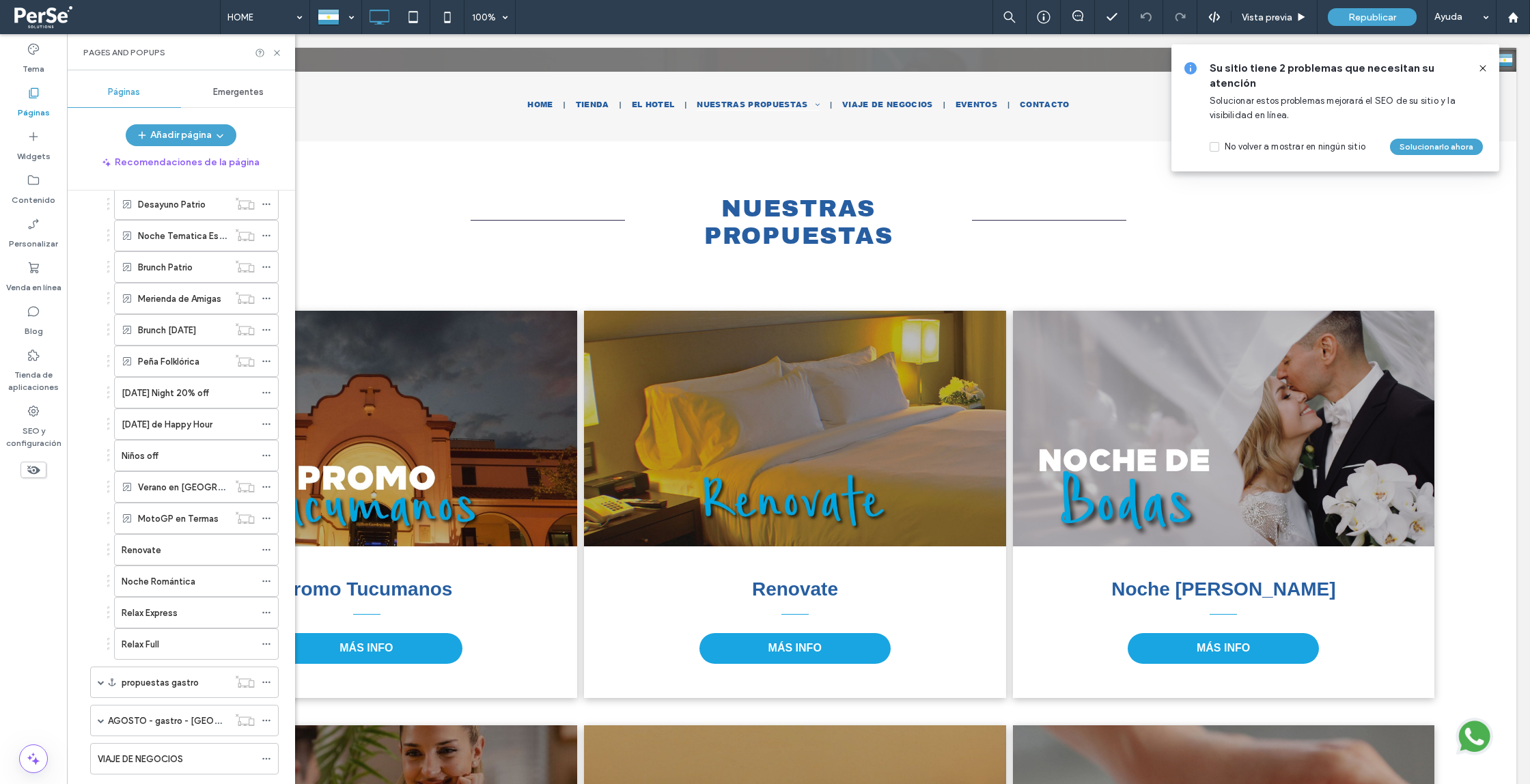
drag, startPoint x: 41, startPoint y: 15, endPoint x: 66, endPoint y: 2, distance: 28.2
click at [41, 15] on span at bounding box center [115, 17] width 210 height 28
